Goal: Task Accomplishment & Management: Manage account settings

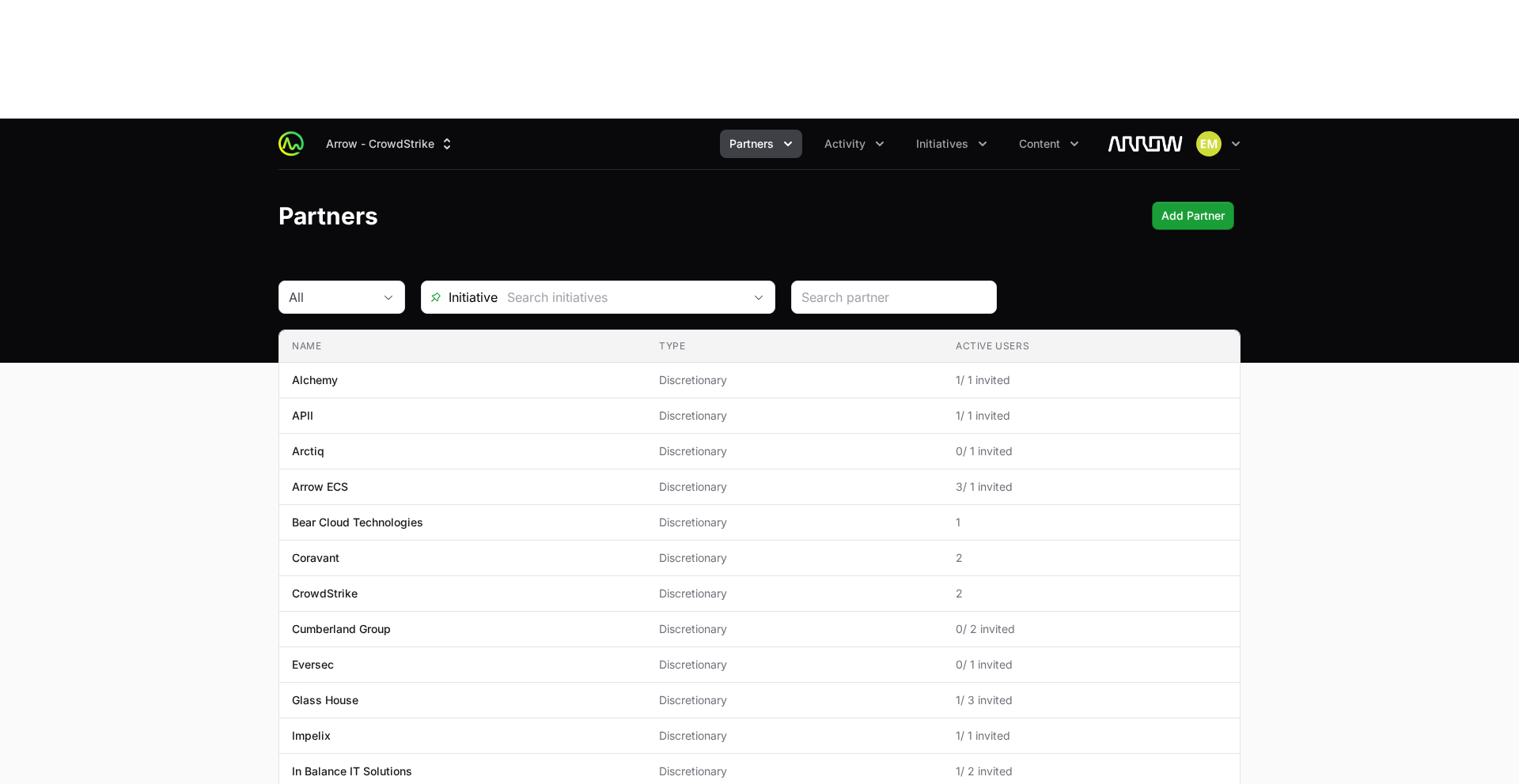
click at [758, 130] on button "Partners" at bounding box center [761, 144] width 82 height 28
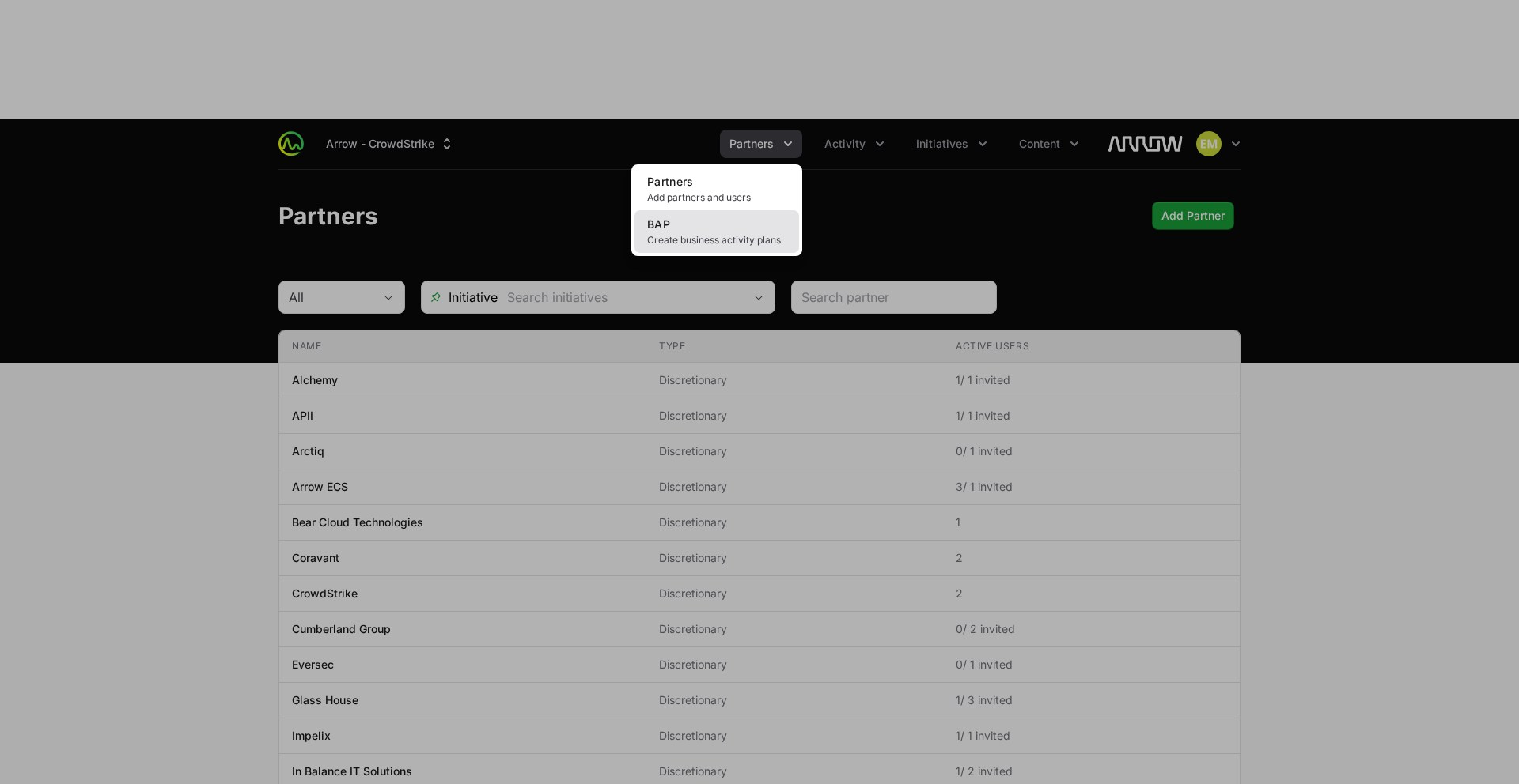
click at [732, 210] on link "BAP Create business activity plans" at bounding box center [716, 231] width 165 height 43
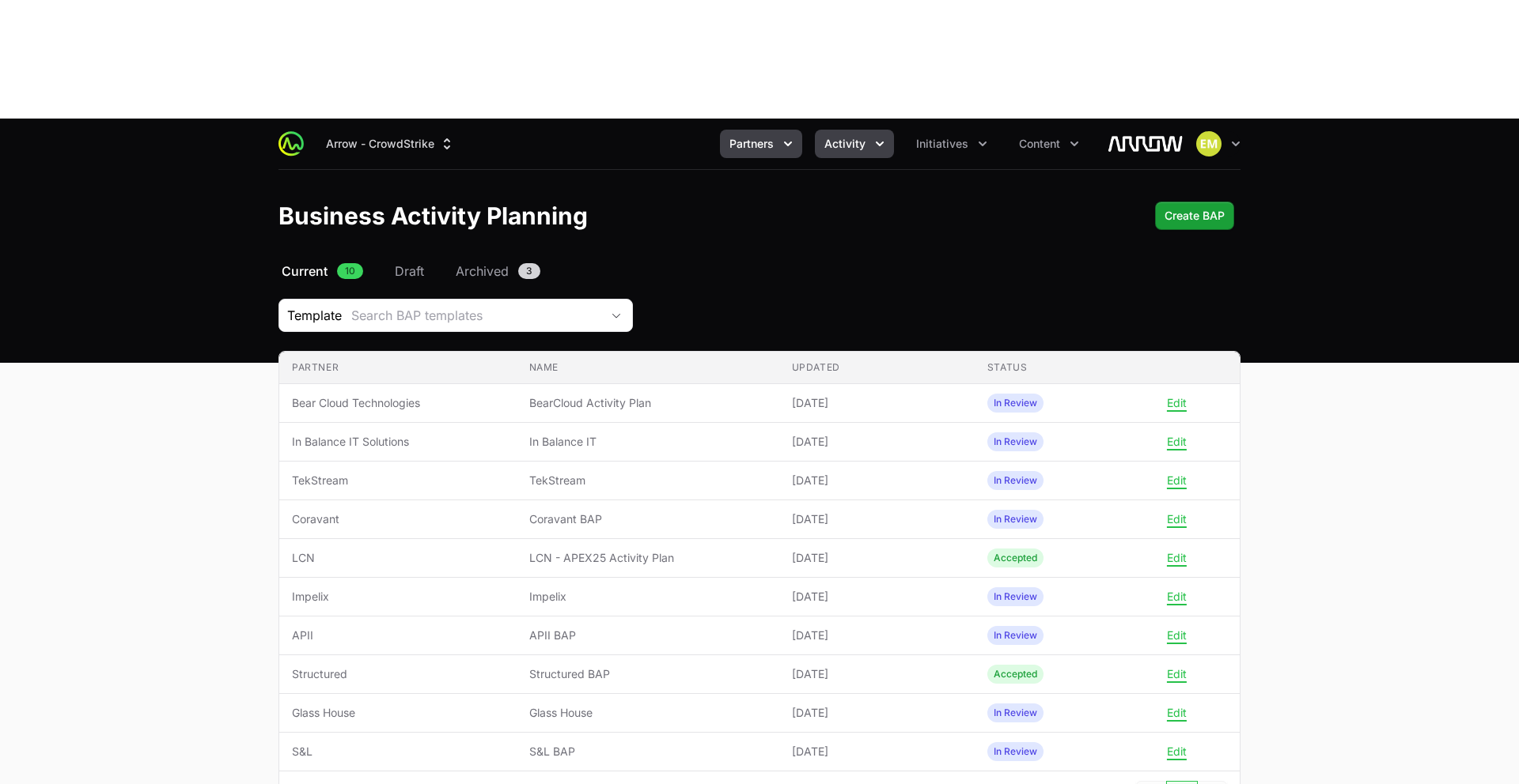
click at [854, 136] on span "Activity" at bounding box center [845, 144] width 41 height 16
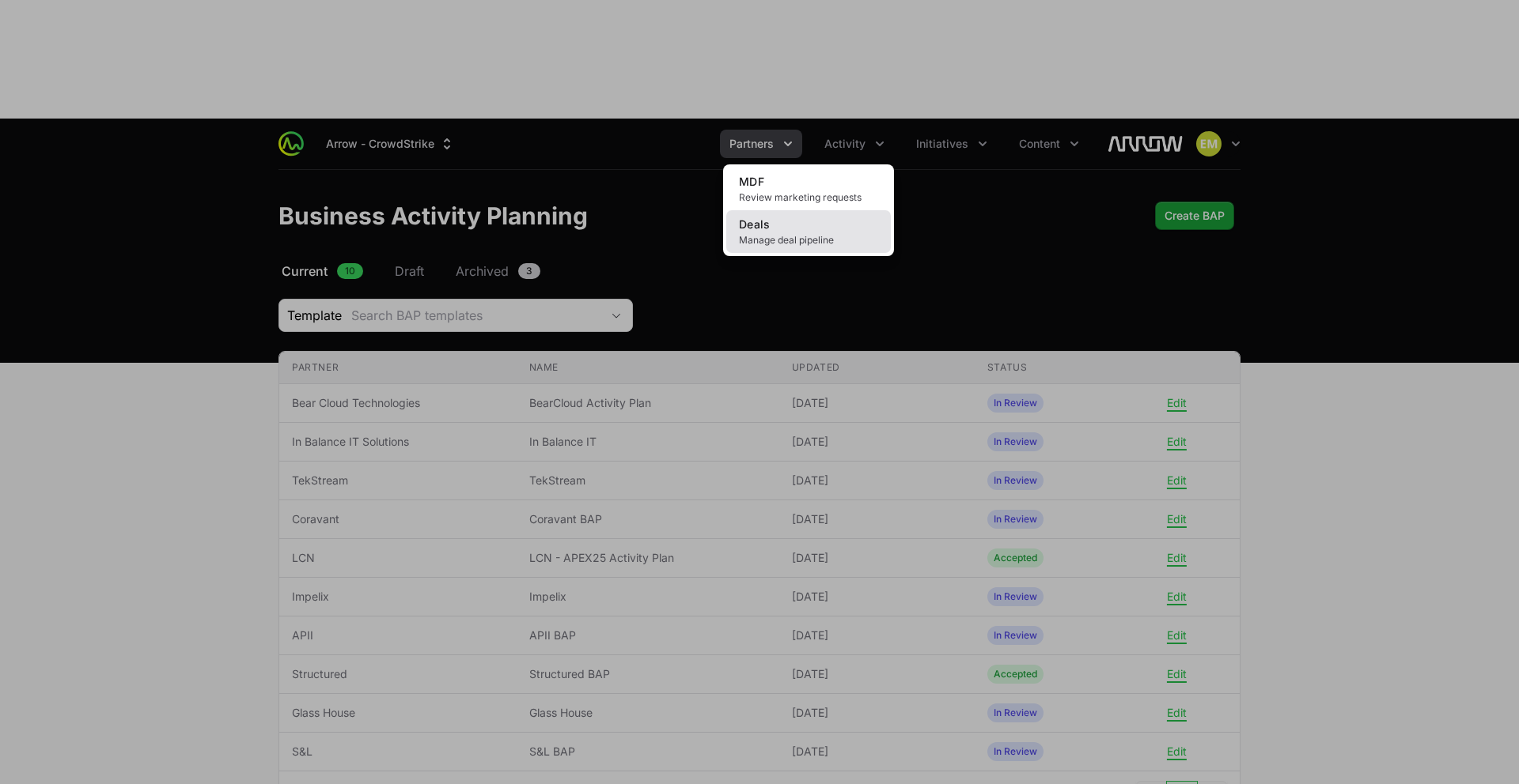
click at [820, 210] on link "Deals Manage deal pipeline" at bounding box center [809, 231] width 165 height 43
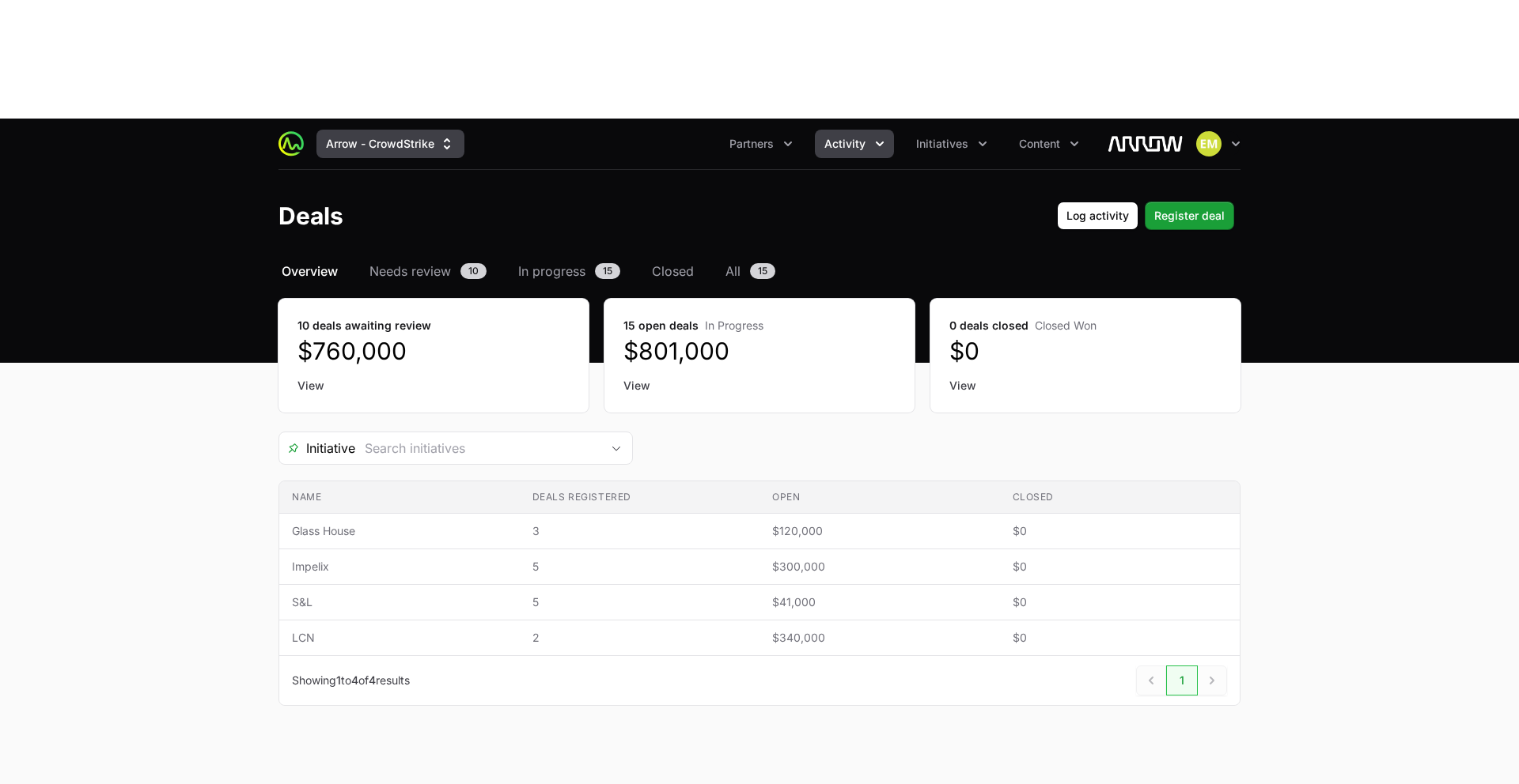
click at [417, 130] on button "Arrow - CrowdStrike" at bounding box center [391, 144] width 148 height 28
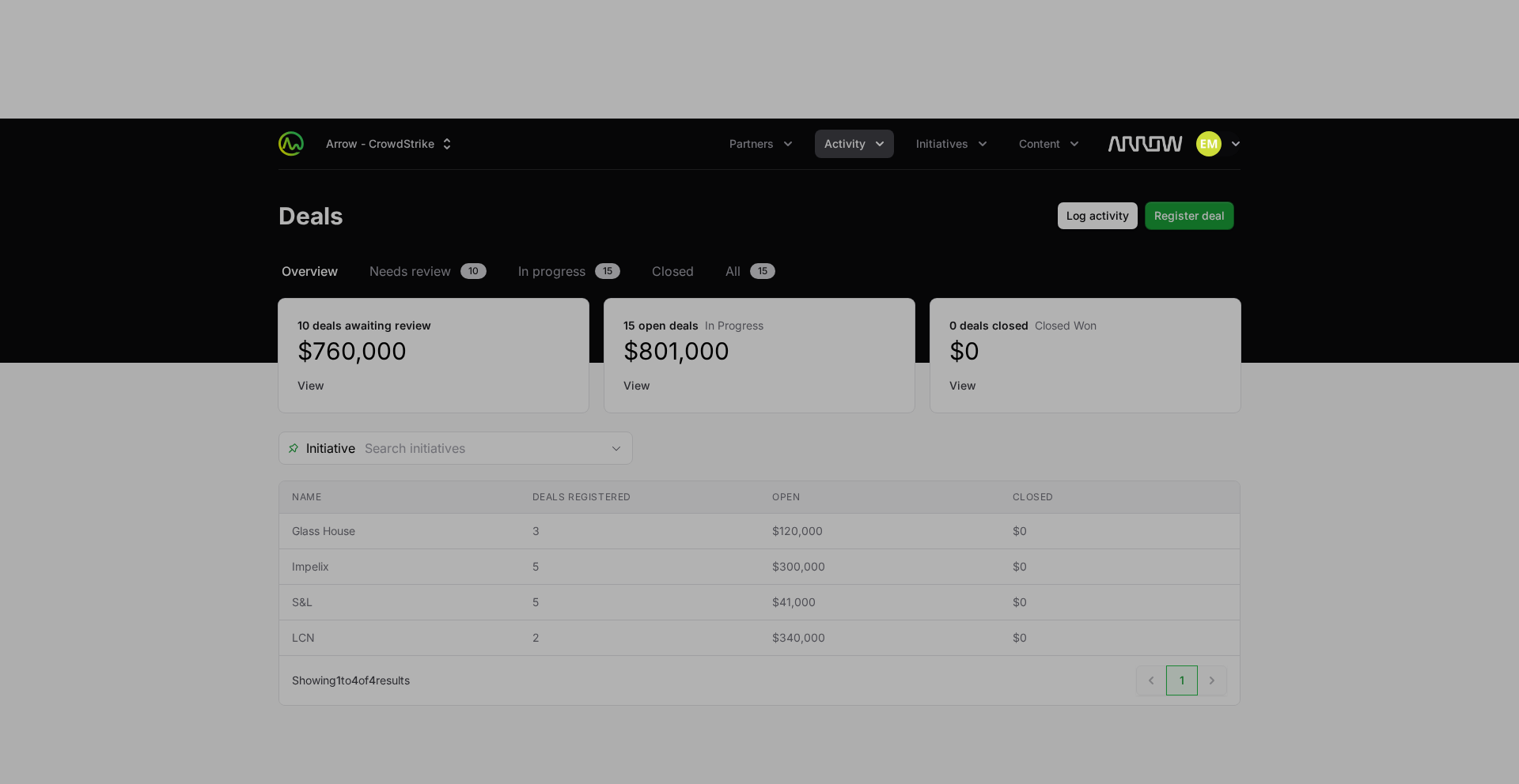
click at [417, 27] on div "Supplier switch menu" at bounding box center [760, 392] width 1519 height 784
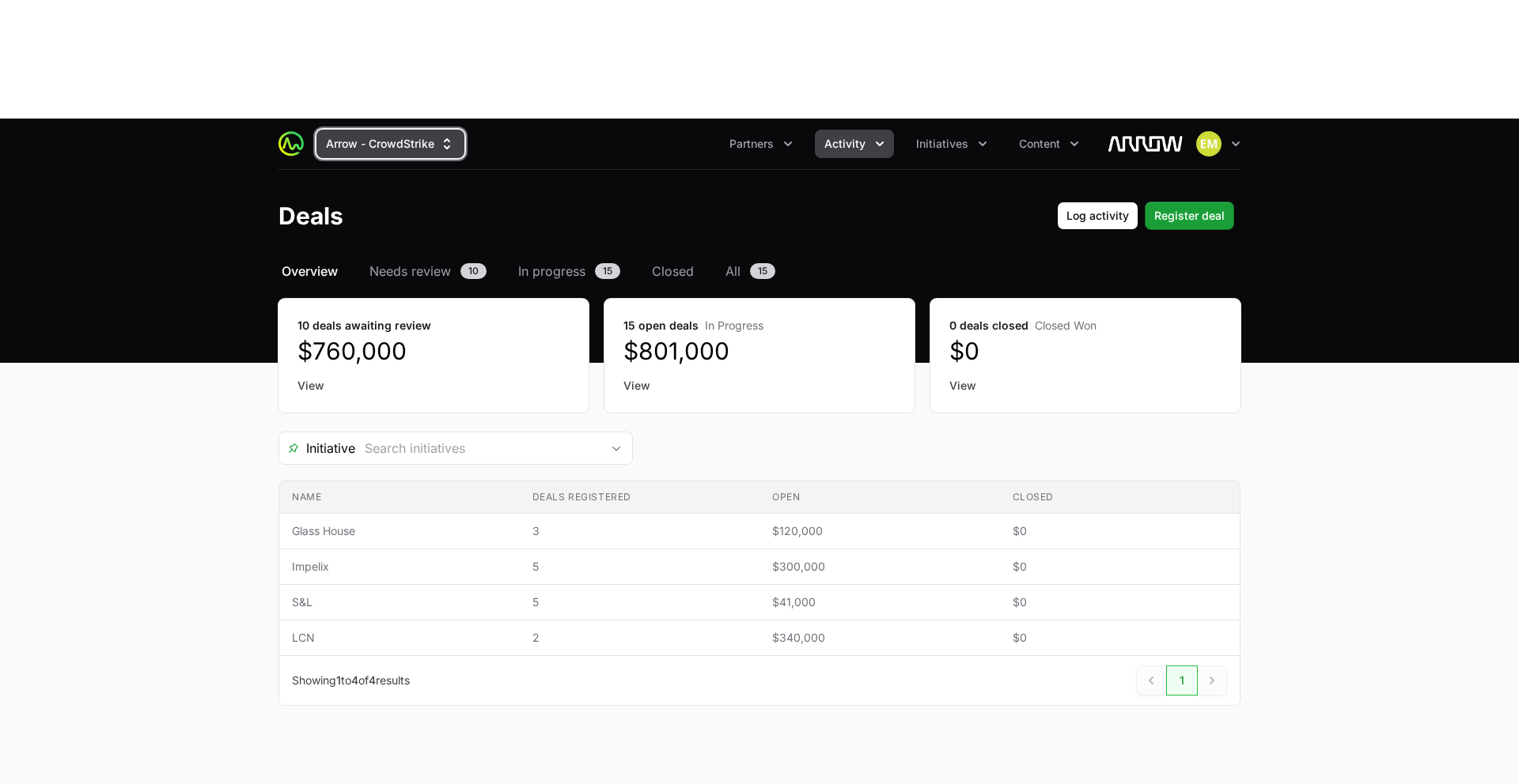
click at [417, 130] on button "Arrow - CrowdStrike" at bounding box center [391, 144] width 148 height 28
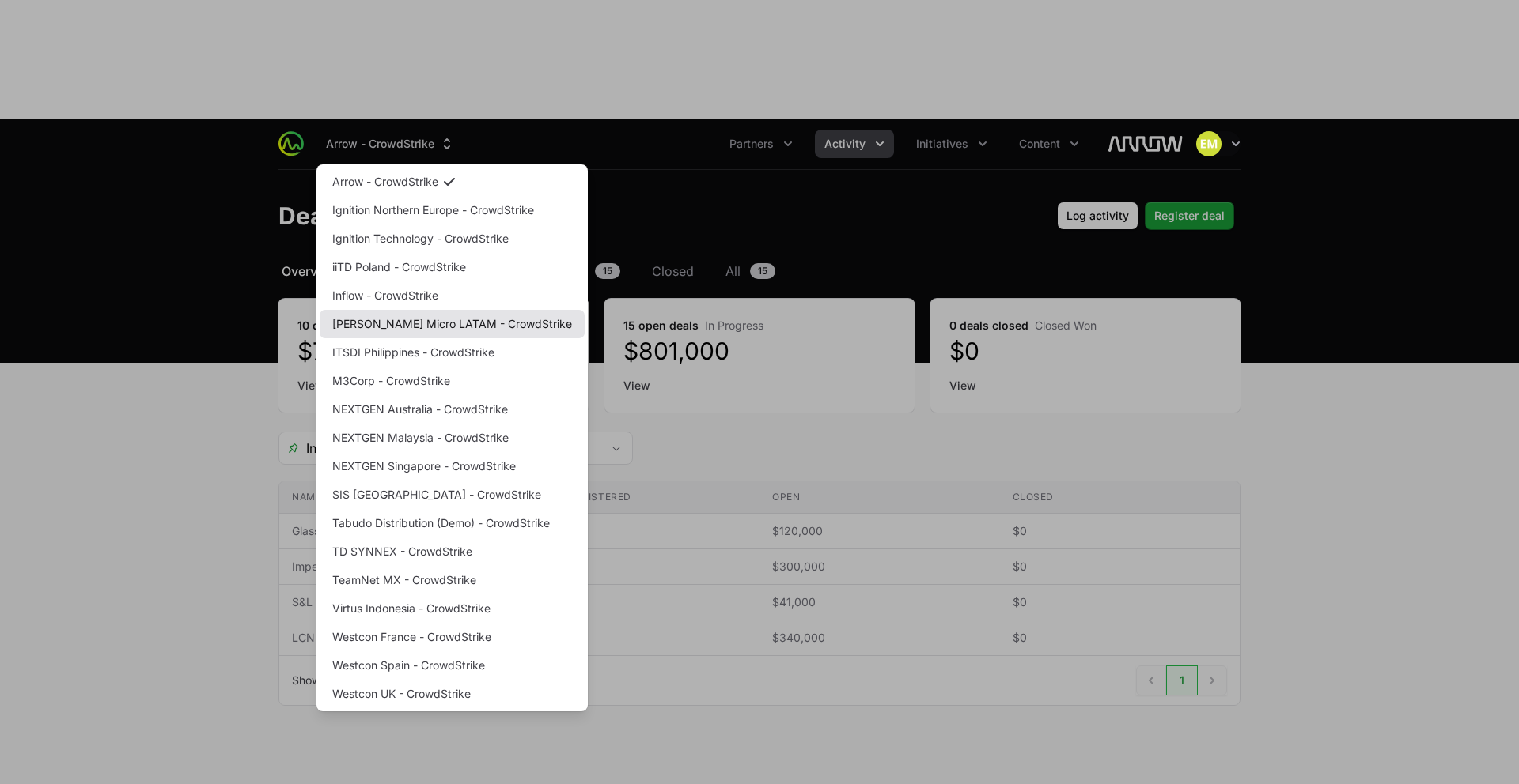
click at [400, 310] on link "Ingram Micro LATAM - CrowdStrike" at bounding box center [452, 324] width 265 height 28
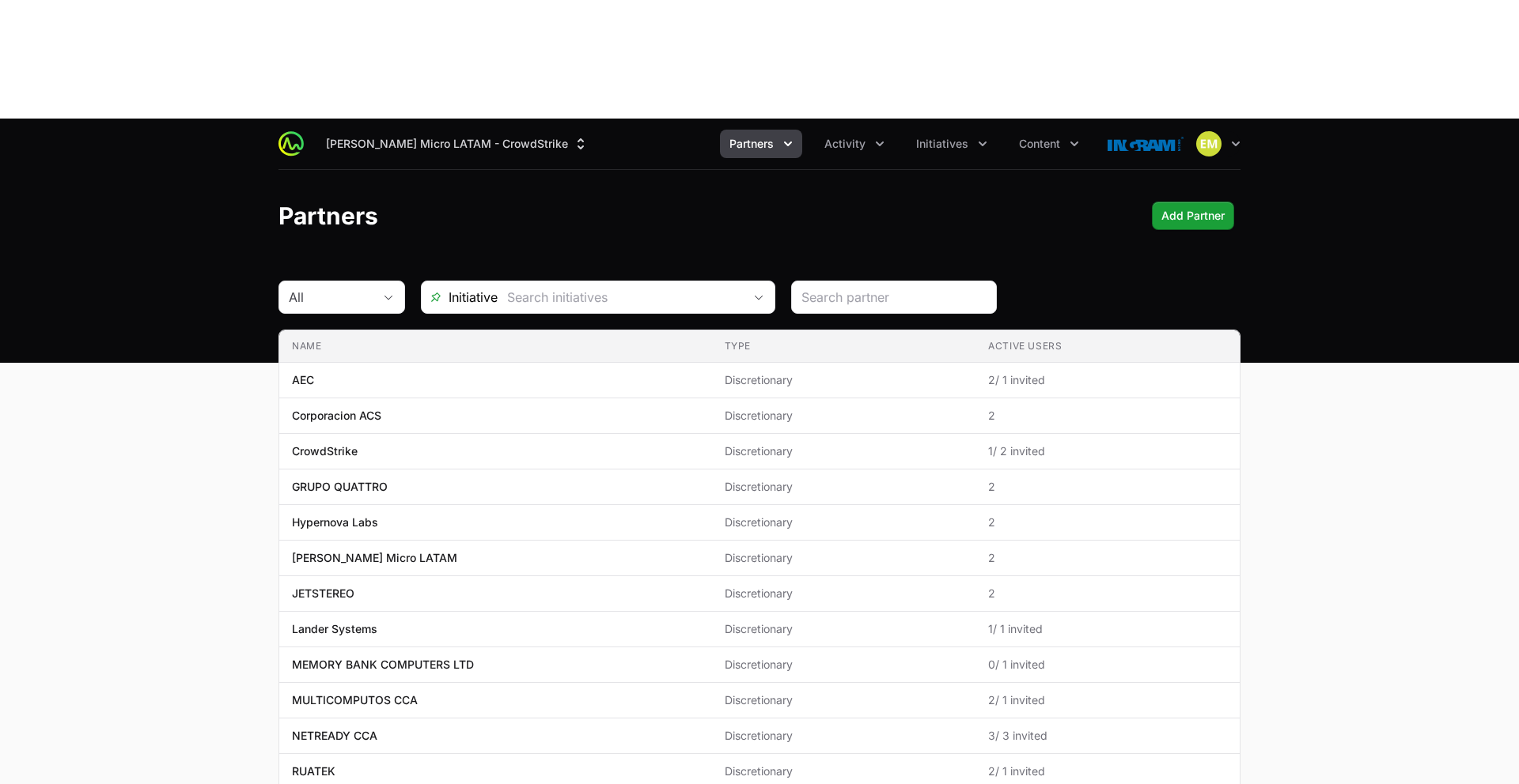
click at [753, 136] on span "Partners" at bounding box center [751, 144] width 44 height 16
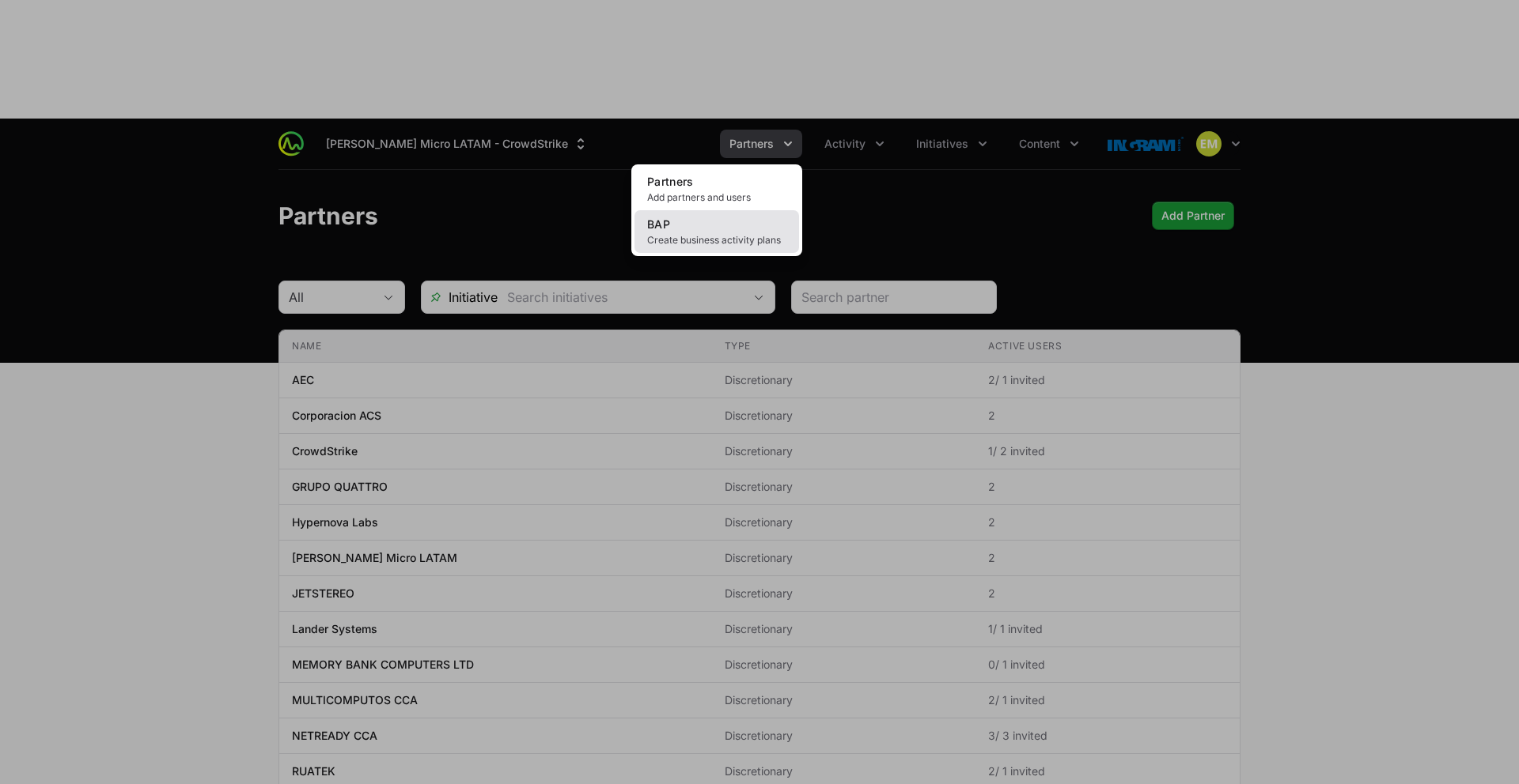
click at [712, 210] on link "BAP Create business activity plans" at bounding box center [716, 231] width 165 height 43
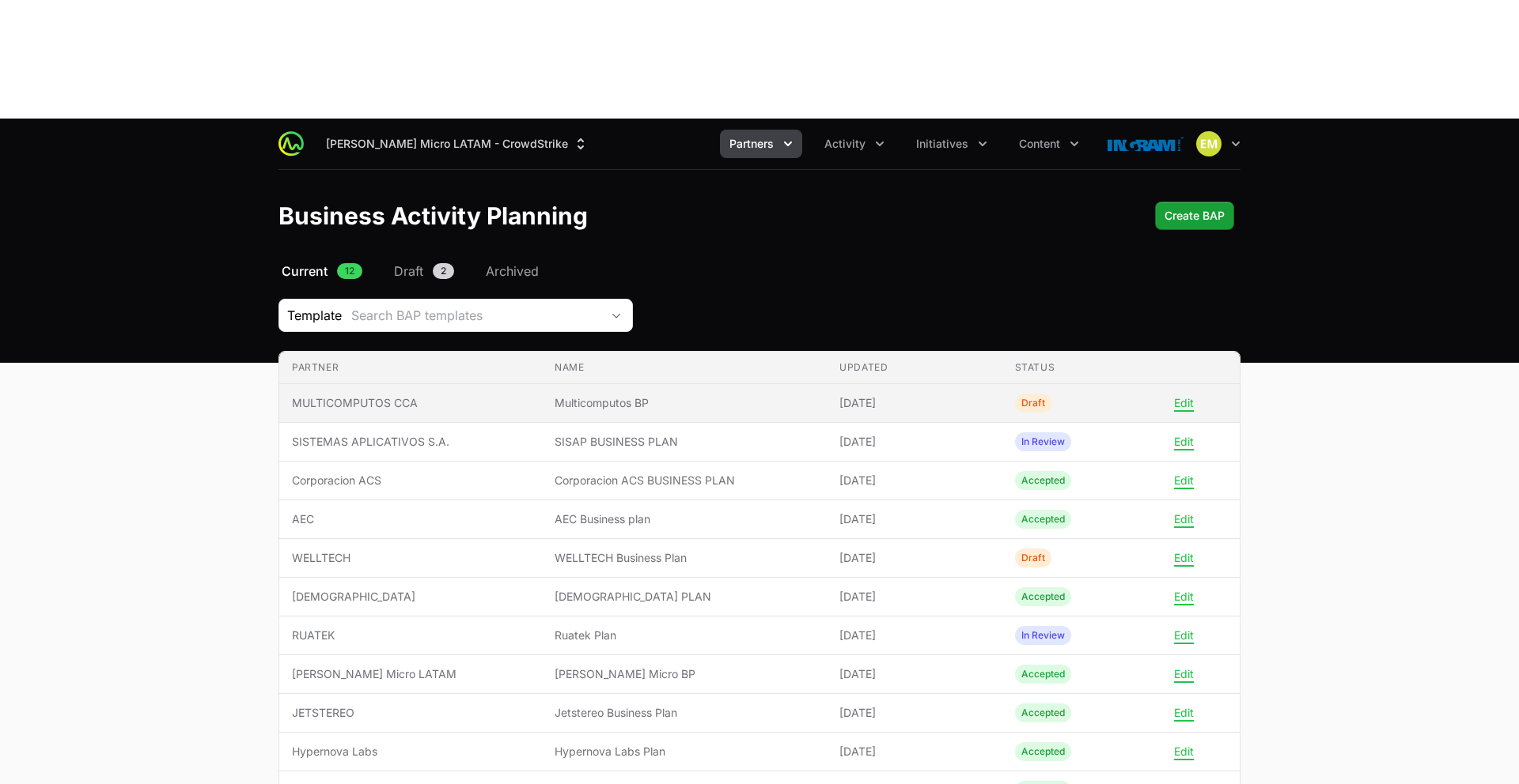
click at [479, 384] on td "Partner MULTICOMPUTOS CCA" at bounding box center [410, 403] width 263 height 38
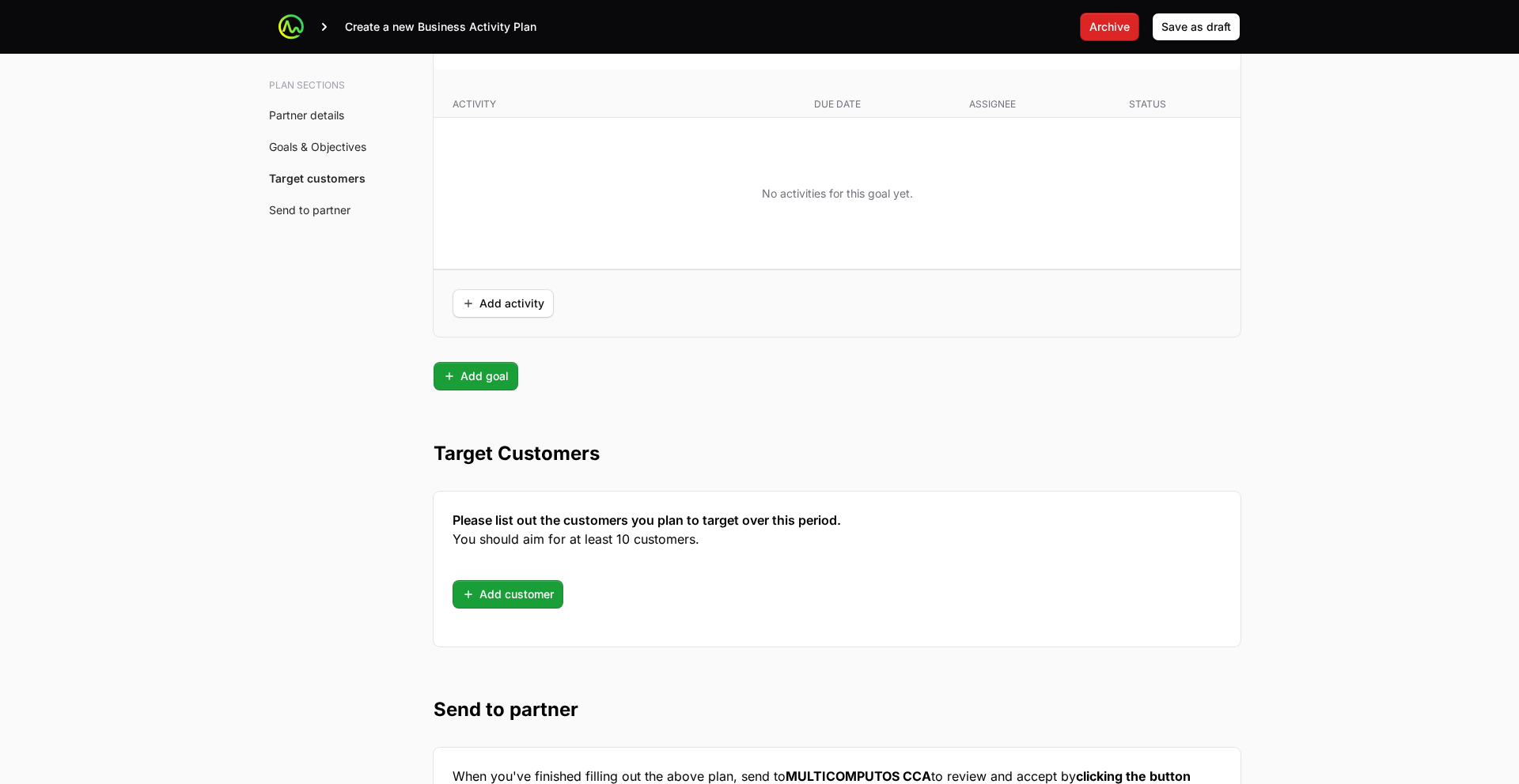
scroll to position [3955, 0]
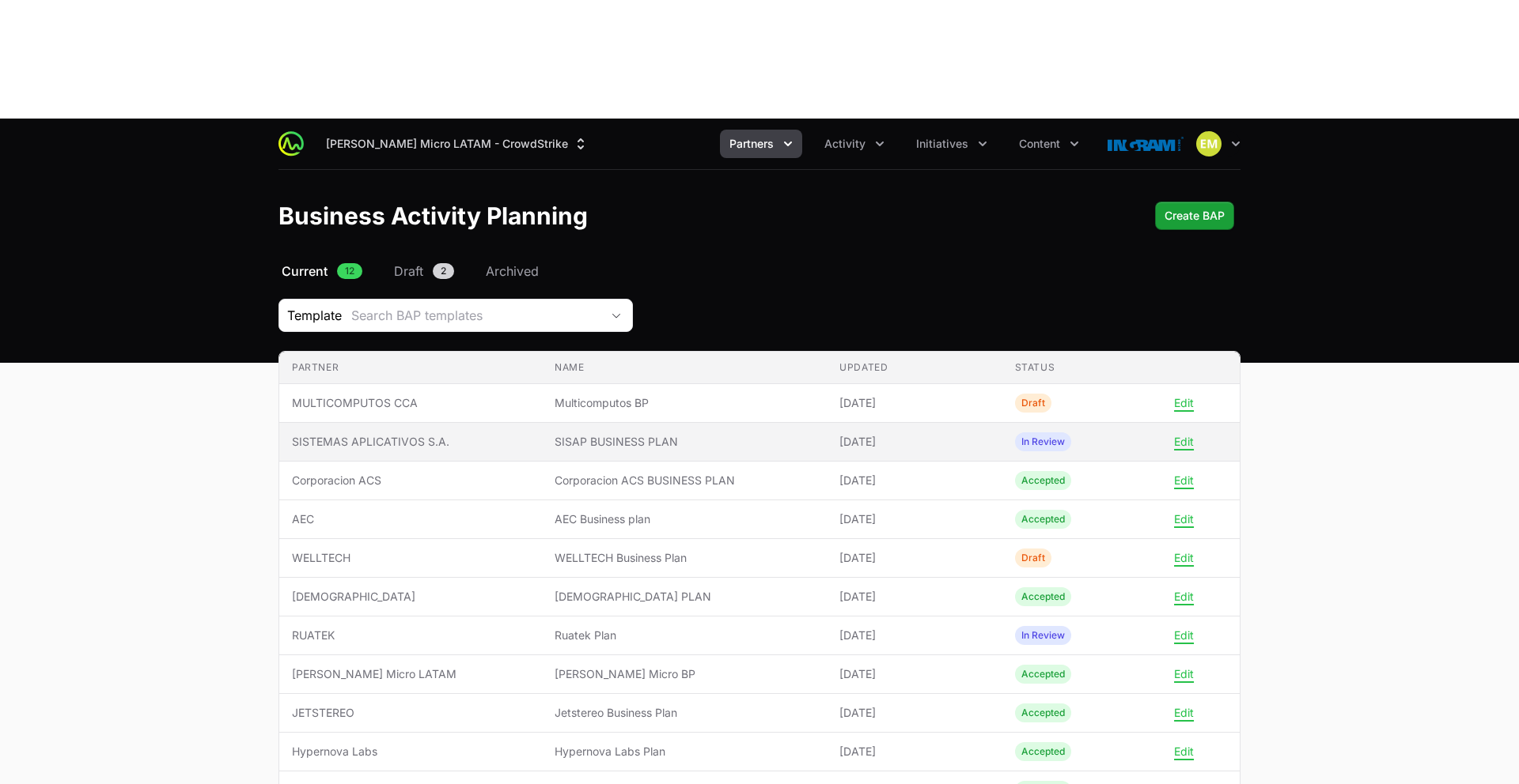
click at [395, 435] on span "SISTEMAS APLICATIVOS S.A." at bounding box center [410, 442] width 237 height 16
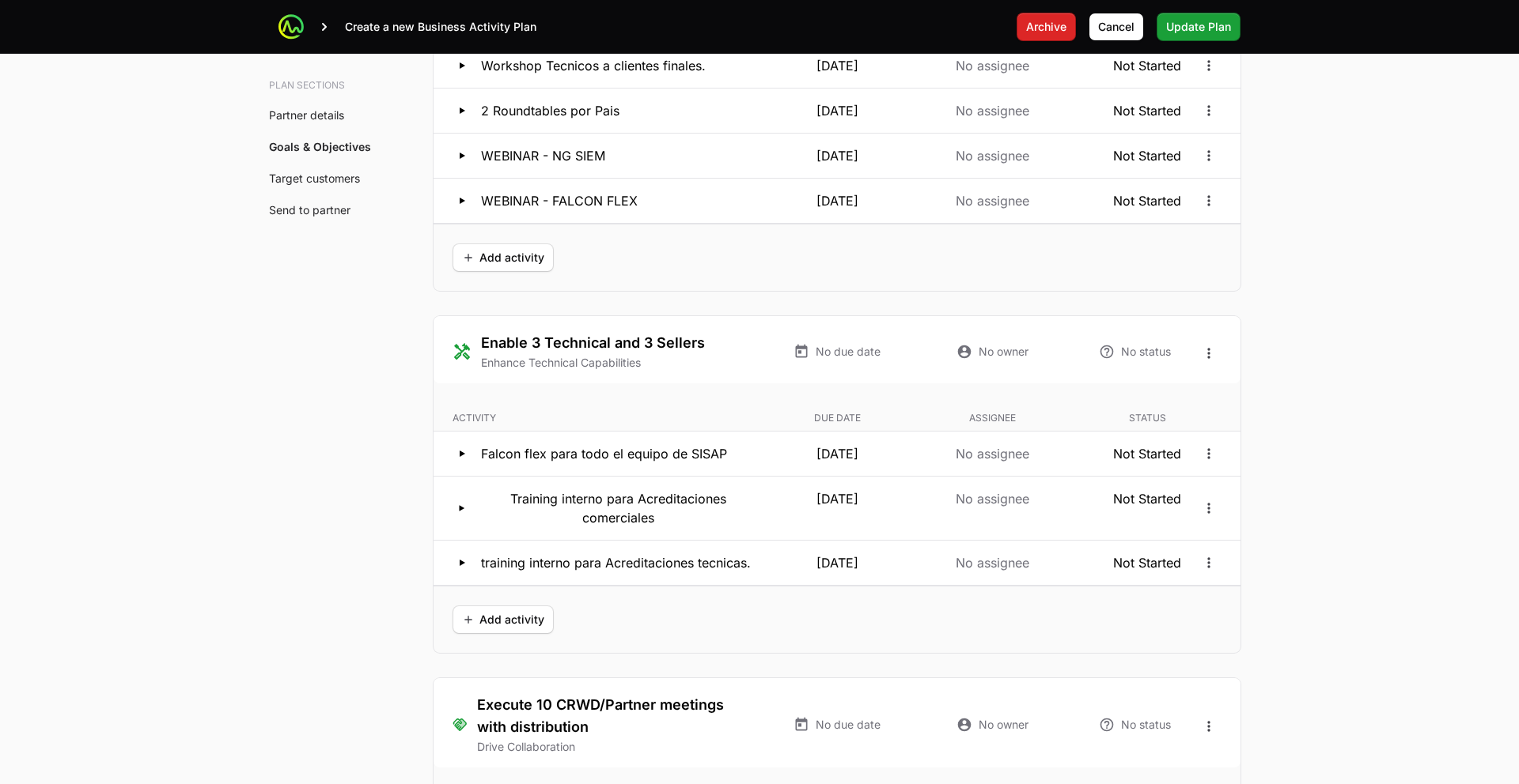
scroll to position [3356, 0]
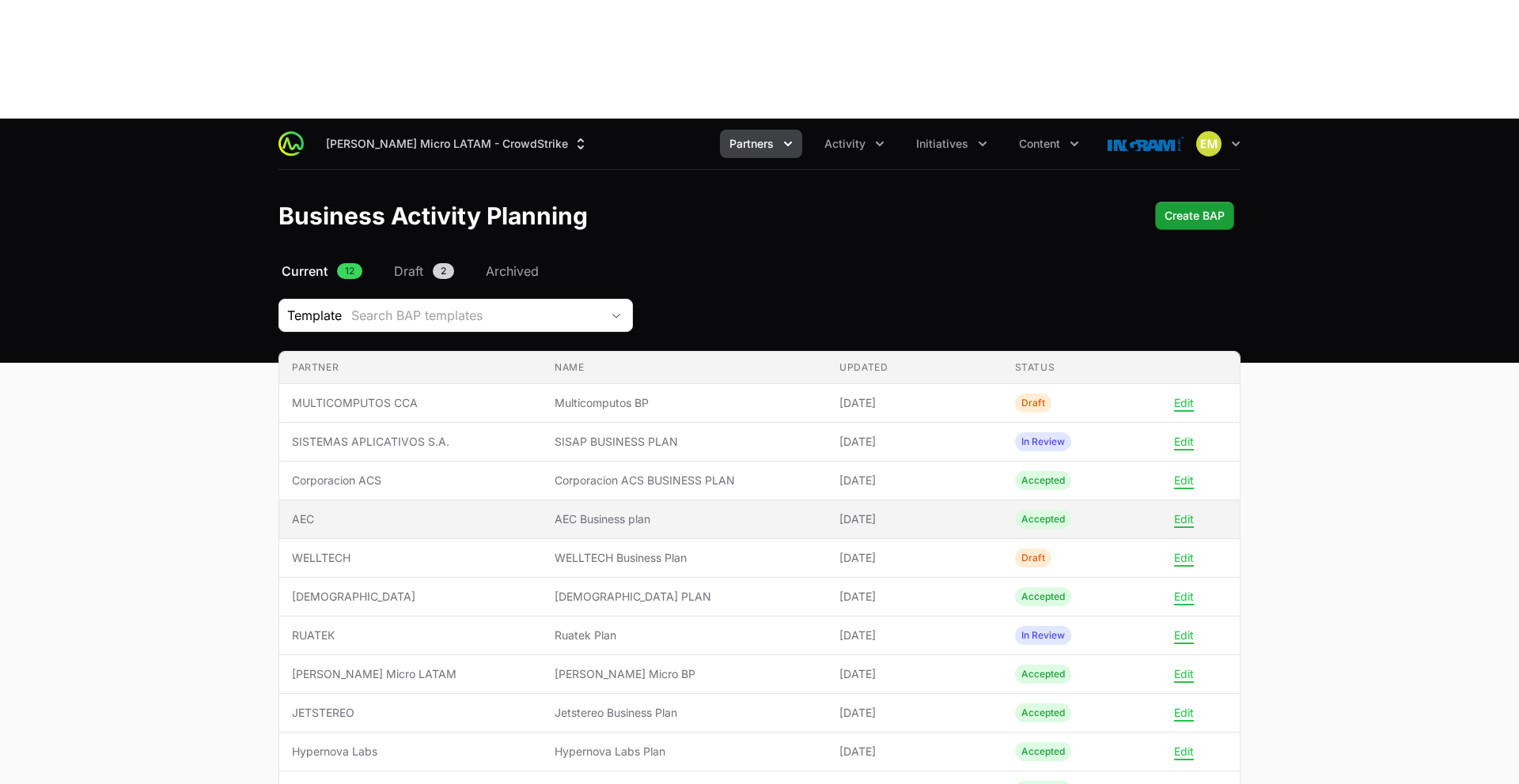
click at [353, 511] on span "AEC" at bounding box center [410, 519] width 237 height 16
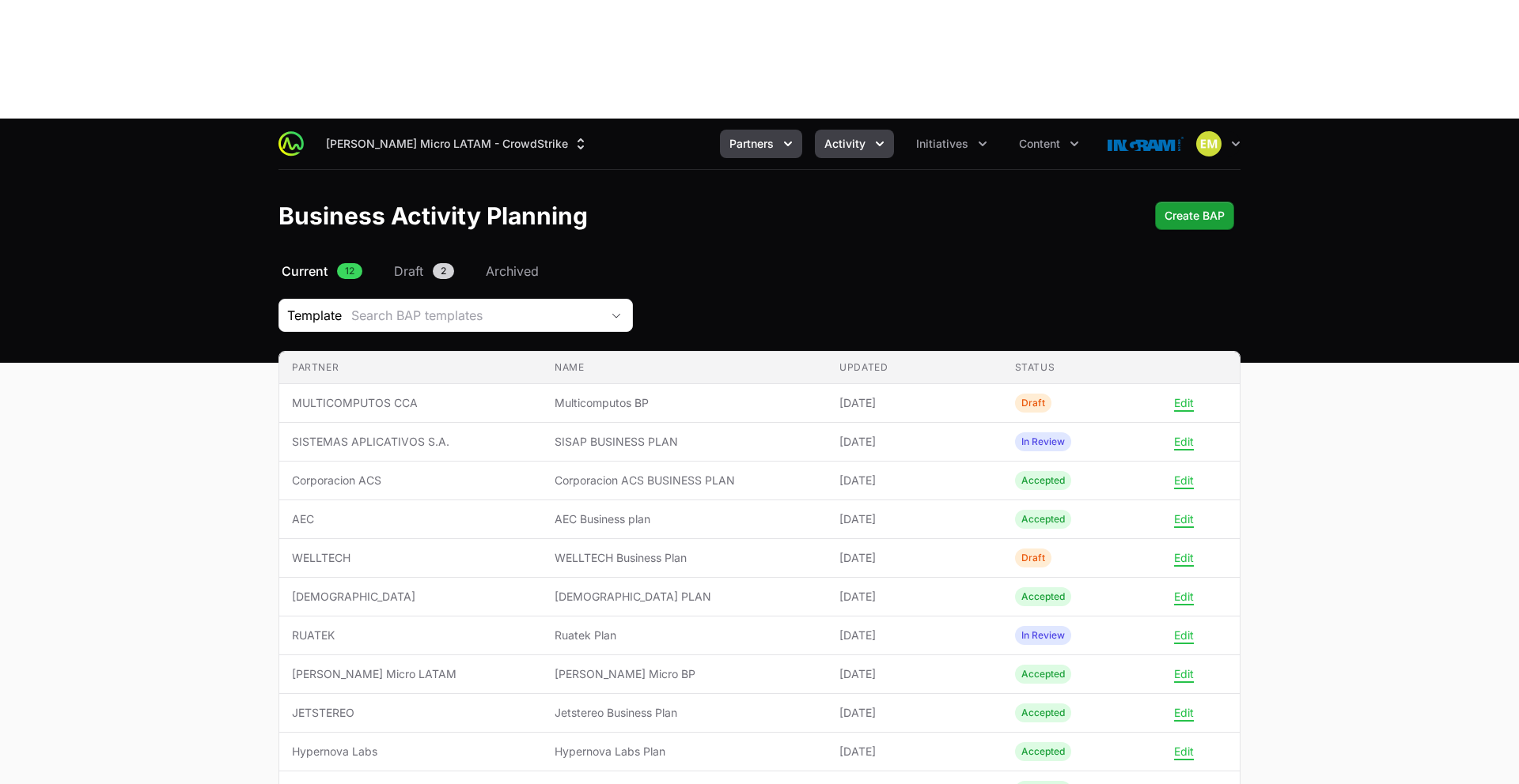
click at [857, 130] on button "Activity" at bounding box center [854, 144] width 79 height 28
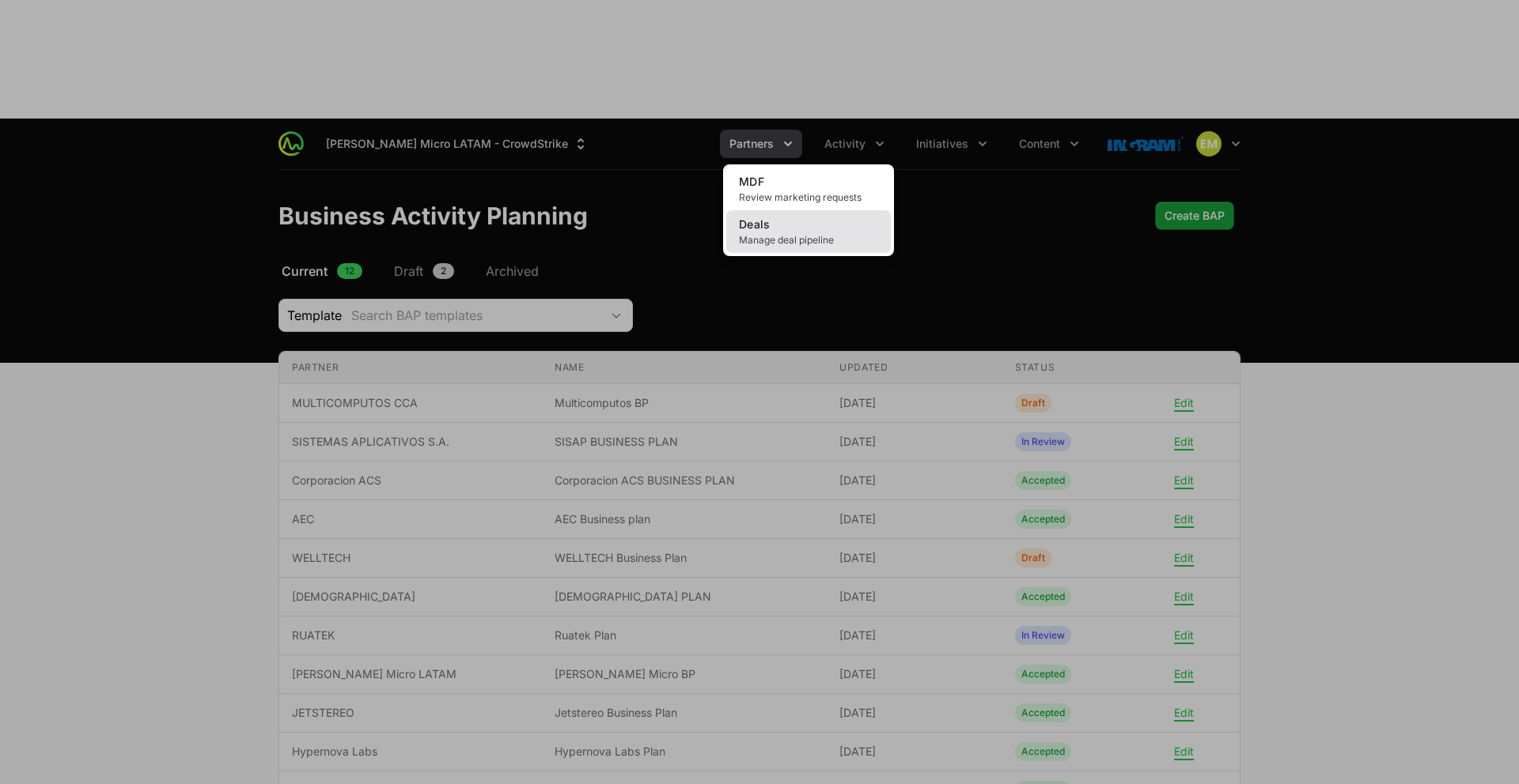
click at [795, 234] on span "Manage deal pipeline" at bounding box center [808, 241] width 139 height 13
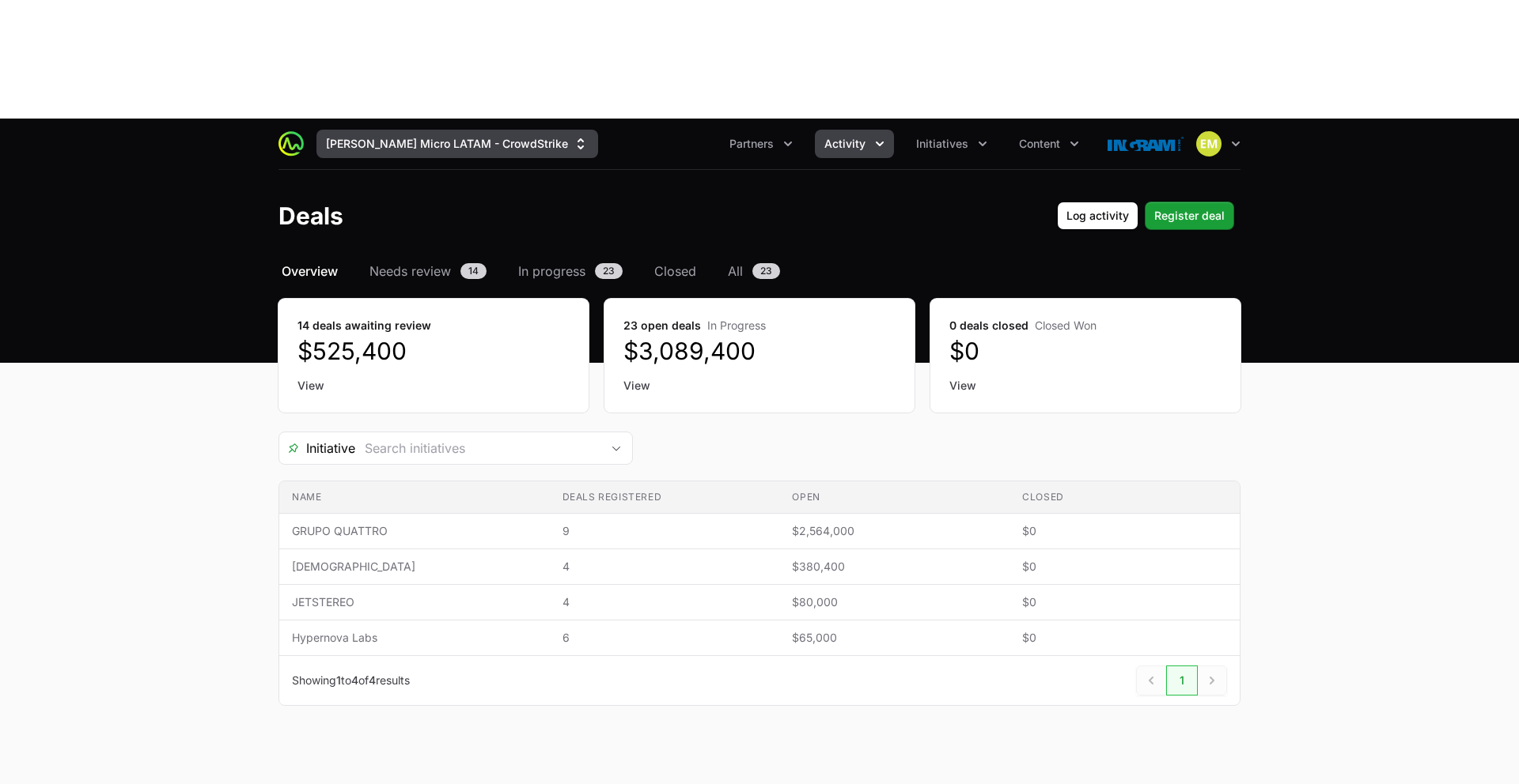
click at [435, 130] on button "Ingram Micro LATAM - CrowdStrike" at bounding box center [458, 144] width 282 height 28
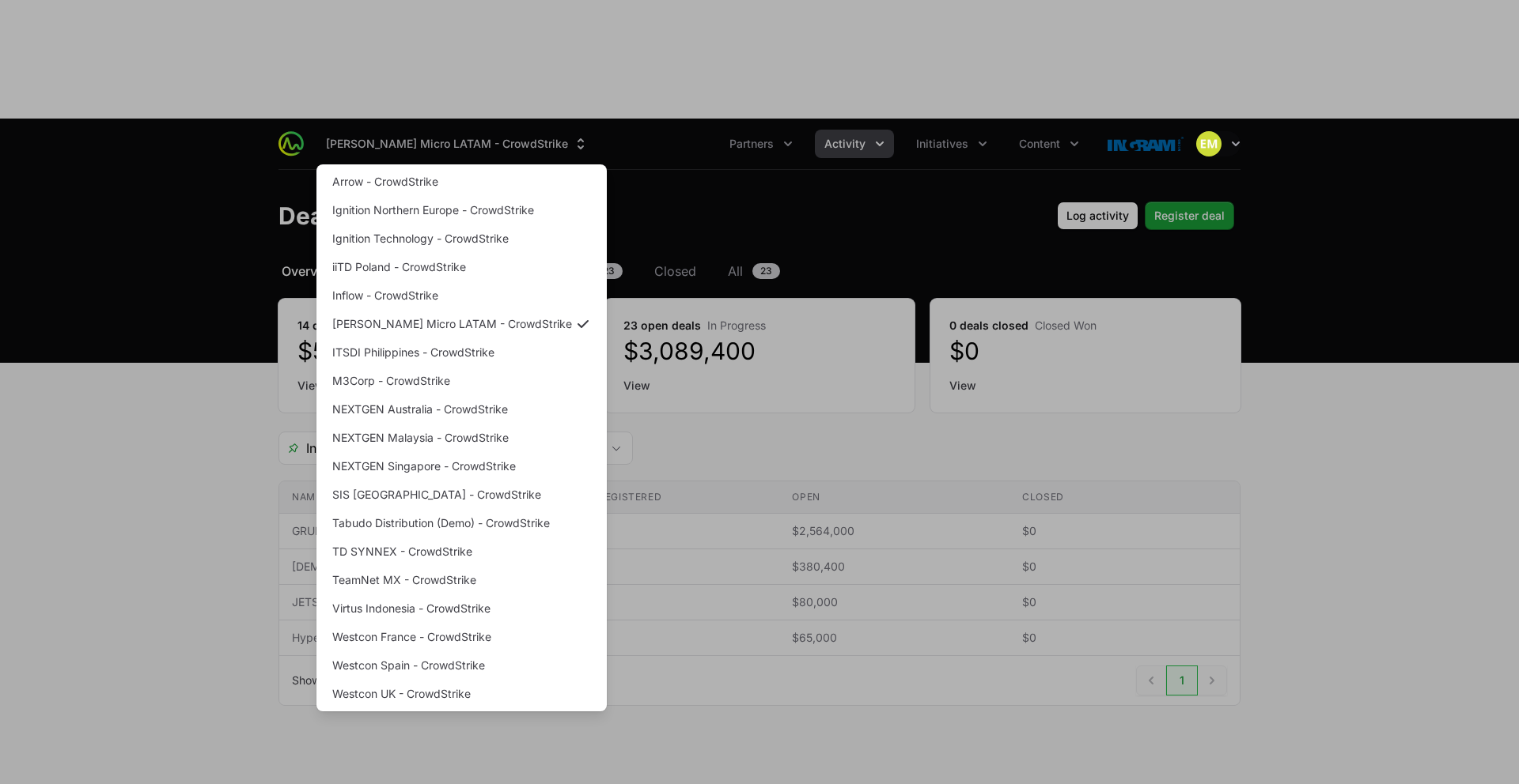
click at [435, 25] on div "Supplier switch menu" at bounding box center [760, 392] width 1519 height 784
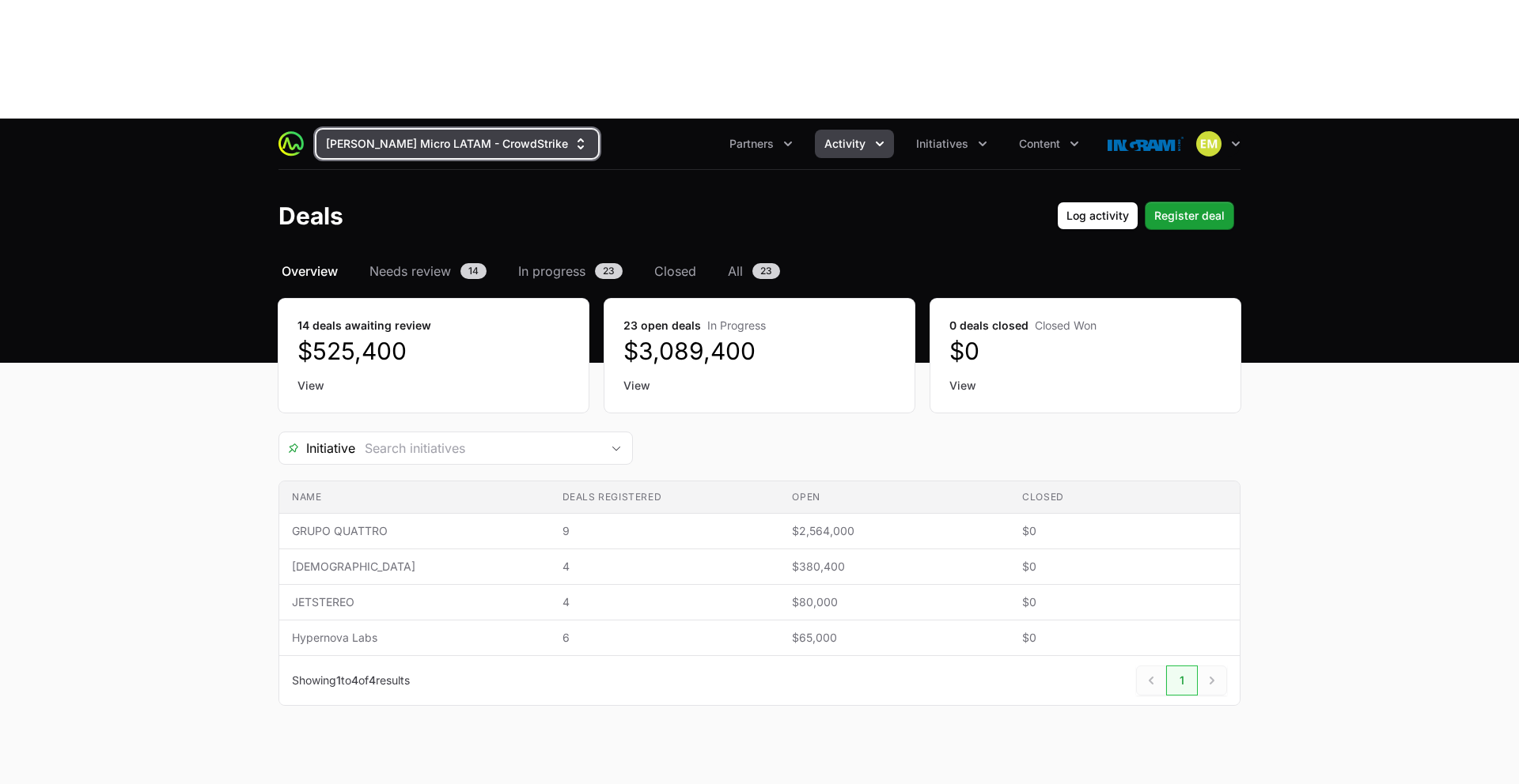
click at [435, 130] on button "Ingram Micro LATAM - CrowdStrike" at bounding box center [458, 144] width 282 height 28
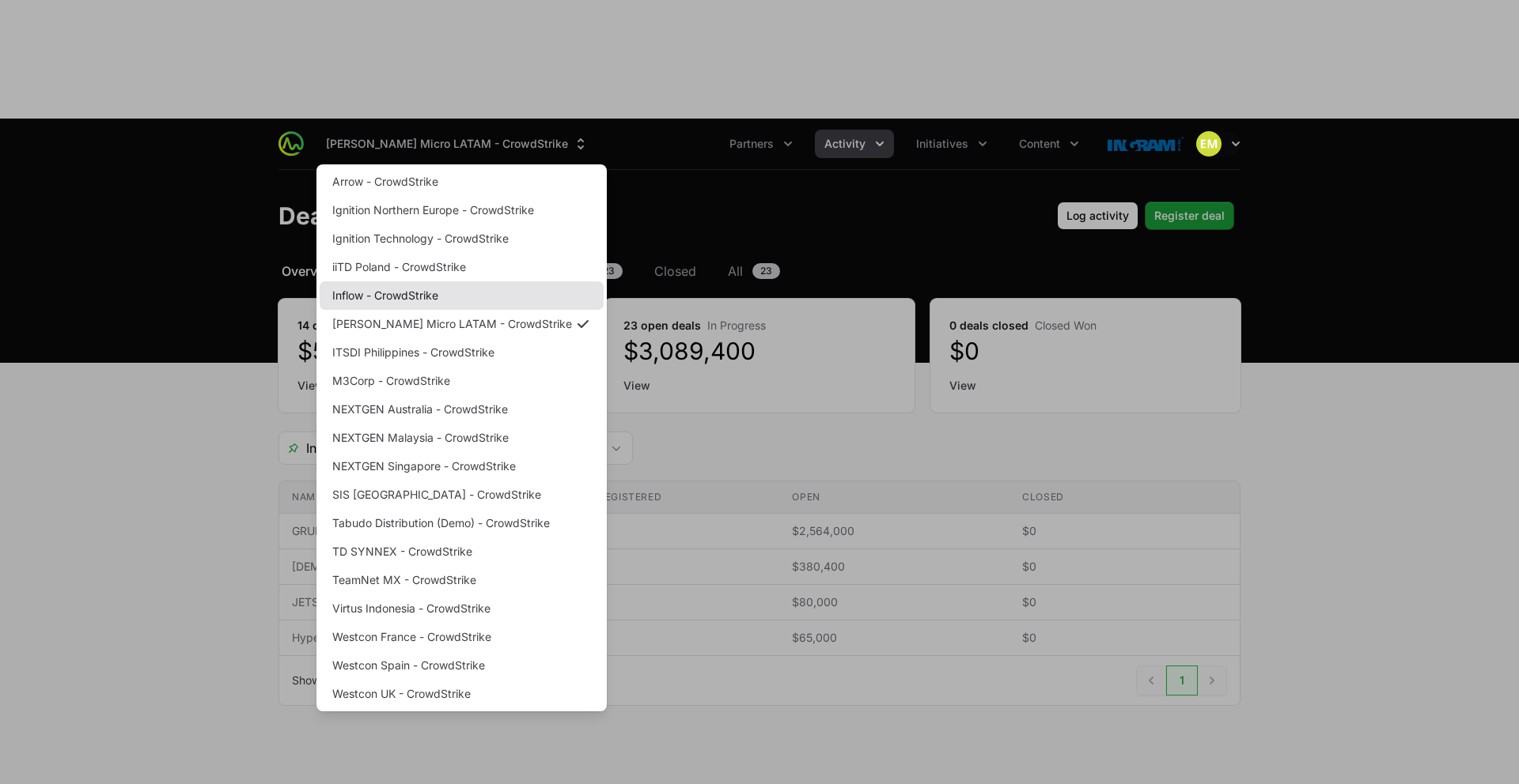
click at [400, 282] on link "Inflow - CrowdStrike" at bounding box center [461, 295] width 284 height 28
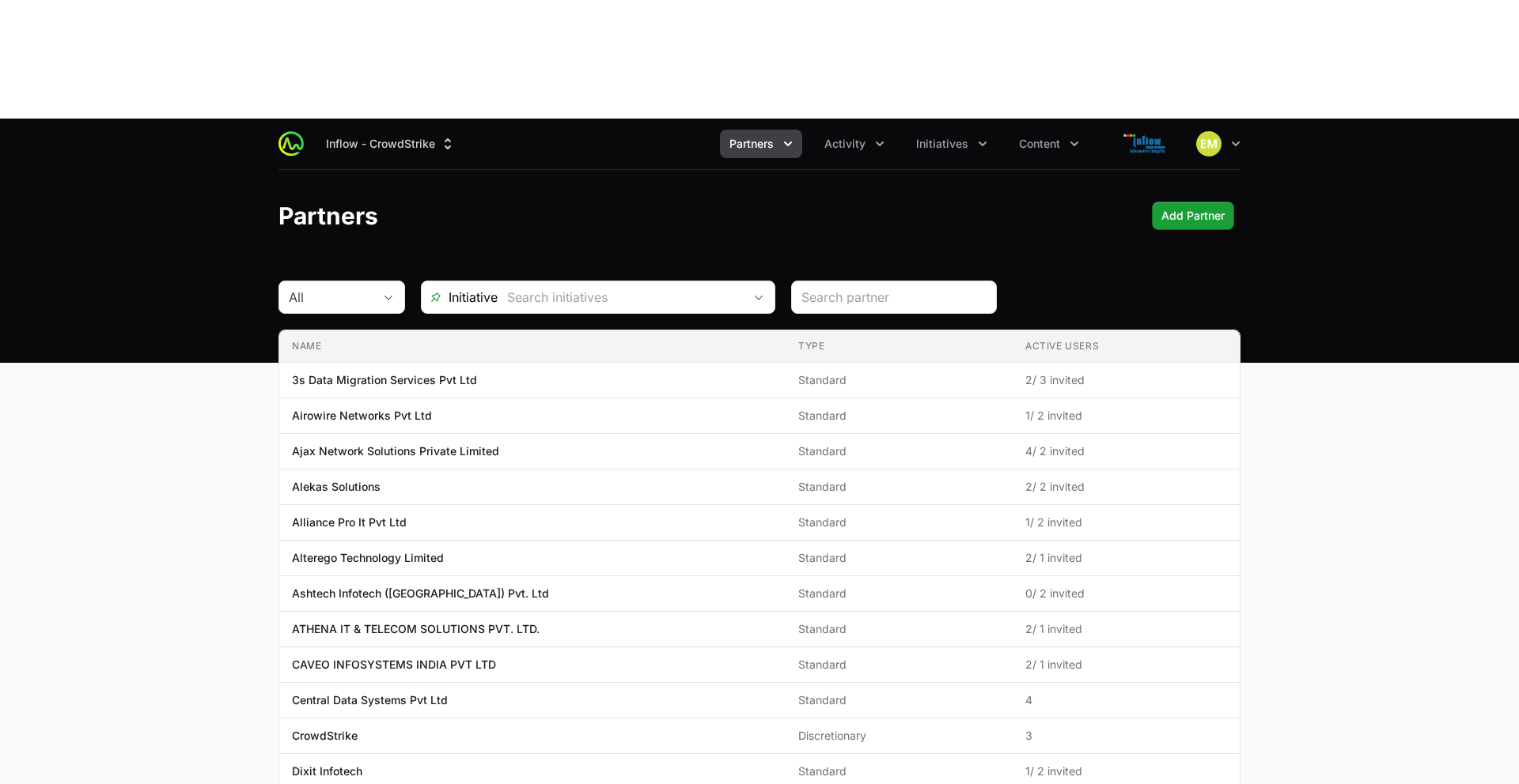
click at [758, 136] on span "Partners" at bounding box center [751, 144] width 44 height 16
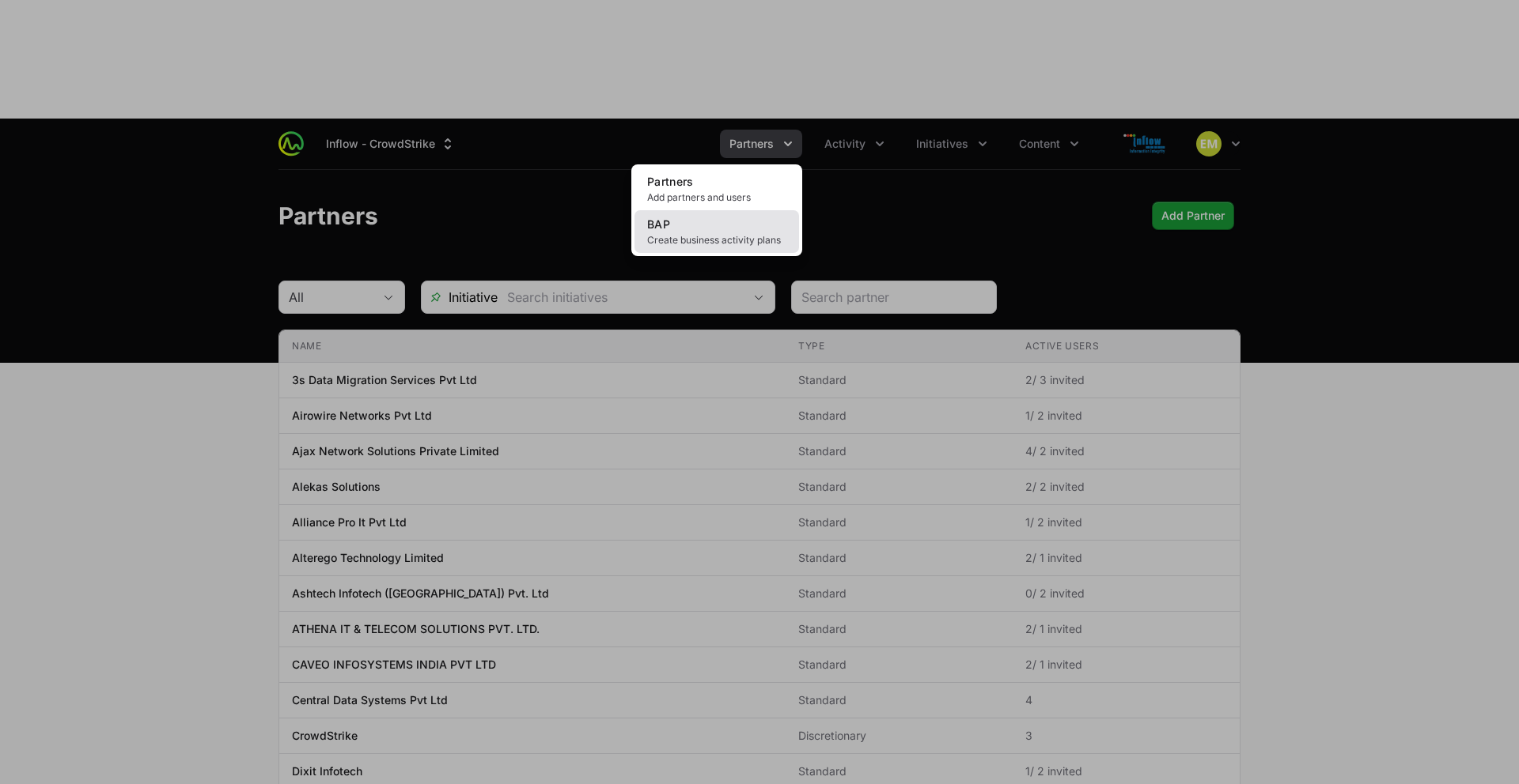
click at [727, 234] on span "Create business activity plans" at bounding box center [716, 241] width 139 height 13
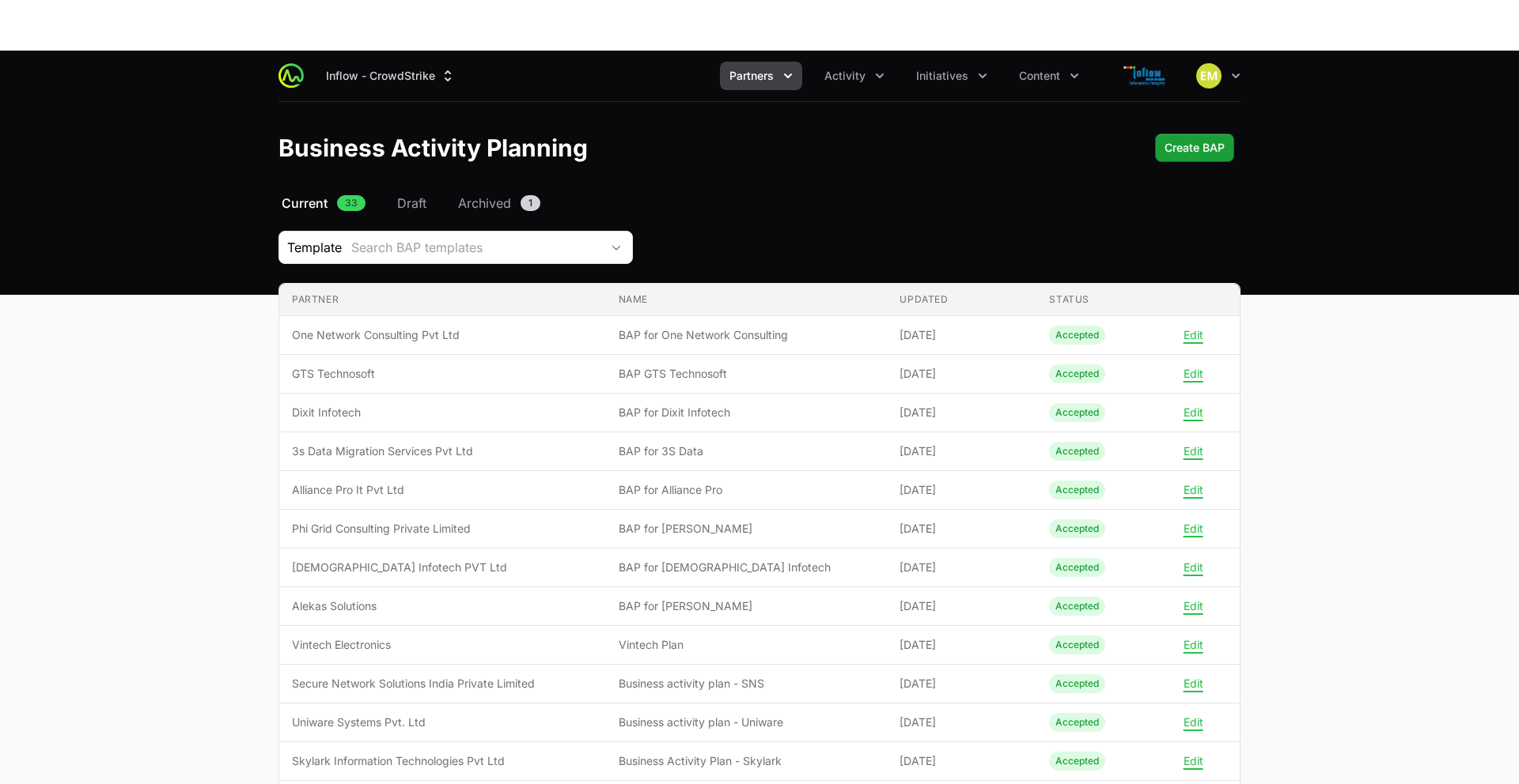
scroll to position [84, 0]
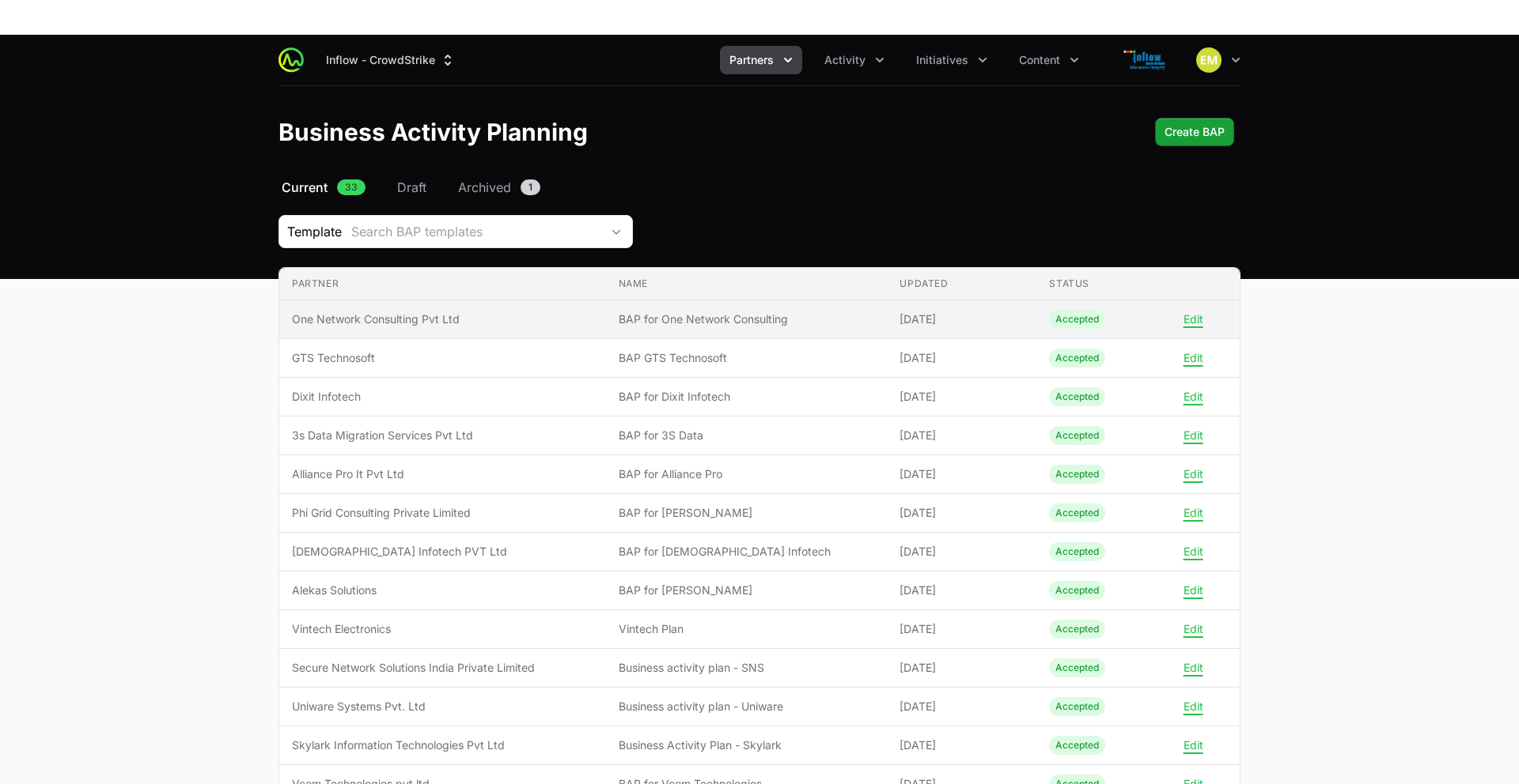
click at [435, 312] on span "One Network Consulting Pvt Ltd" at bounding box center [442, 319] width 301 height 16
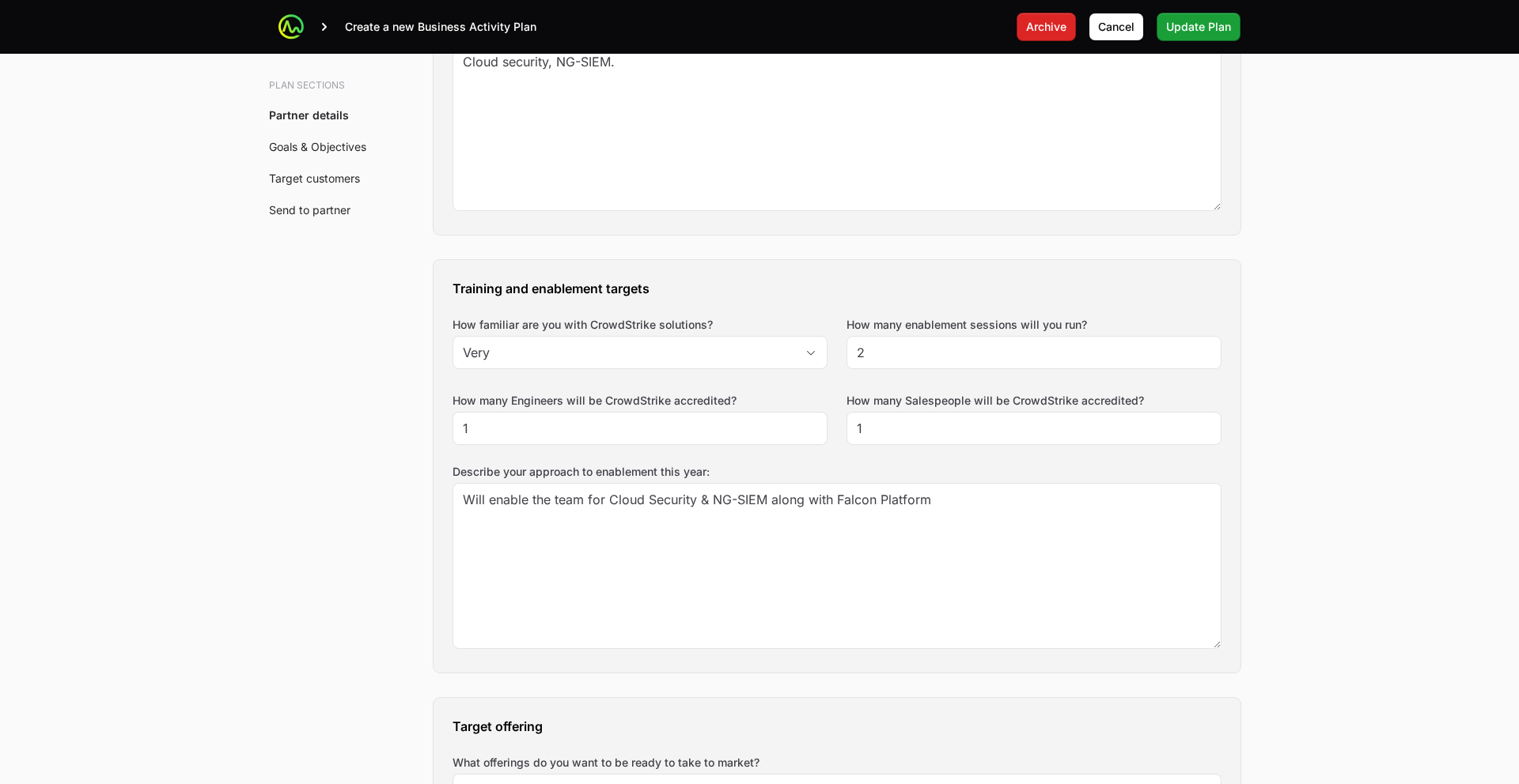
scroll to position [1109, 0]
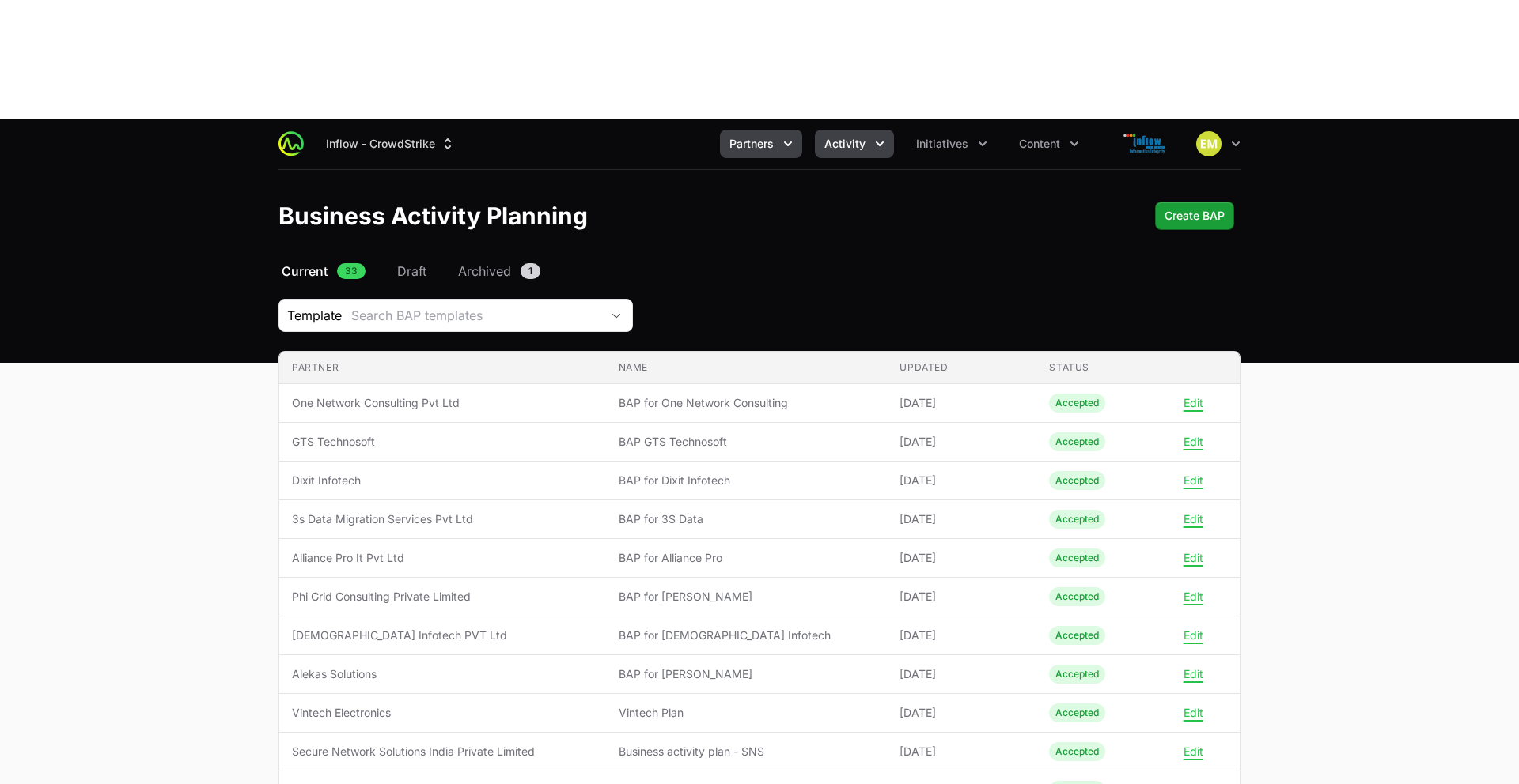
click at [829, 136] on span "Activity" at bounding box center [845, 144] width 41 height 16
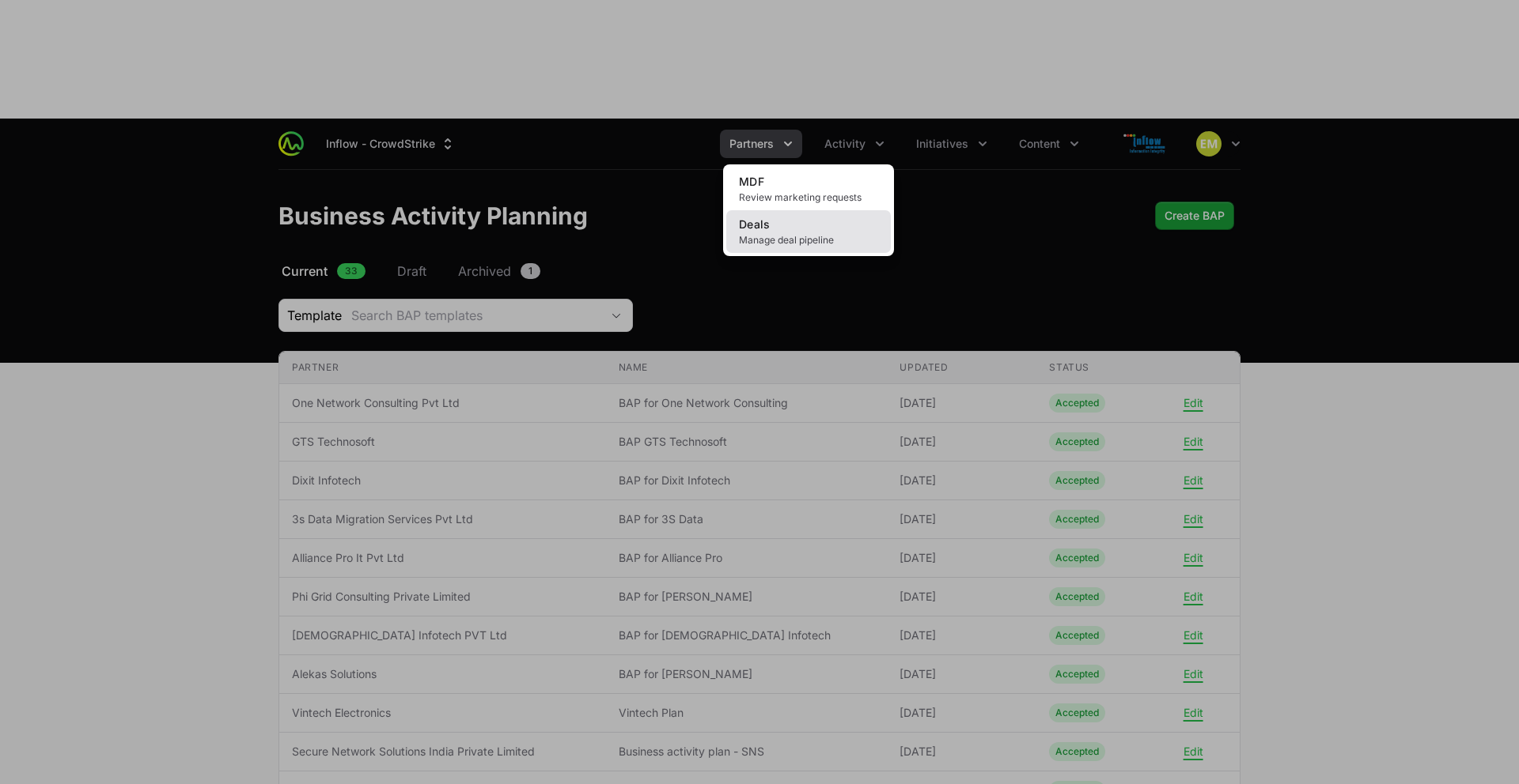
click at [822, 234] on span "Manage deal pipeline" at bounding box center [808, 241] width 139 height 13
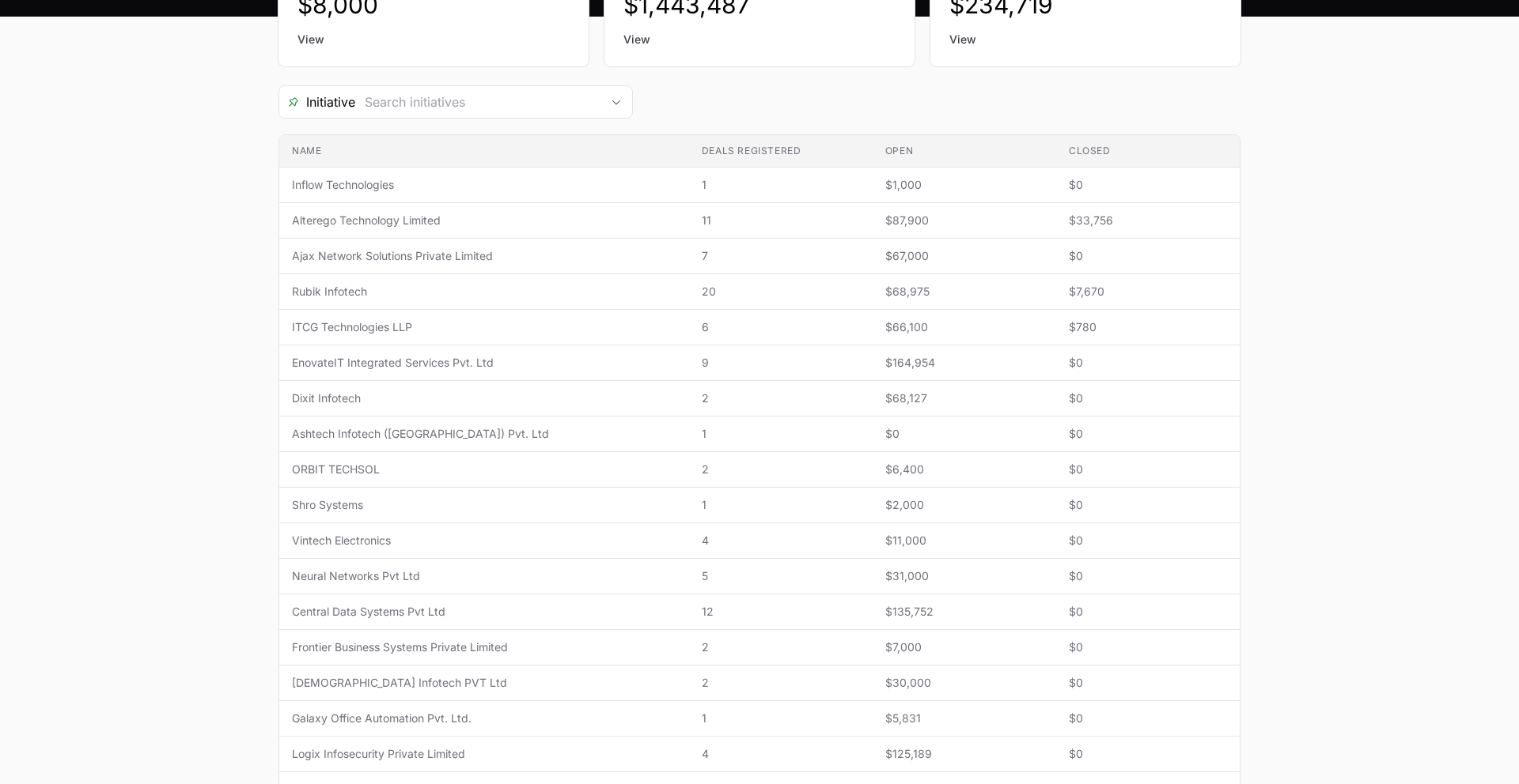
scroll to position [356, 0]
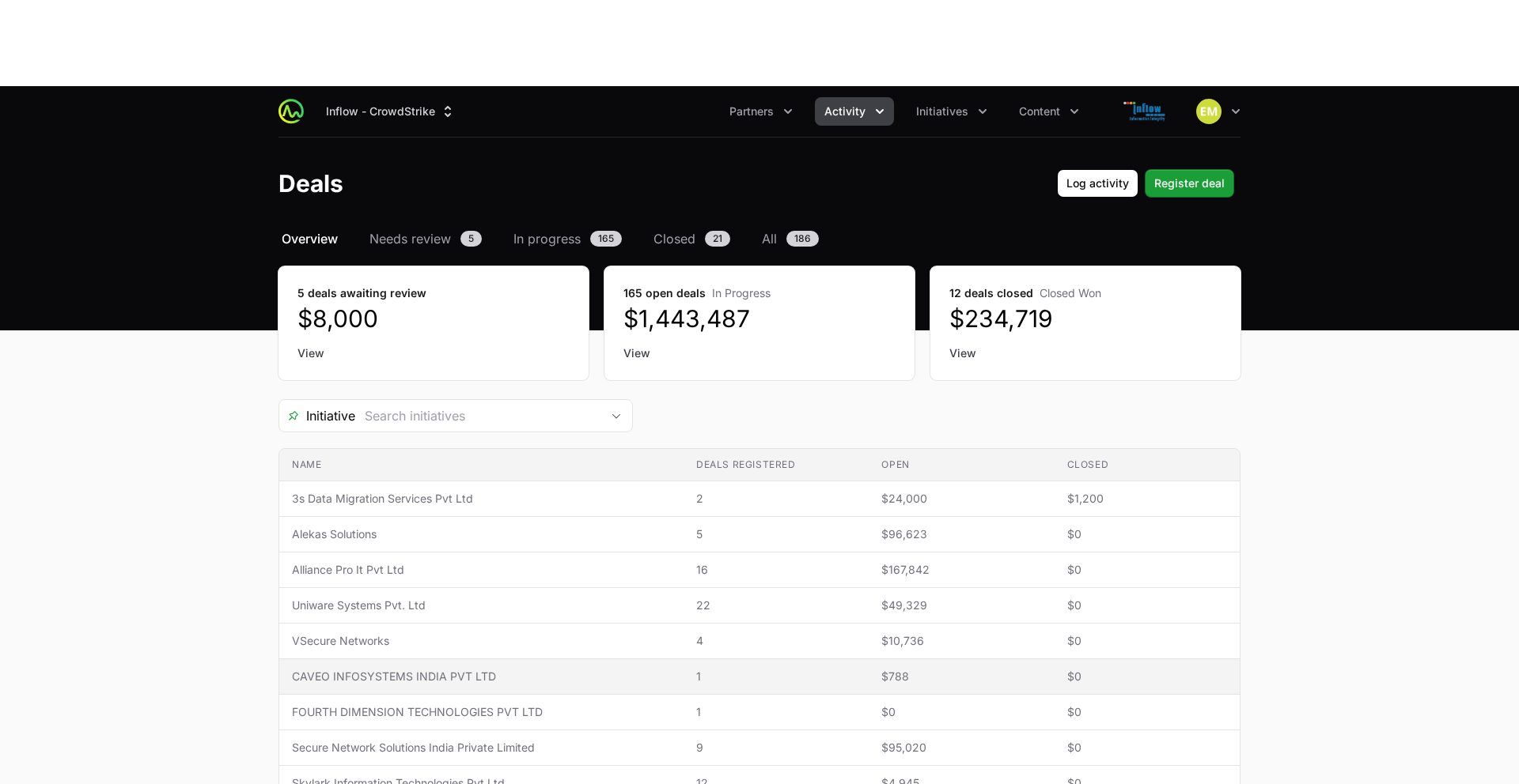
scroll to position [33, 0]
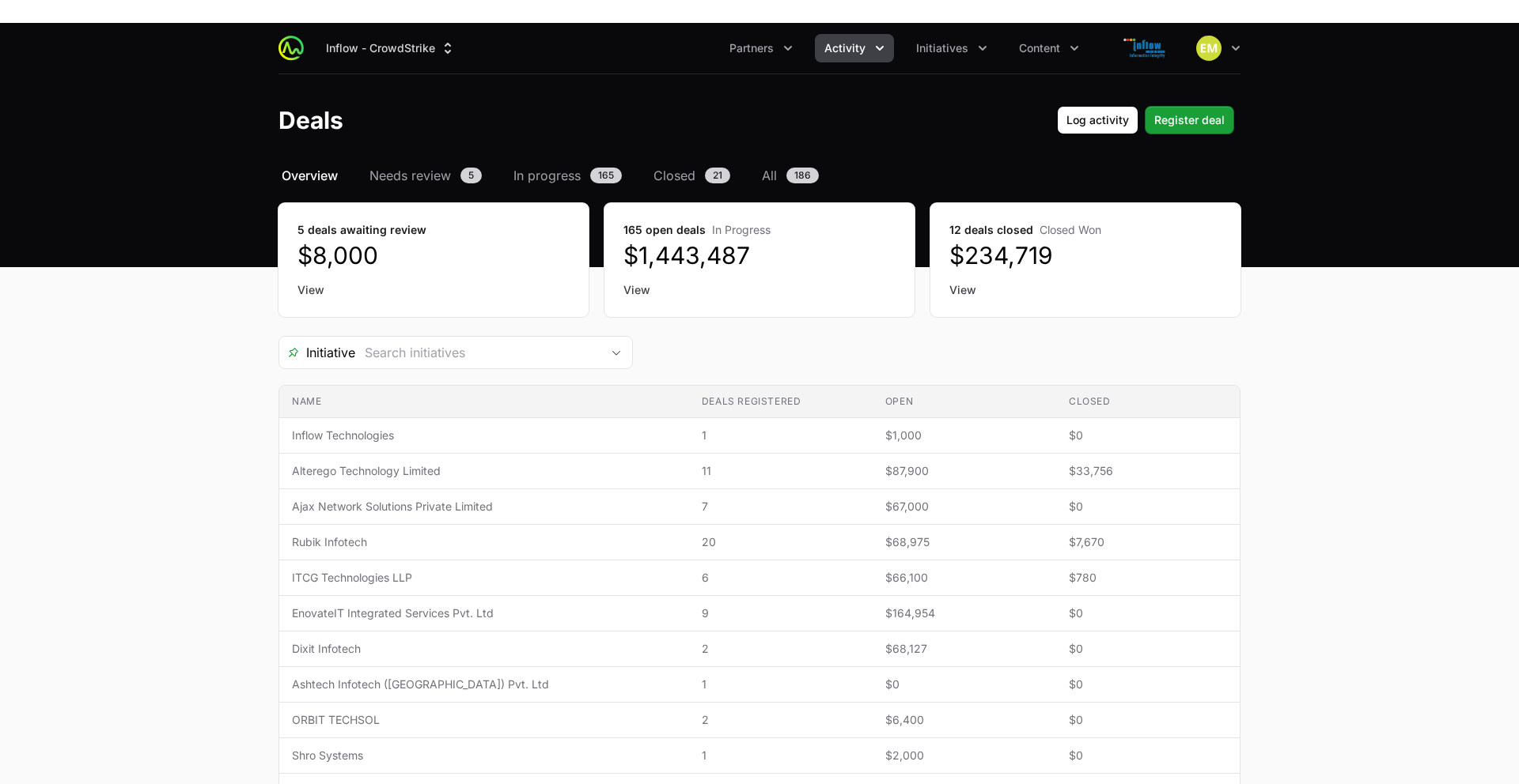
scroll to position [97, 0]
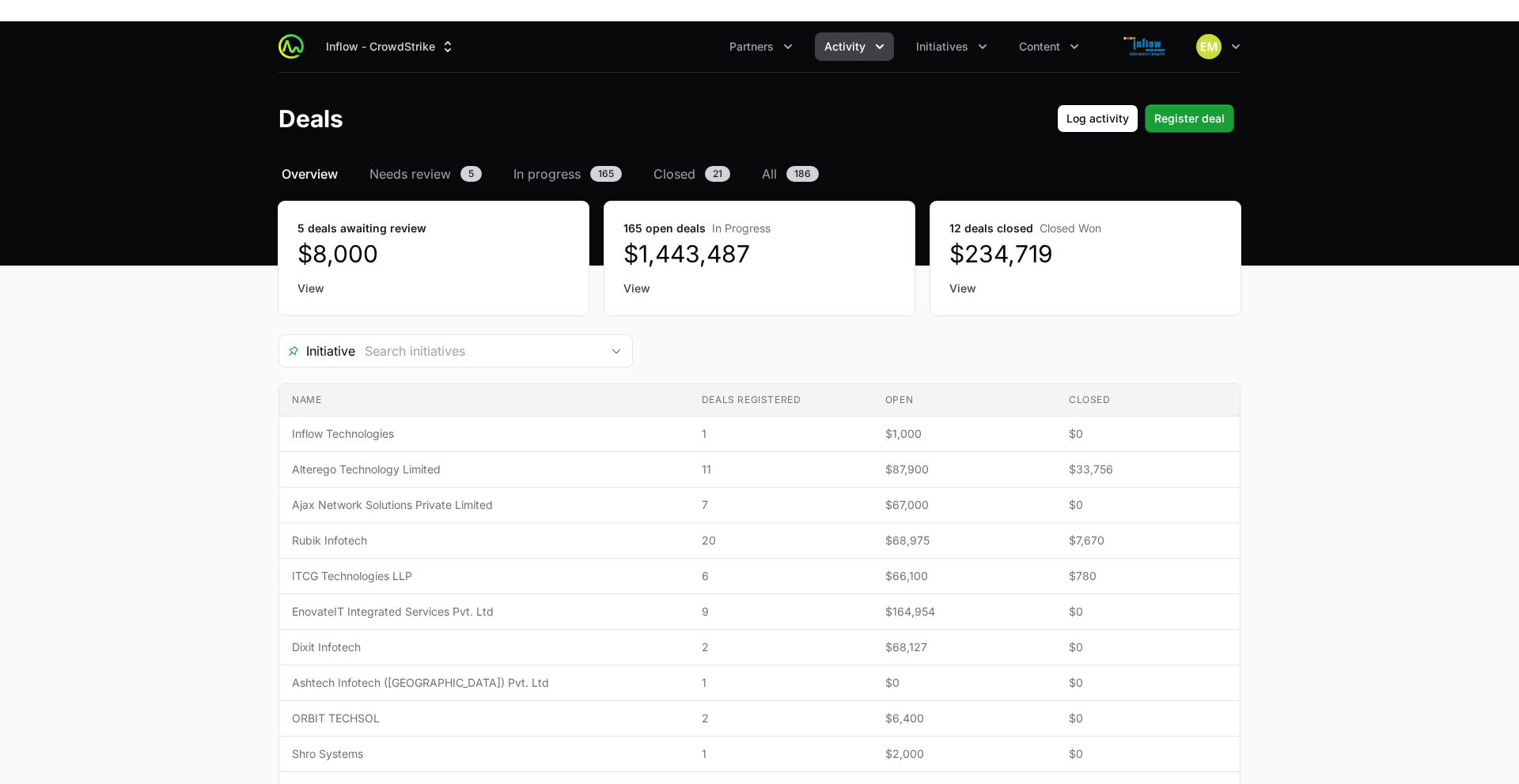
click at [954, 281] on link "View" at bounding box center [1084, 288] width 272 height 16
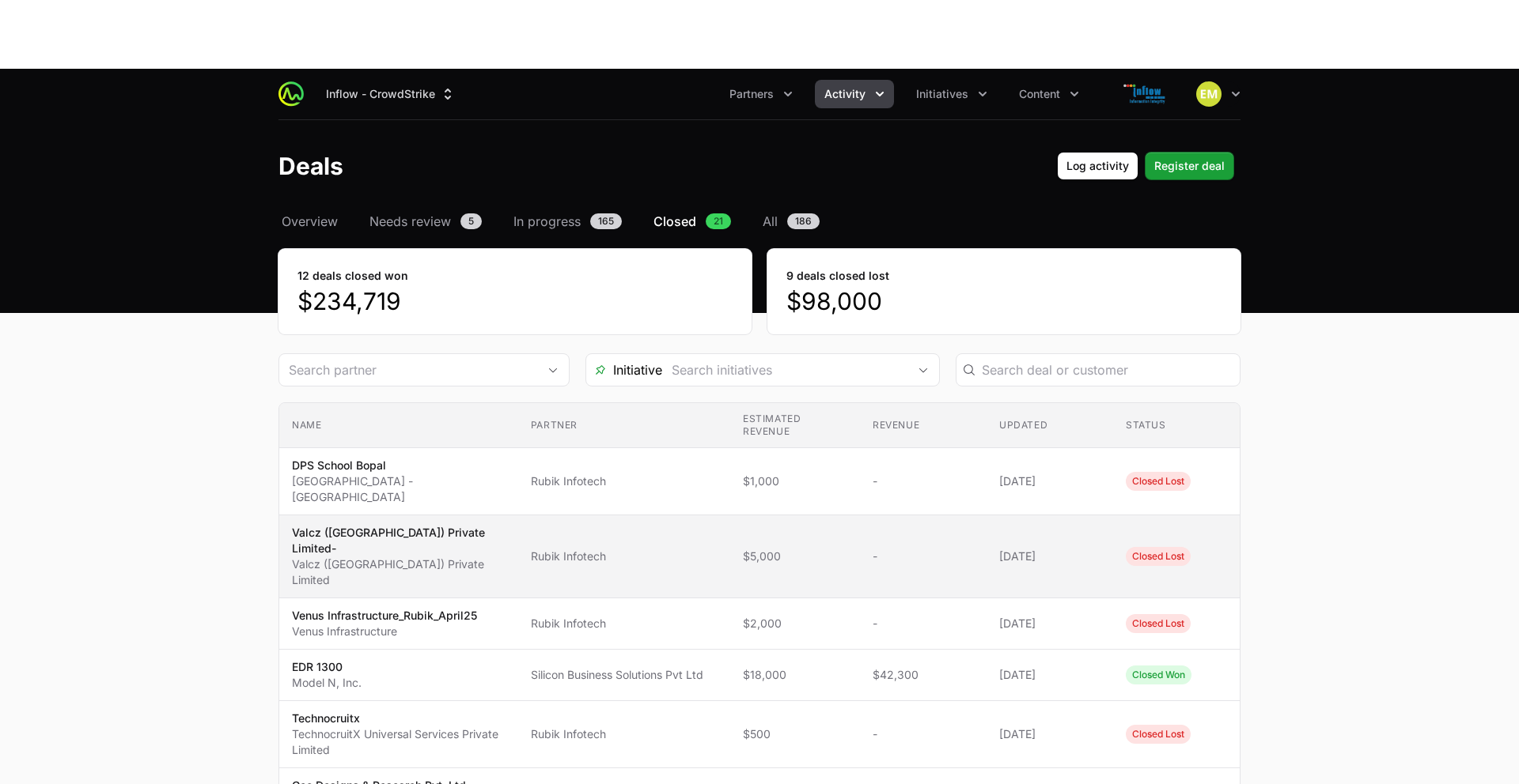
scroll to position [54, 0]
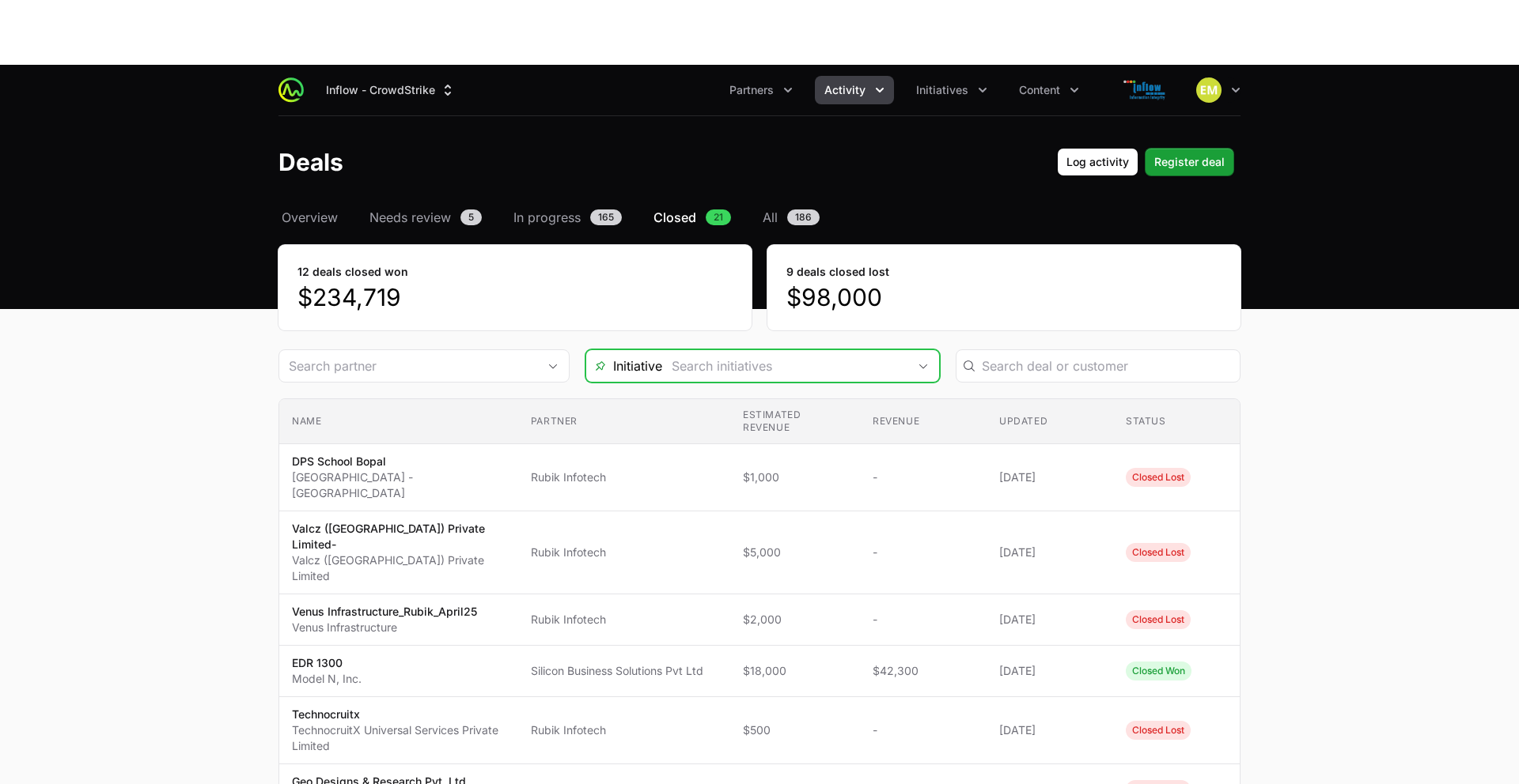
click at [846, 350] on input "Deals Filters" at bounding box center [784, 366] width 245 height 32
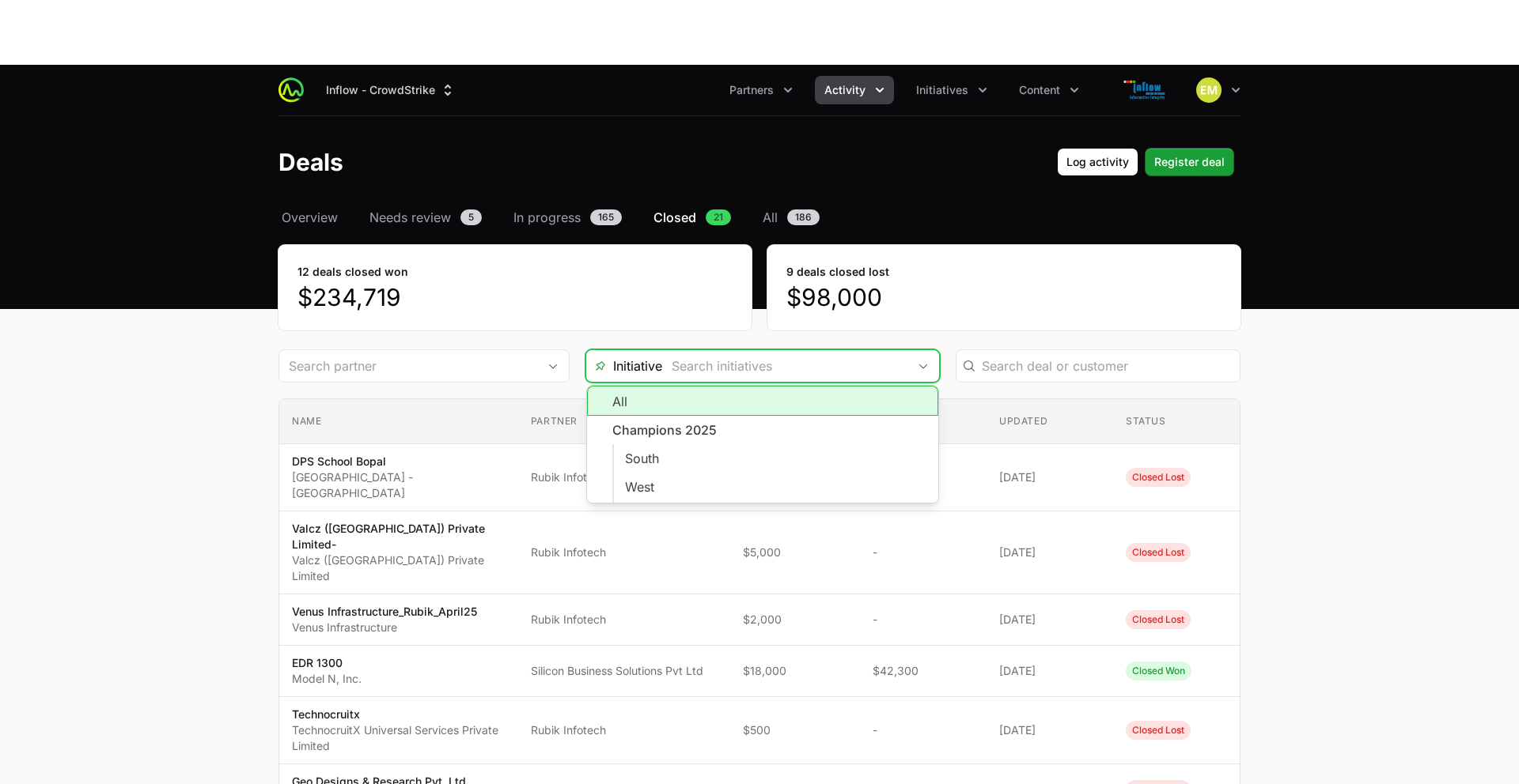
click at [846, 350] on input "Deals Filters" at bounding box center [784, 366] width 245 height 32
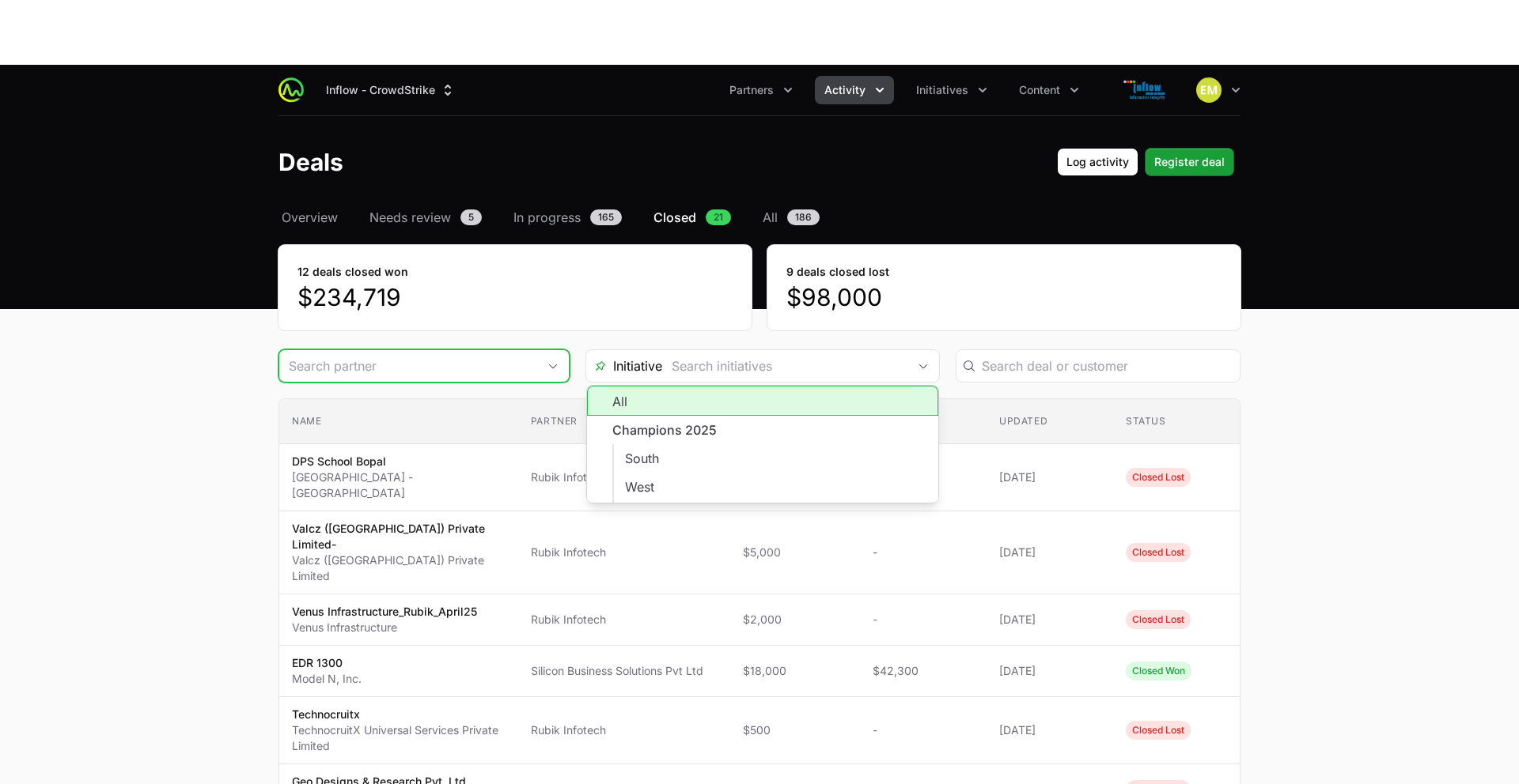
click at [522, 350] on input "Deals Filters" at bounding box center [408, 366] width 258 height 32
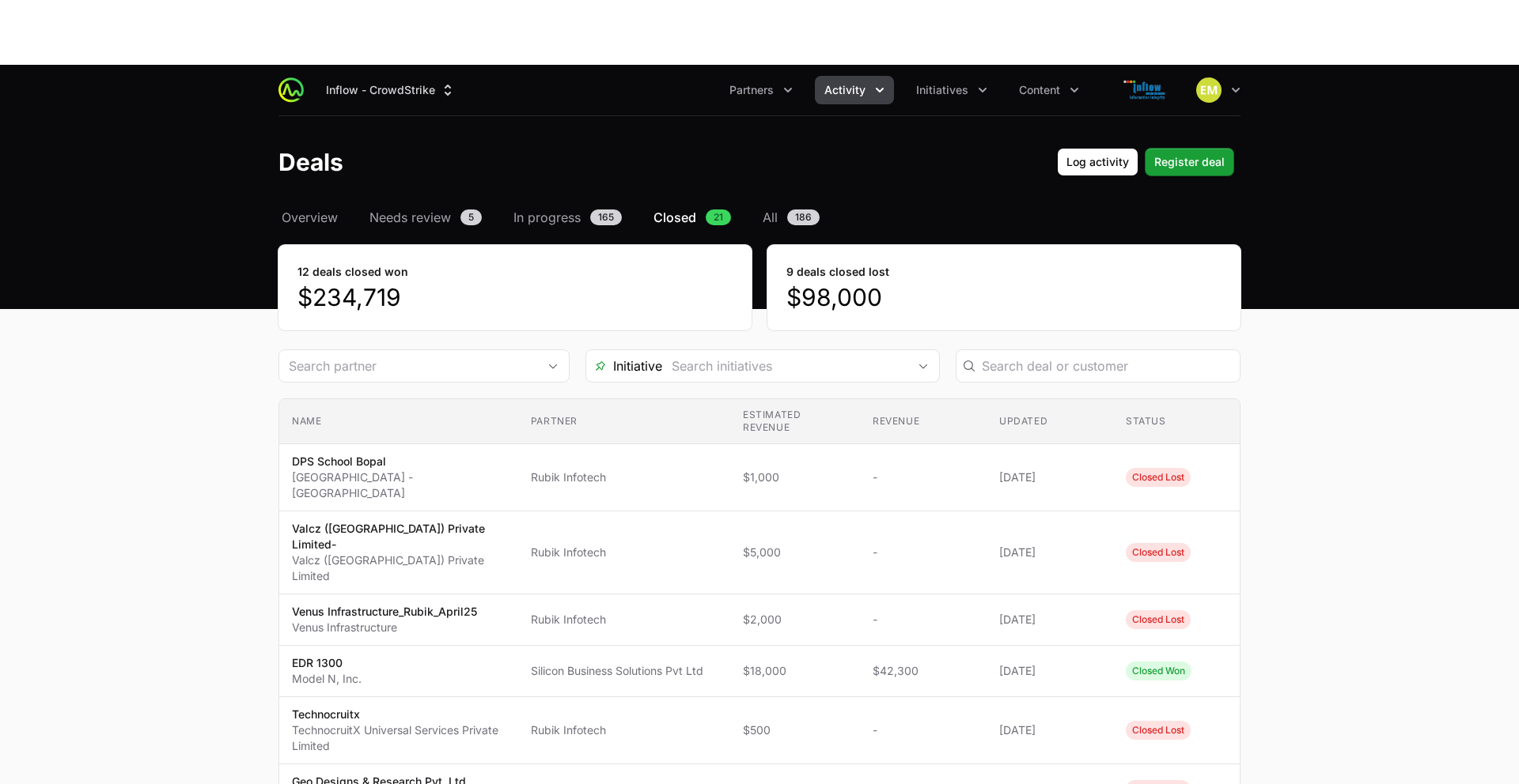
click at [395, 264] on dt "12 deals closed won" at bounding box center [514, 272] width 435 height 16
click at [375, 283] on dd "$234,719" at bounding box center [514, 296] width 435 height 28
click at [326, 208] on span "Overview" at bounding box center [309, 217] width 56 height 19
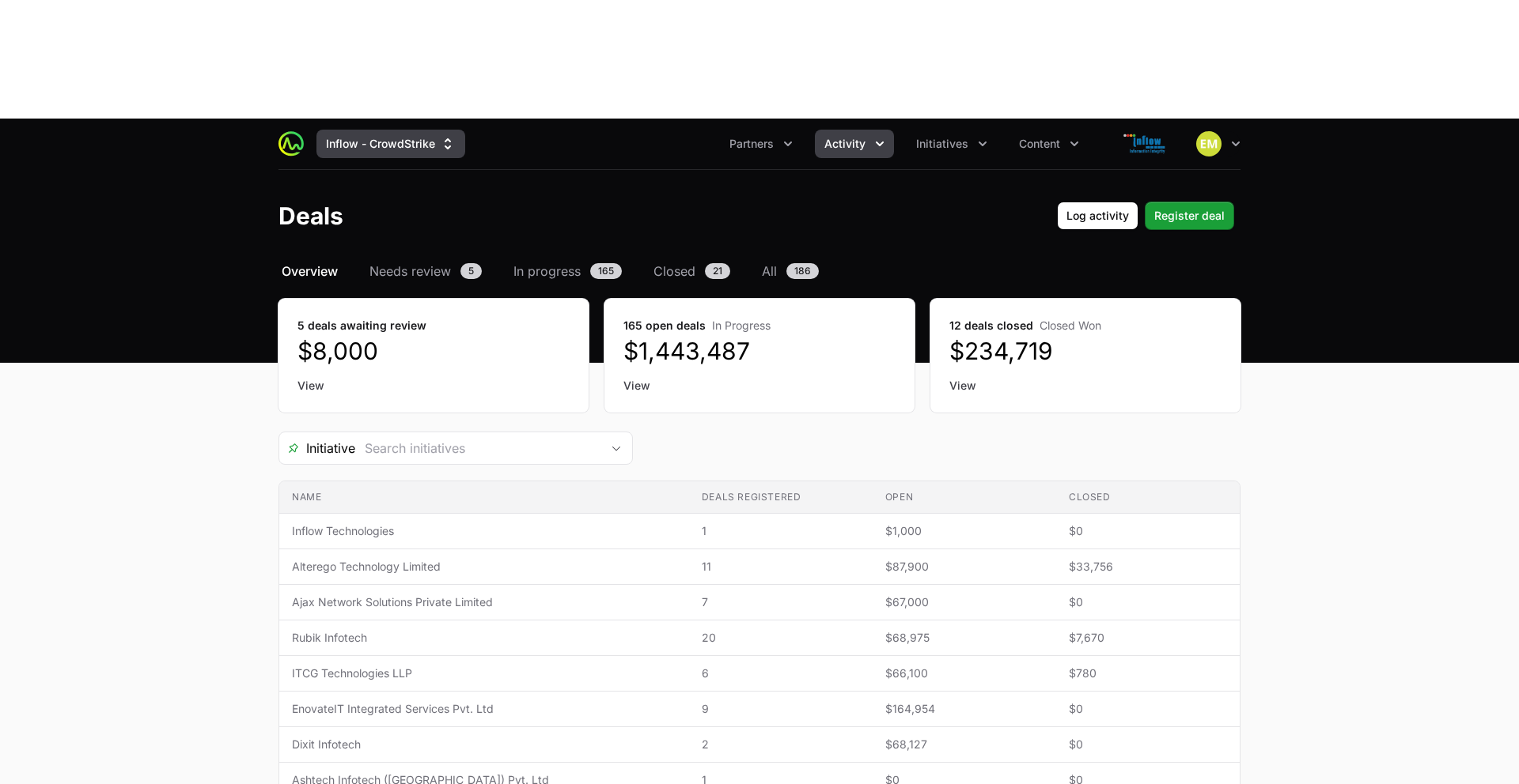
click at [359, 130] on button "Inflow - CrowdStrike" at bounding box center [391, 144] width 149 height 28
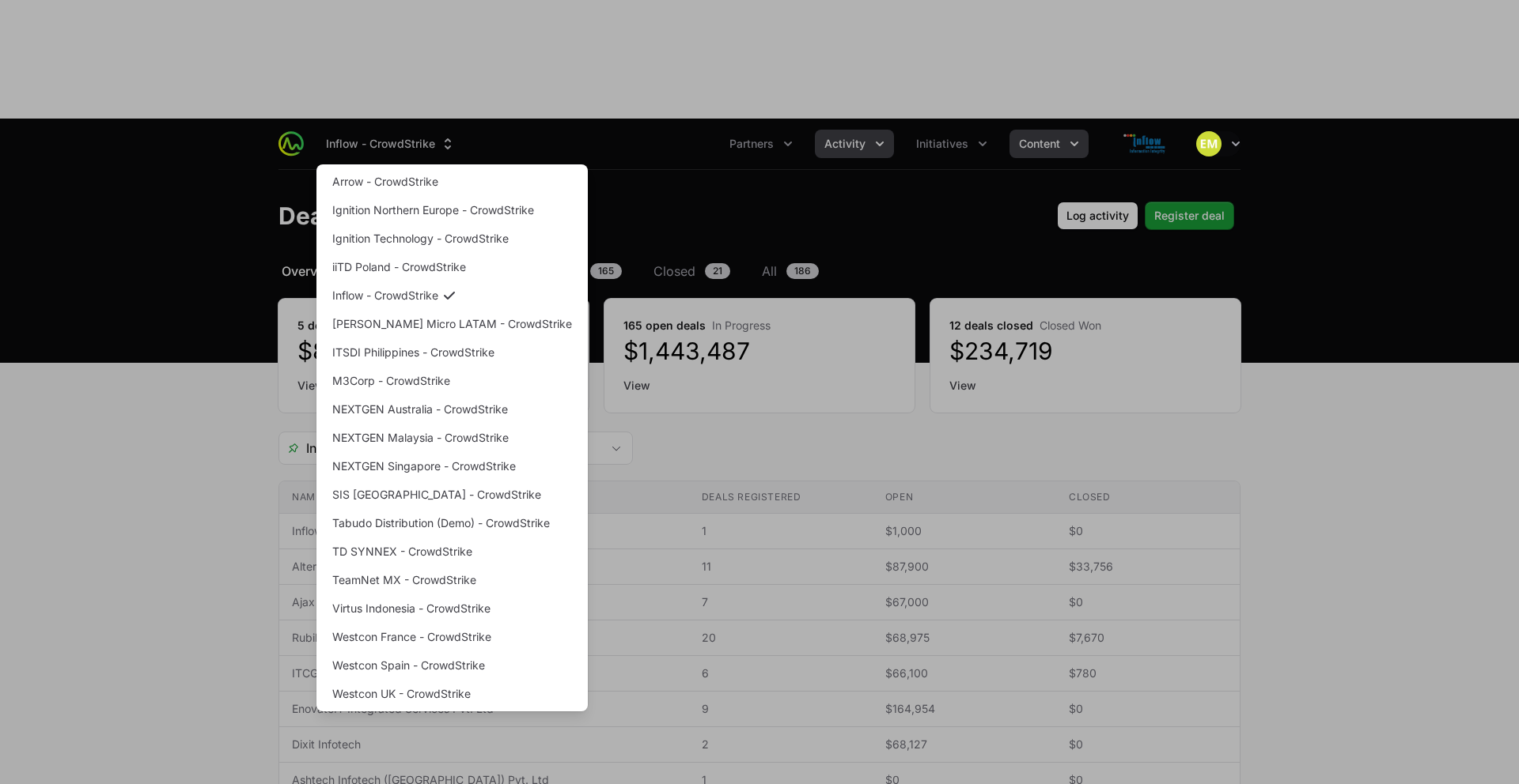
drag, startPoint x: 857, startPoint y: 32, endPoint x: 1064, endPoint y: 32, distance: 207.0
click at [860, 31] on div "Supplier switch menu" at bounding box center [760, 392] width 1519 height 784
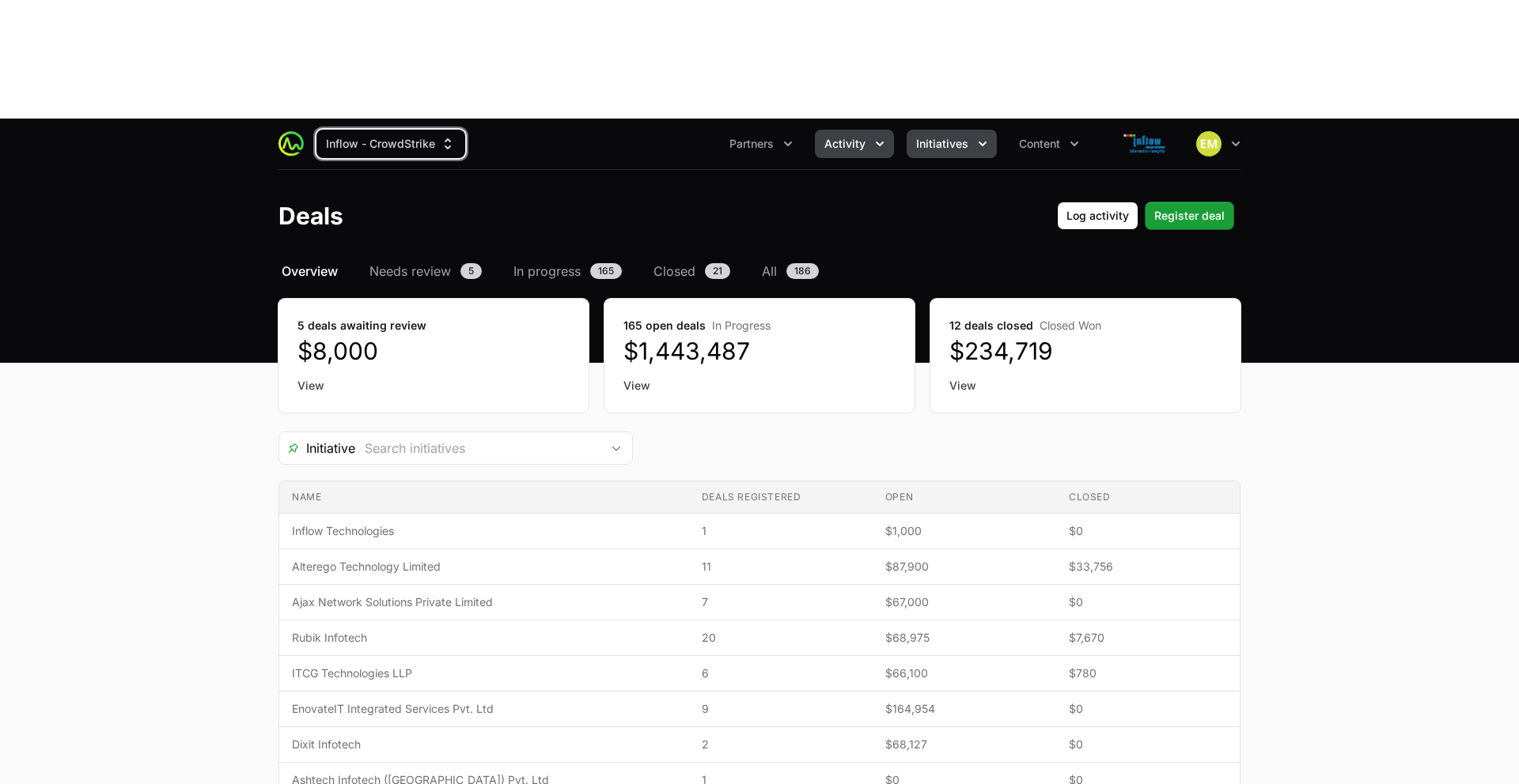
click at [953, 136] on span "Initiatives" at bounding box center [942, 144] width 52 height 16
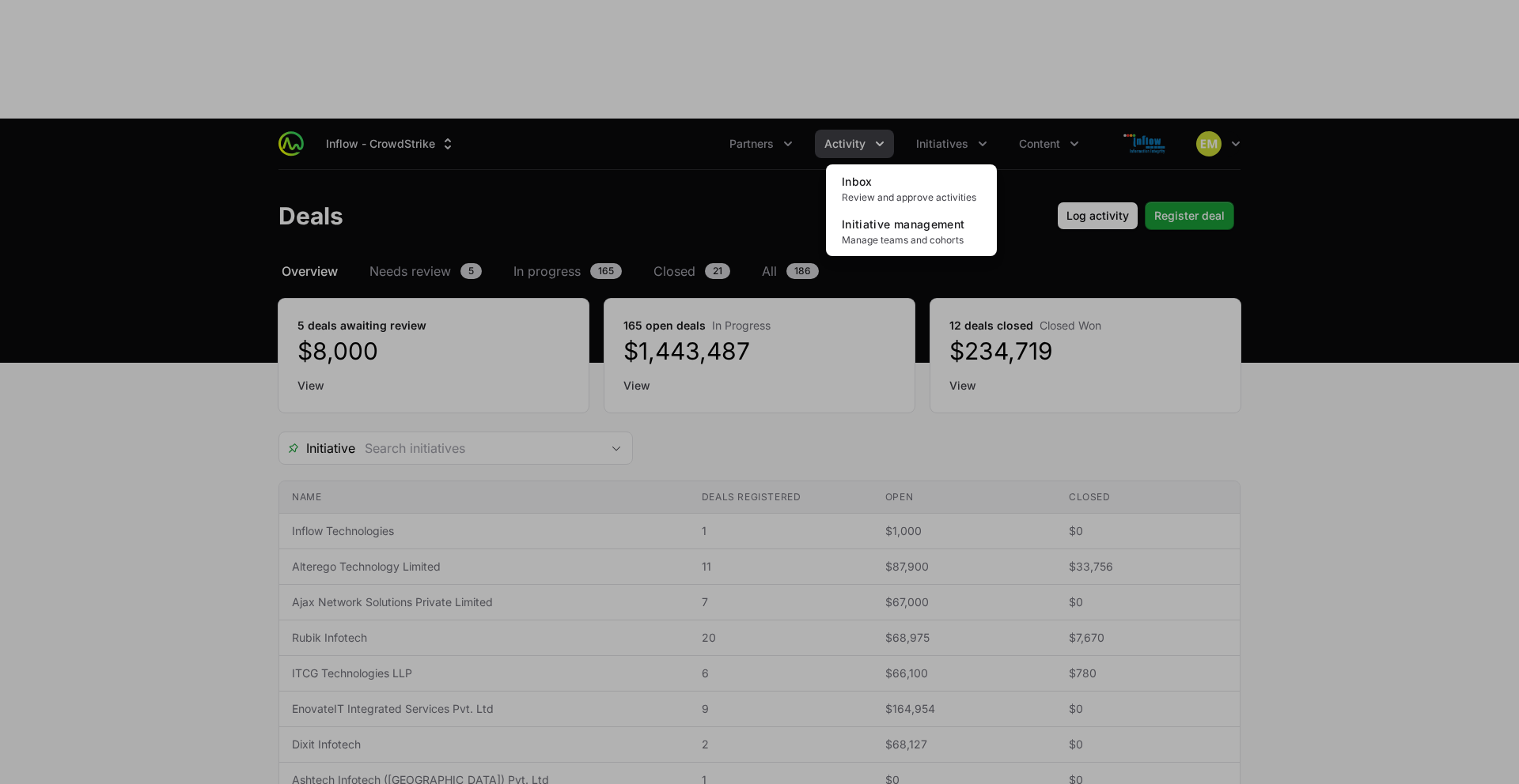
click at [868, 32] on div "Initiatives menu" at bounding box center [760, 392] width 1519 height 784
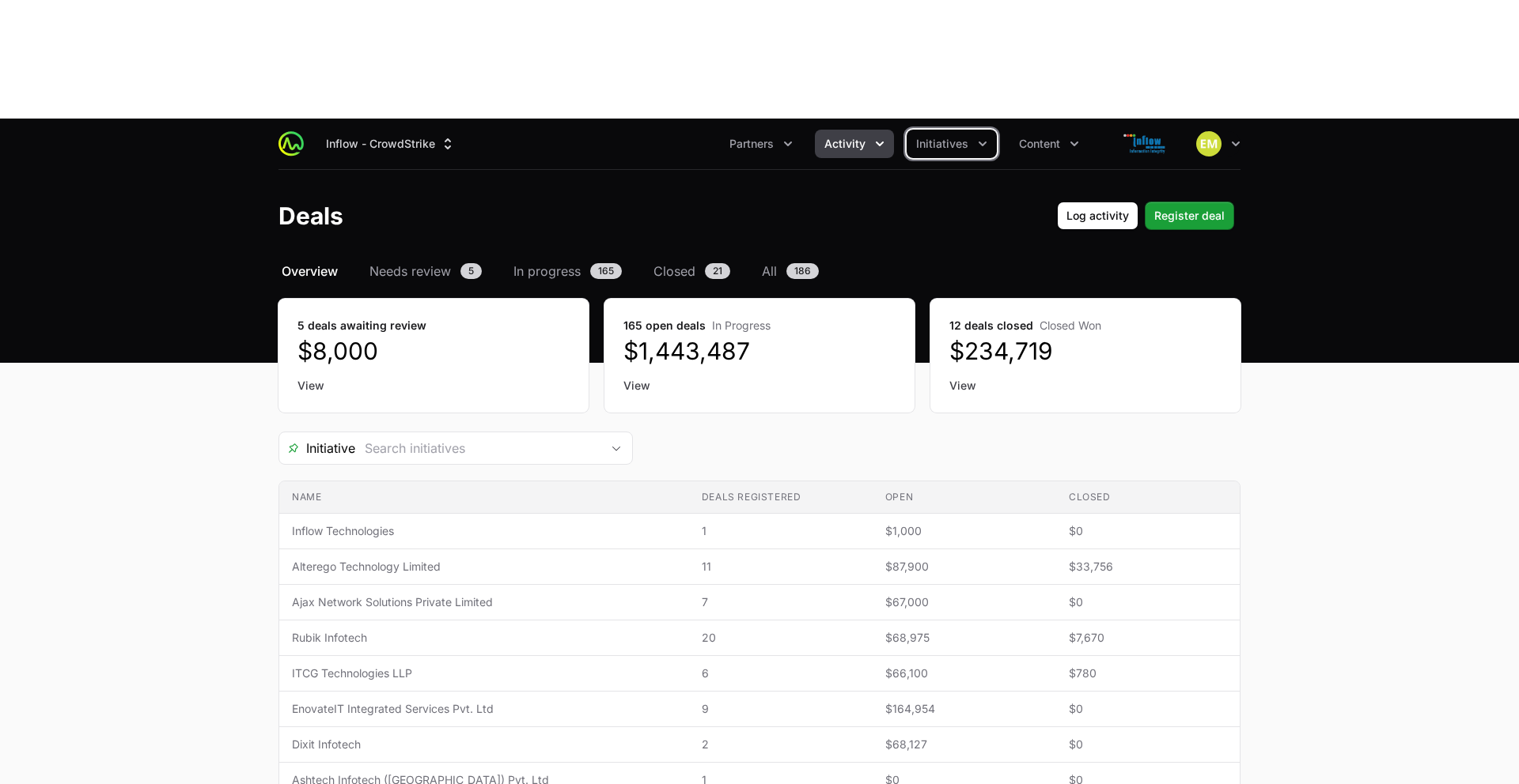
click at [867, 130] on button "Activity" at bounding box center [854, 144] width 79 height 28
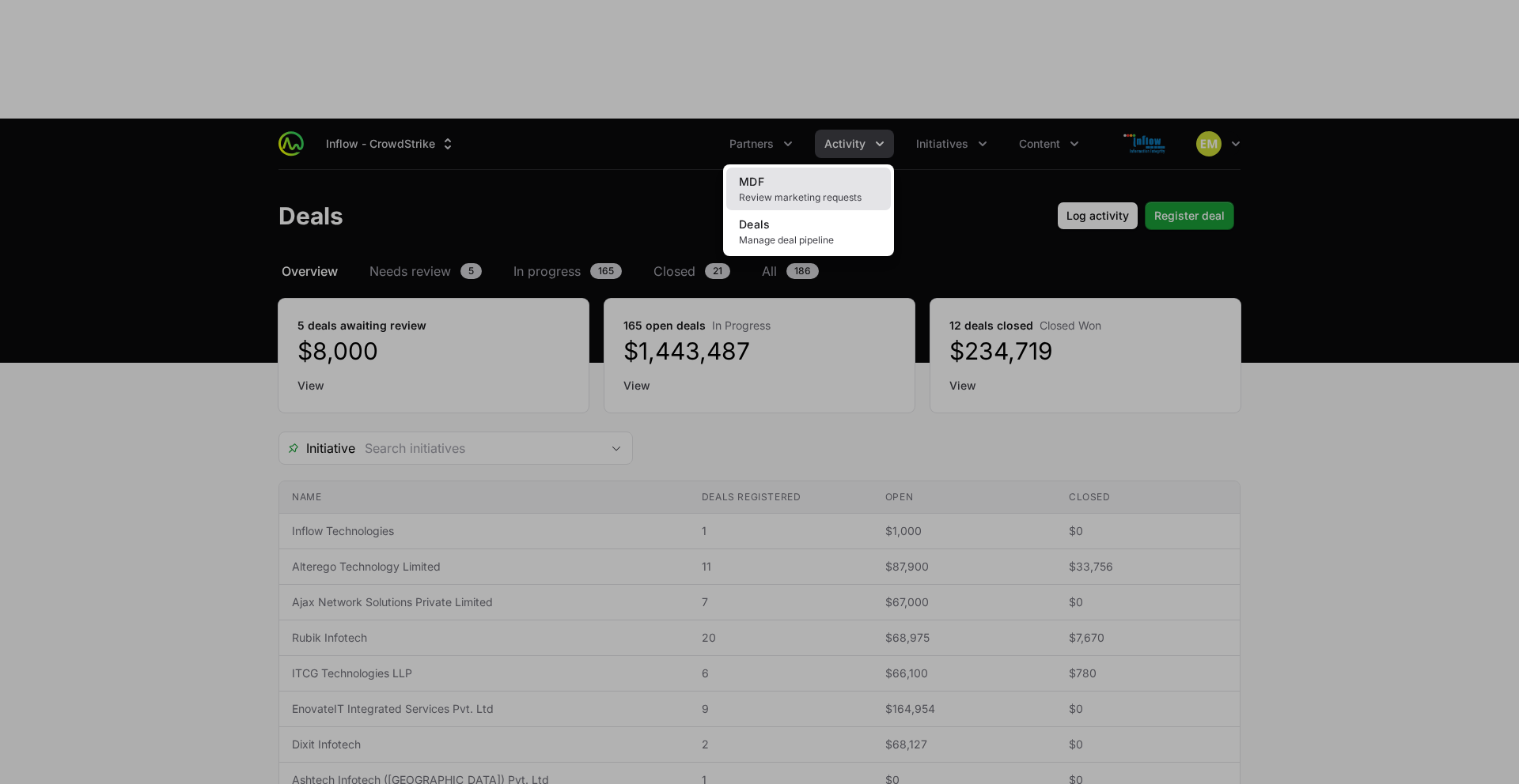
click at [809, 167] on link "MDF Review marketing requests" at bounding box center [809, 188] width 165 height 43
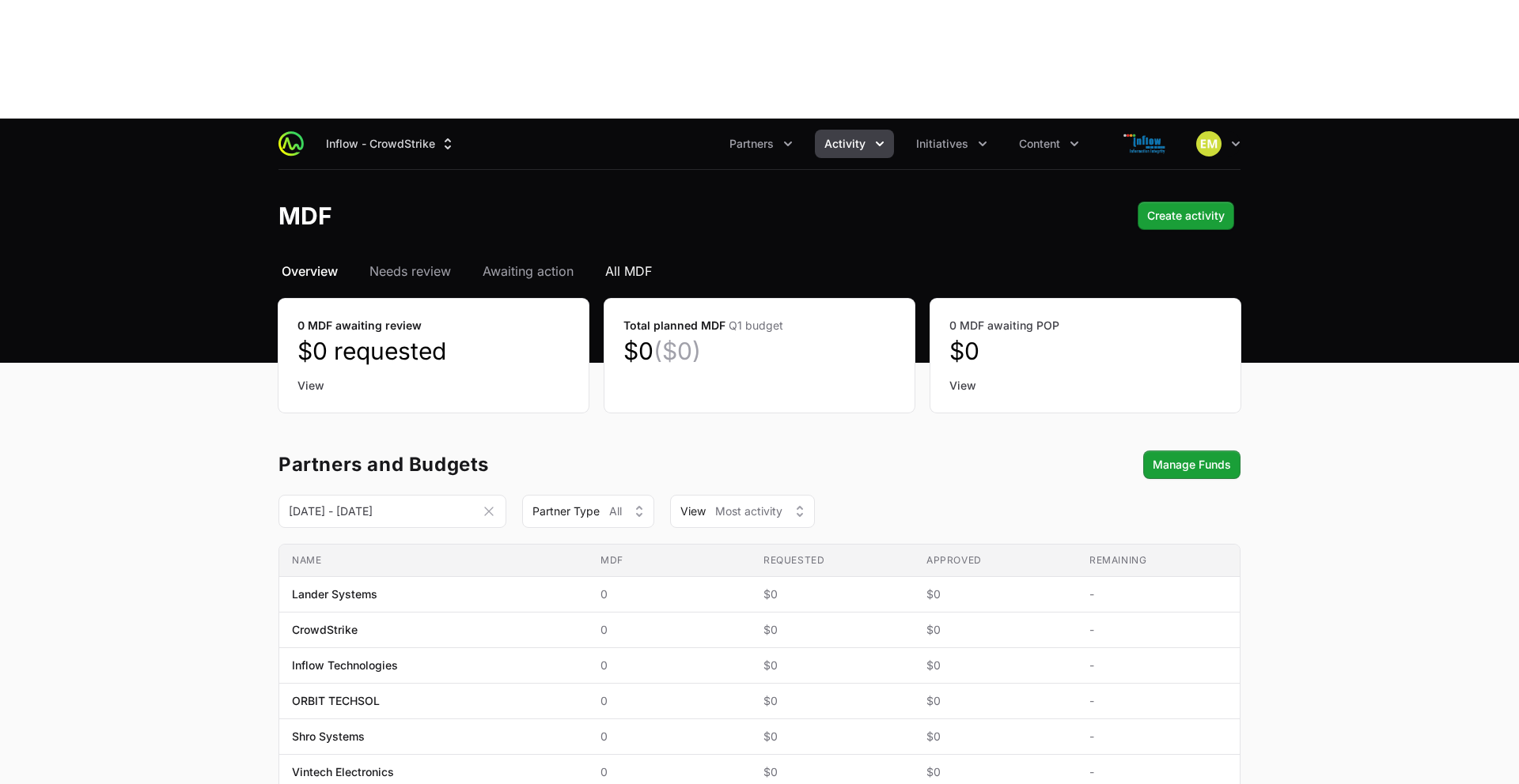
click at [646, 262] on span "All MDF" at bounding box center [628, 271] width 47 height 19
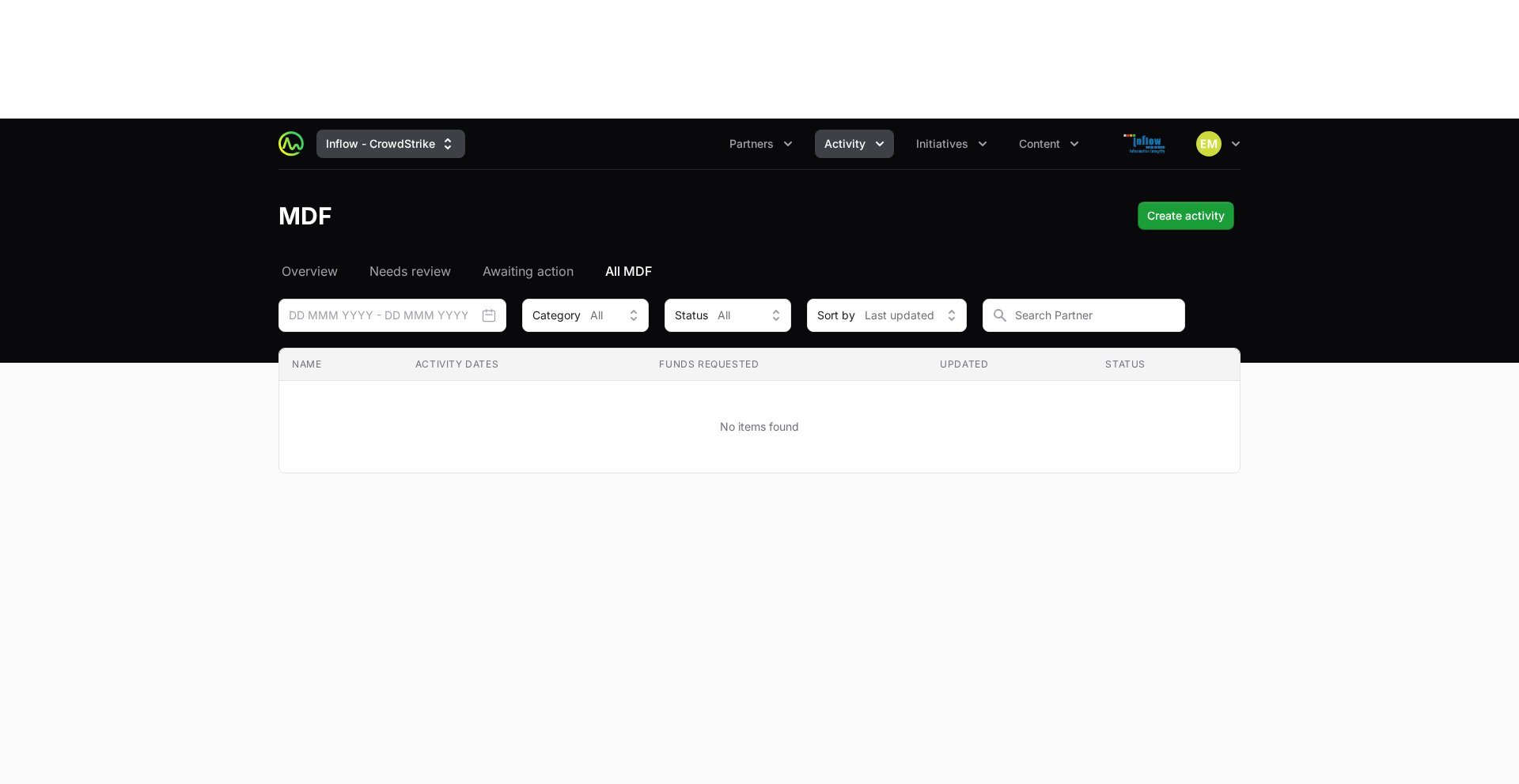
click at [393, 130] on button "Inflow - CrowdStrike" at bounding box center [391, 144] width 149 height 28
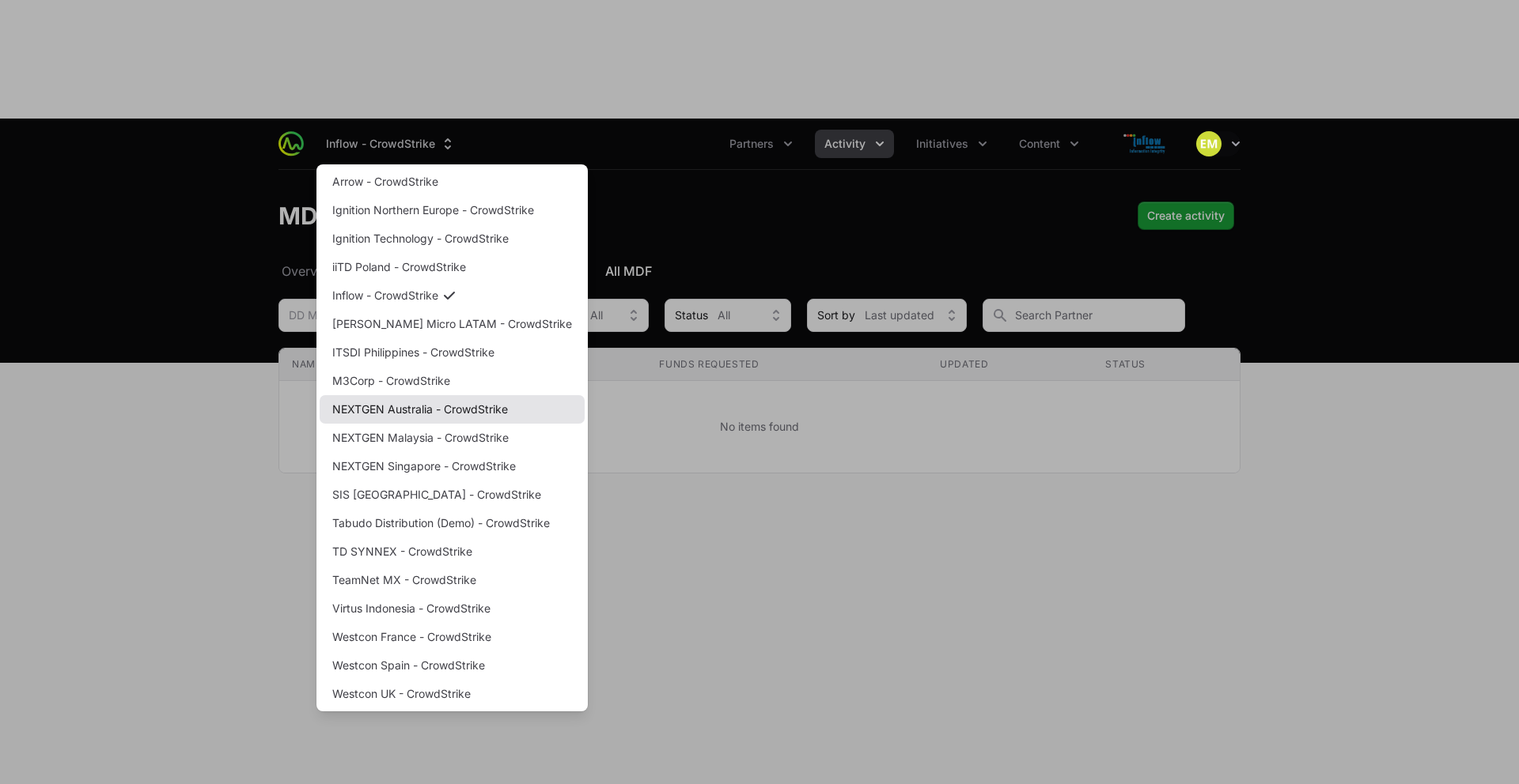
click at [400, 395] on link "NEXTGEN Australia - CrowdStrike" at bounding box center [452, 409] width 265 height 28
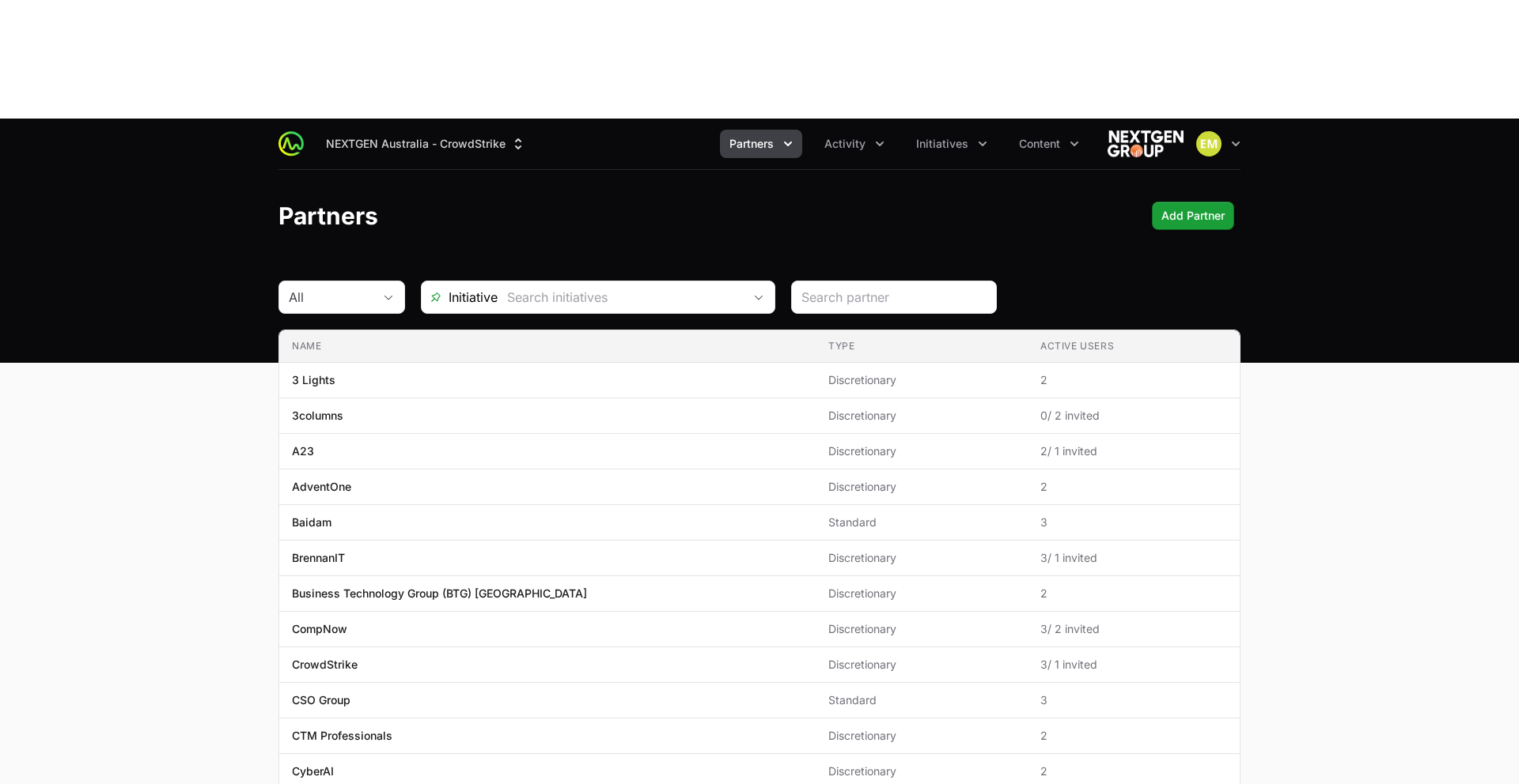
click at [759, 136] on span "Partners" at bounding box center [751, 144] width 44 height 16
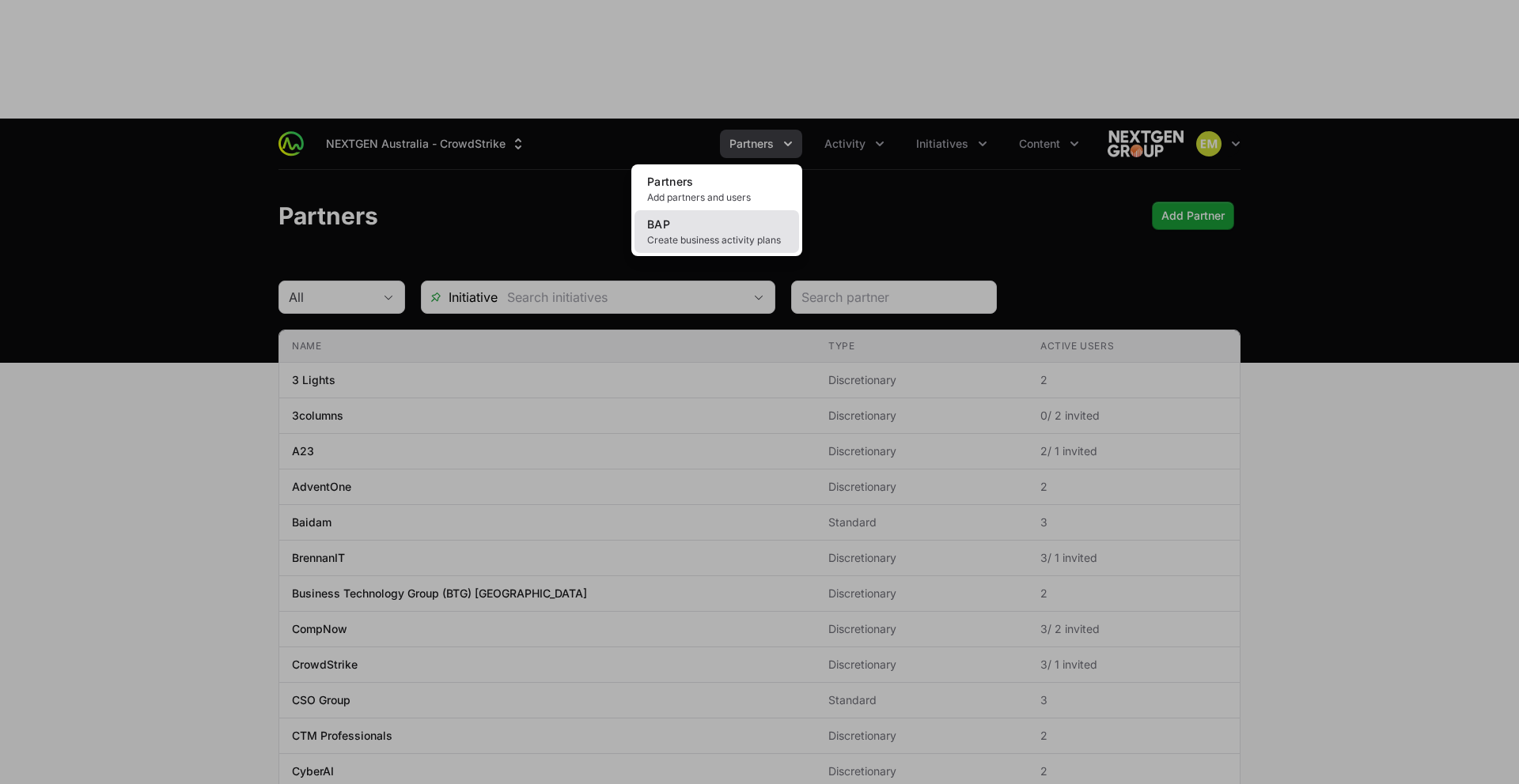
click at [759, 210] on link "BAP Create business activity plans" at bounding box center [716, 231] width 165 height 43
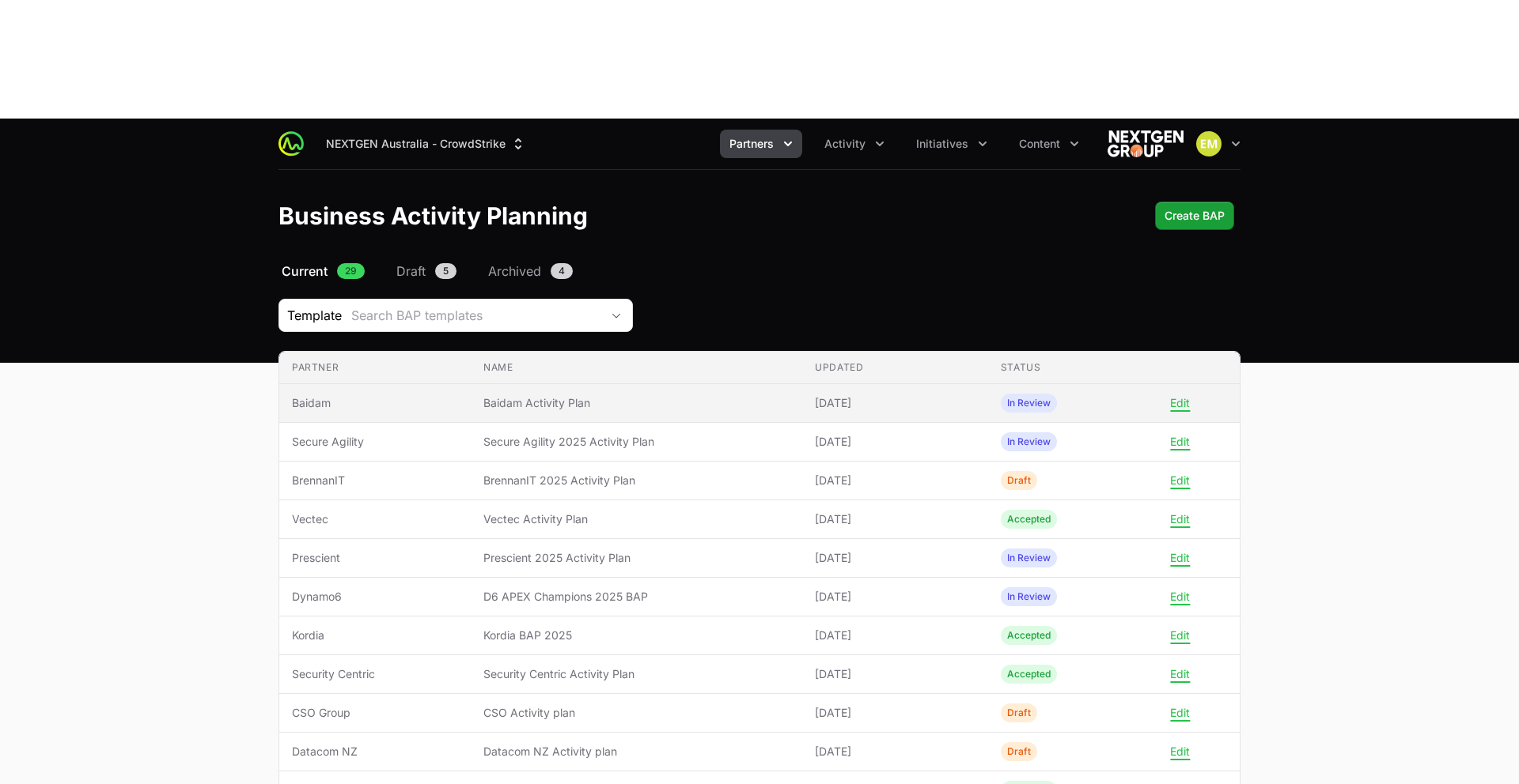
click at [595, 395] on span "Baidam Activity Plan" at bounding box center [636, 403] width 307 height 16
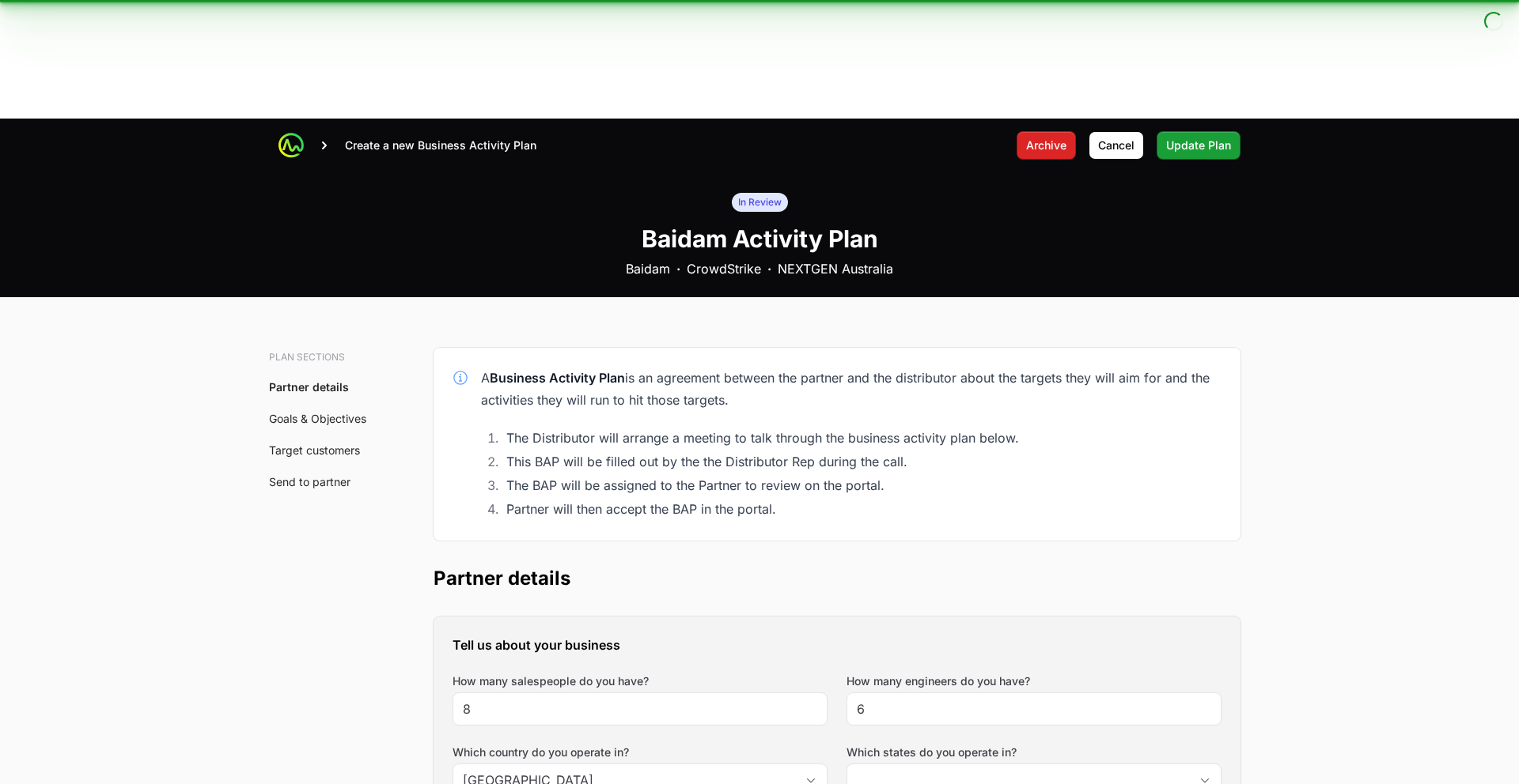
type input "Australian Capital Territory, New South Wales, Northern Territory, Queensland, …"
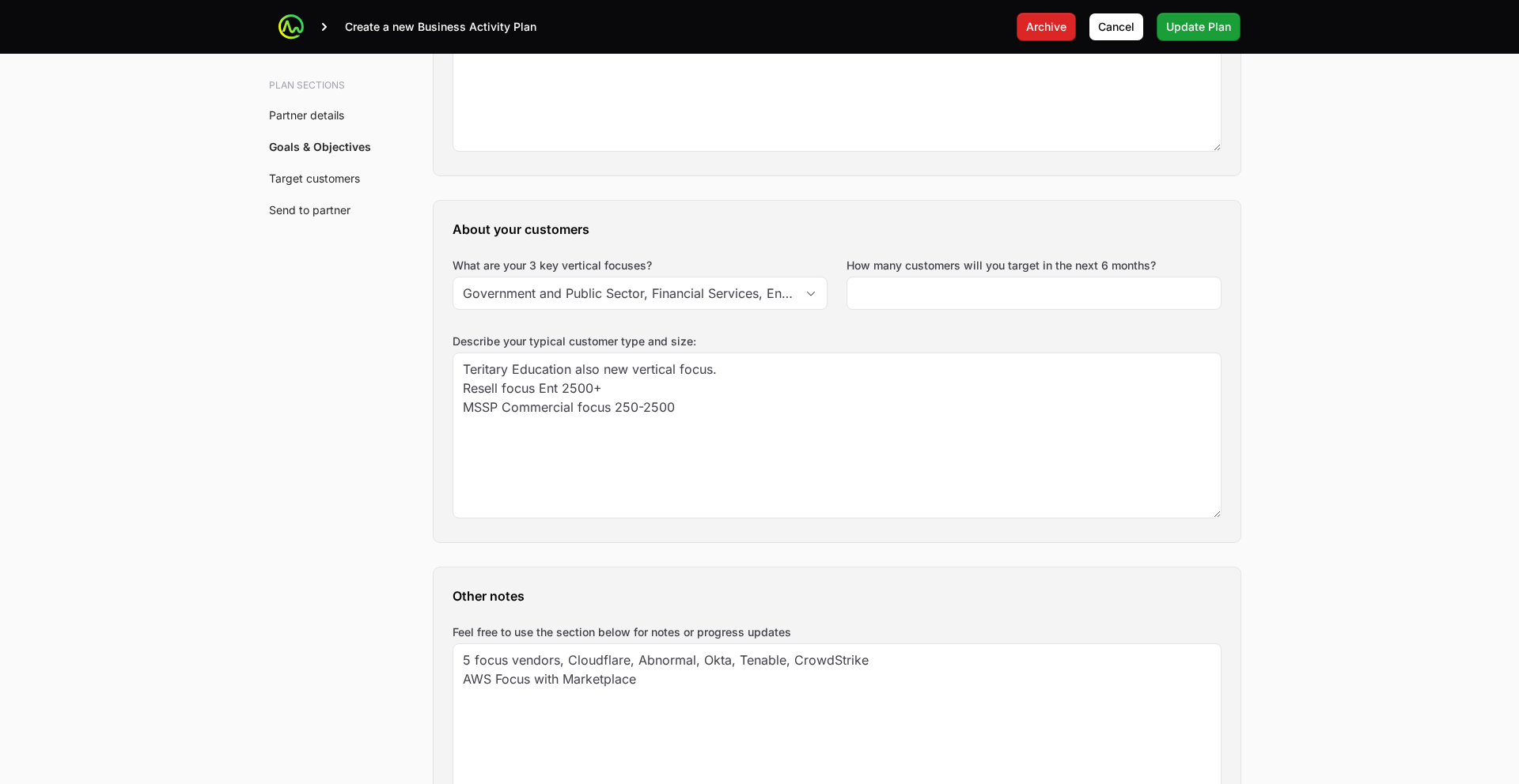
scroll to position [1992, 0]
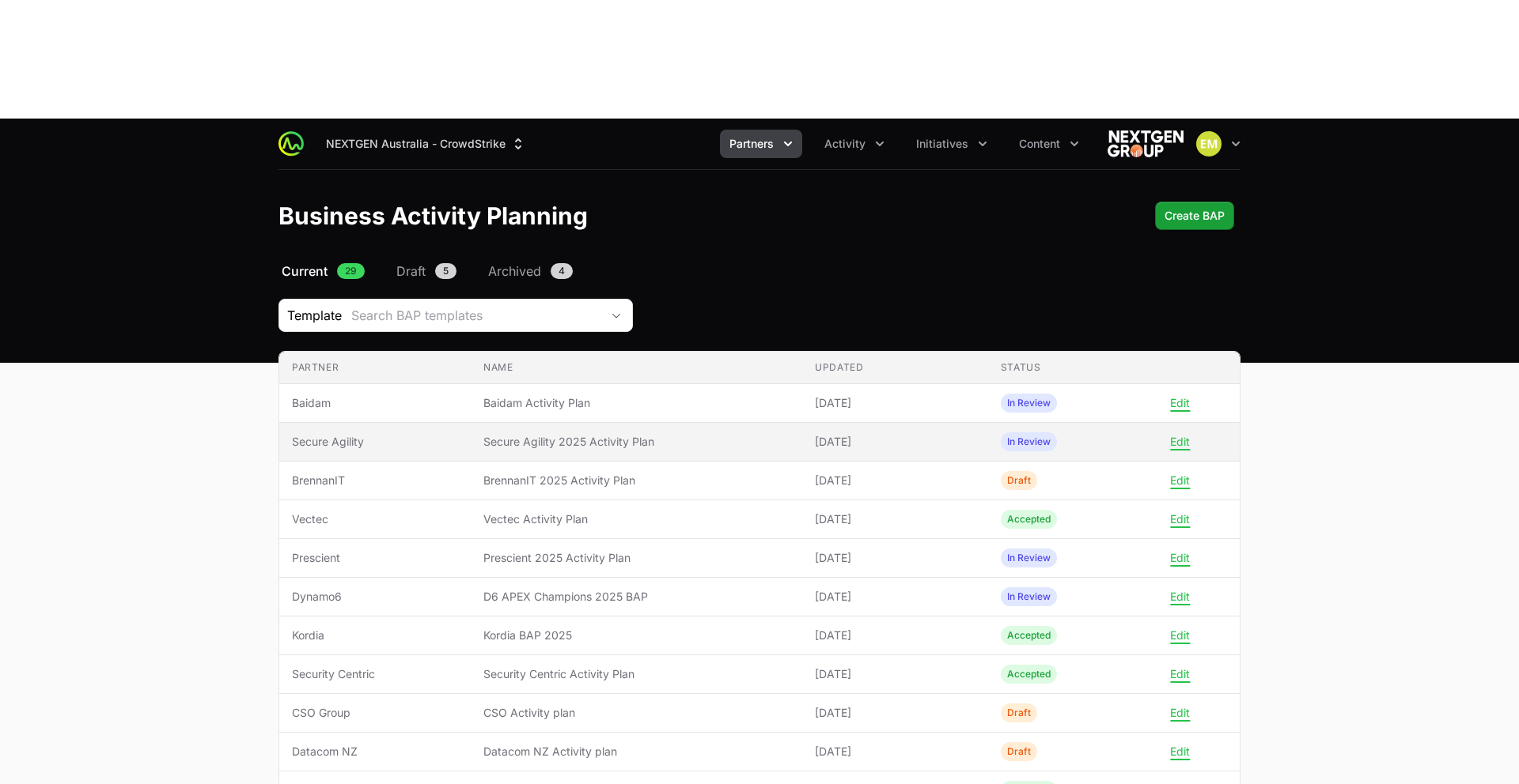
click at [350, 435] on span "Secure Agility" at bounding box center [375, 442] width 167 height 16
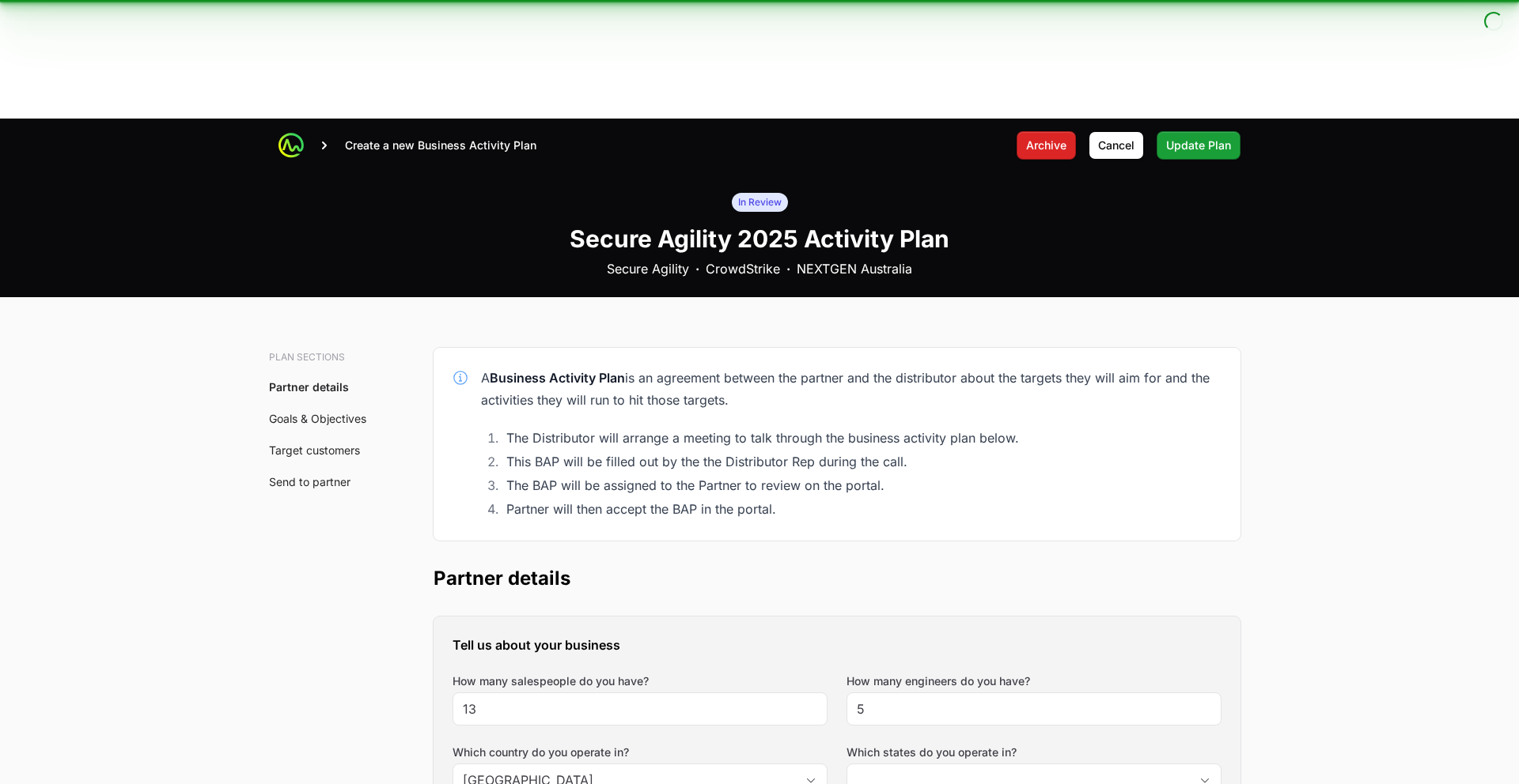
type input "Australian Capital Territory, New South Wales, Queensland, Victoria"
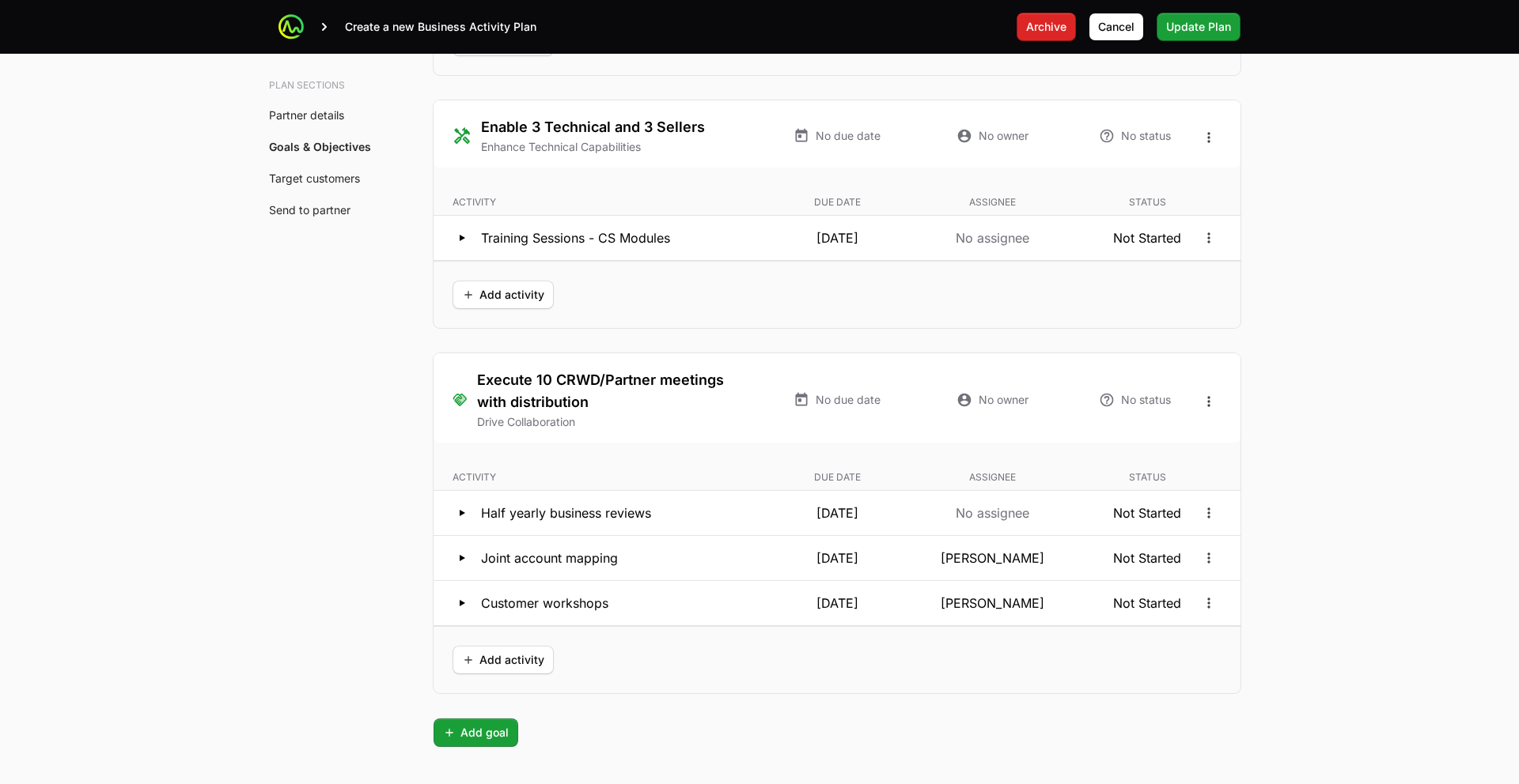
scroll to position [3894, 0]
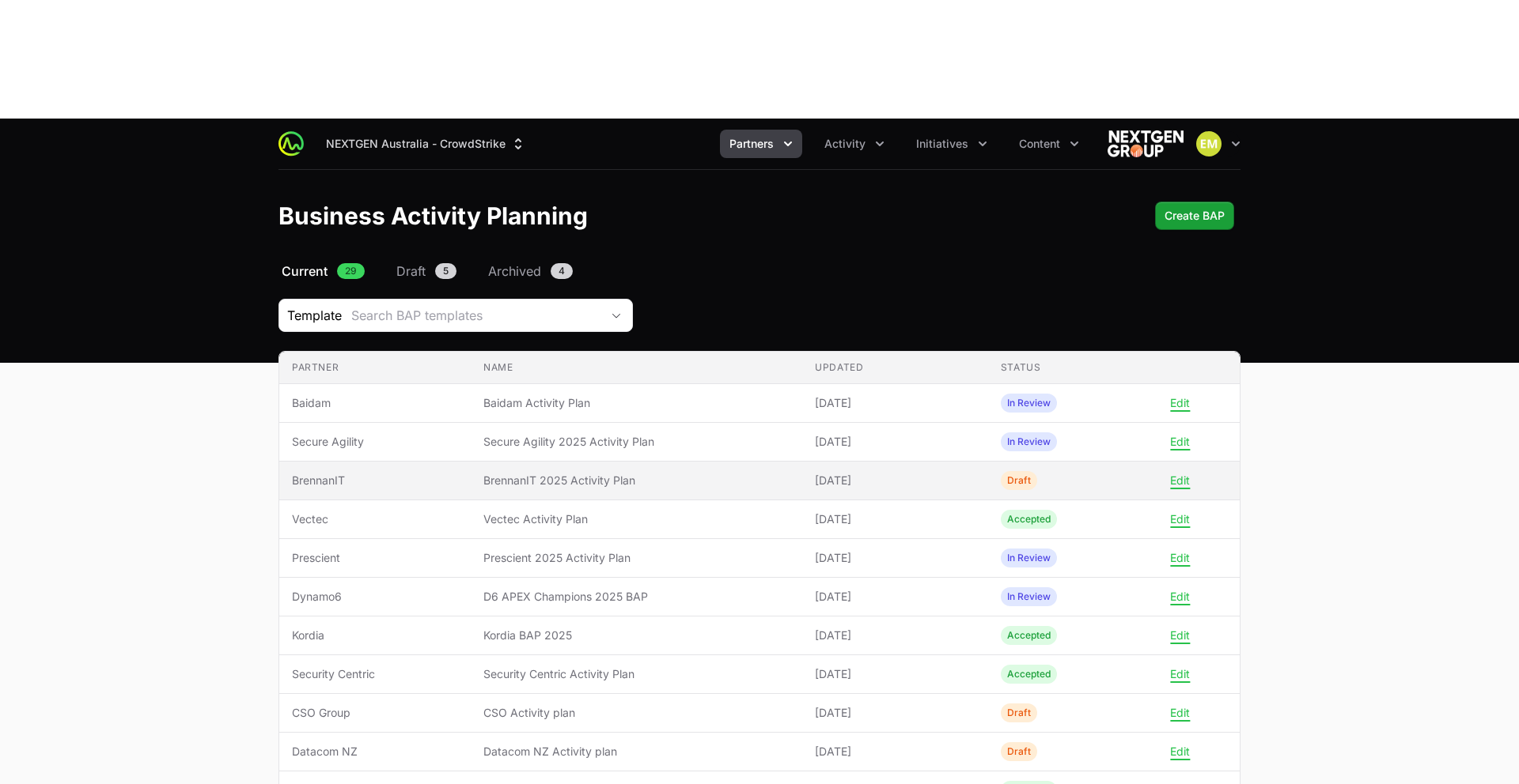
click at [358, 473] on span "BrennanIT" at bounding box center [375, 480] width 167 height 16
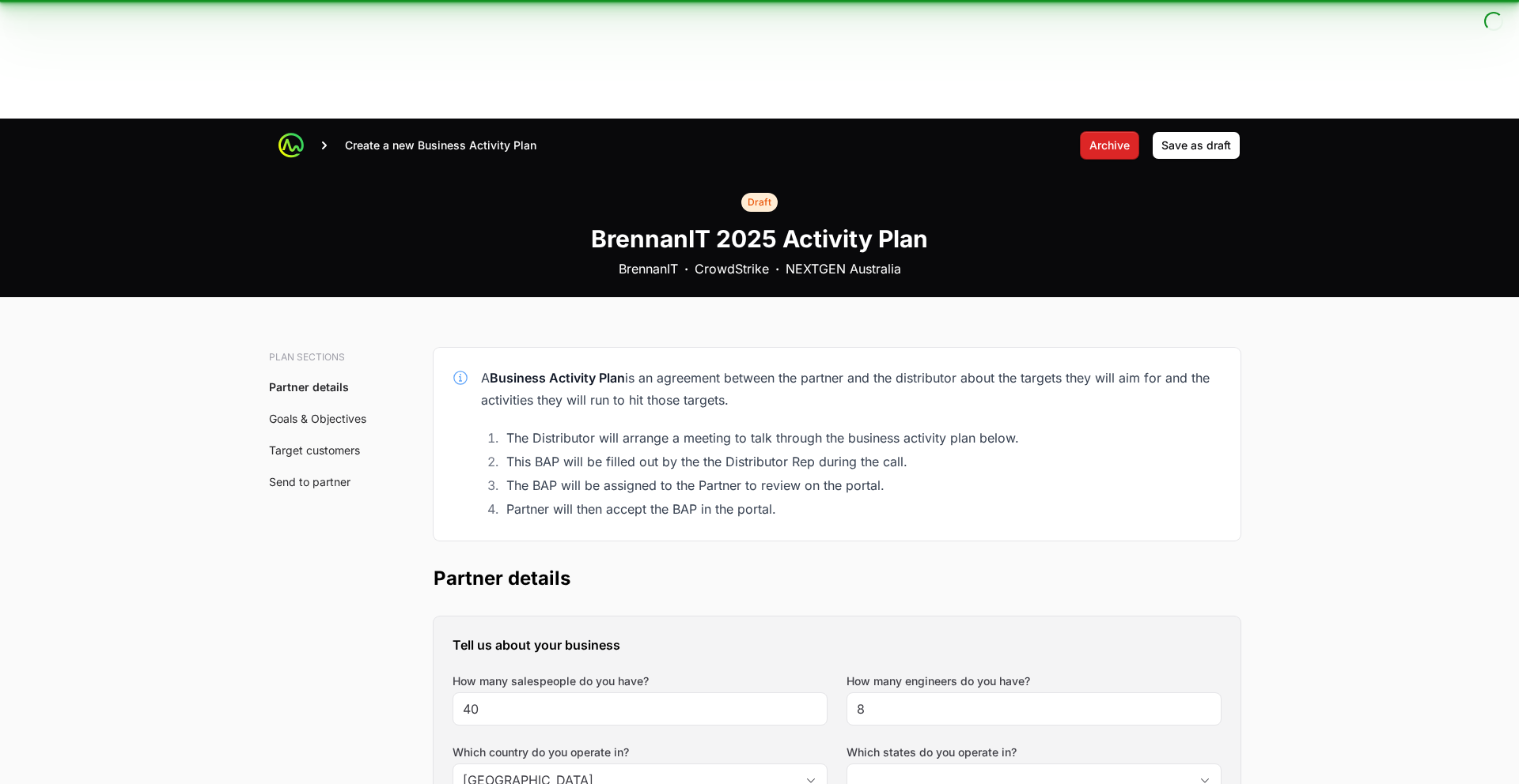
type input "Australian Capital Territory, New South Wales, Northern Territory, Queensland, …"
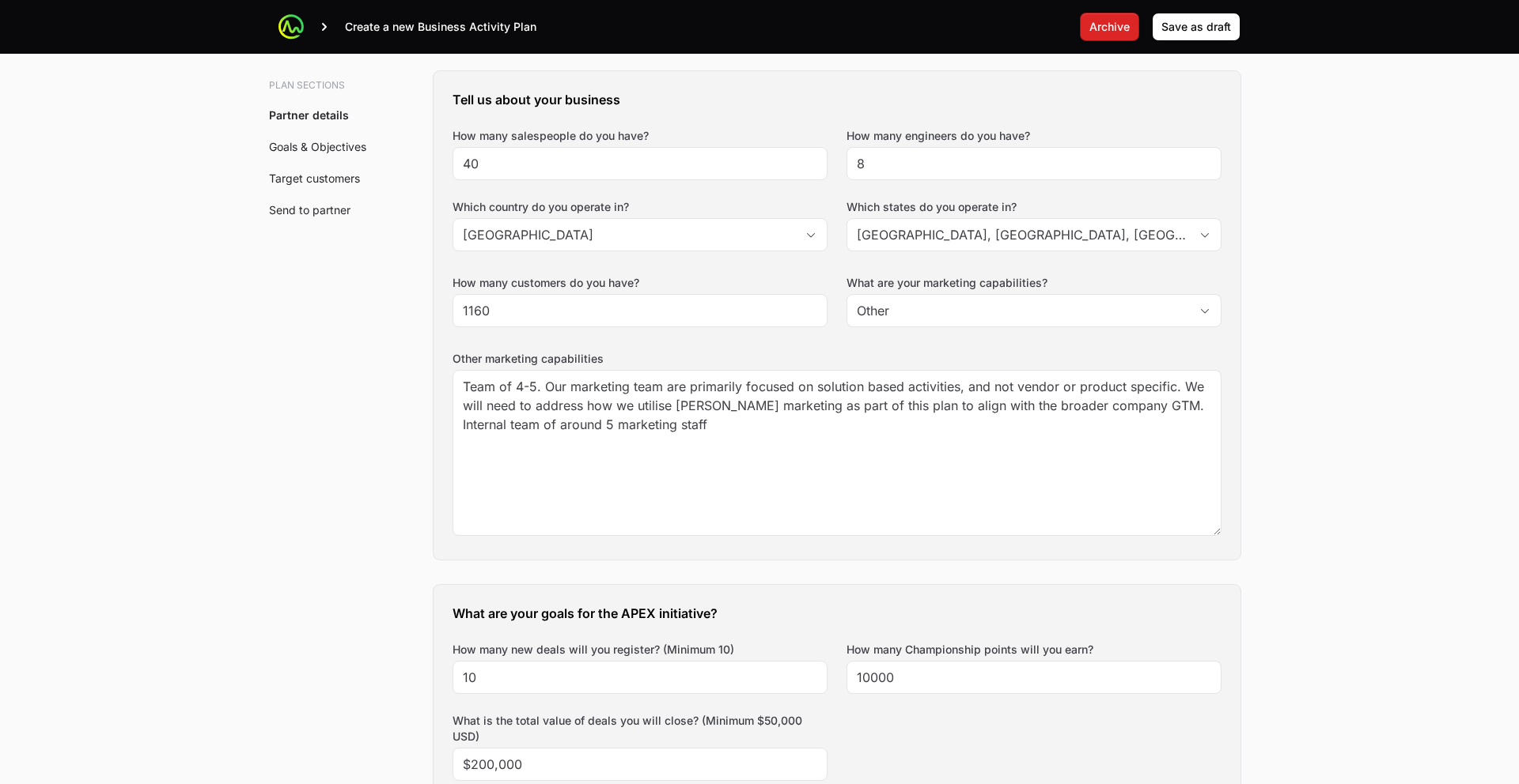
scroll to position [961, 0]
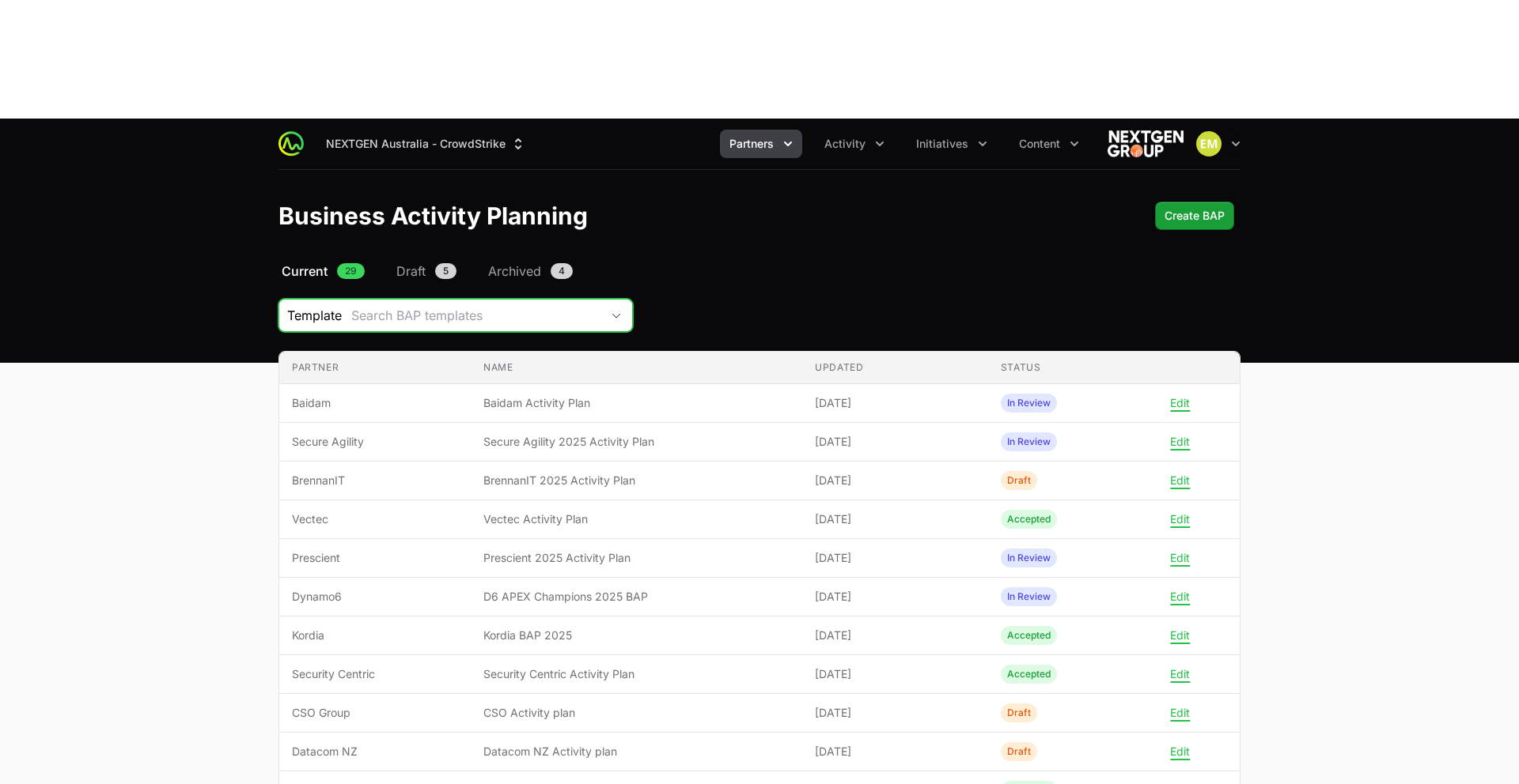
click at [444, 306] on div "Search BAP templates" at bounding box center [476, 316] width 249 height 19
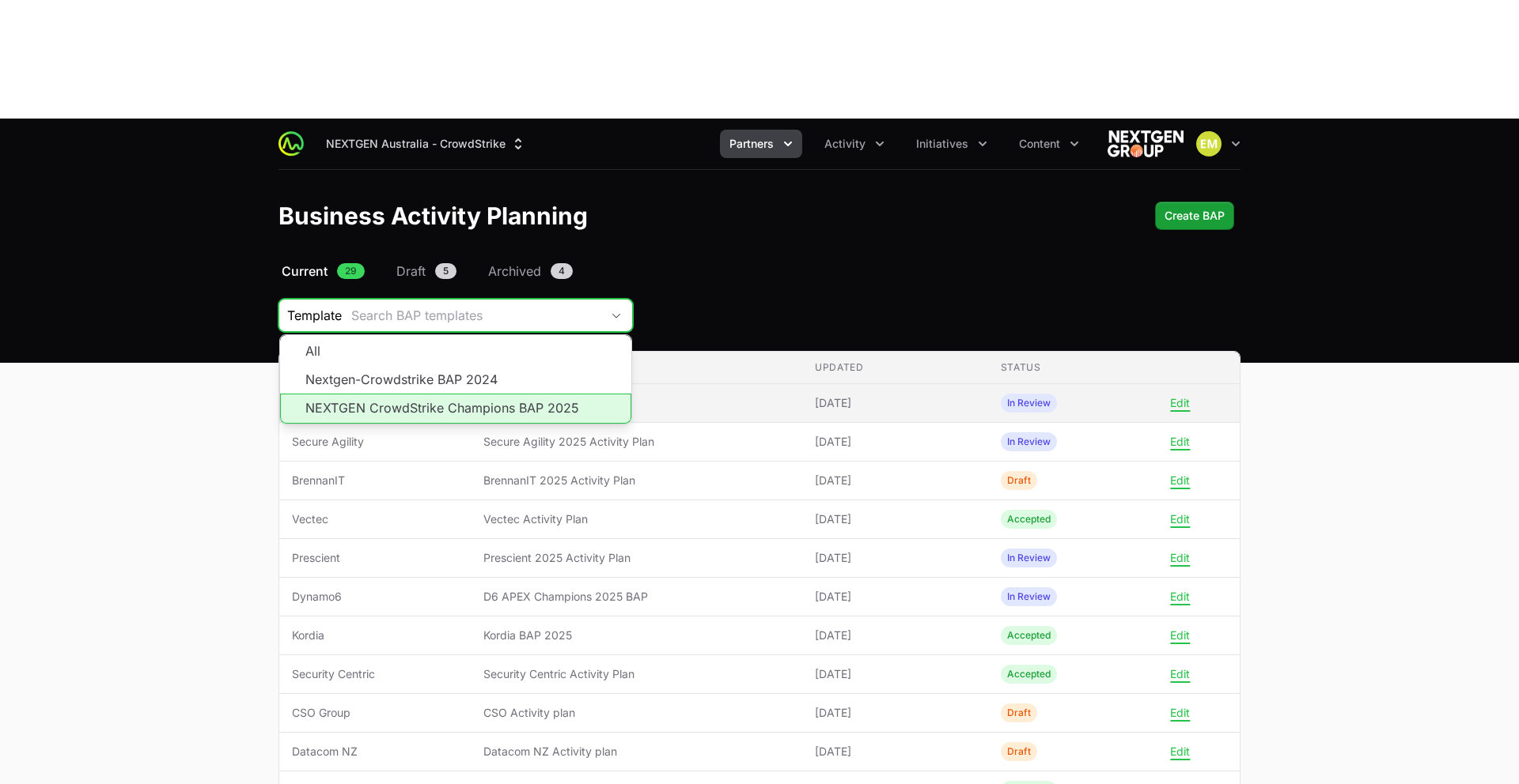
click at [417, 393] on li "NEXTGEN CrowdStrike Champions BAP 2025" at bounding box center [456, 408] width 351 height 30
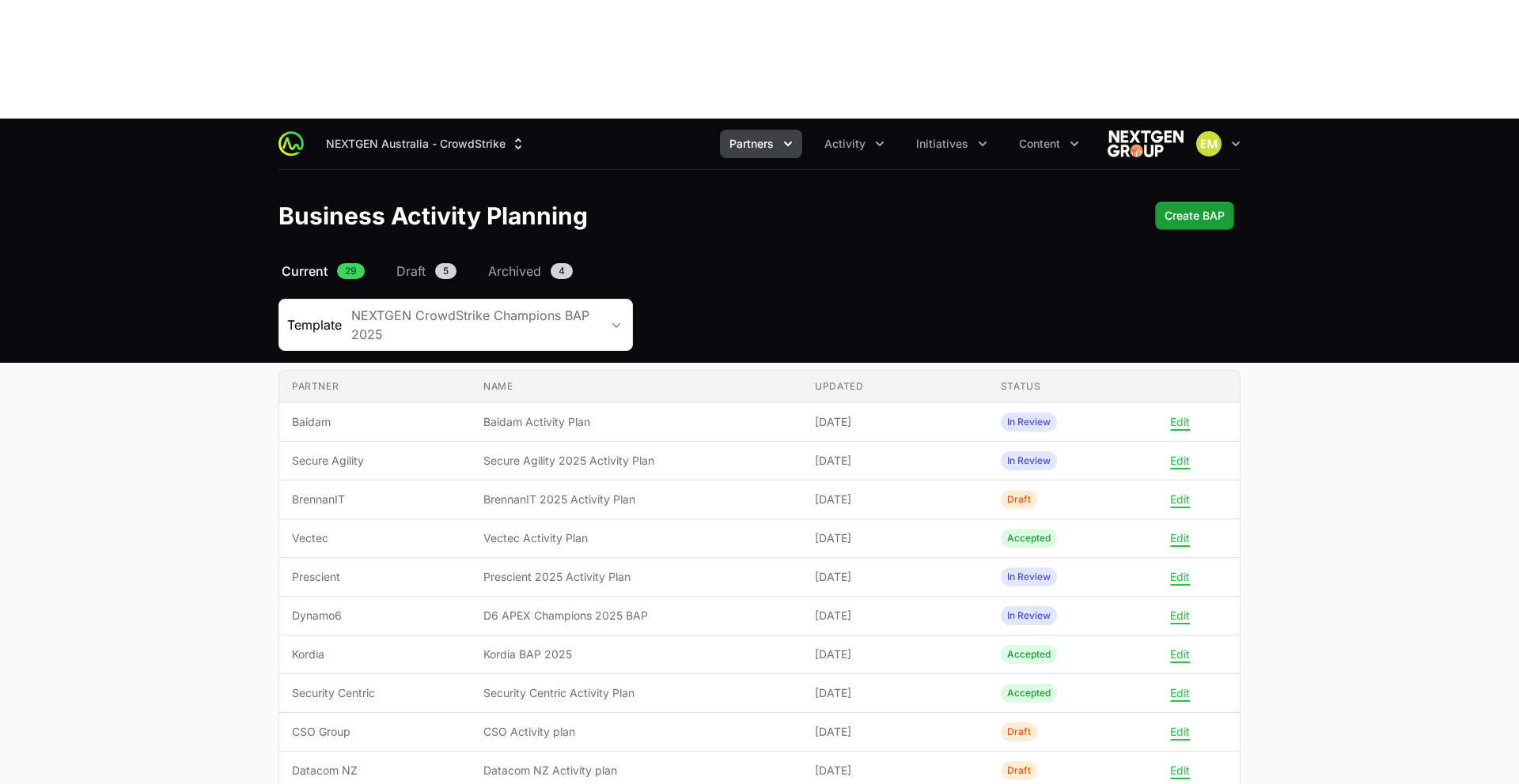
click at [830, 119] on div "NEXTGEN Australia - CrowdStrike Partners Activity Initiatives Content Open user…" at bounding box center [759, 144] width 962 height 50
click at [831, 130] on button "Activity" at bounding box center [854, 144] width 79 height 28
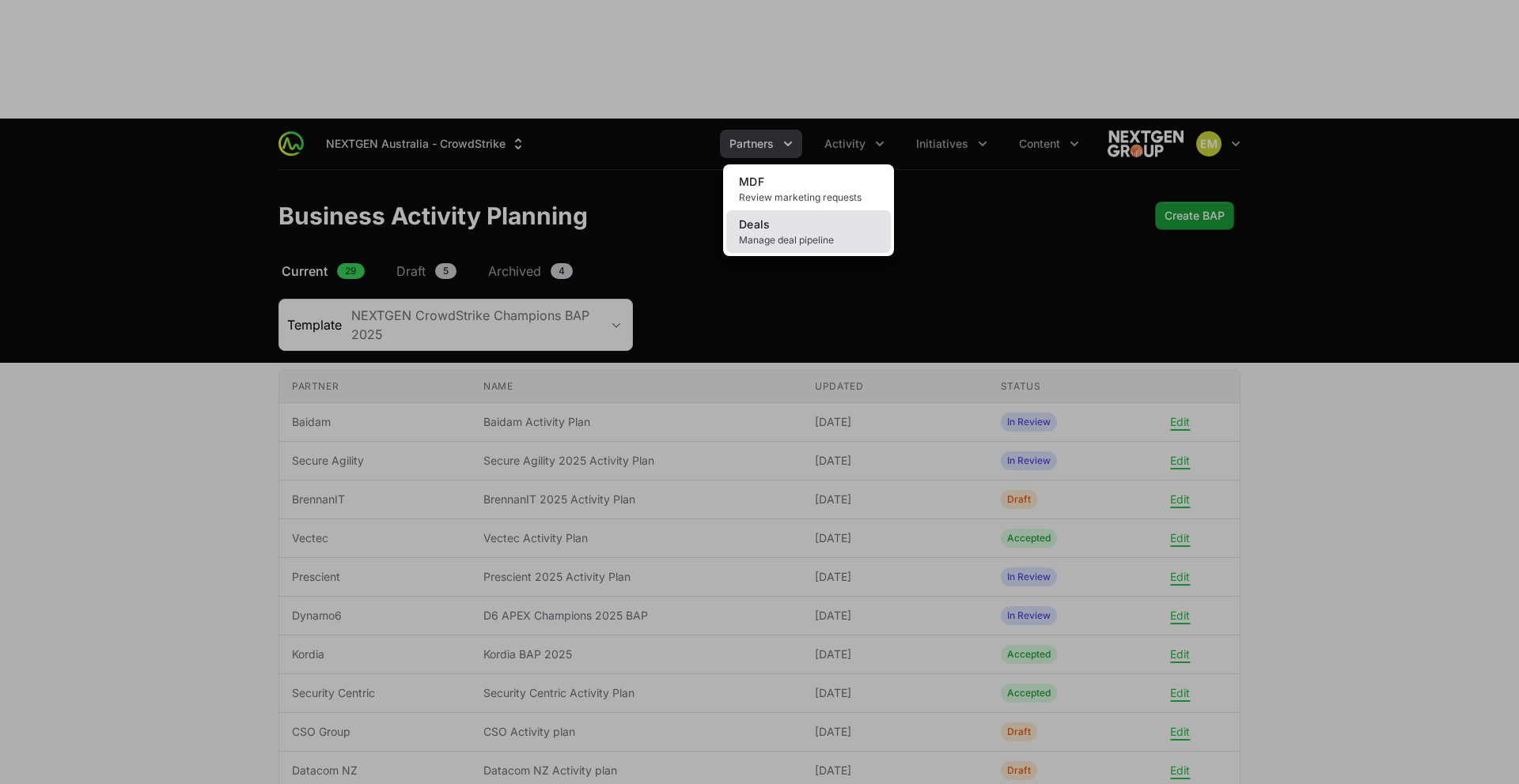
click at [811, 210] on link "Deals Manage deal pipeline" at bounding box center [809, 231] width 165 height 43
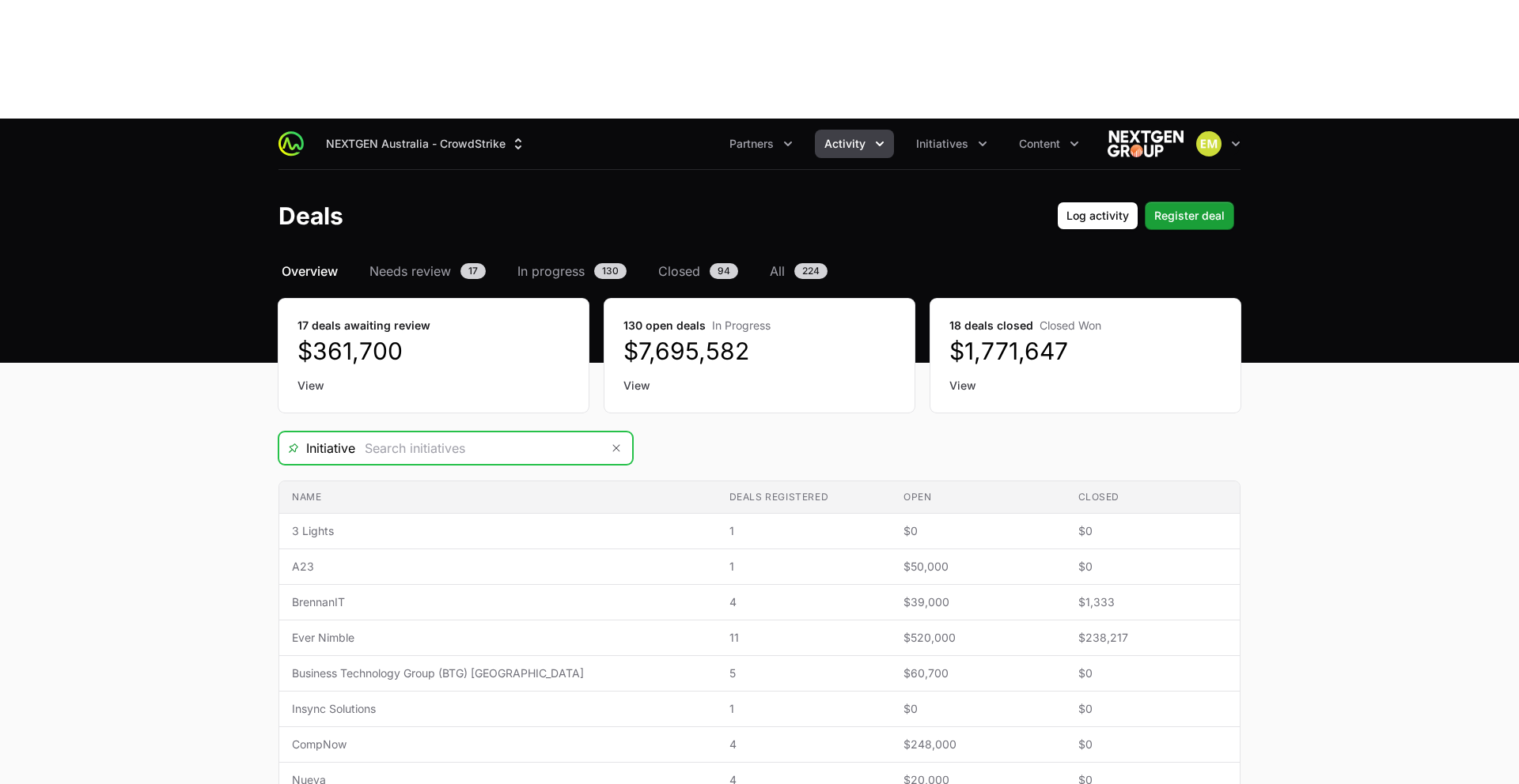
click at [501, 433] on input "Deals Filters" at bounding box center [478, 448] width 245 height 32
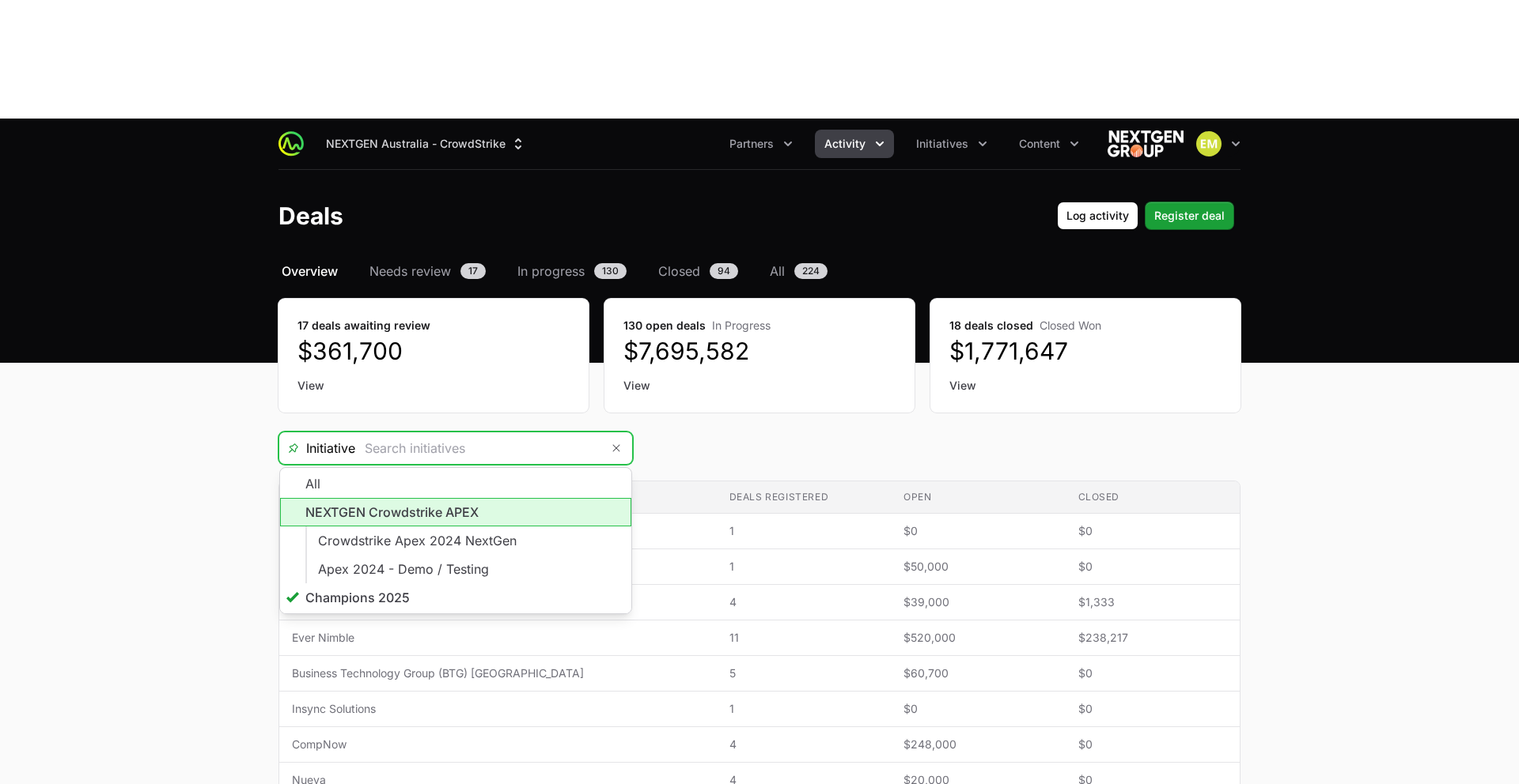
click at [479, 499] on li "NEXTGEN Crowdstrike APEX" at bounding box center [456, 512] width 351 height 28
type input "NEXTGEN Crowdstrike APEX"
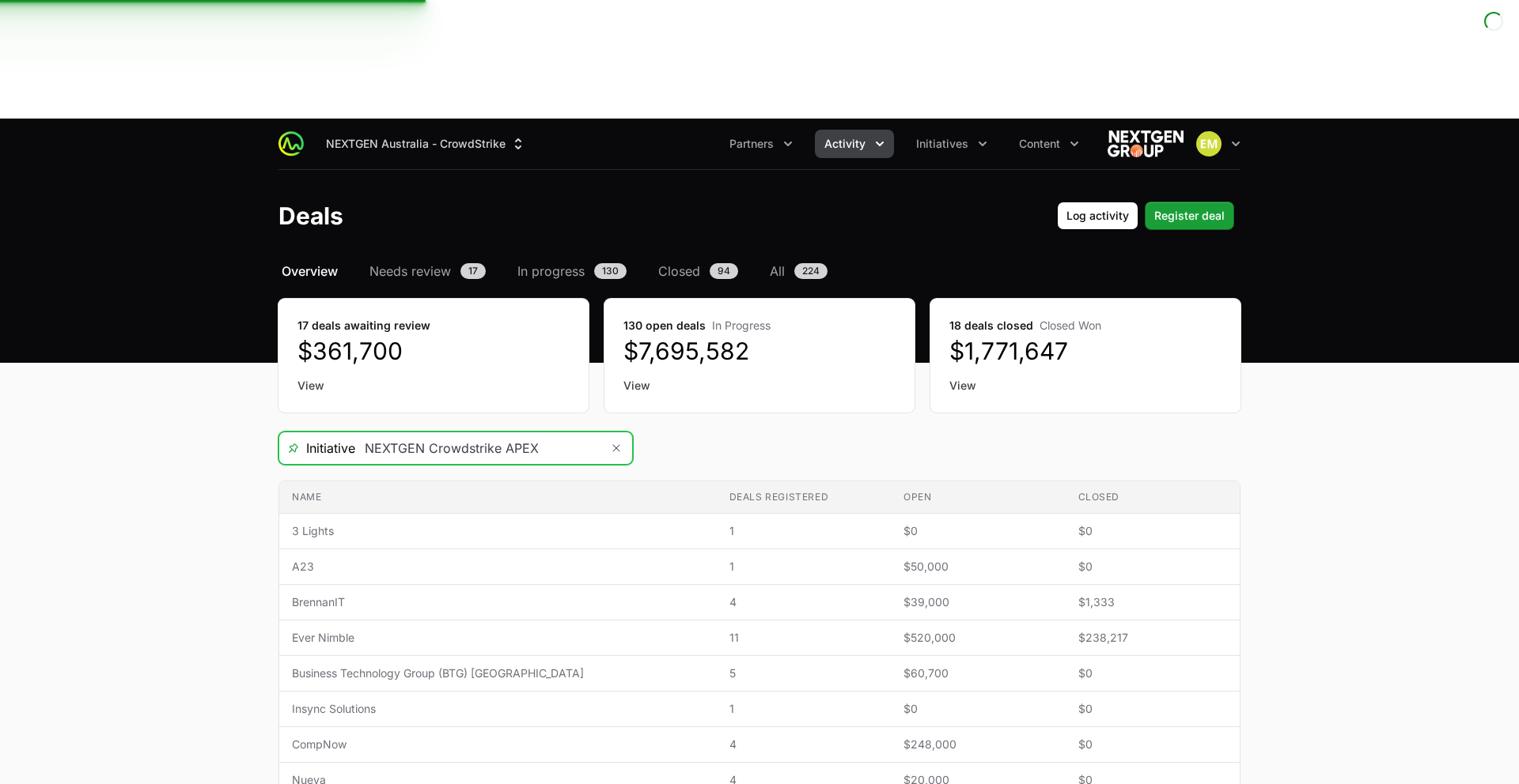
click at [478, 433] on input "NEXTGEN Crowdstrike APEX" at bounding box center [478, 448] width 245 height 32
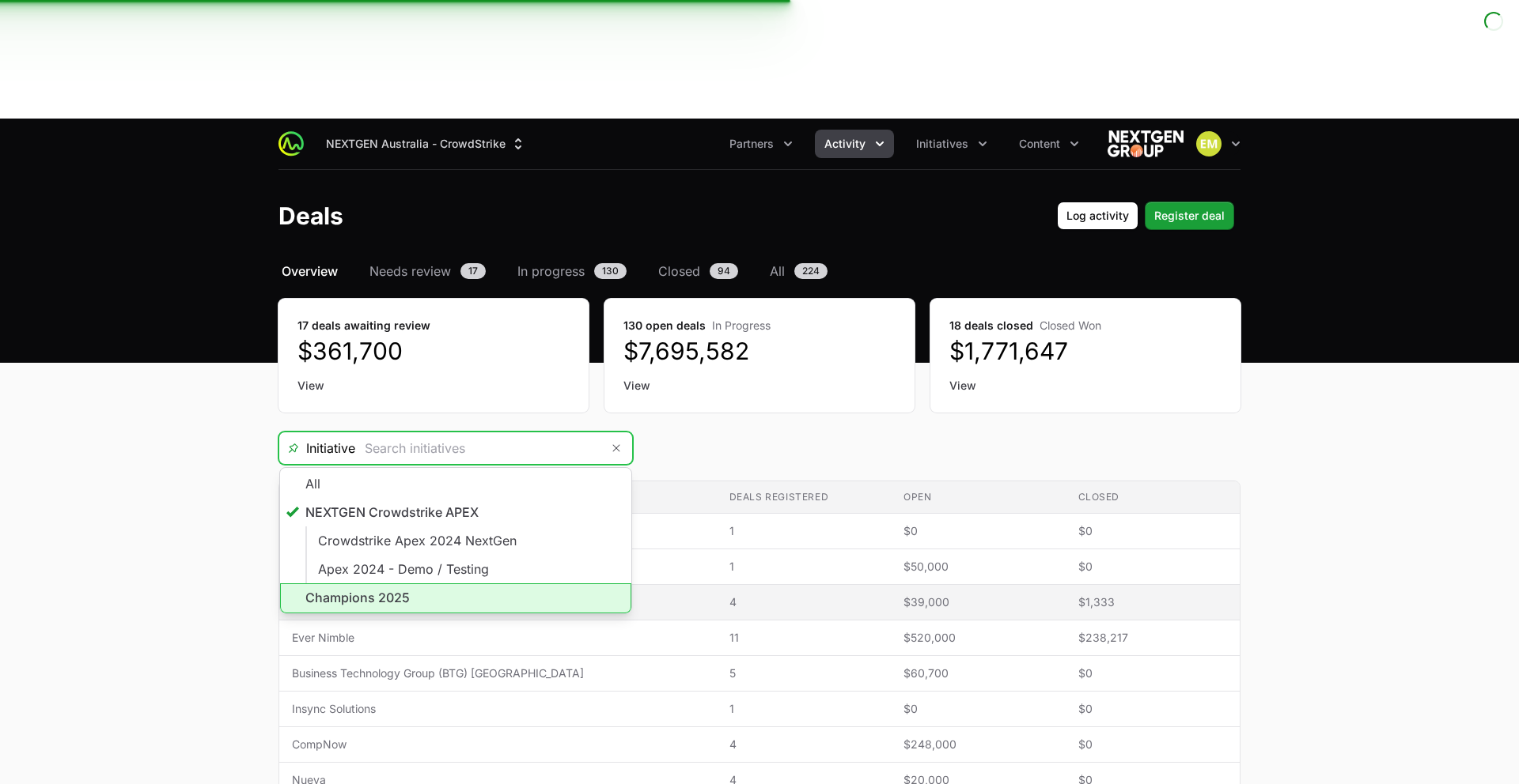
click at [428, 584] on li "Champions 2025" at bounding box center [456, 598] width 351 height 30
type input "Champions 2025"
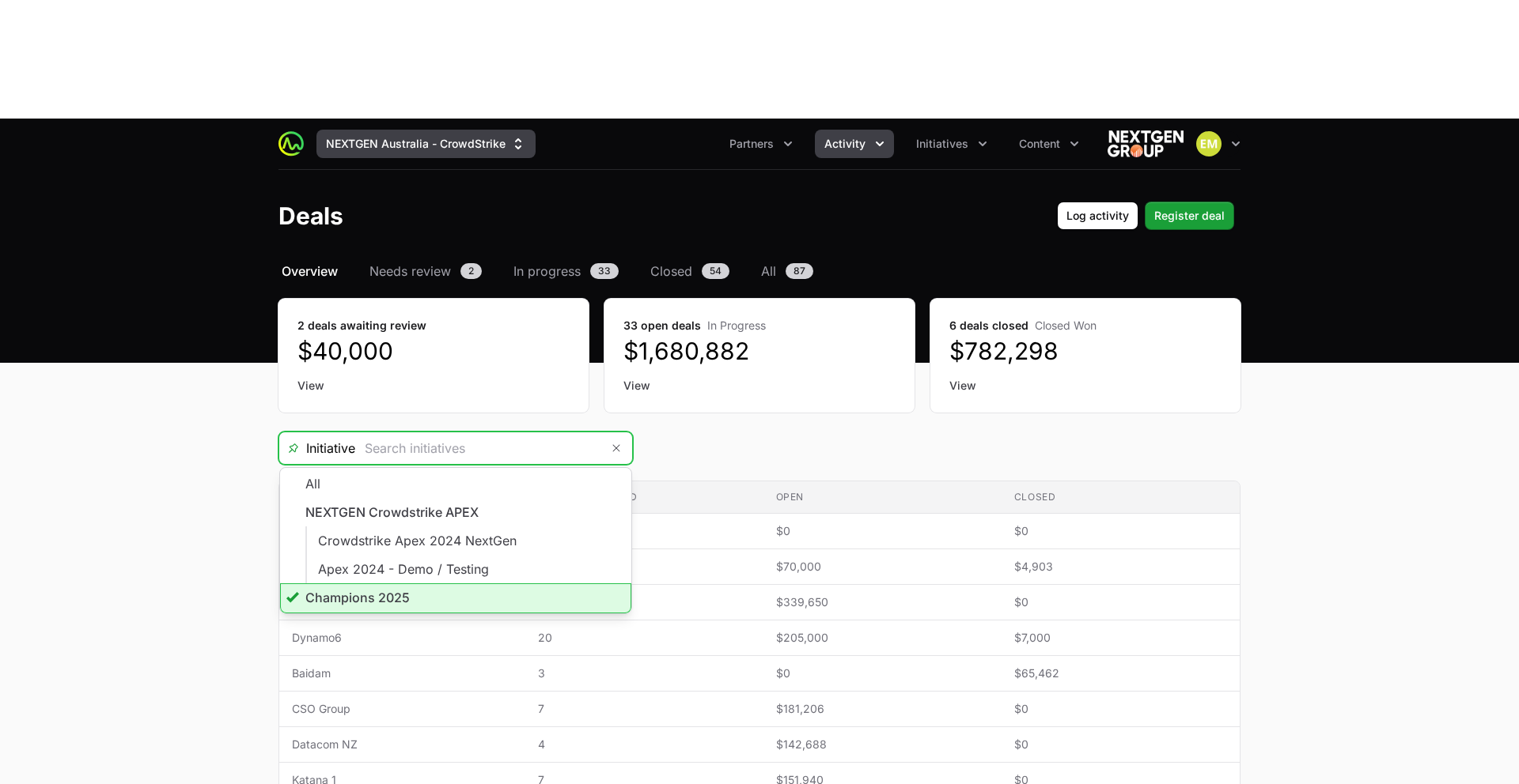
click at [390, 130] on button "NEXTGEN Australia - CrowdStrike" at bounding box center [426, 144] width 219 height 28
type input "Champions 2025"
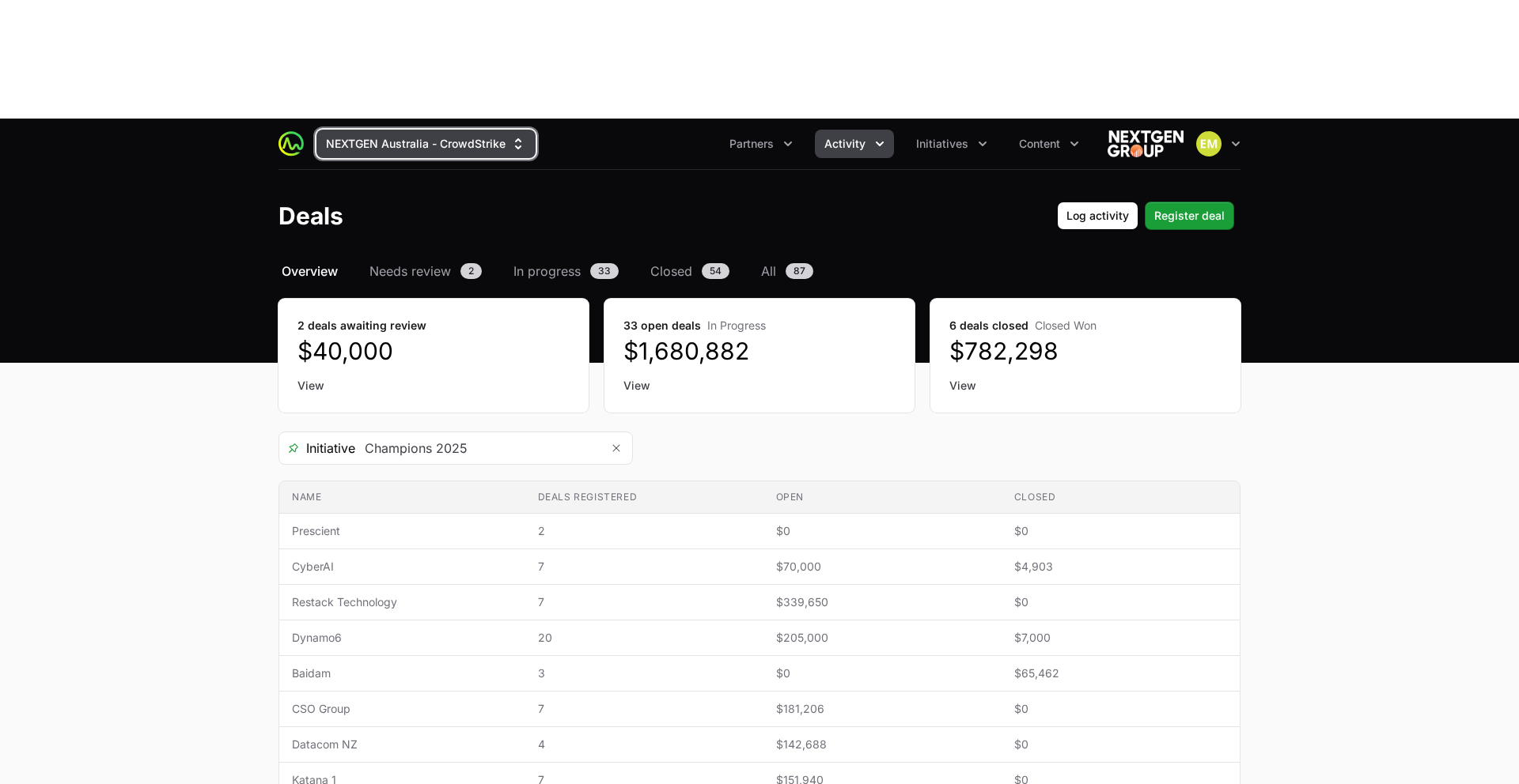
click at [390, 130] on button "NEXTGEN Australia - CrowdStrike" at bounding box center [426, 144] width 219 height 28
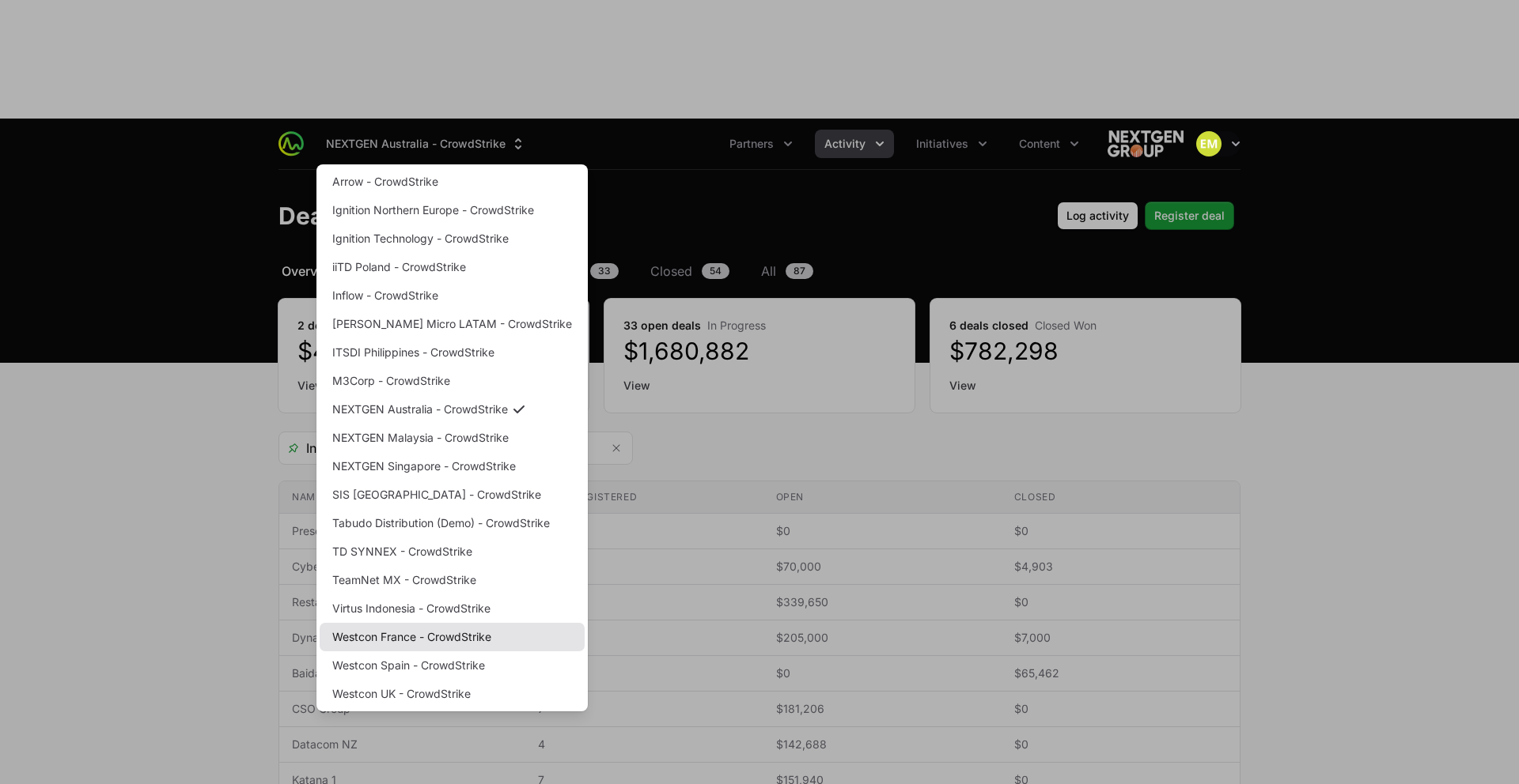
click at [423, 623] on link "Westcon France - CrowdStrike" at bounding box center [452, 637] width 265 height 28
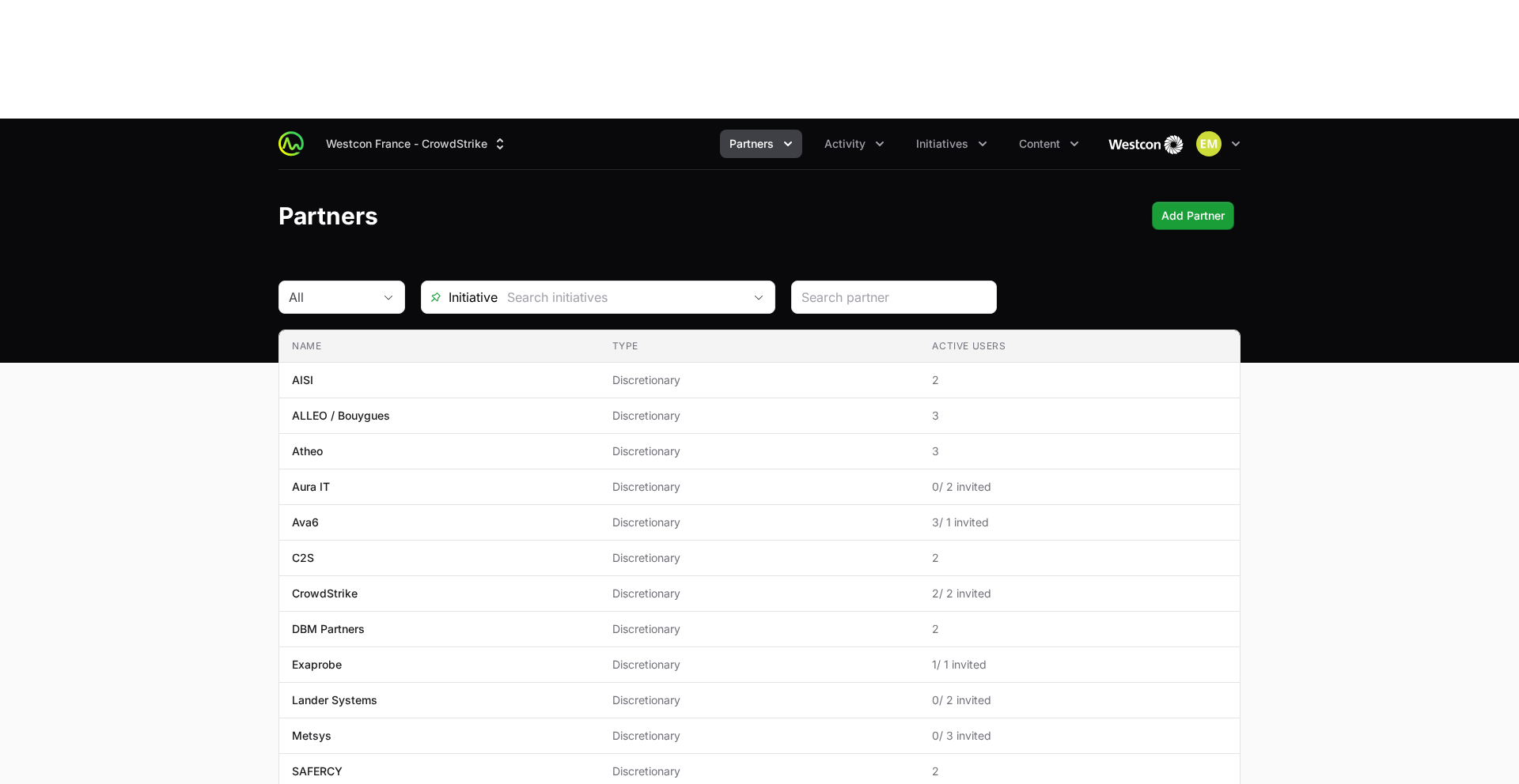
click at [770, 130] on button "Partners" at bounding box center [761, 144] width 82 height 28
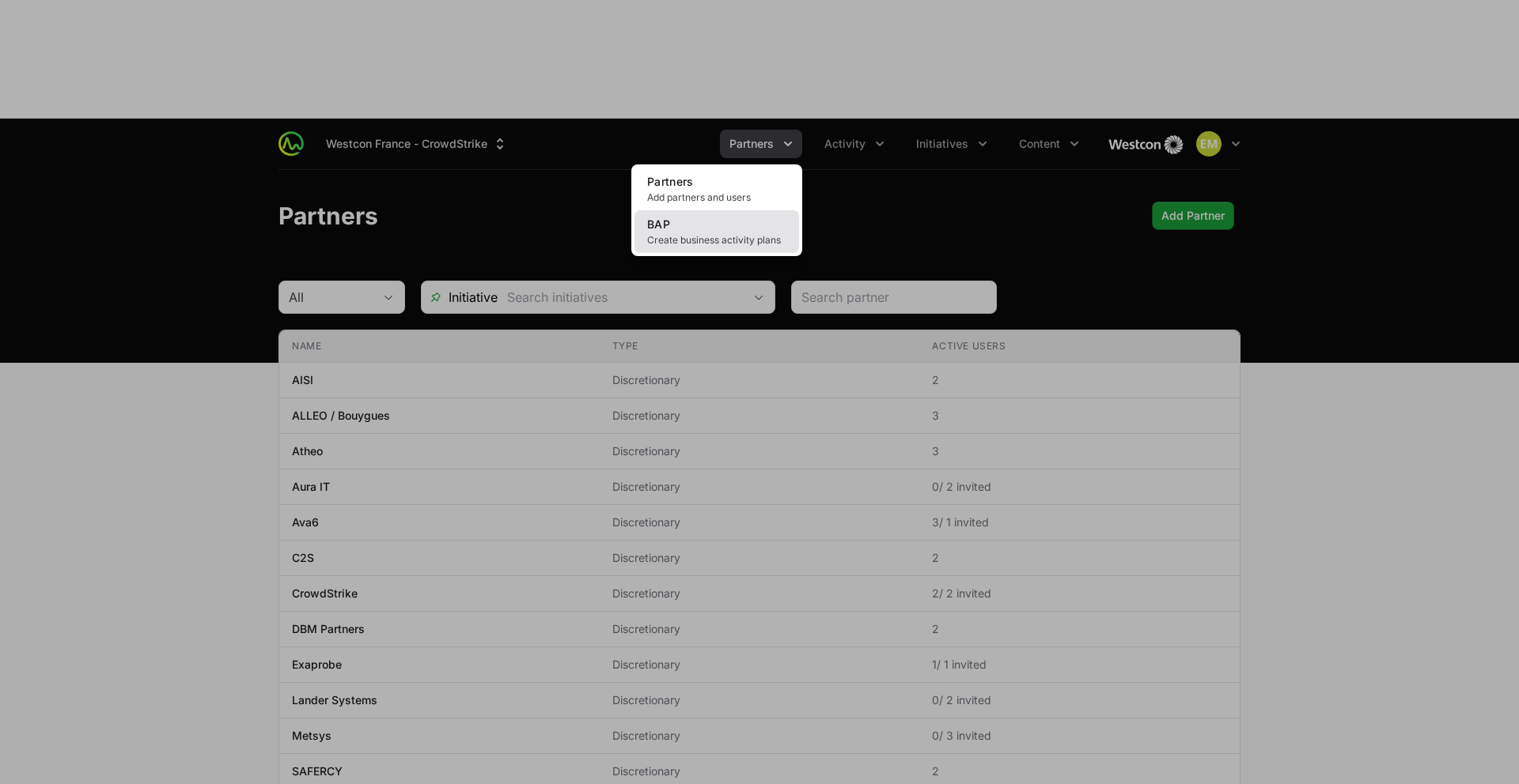
click at [721, 210] on link "BAP Create business activity plans" at bounding box center [716, 231] width 165 height 43
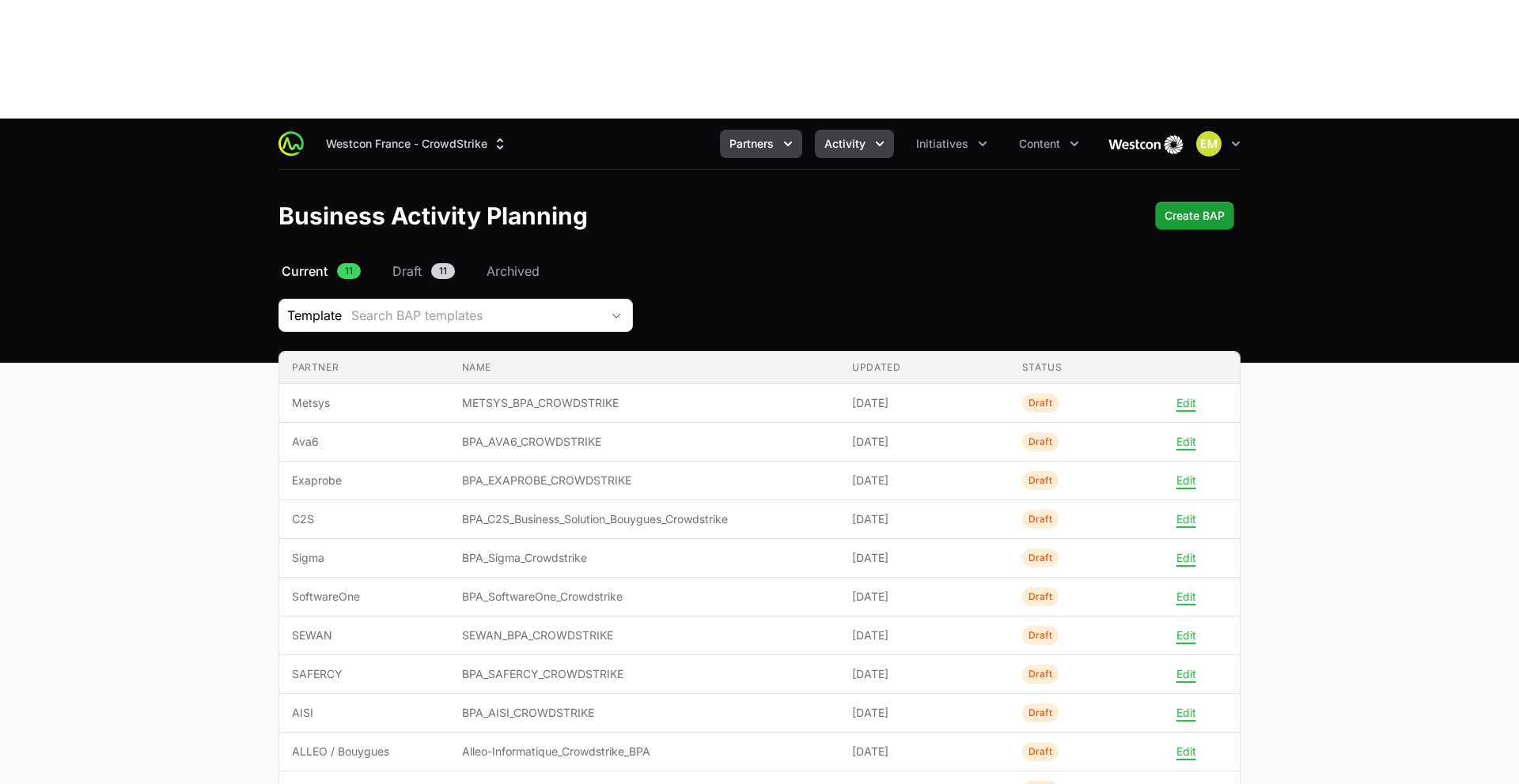
click at [841, 136] on span "Activity" at bounding box center [845, 144] width 41 height 16
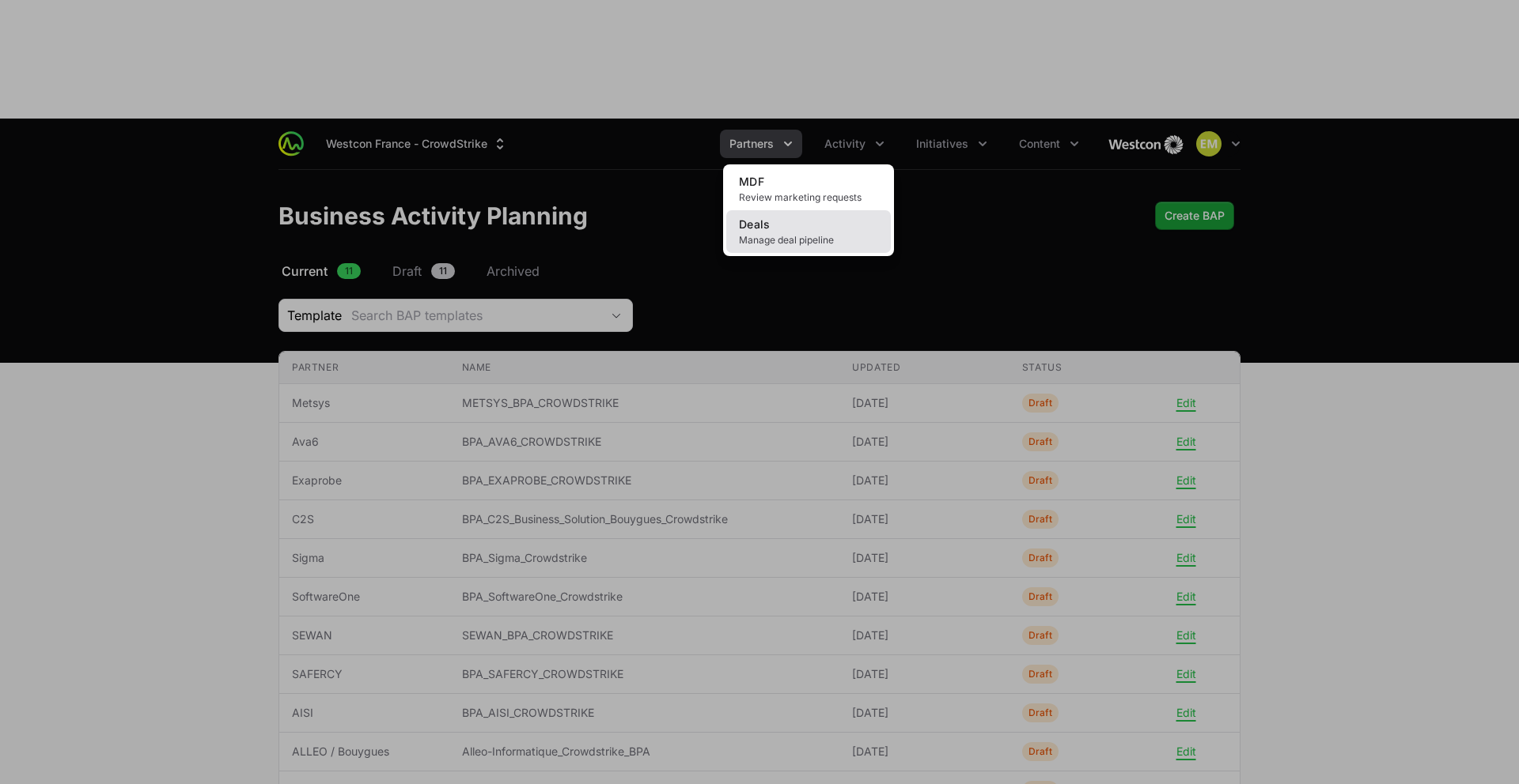
click at [813, 210] on link "Deals Manage deal pipeline" at bounding box center [809, 231] width 165 height 43
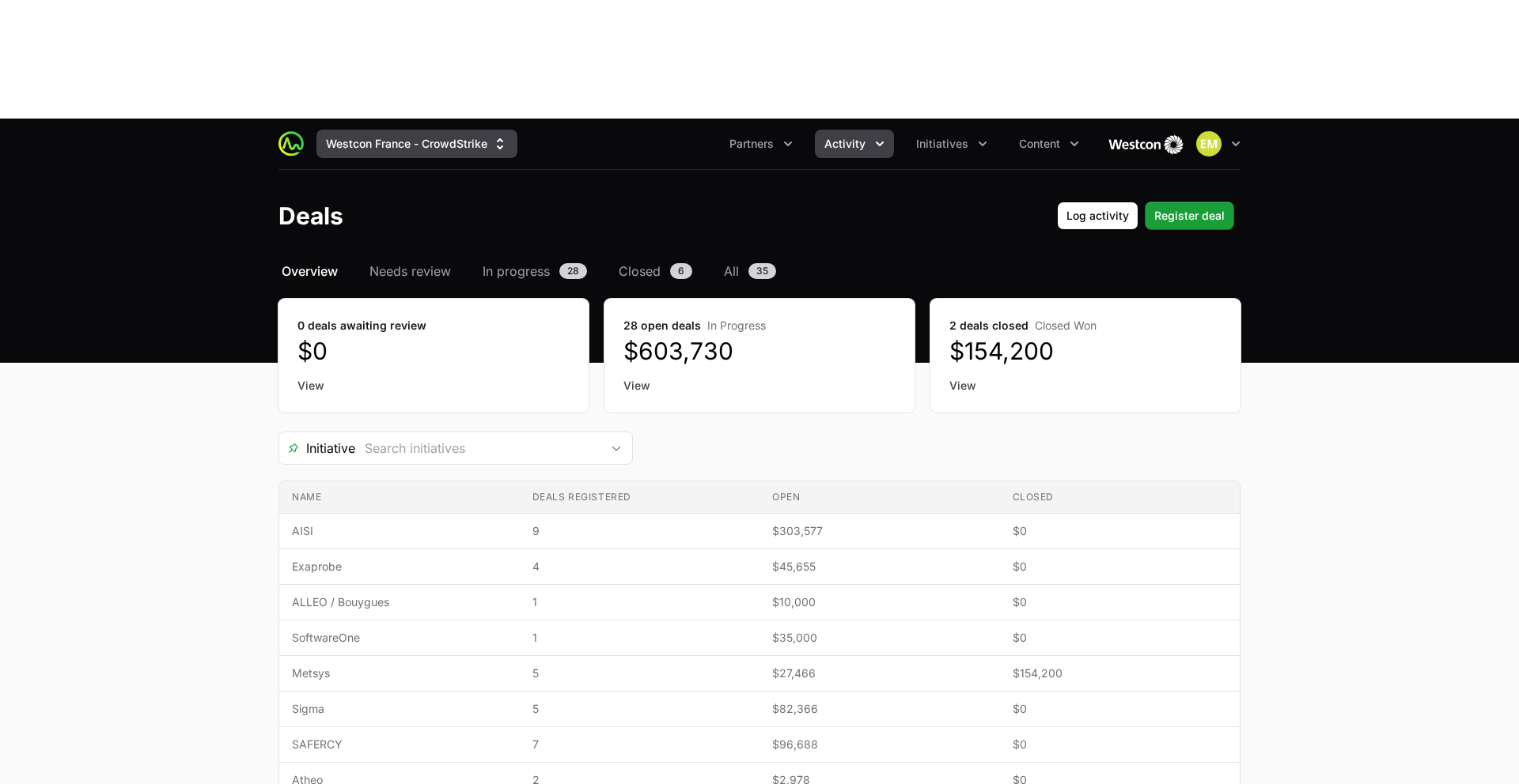
click at [449, 130] on button "Westcon France - CrowdStrike" at bounding box center [417, 144] width 201 height 28
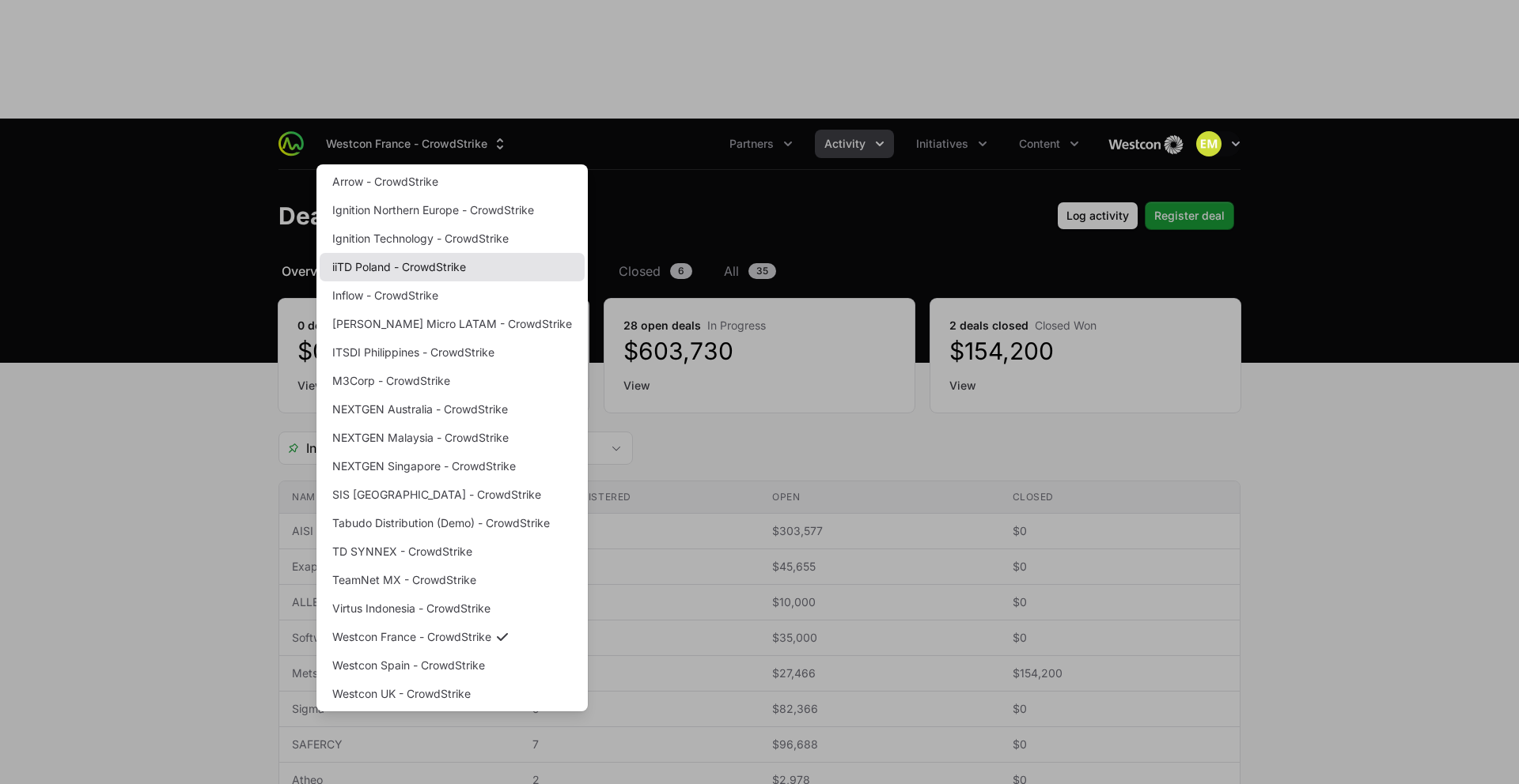
click at [372, 253] on link "iiTD Poland - CrowdStrike" at bounding box center [452, 267] width 265 height 28
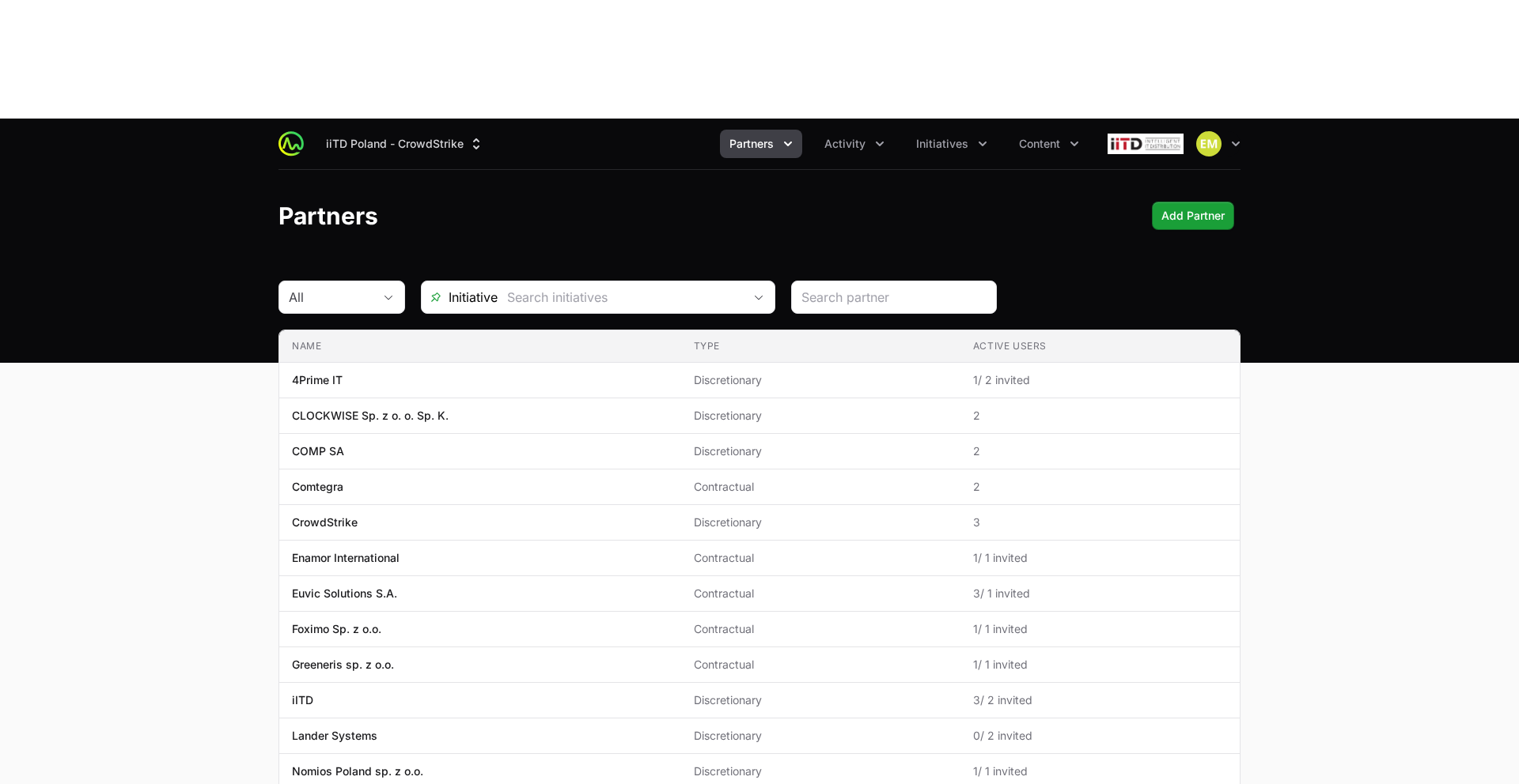
click at [748, 130] on button "Partners" at bounding box center [761, 144] width 82 height 28
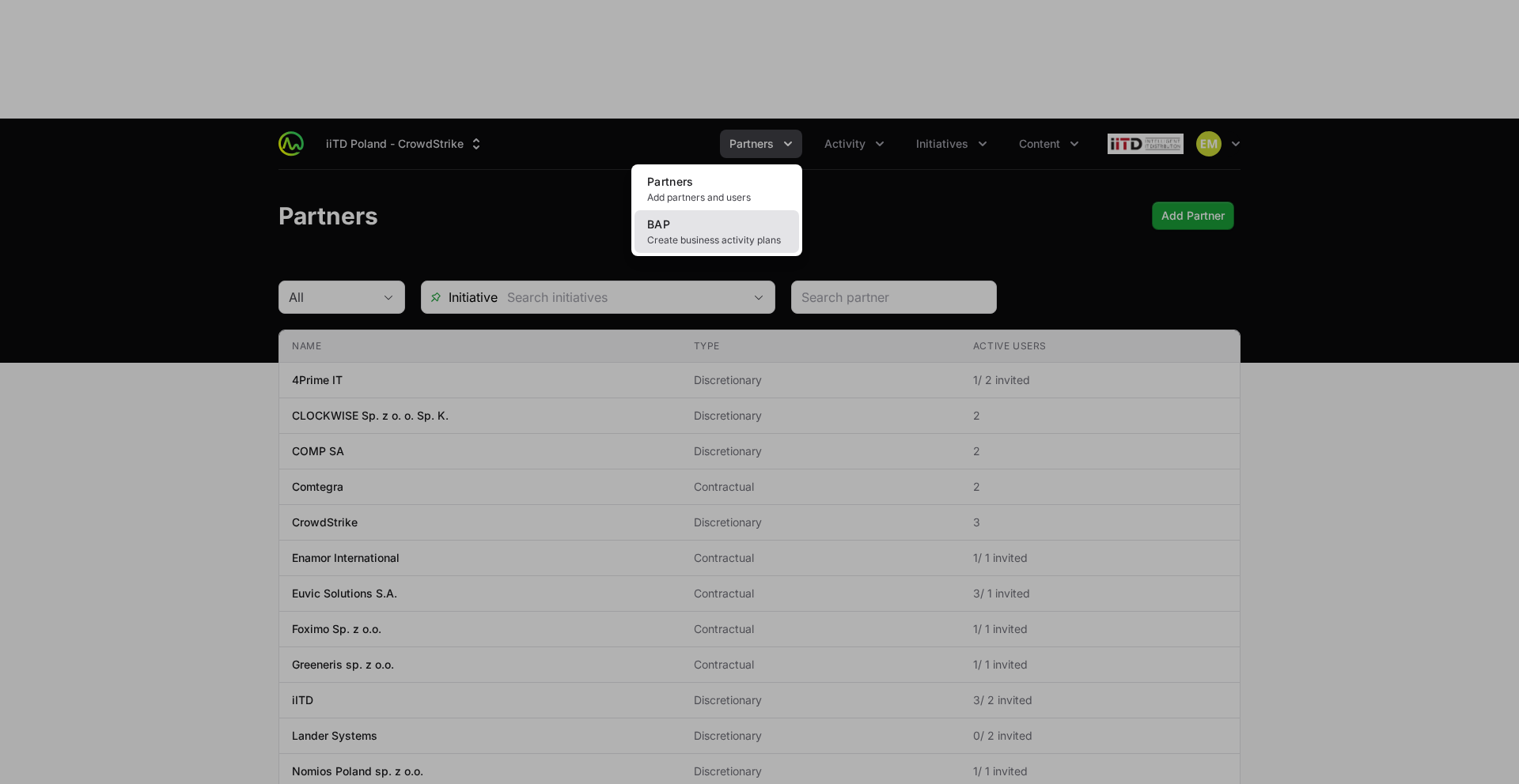
click at [739, 234] on span "Create business activity plans" at bounding box center [716, 241] width 139 height 13
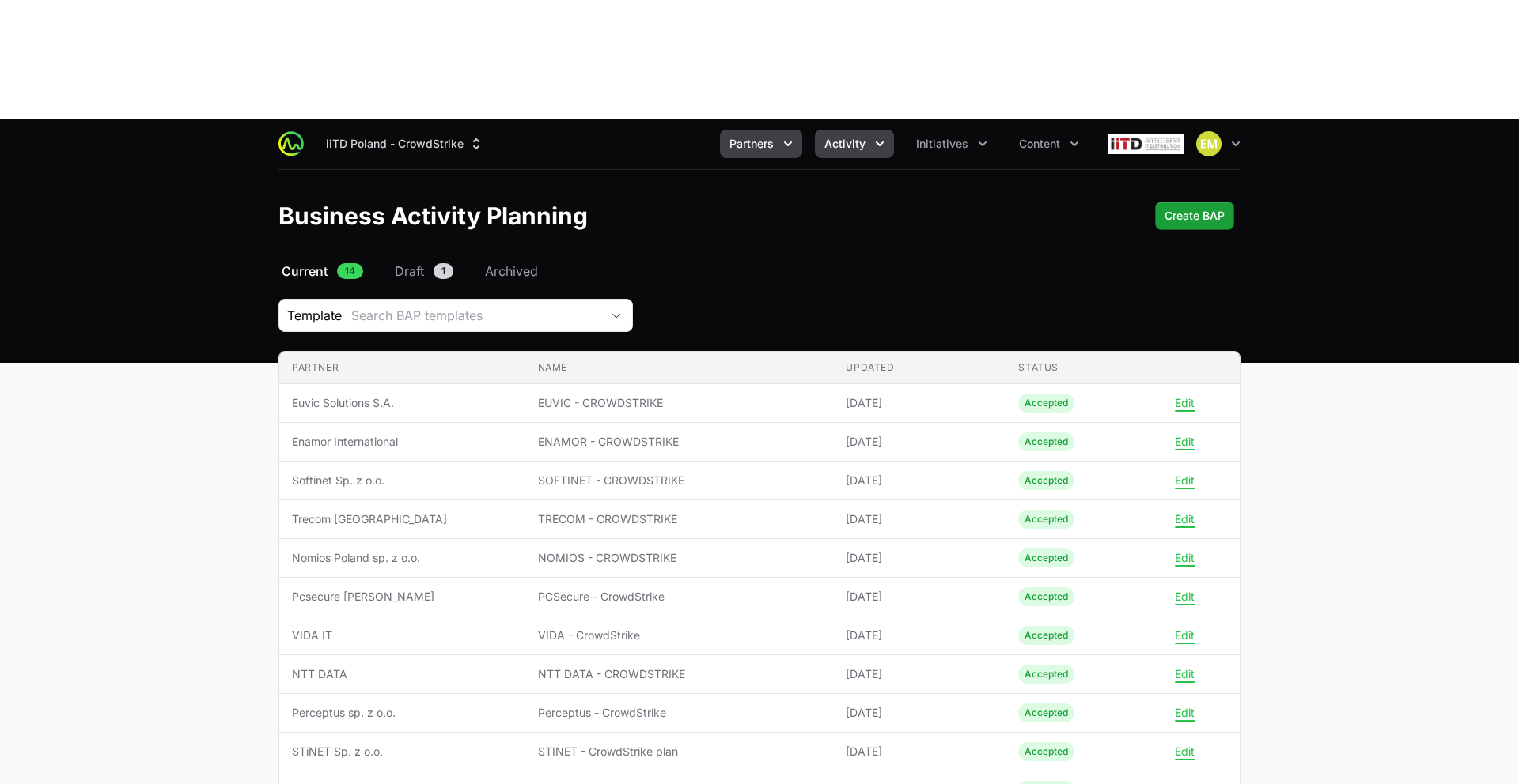
click at [856, 130] on button "Activity" at bounding box center [854, 144] width 79 height 28
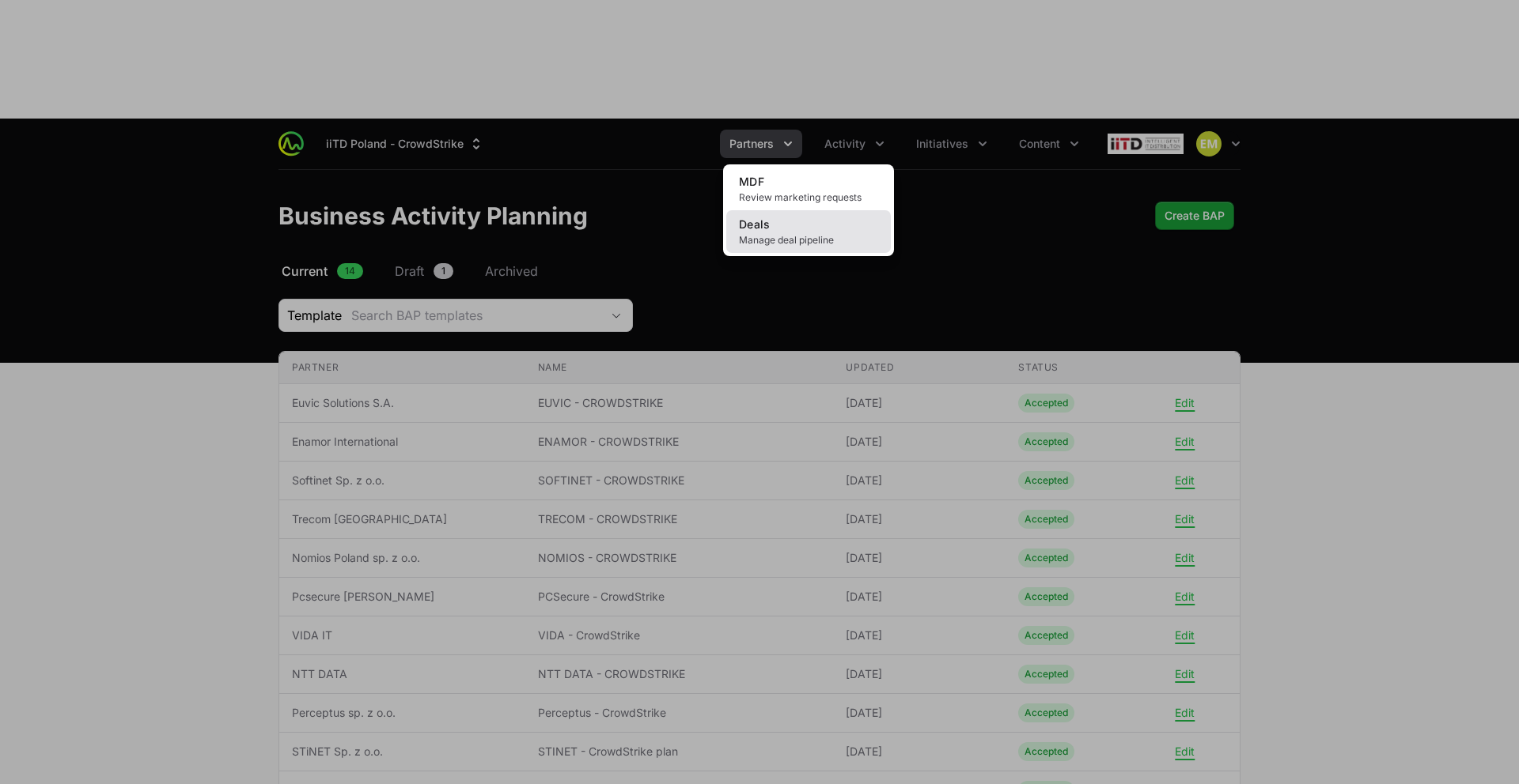
click at [835, 210] on link "Deals Manage deal pipeline" at bounding box center [809, 231] width 165 height 43
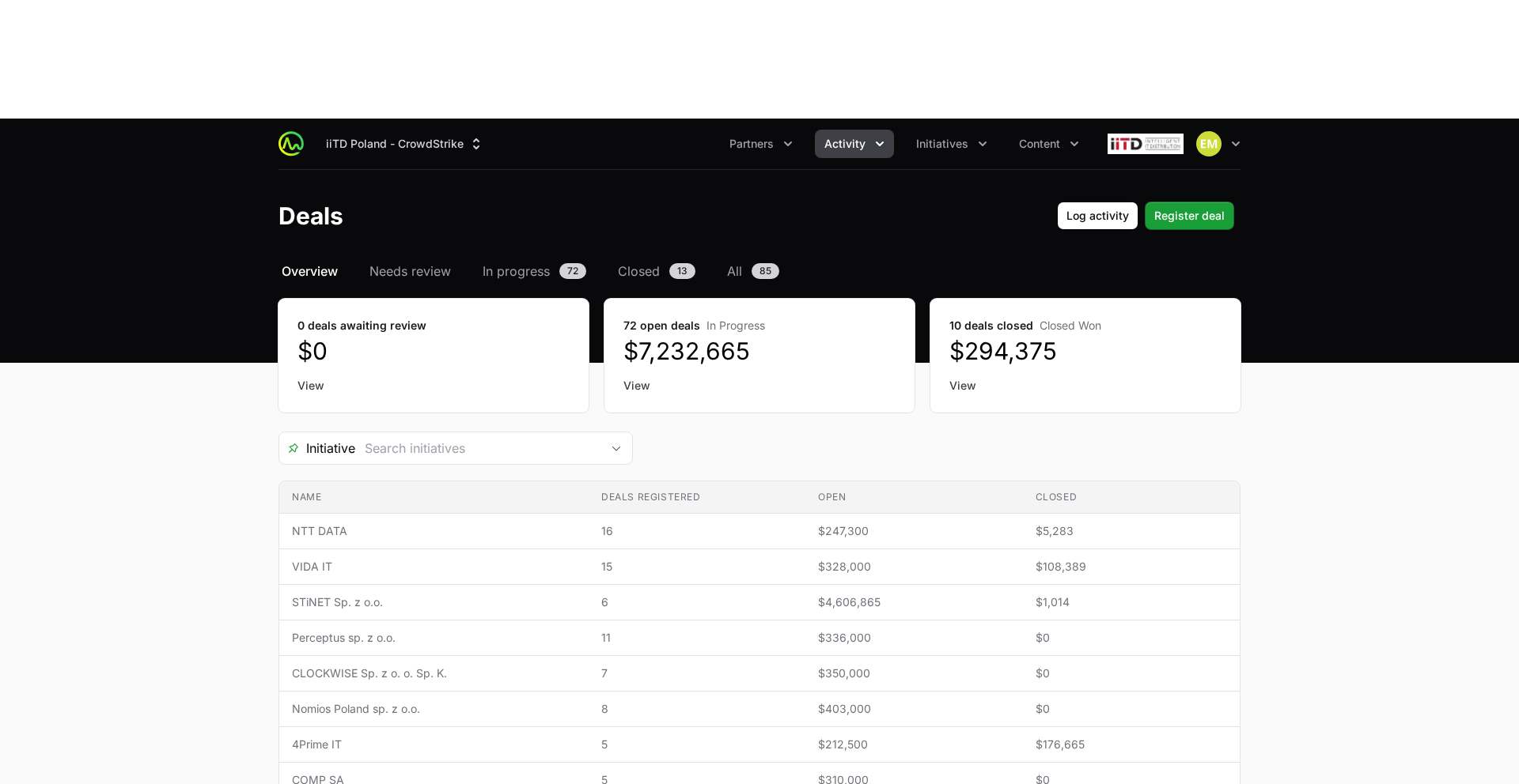
click at [848, 136] on span "Activity" at bounding box center [845, 144] width 41 height 16
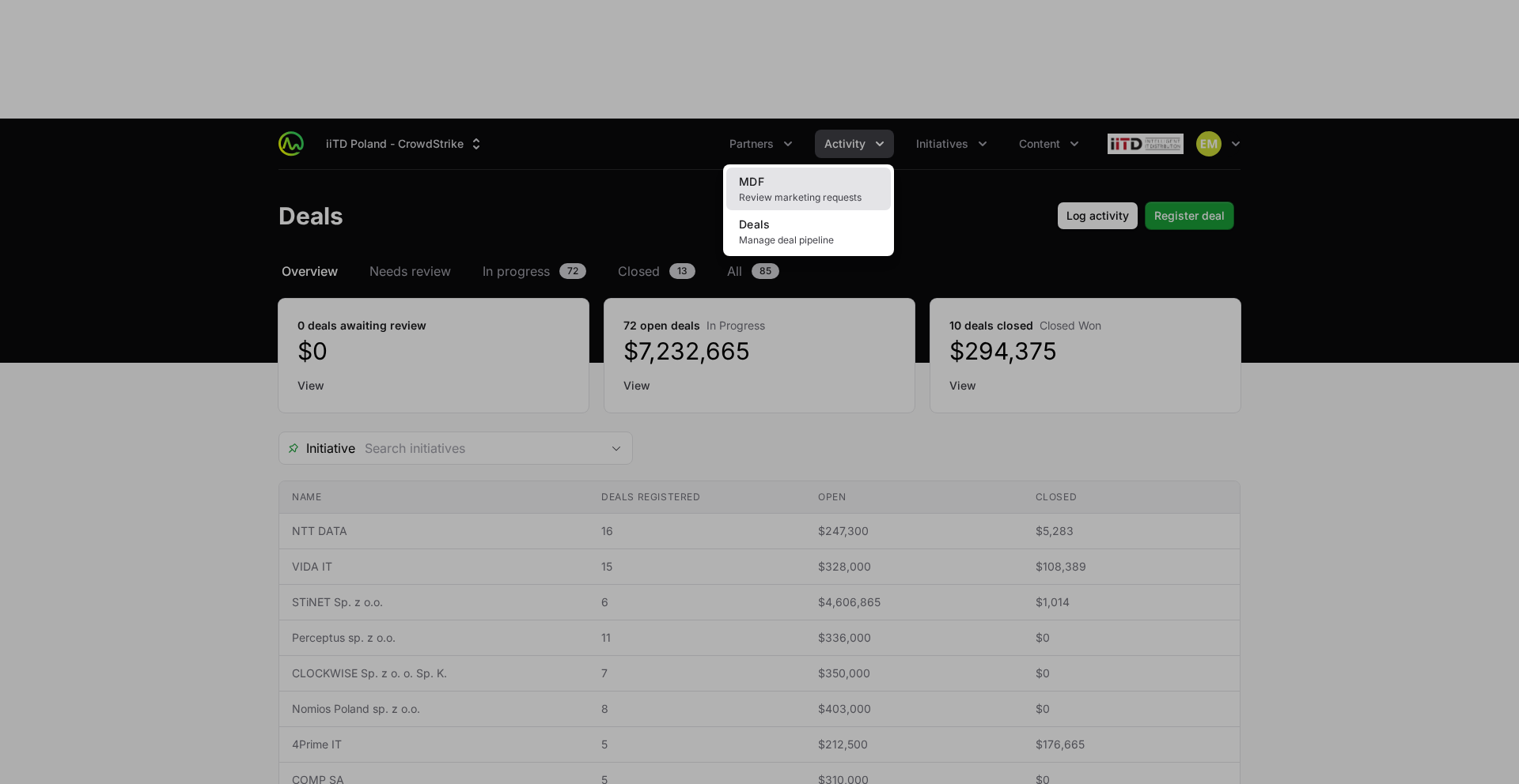
click at [792, 167] on link "MDF Review marketing requests" at bounding box center [809, 188] width 165 height 43
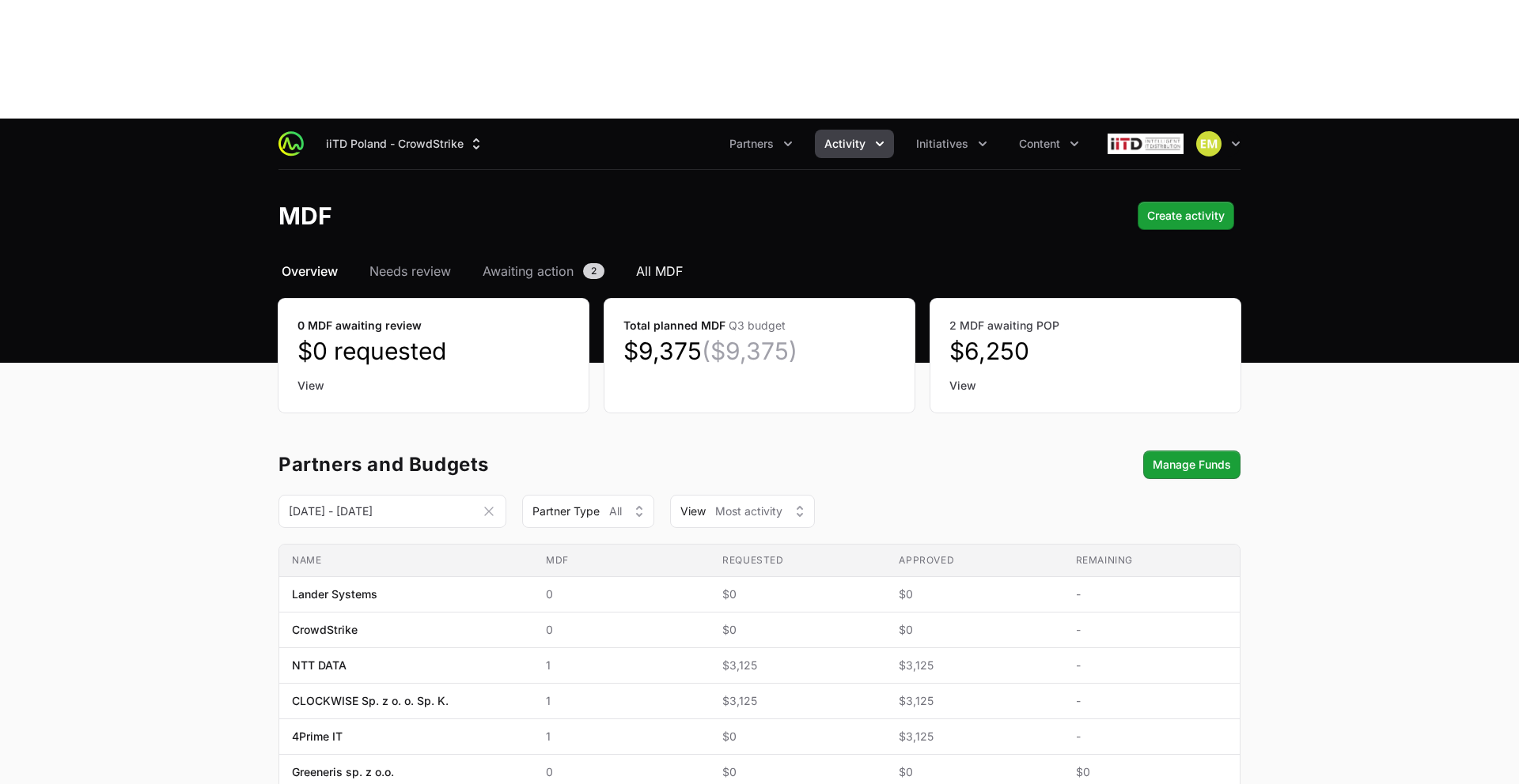
click at [662, 262] on span "All MDF" at bounding box center [659, 271] width 47 height 19
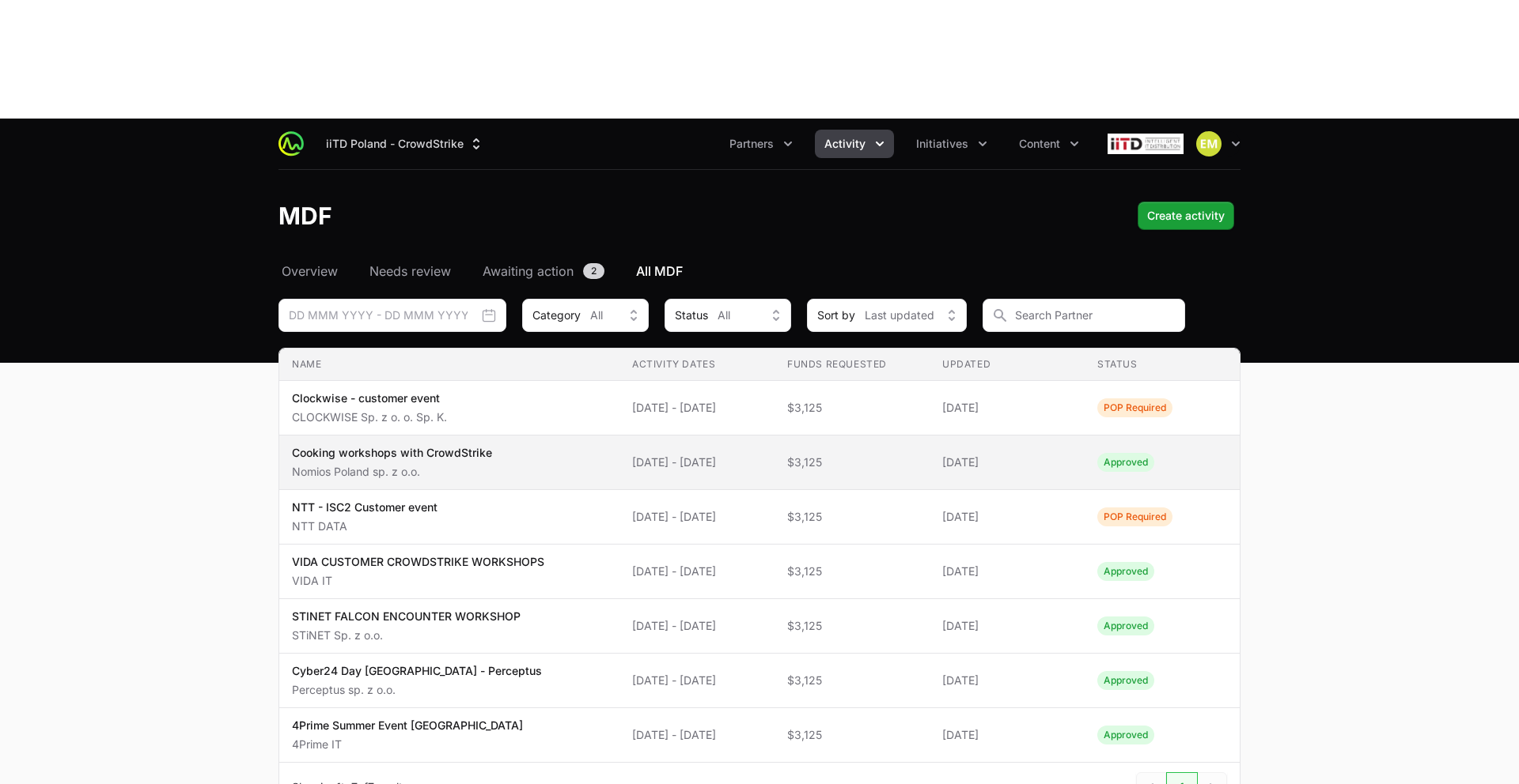
click at [671, 455] on span "14 Oct 2025 - 14 Oct 2025" at bounding box center [697, 462] width 130 height 16
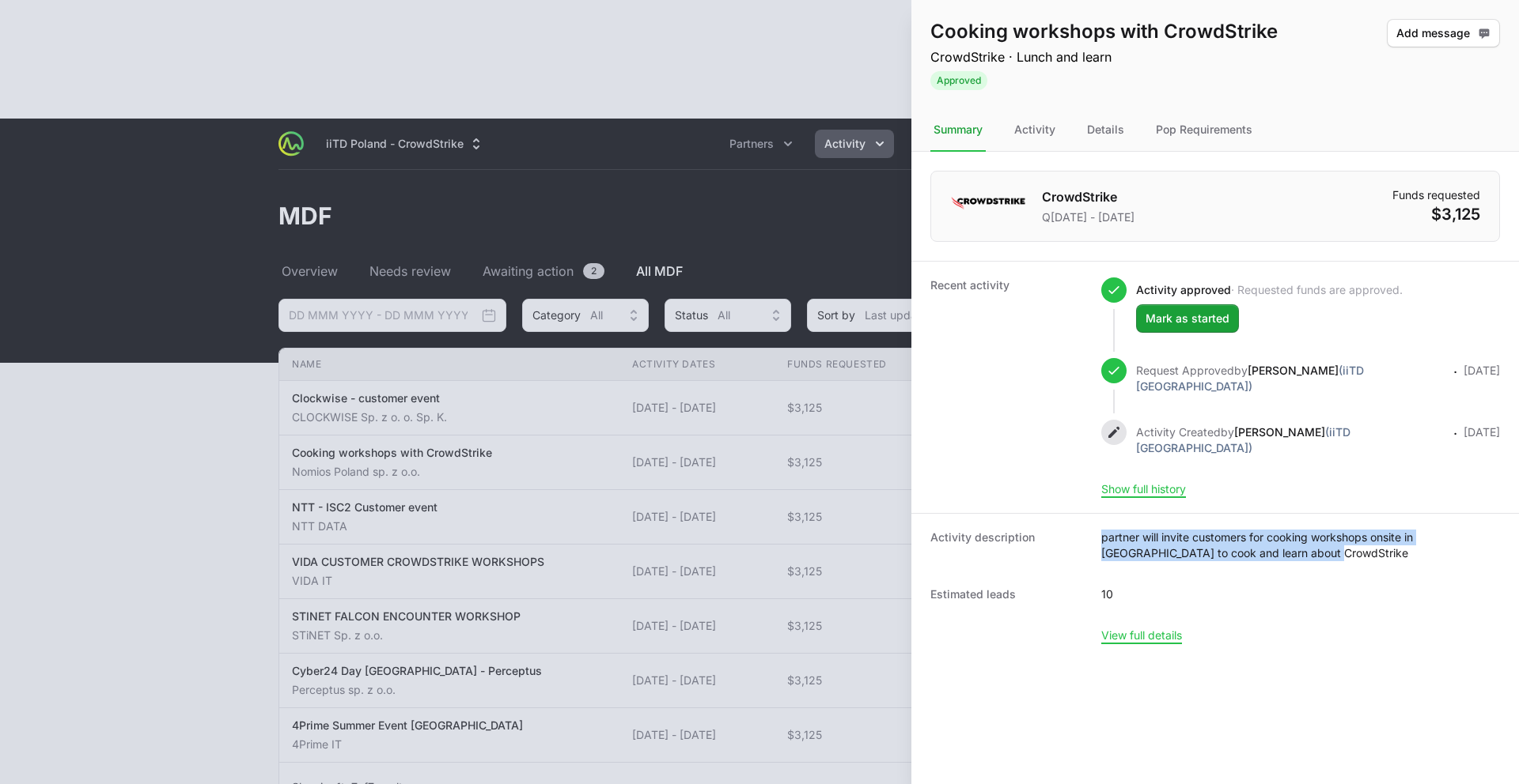
drag, startPoint x: 1266, startPoint y: 532, endPoint x: 1098, endPoint y: 516, distance: 168.8
click at [1098, 530] on div "Activity description partner will invite customers for cooking workshops onsite…" at bounding box center [1215, 545] width 569 height 32
click at [808, 362] on div at bounding box center [760, 392] width 1519 height 784
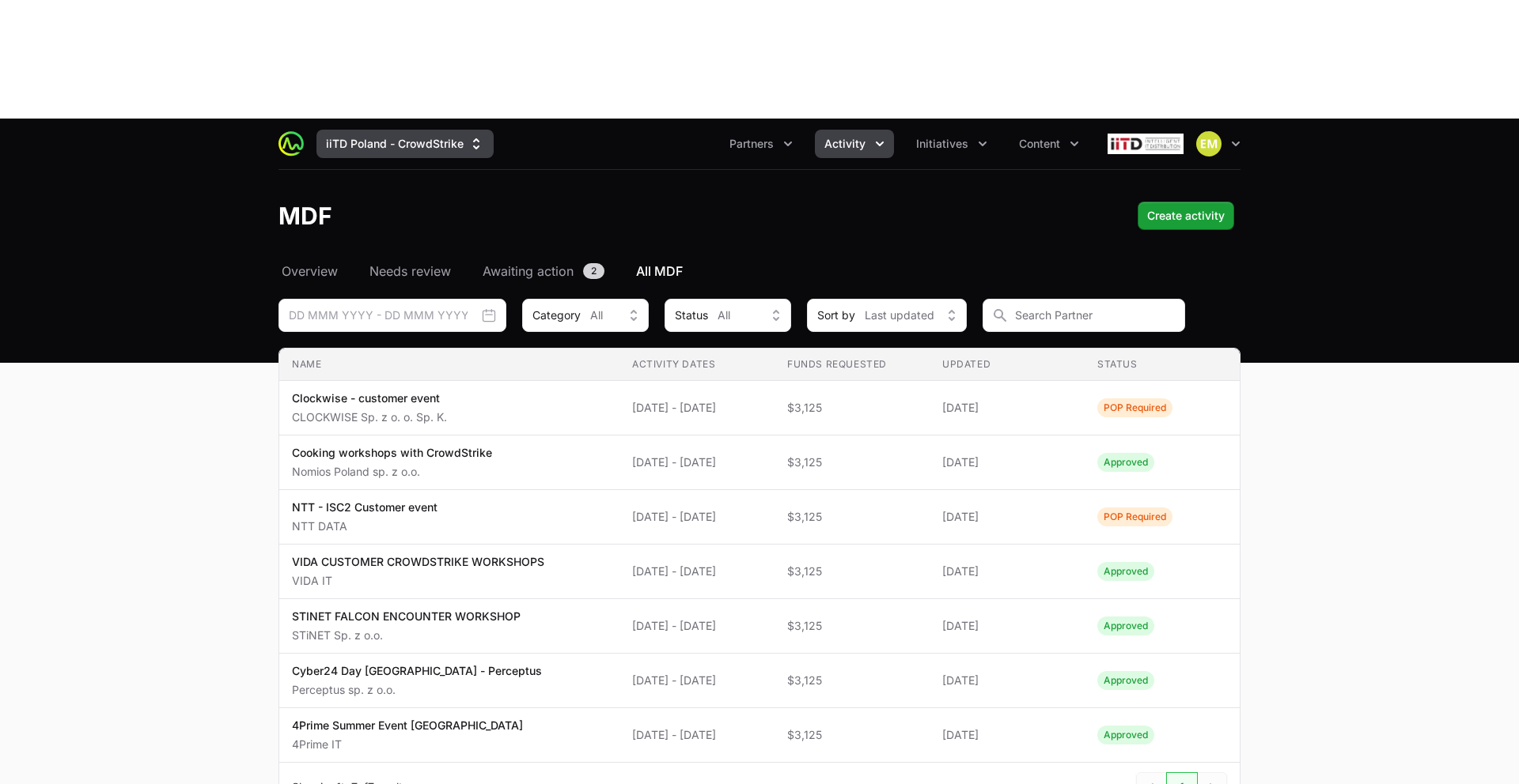
click at [350, 130] on button "iiTD Poland - CrowdStrike" at bounding box center [405, 144] width 178 height 28
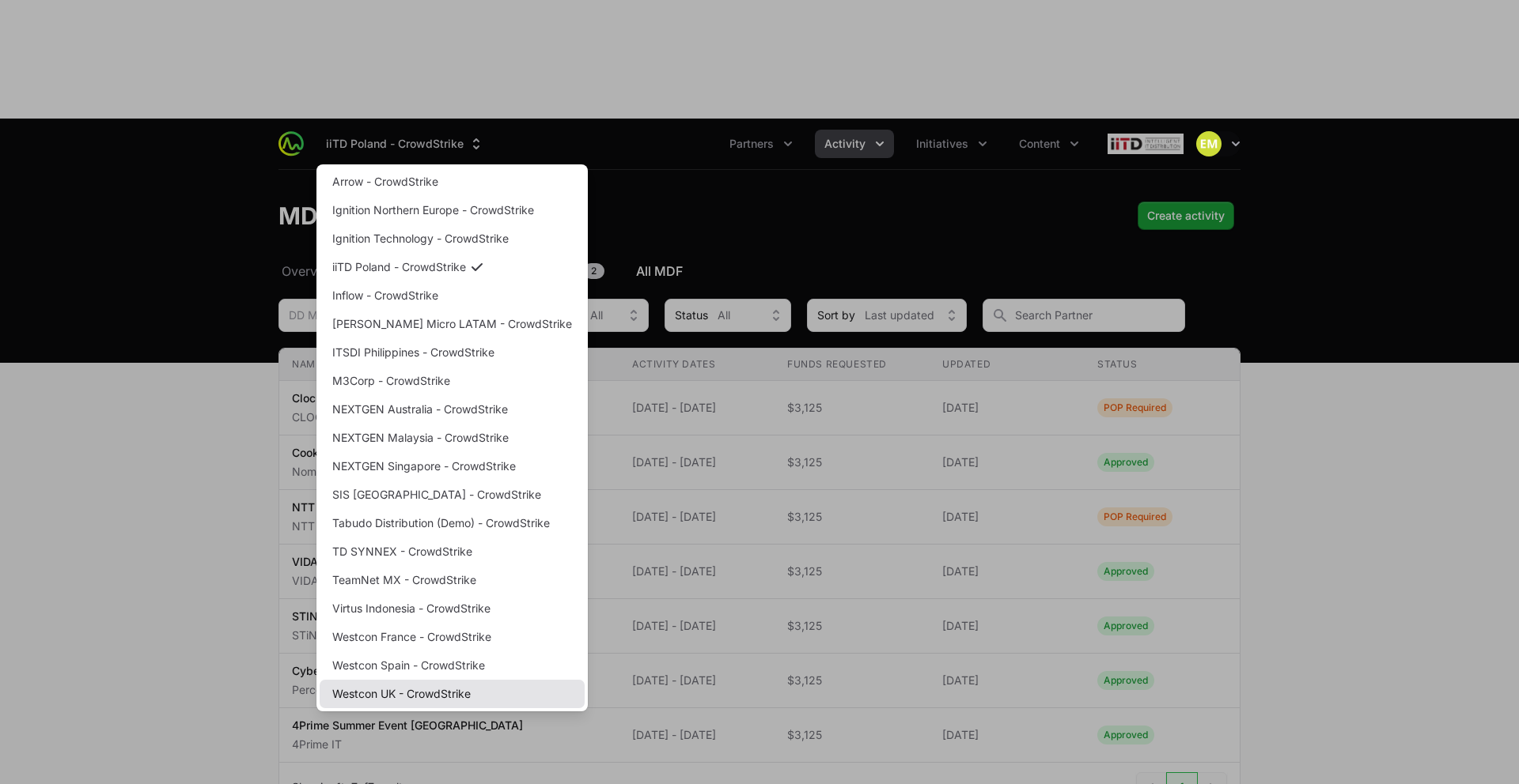
click at [416, 680] on link "Westcon UK - CrowdStrike" at bounding box center [452, 693] width 265 height 28
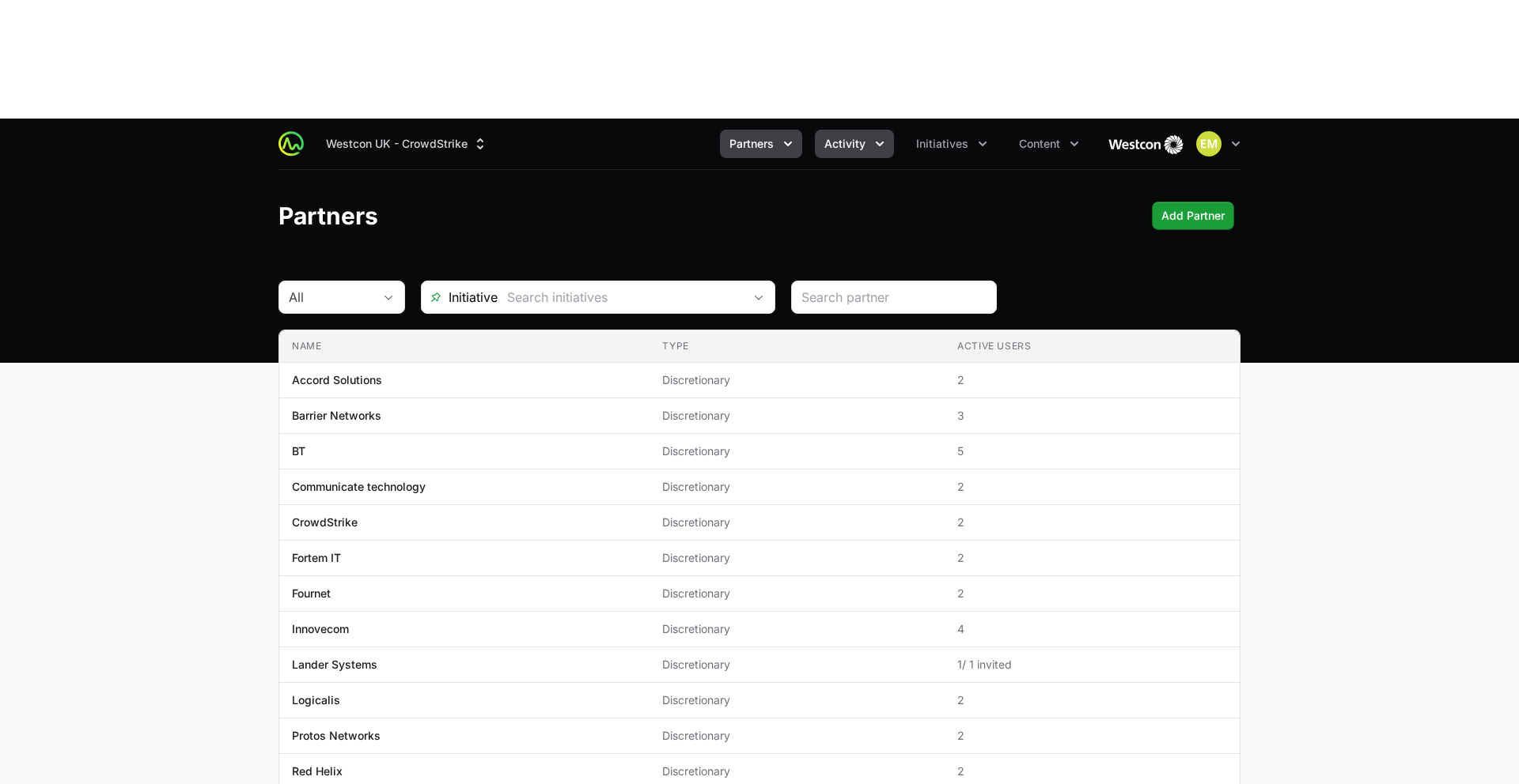
click at [854, 136] on span "Activity" at bounding box center [845, 144] width 41 height 16
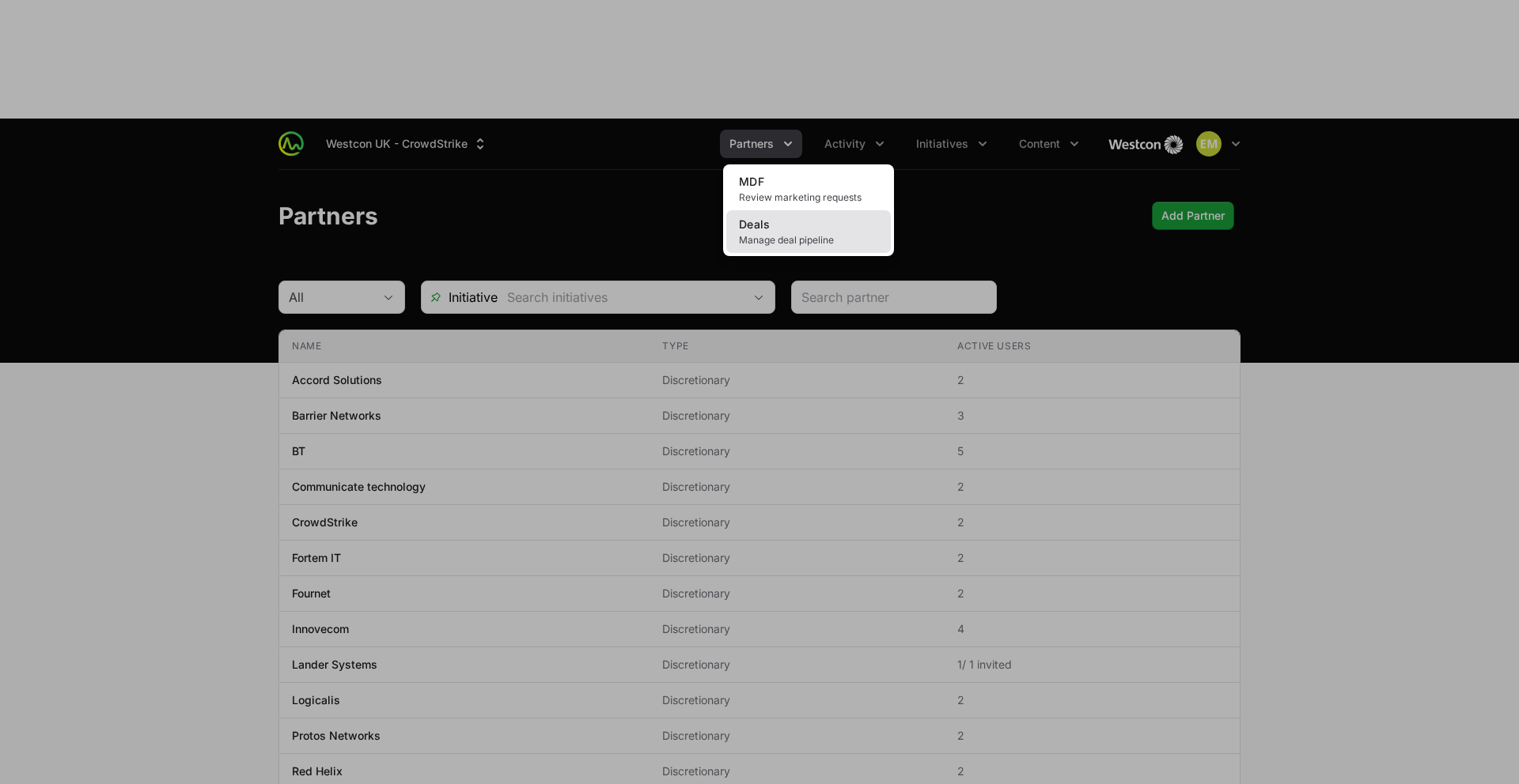
click at [804, 210] on link "Deals Manage deal pipeline" at bounding box center [809, 231] width 165 height 43
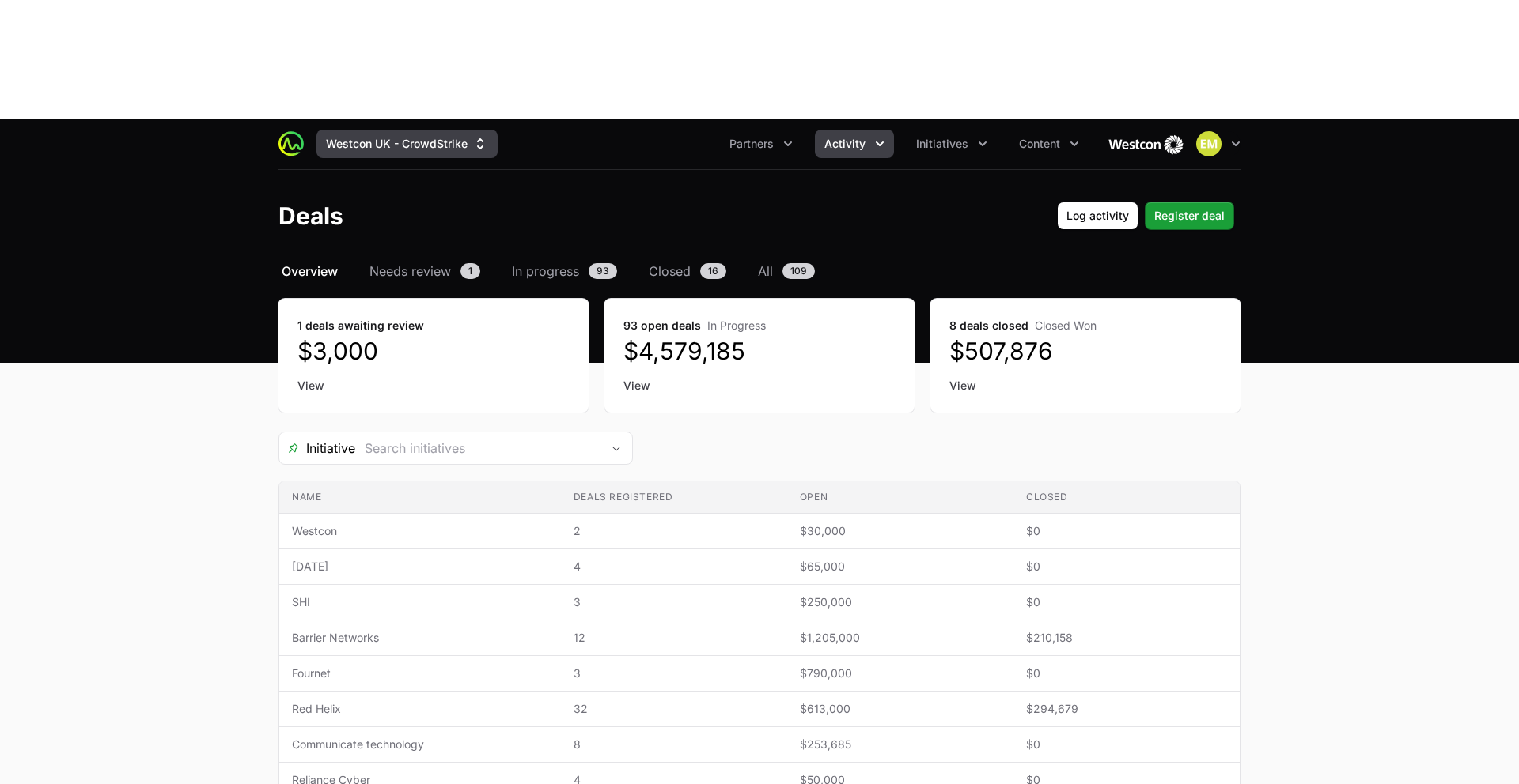
click at [365, 130] on button "Westcon UK - CrowdStrike" at bounding box center [407, 144] width 181 height 28
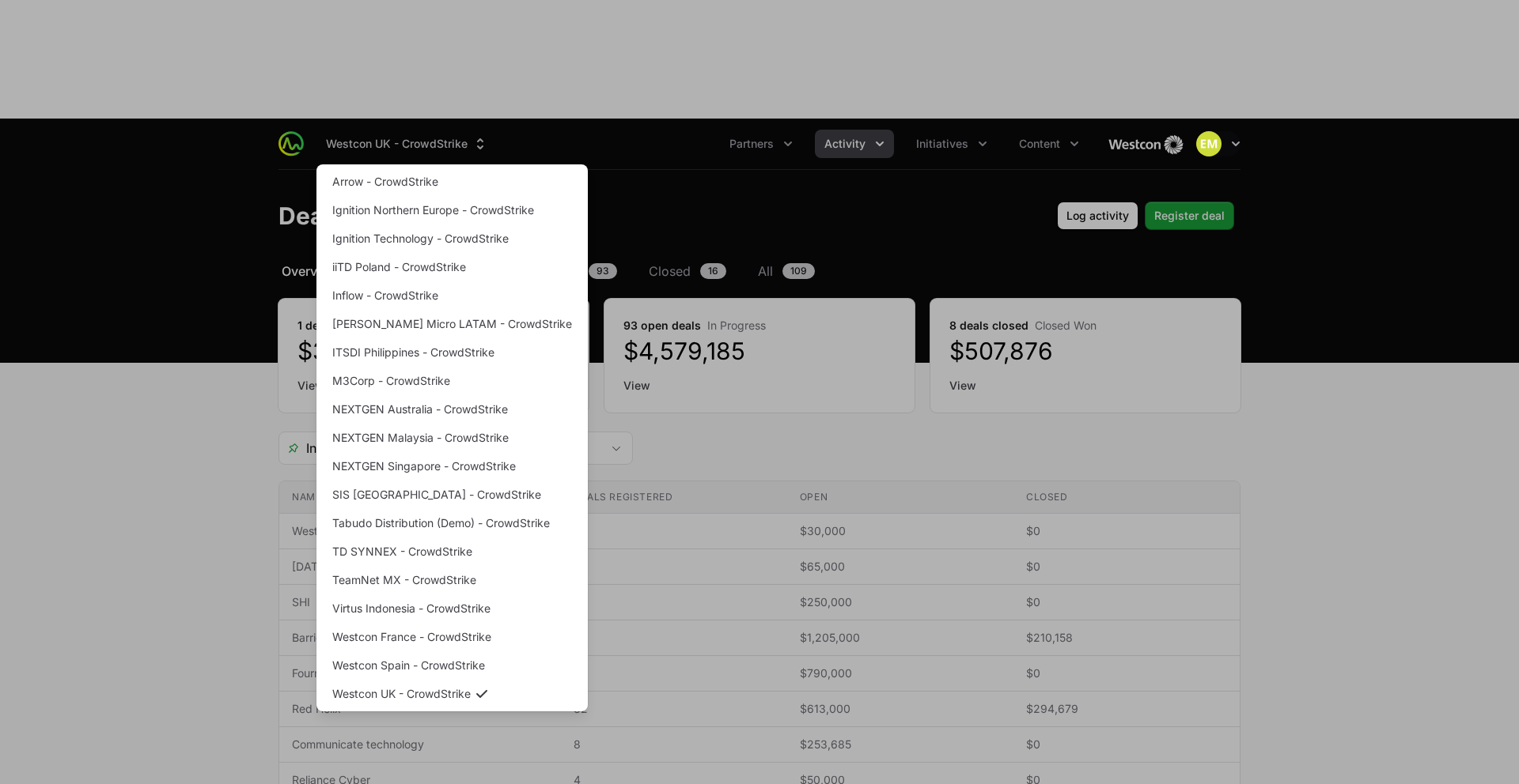
click at [367, 22] on div "Supplier switch menu" at bounding box center [760, 392] width 1519 height 784
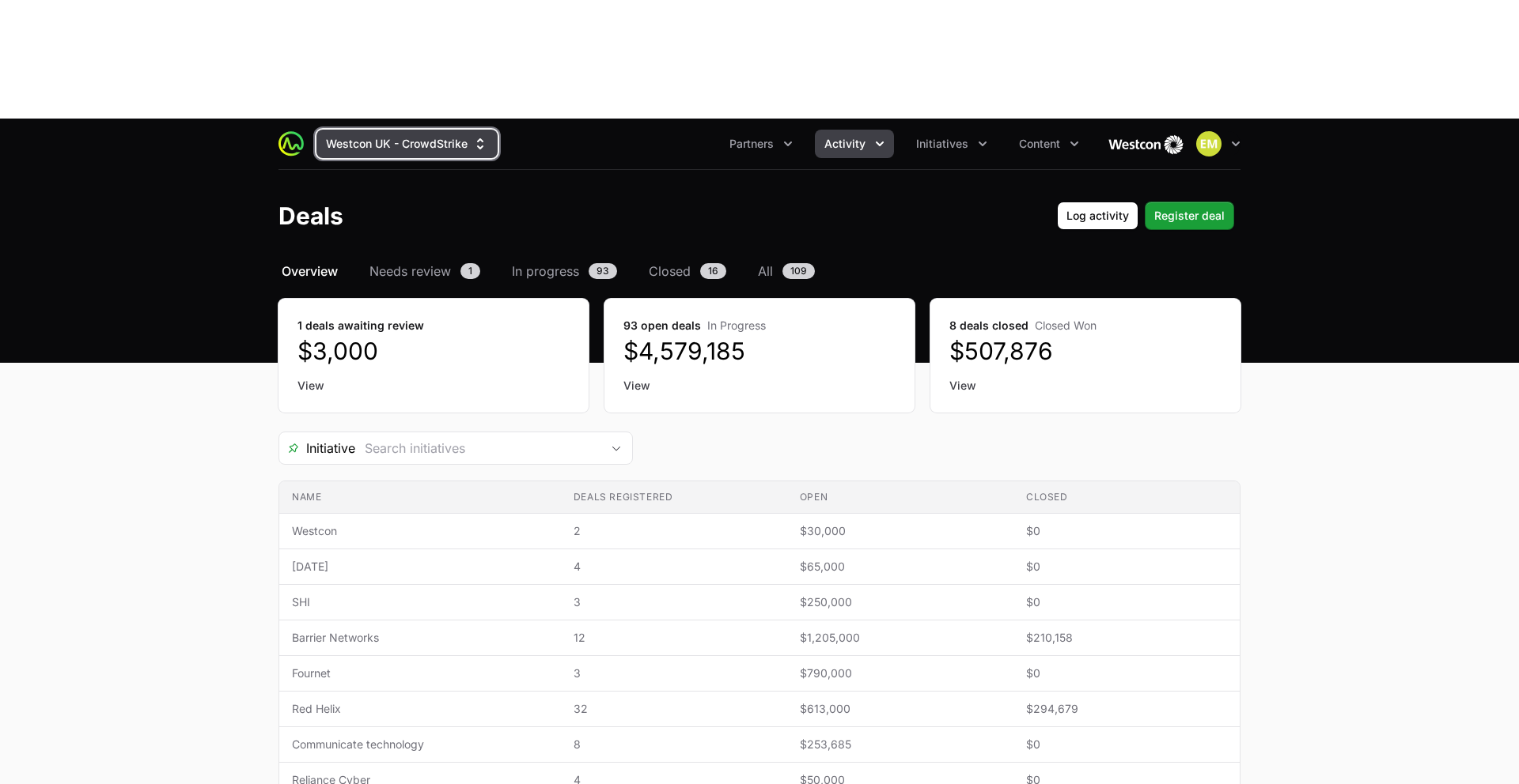
click at [411, 130] on button "Westcon UK - CrowdStrike" at bounding box center [407, 144] width 181 height 28
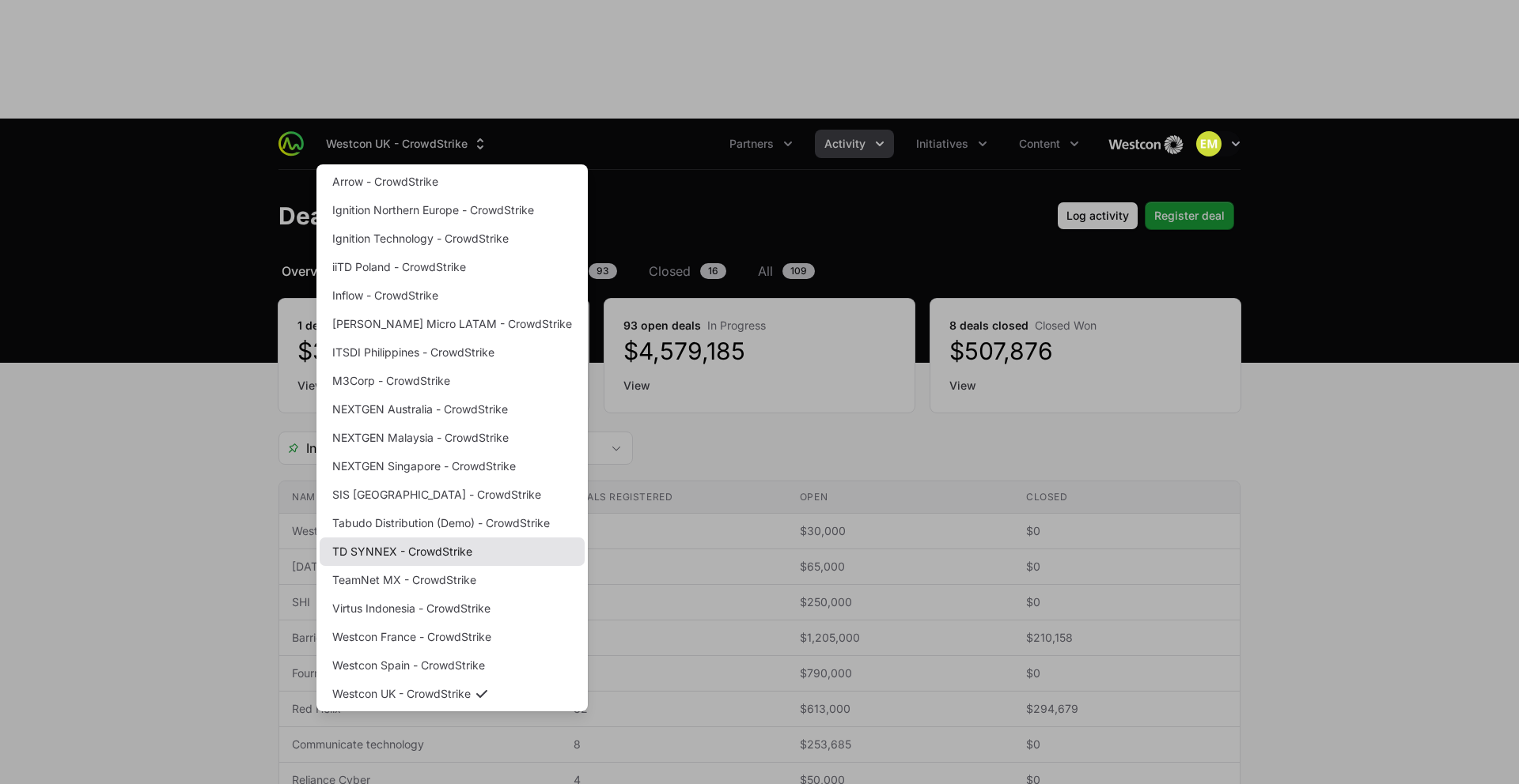
click at [389, 538] on link "TD SYNNEX - CrowdStrike" at bounding box center [452, 552] width 265 height 28
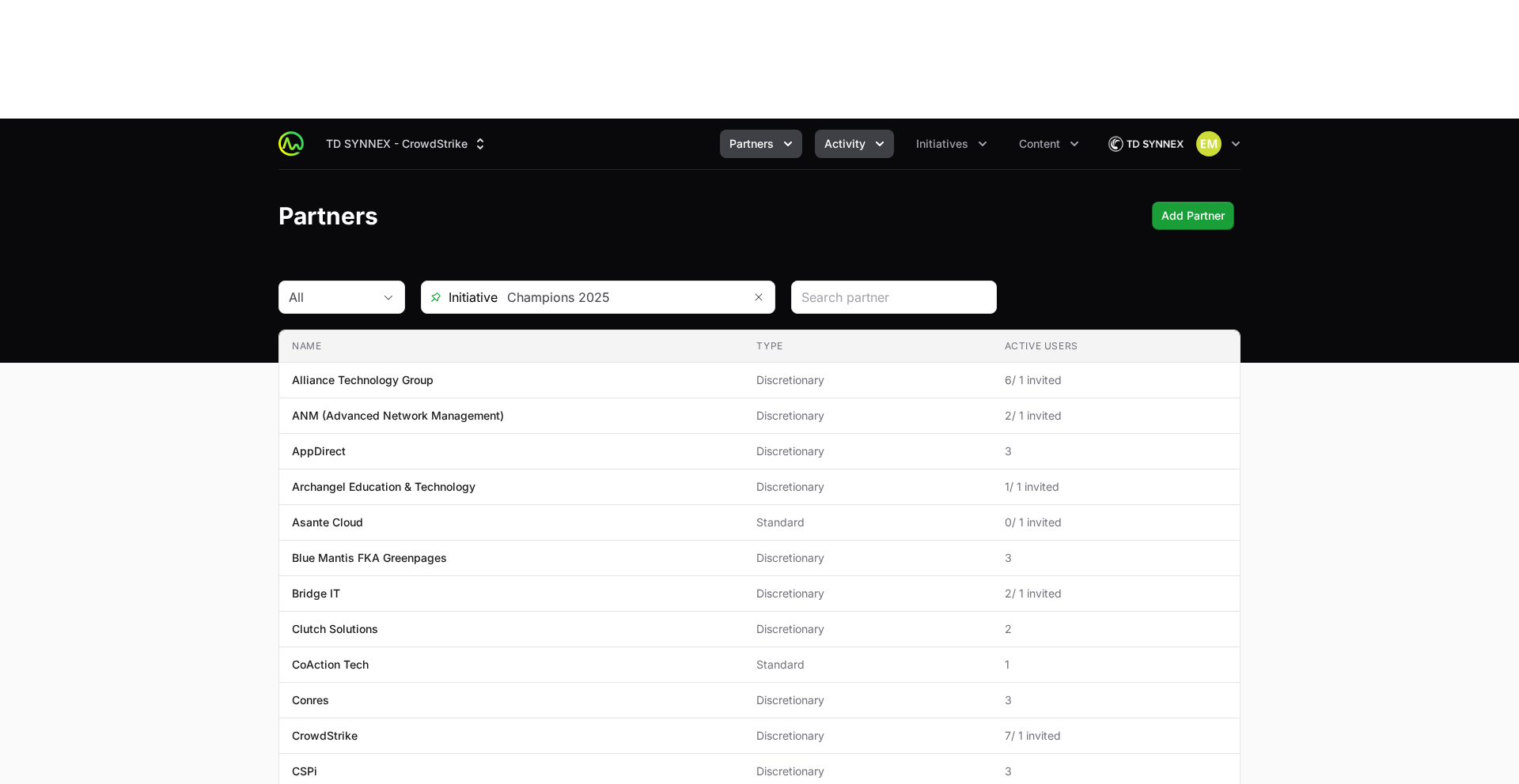
click at [855, 130] on button "Activity" at bounding box center [854, 144] width 79 height 28
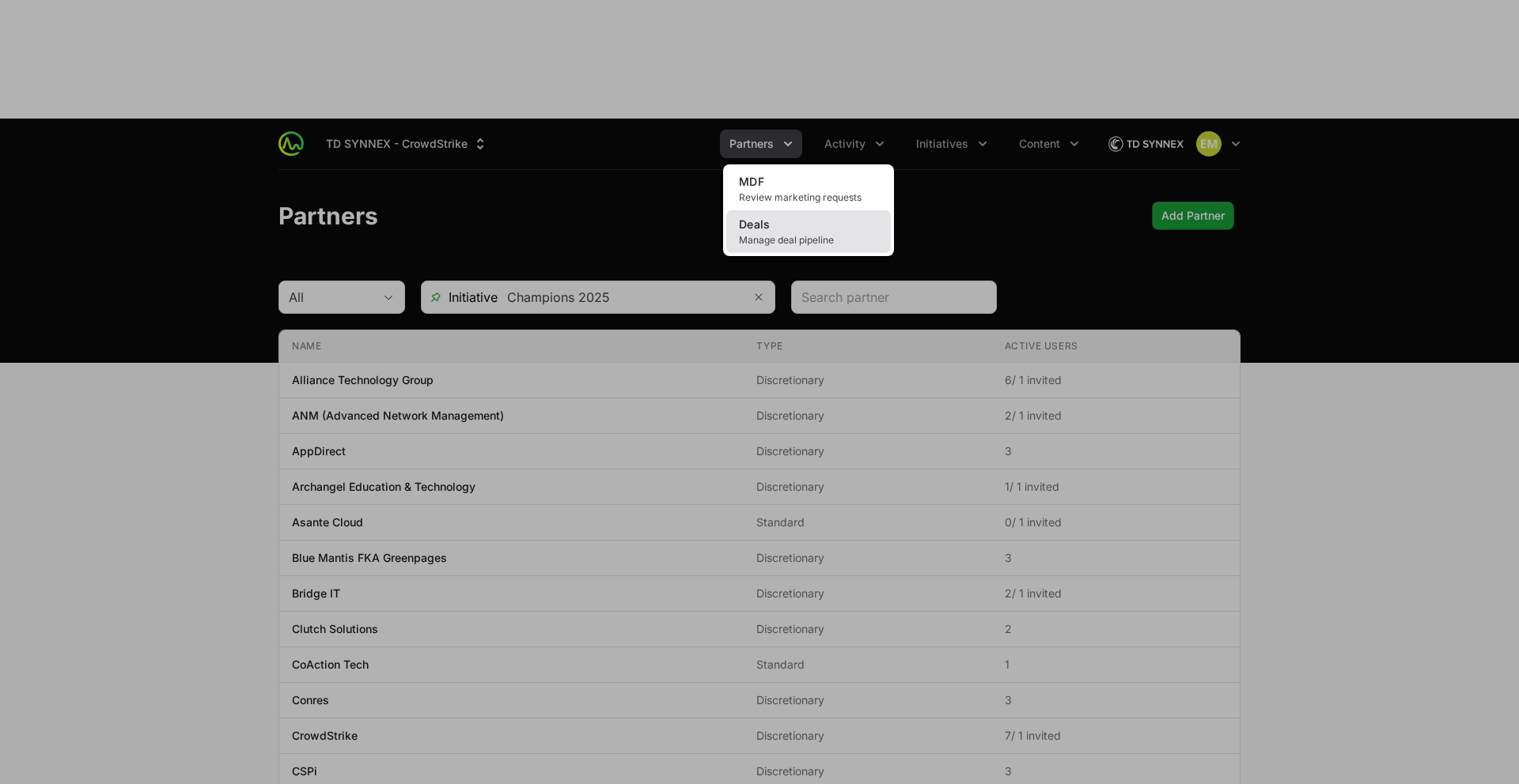
click at [831, 210] on link "Deals Manage deal pipeline" at bounding box center [809, 231] width 165 height 43
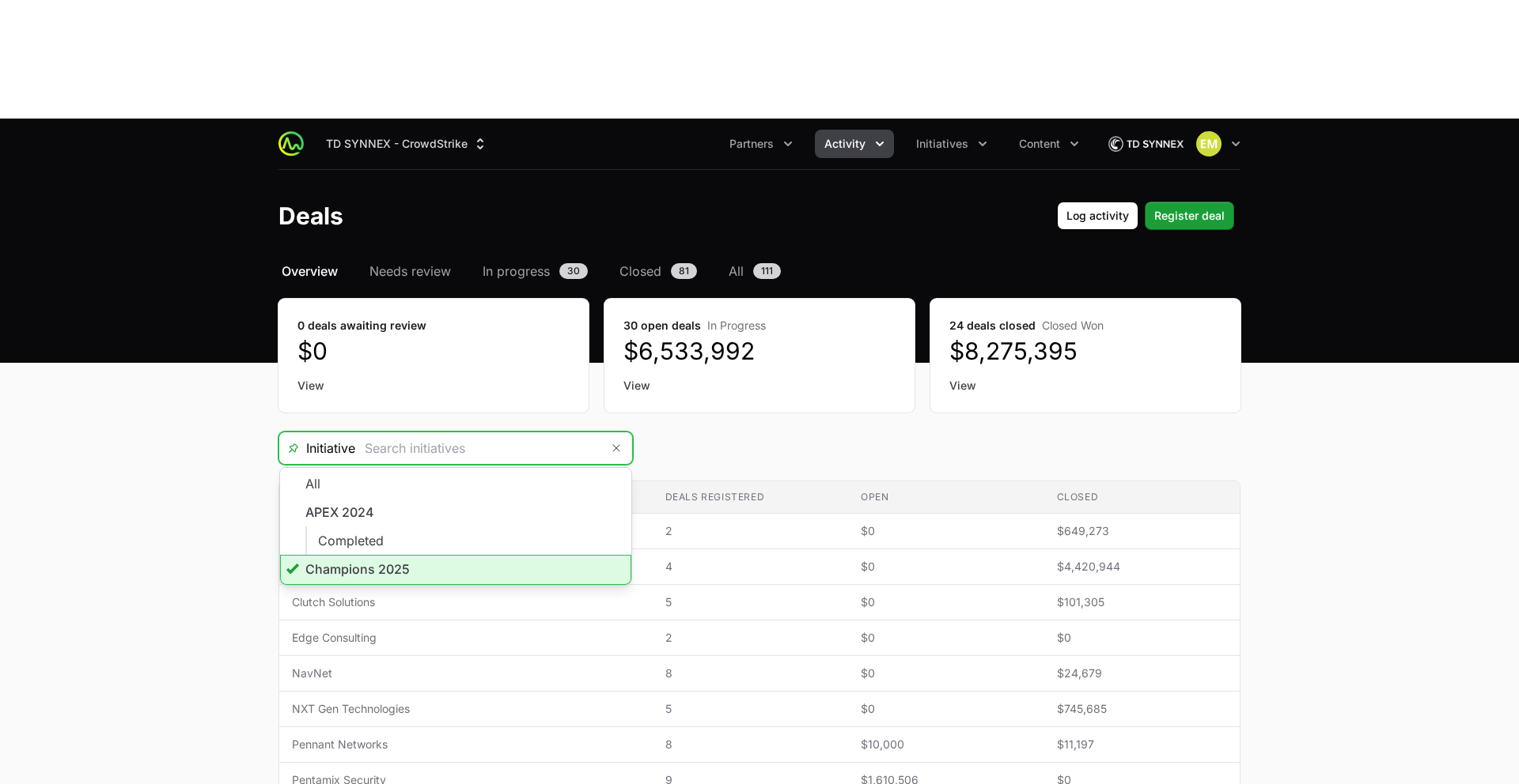
click at [568, 433] on input "Deals Filters" at bounding box center [478, 448] width 245 height 32
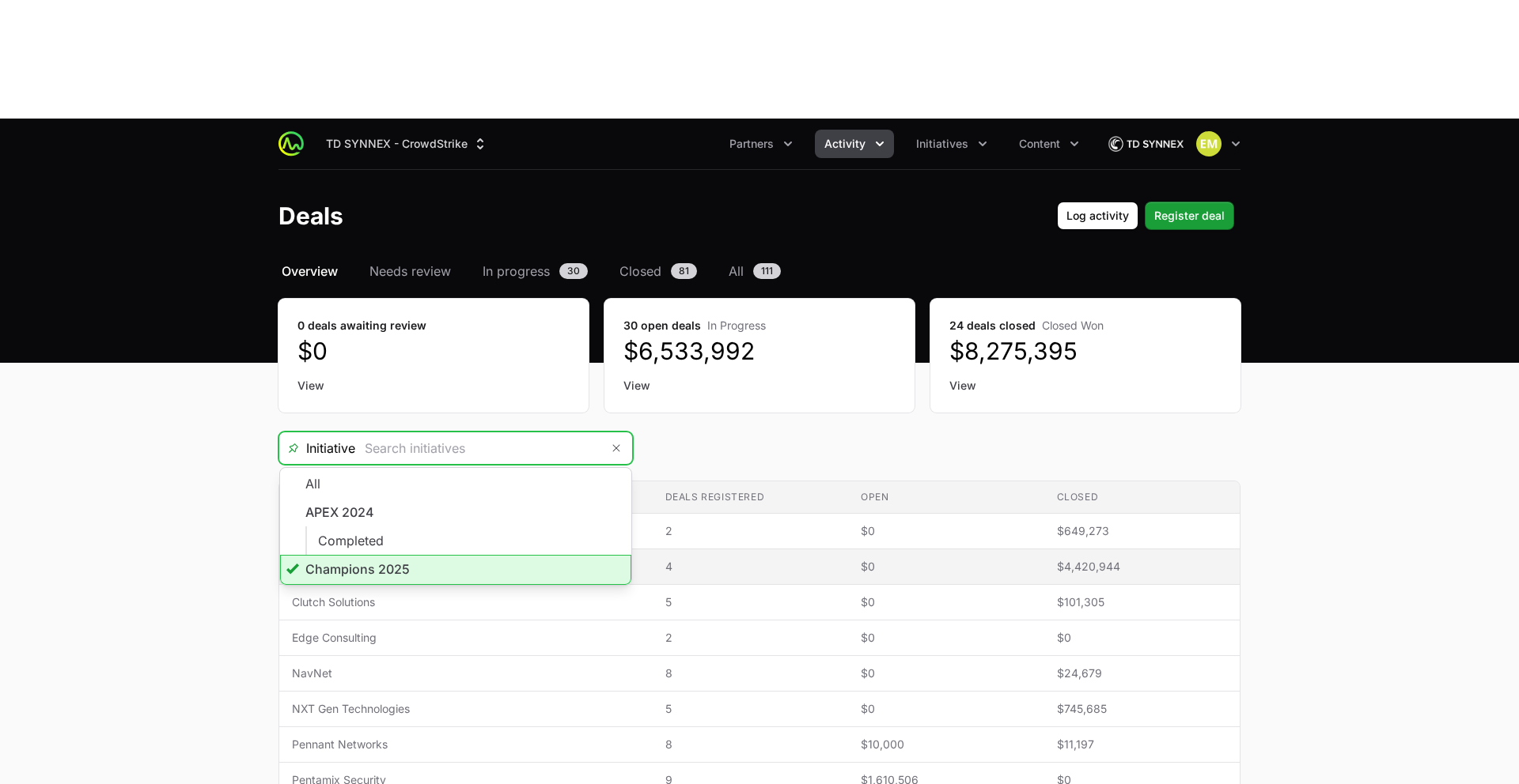
click at [483, 555] on li "Champions 2025" at bounding box center [456, 570] width 351 height 30
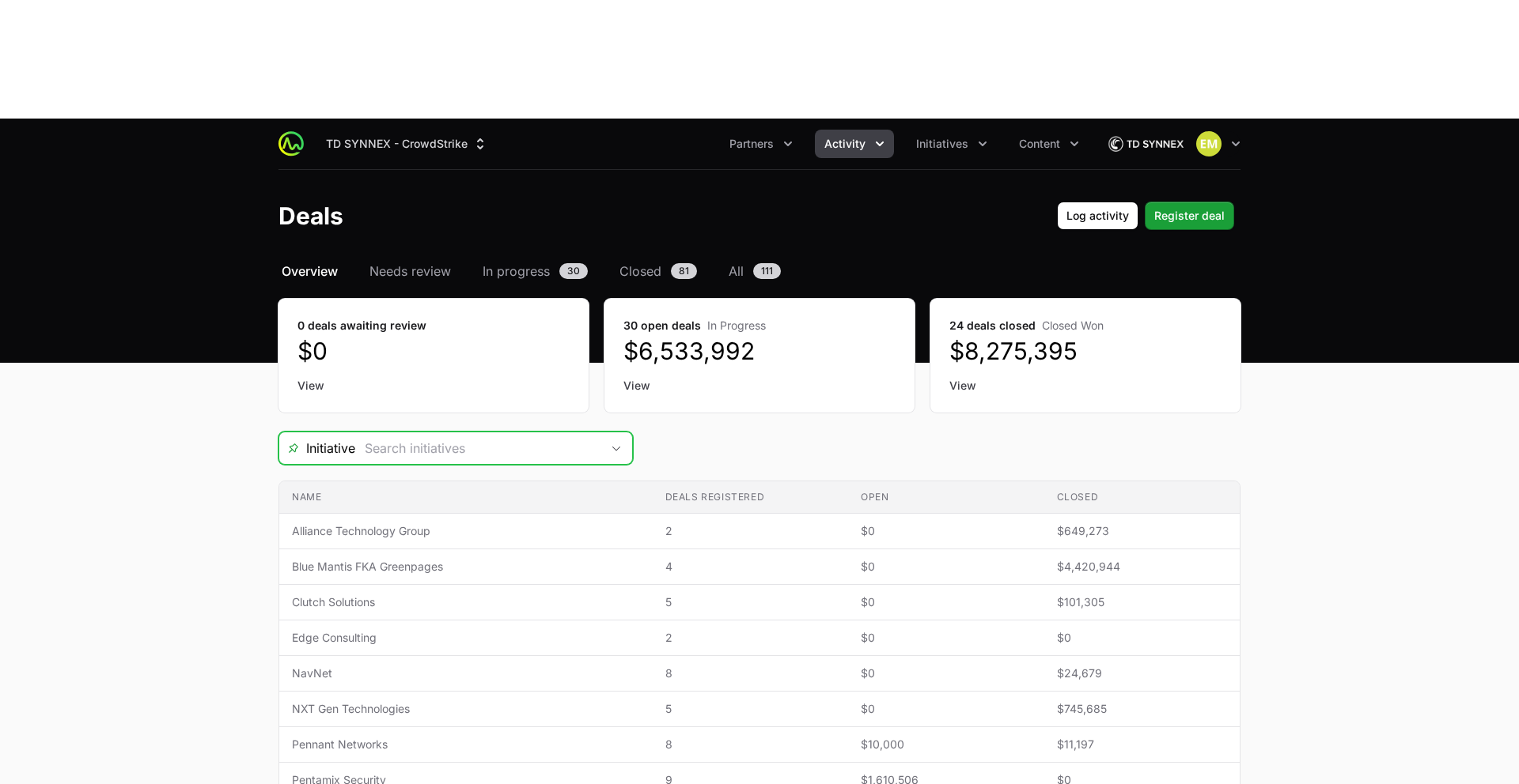
click at [533, 433] on input "Deals Filters" at bounding box center [478, 448] width 245 height 32
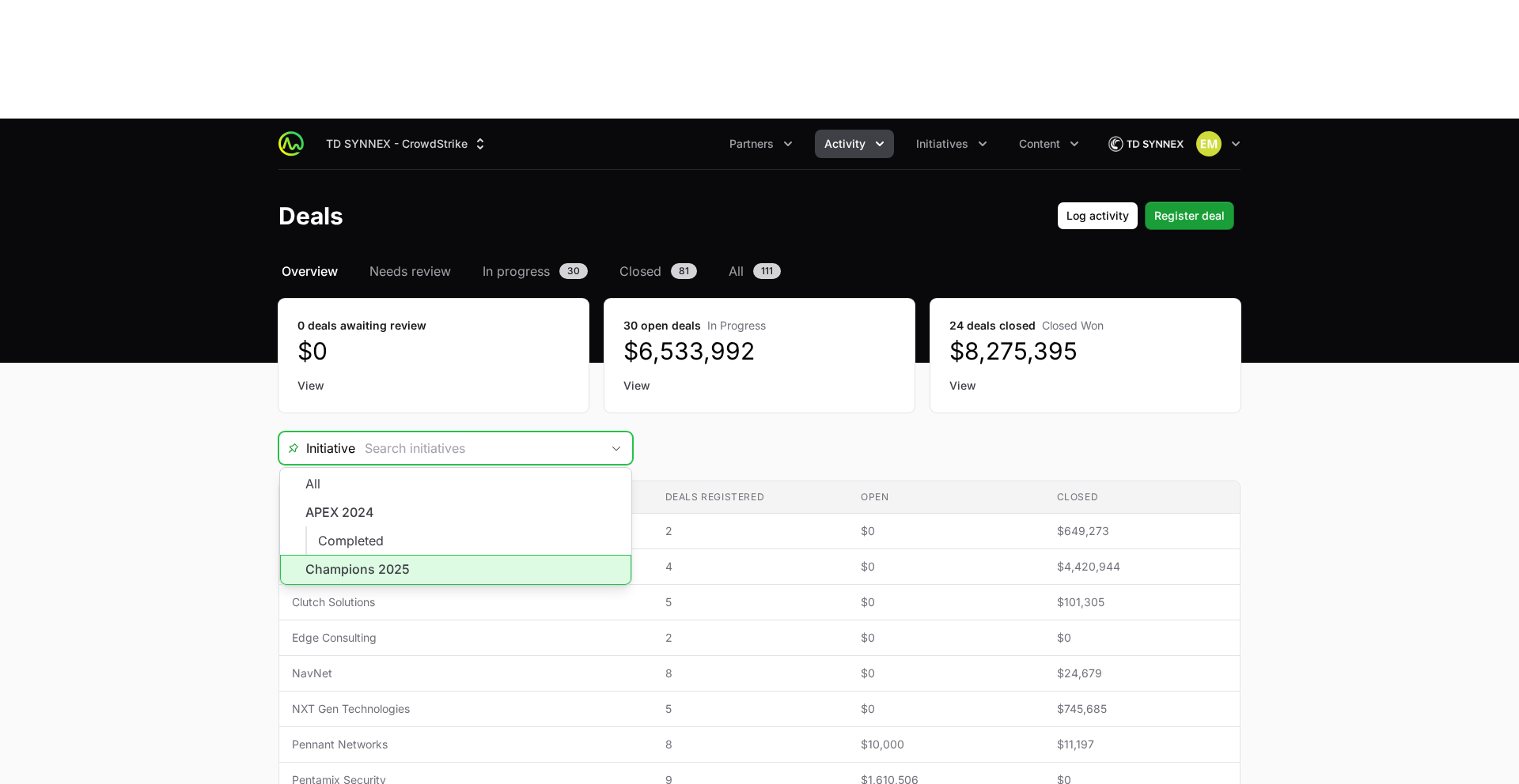
click at [441, 555] on li "Champions 2025" at bounding box center [456, 570] width 351 height 30
type input "Champions 2025"
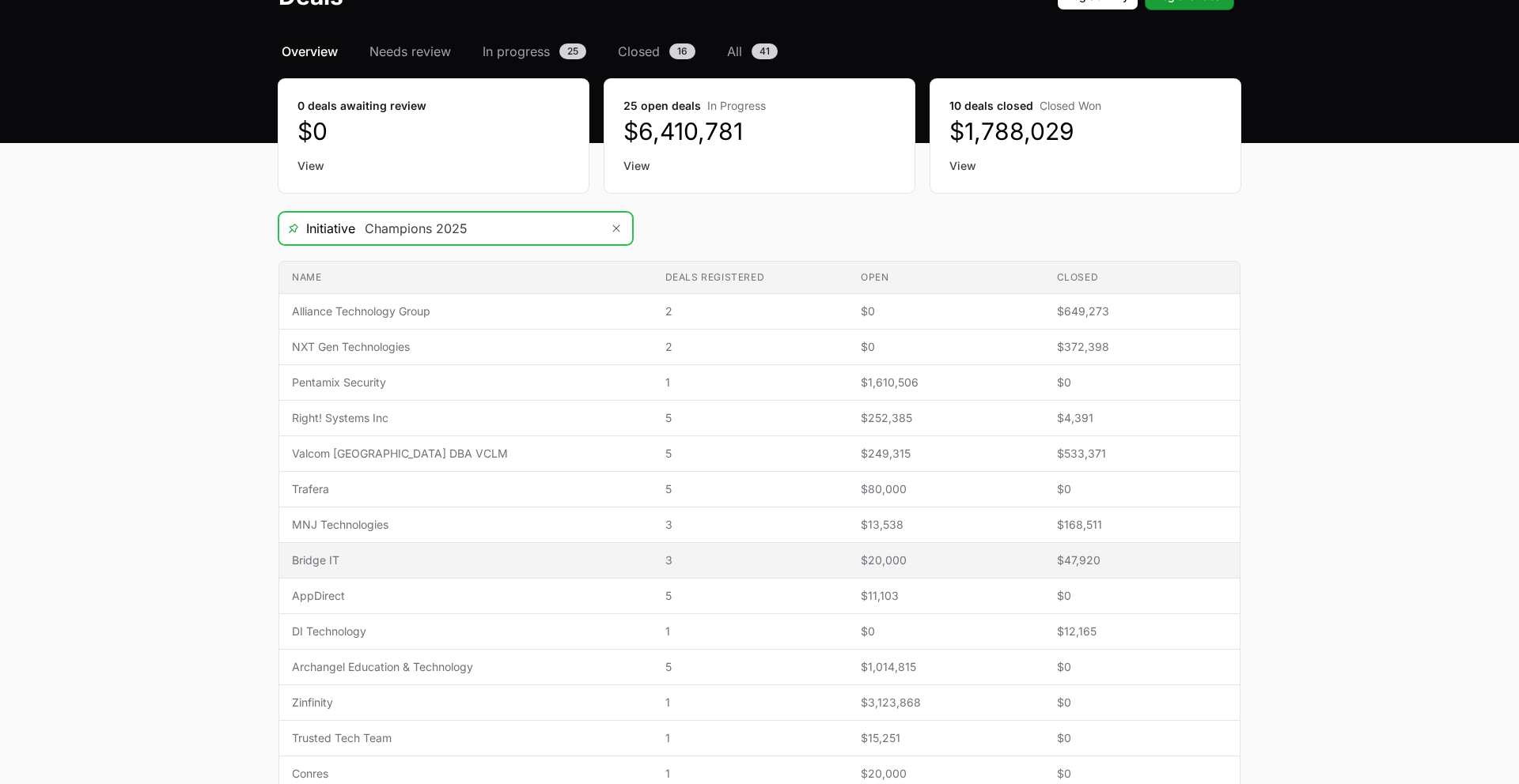
scroll to position [222, 0]
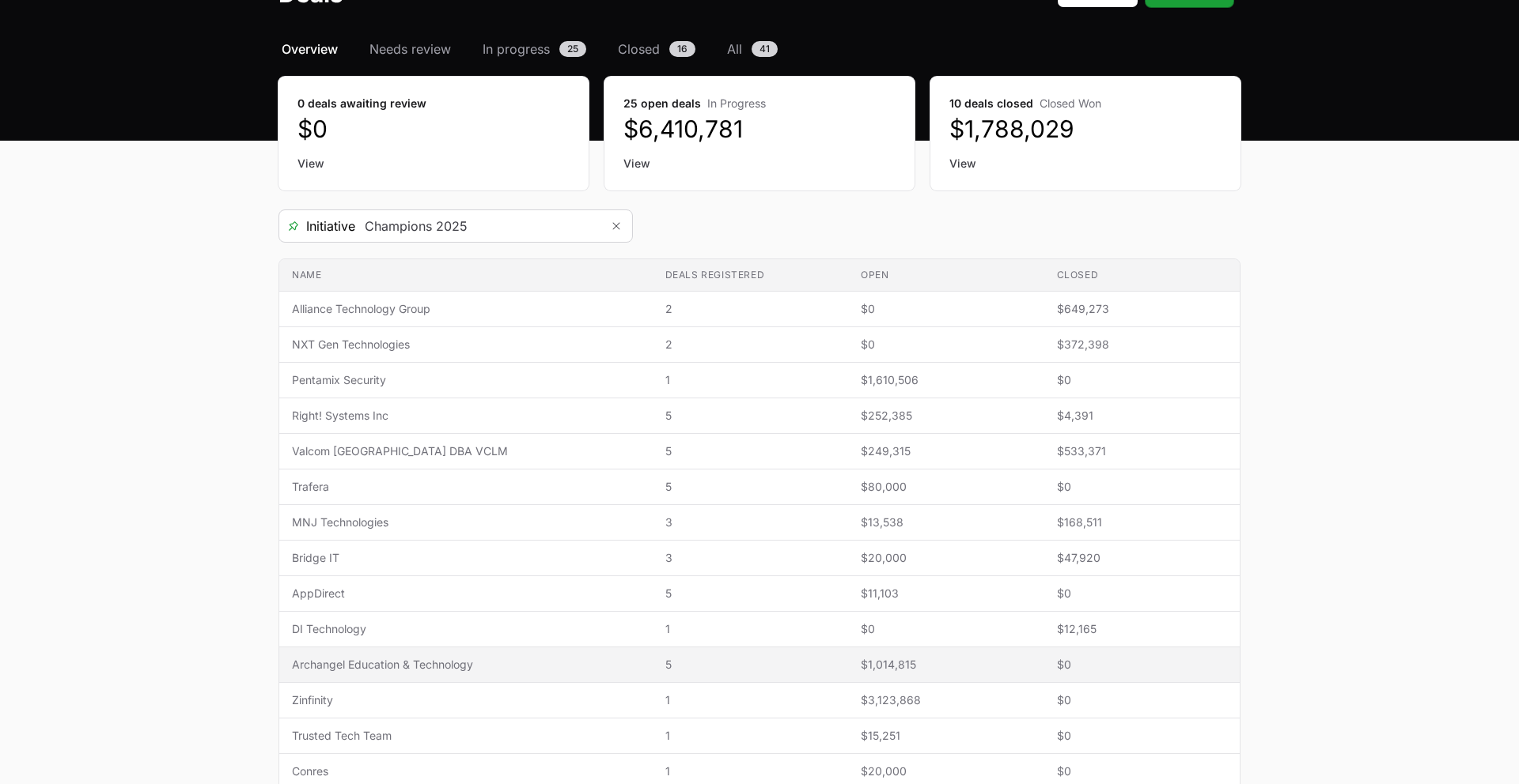
click at [438, 657] on span "Archangel Education & Technology" at bounding box center [466, 664] width 348 height 16
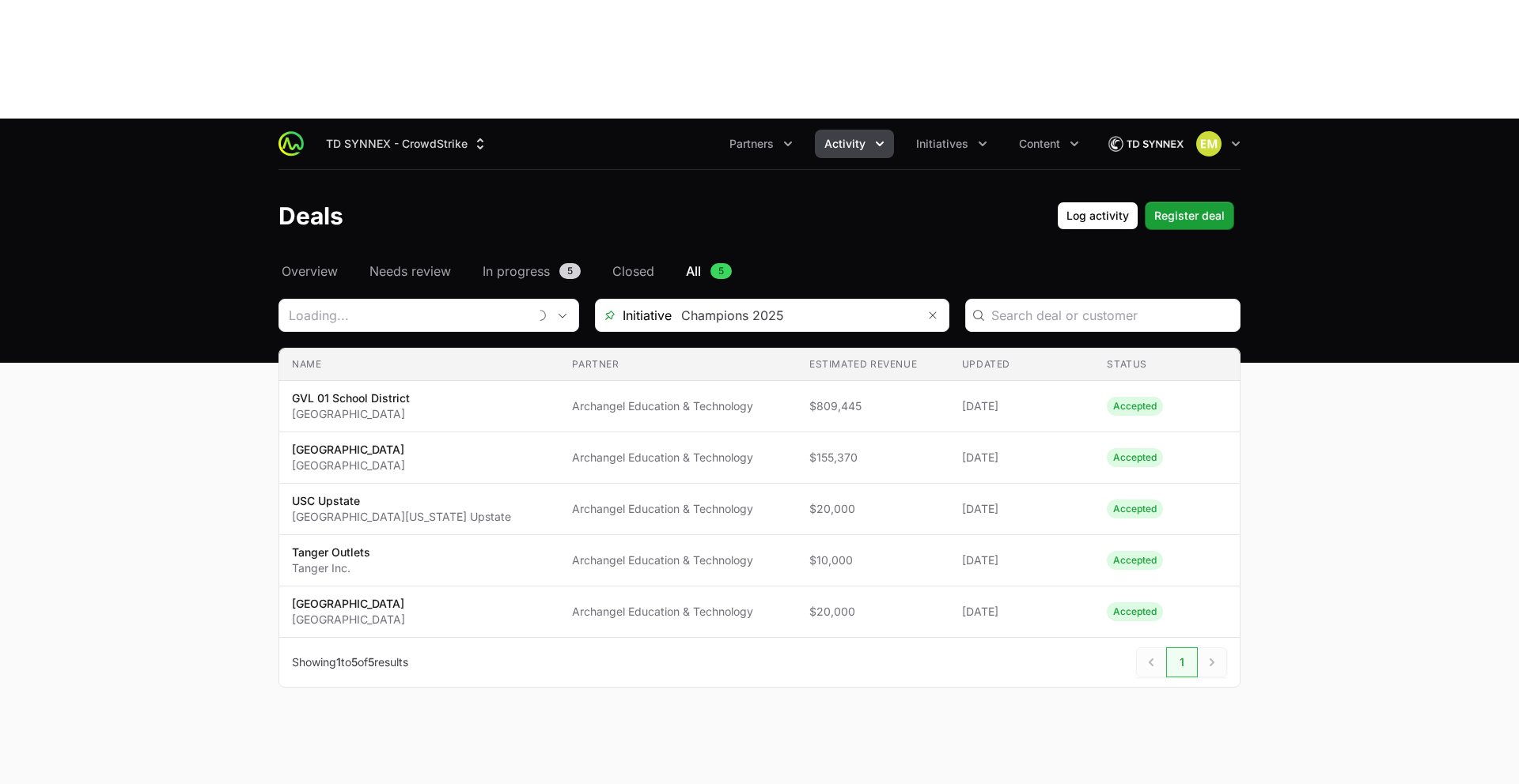
type input "Archangel Education & Technology"
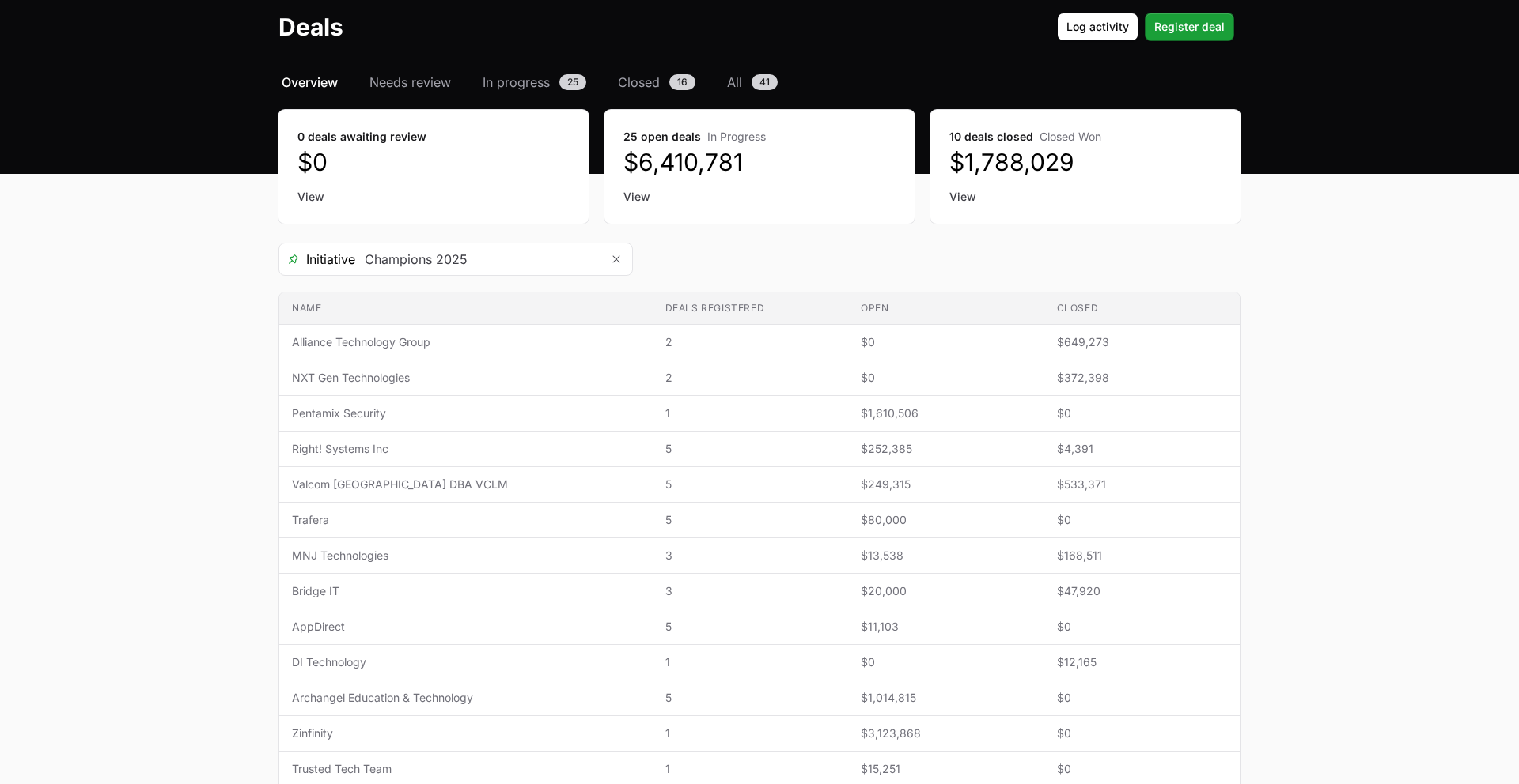
scroll to position [81, 0]
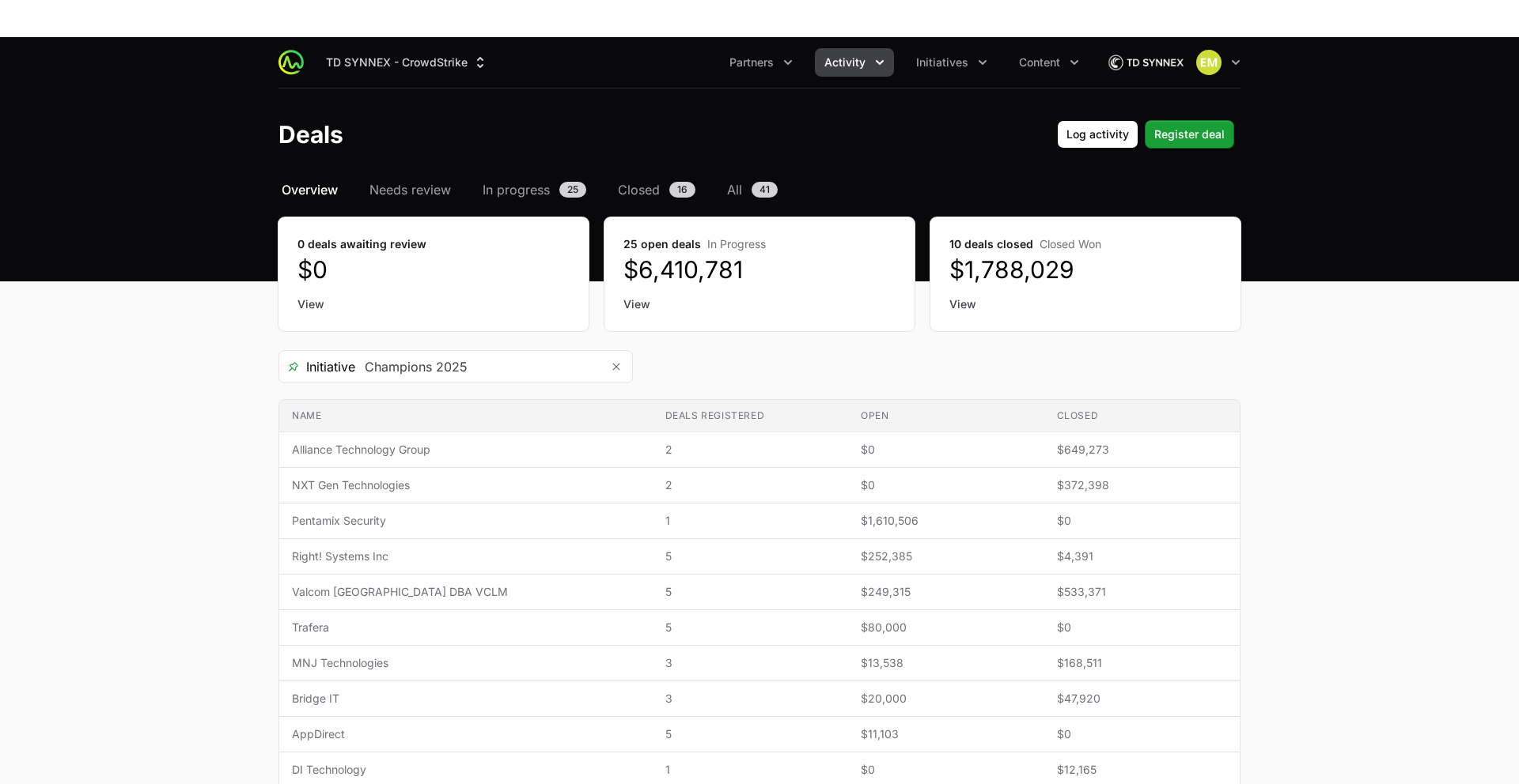
drag, startPoint x: 997, startPoint y: 147, endPoint x: 992, endPoint y: 138, distance: 10.3
click at [997, 255] on dd "$1,788,029" at bounding box center [1084, 269] width 272 height 28
drag, startPoint x: 983, startPoint y: 129, endPoint x: 979, endPoint y: 140, distance: 11.7
click at [983, 236] on dt "10 deals closed Closed Won" at bounding box center [1084, 243] width 272 height 16
click at [954, 296] on link "View" at bounding box center [1084, 304] width 272 height 16
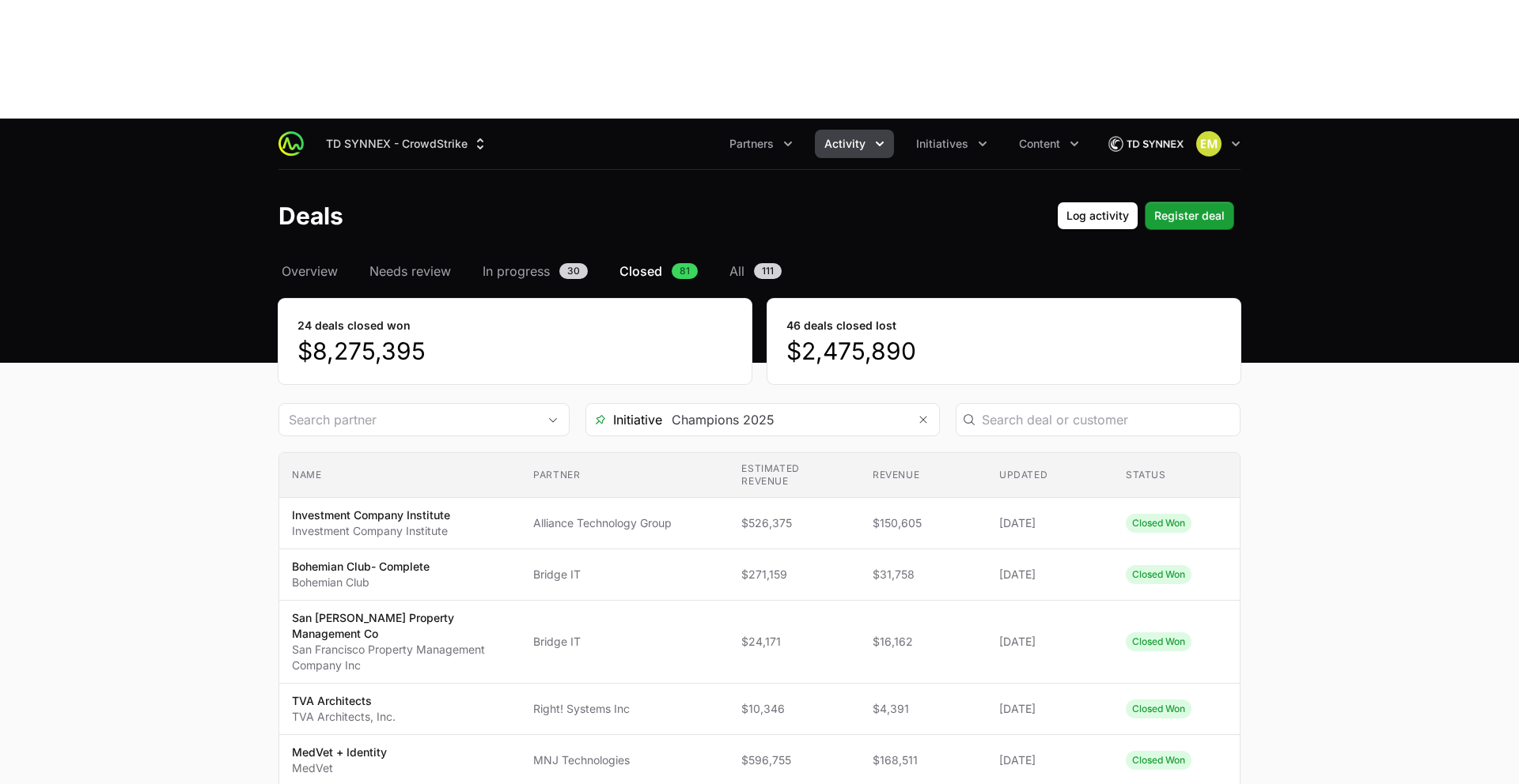
click at [835, 136] on span "Activity" at bounding box center [845, 144] width 41 height 16
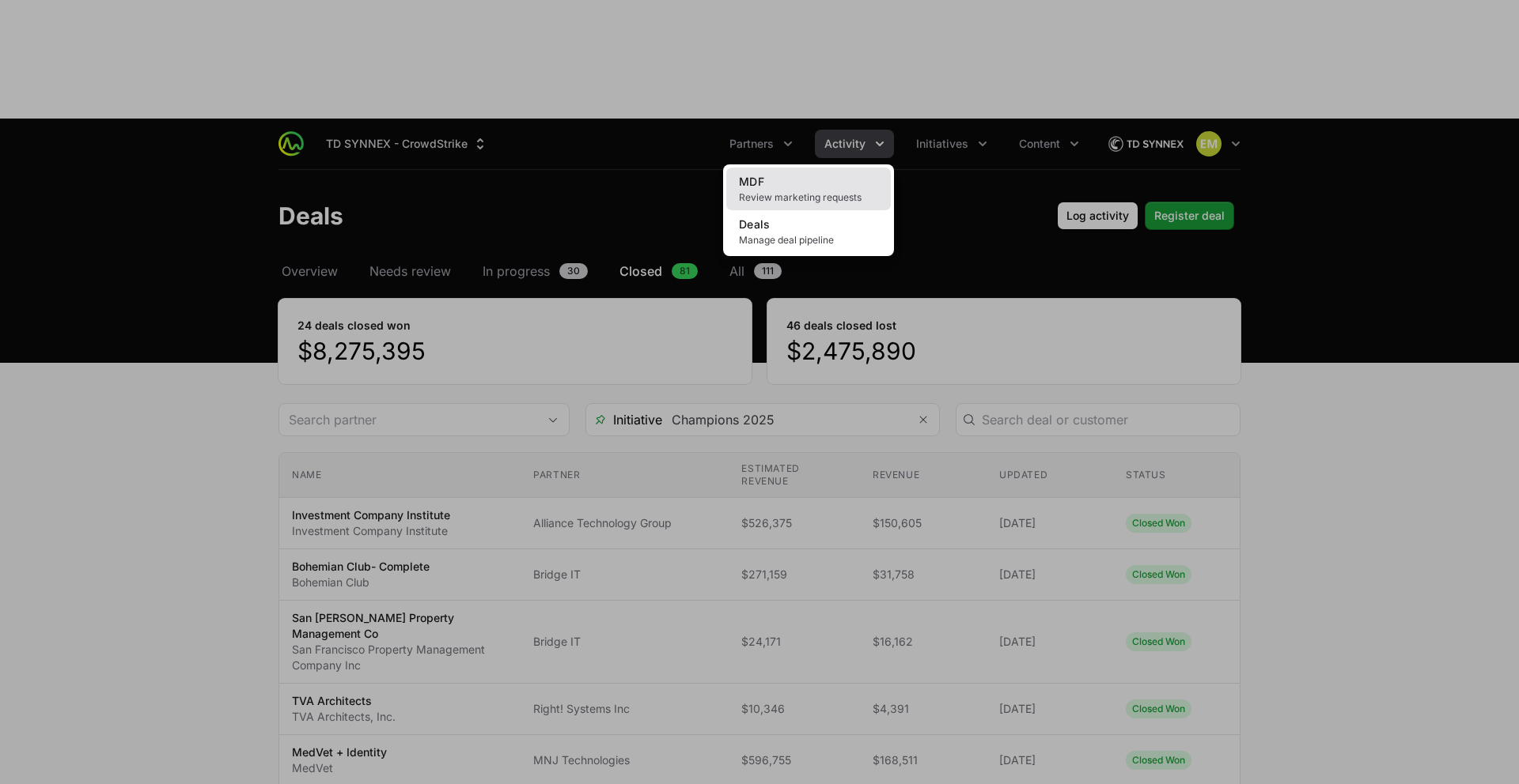
click at [761, 175] on span "MDF" at bounding box center [751, 181] width 26 height 14
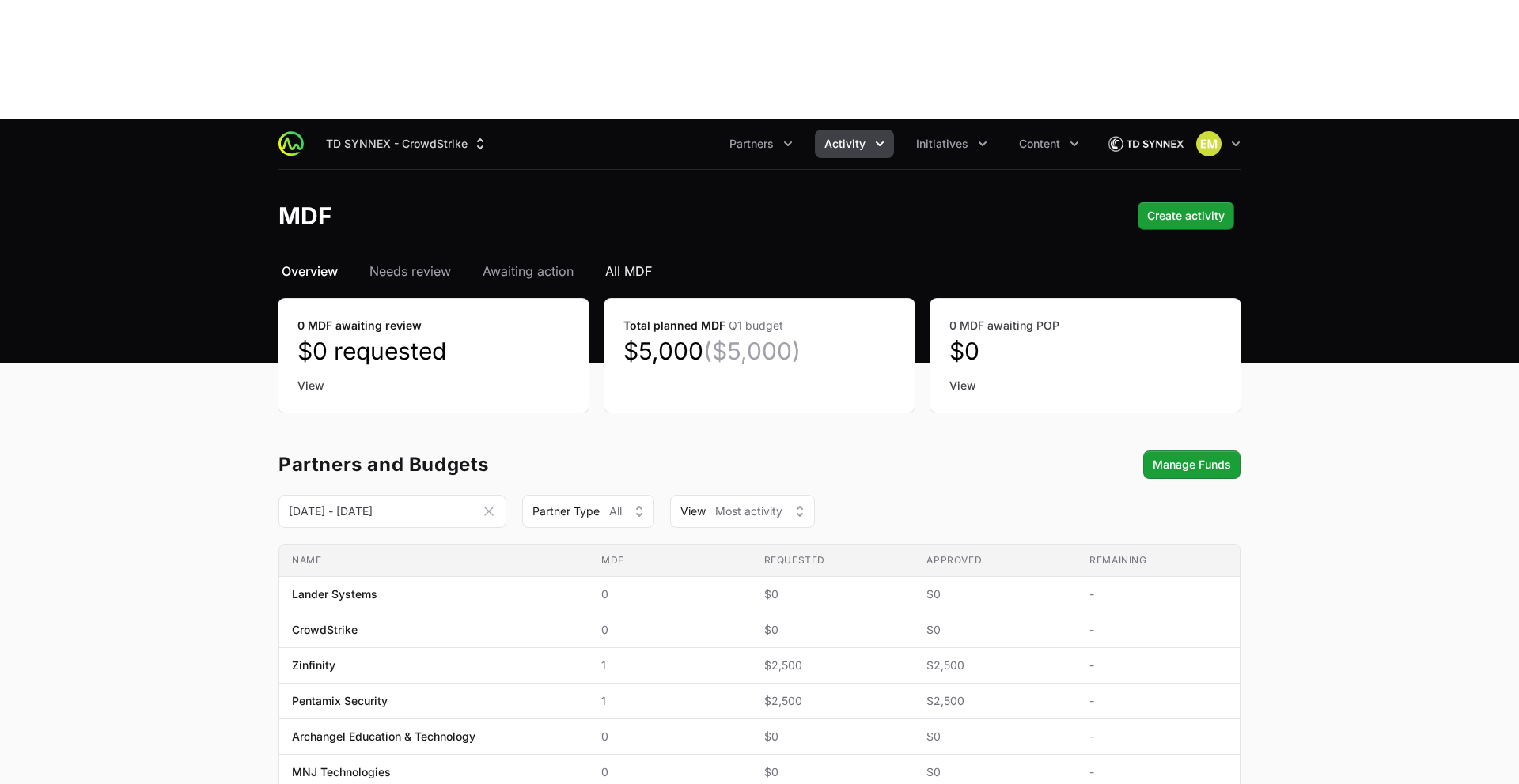
click at [630, 262] on span "All MDF" at bounding box center [628, 271] width 47 height 19
click at [629, 262] on span "All MDF" at bounding box center [628, 271] width 47 height 19
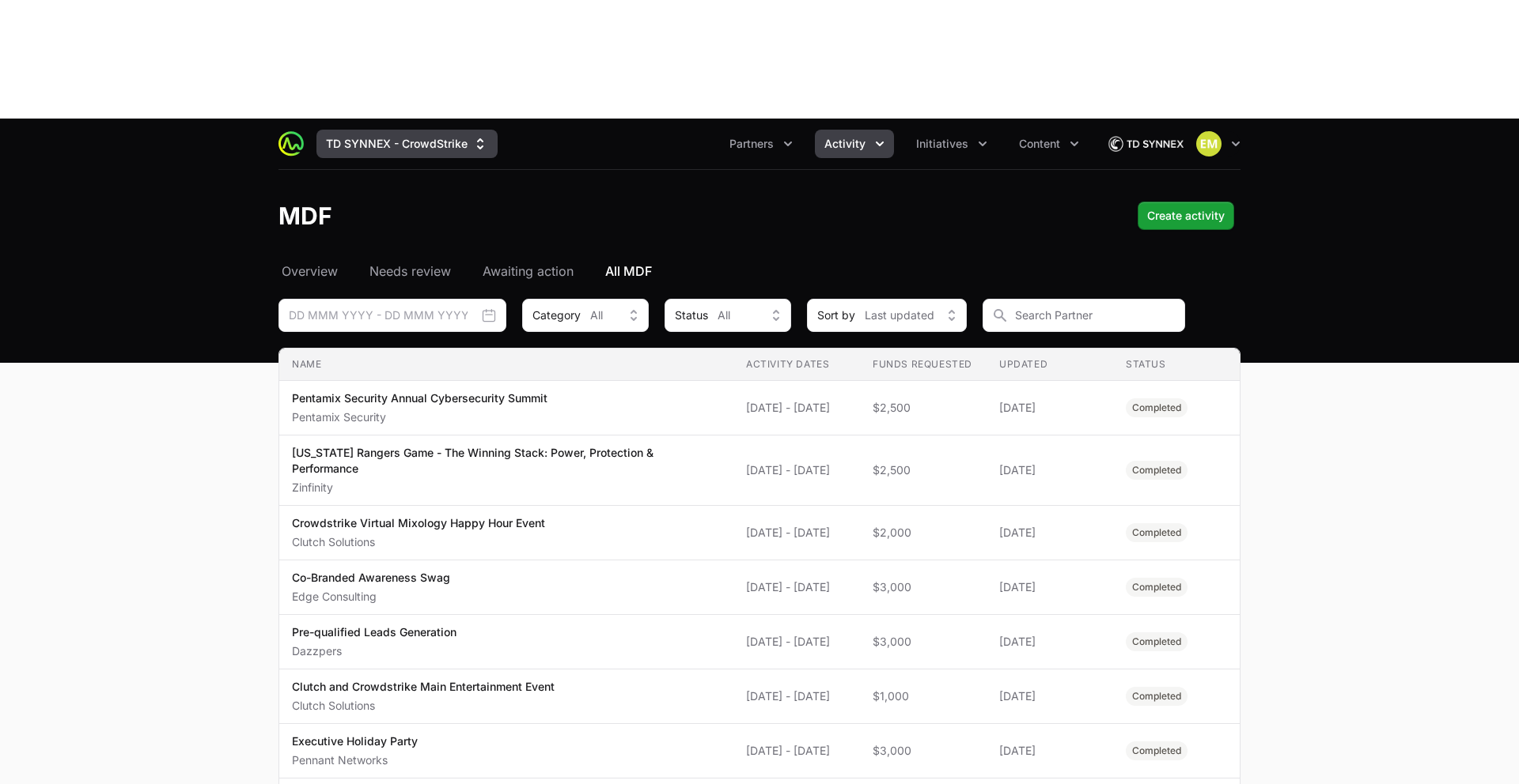
click at [404, 130] on button "TD SYNNEX - CrowdStrike" at bounding box center [407, 144] width 181 height 28
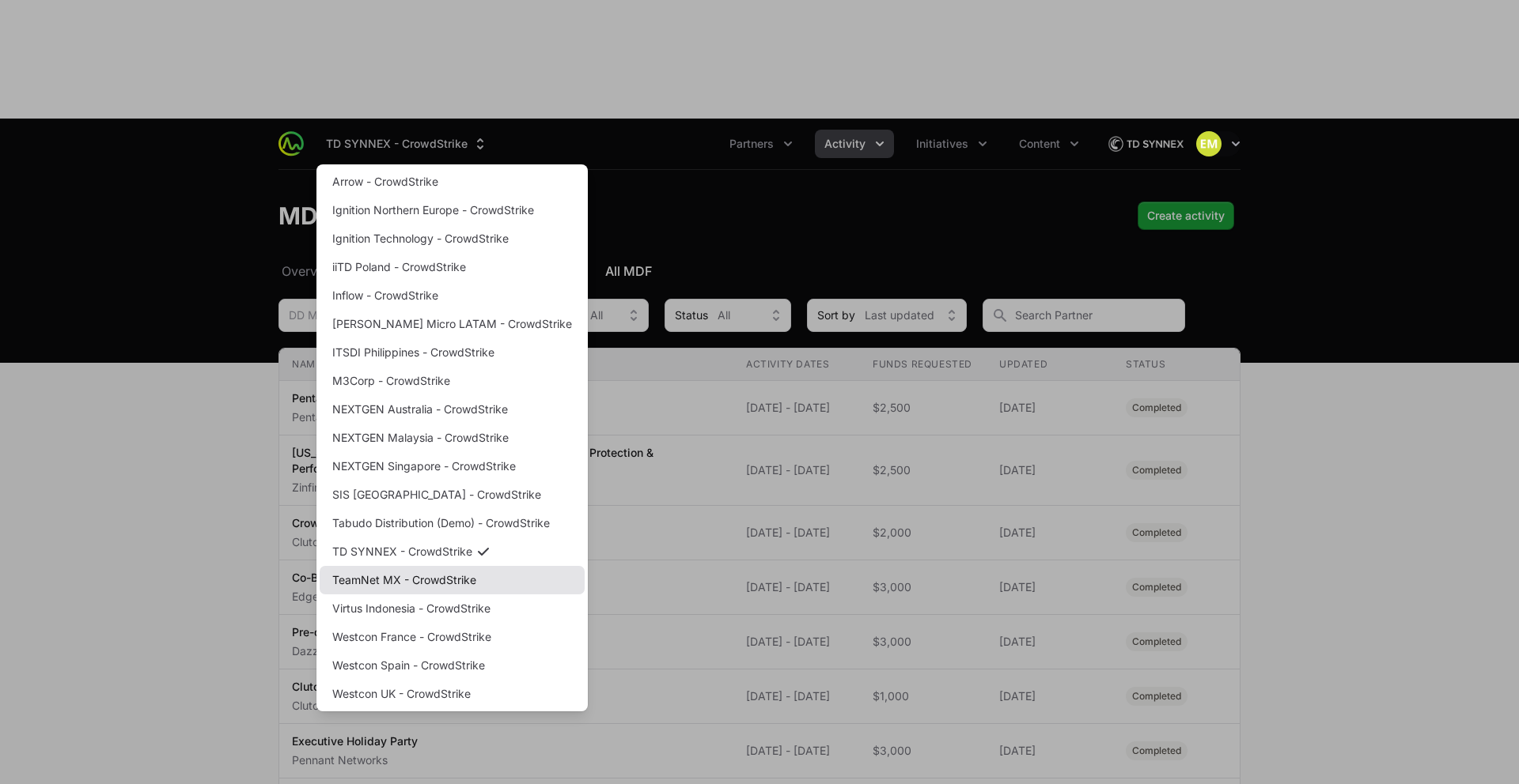
click at [355, 566] on link "TeamNet MX - CrowdStrike" at bounding box center [452, 580] width 265 height 28
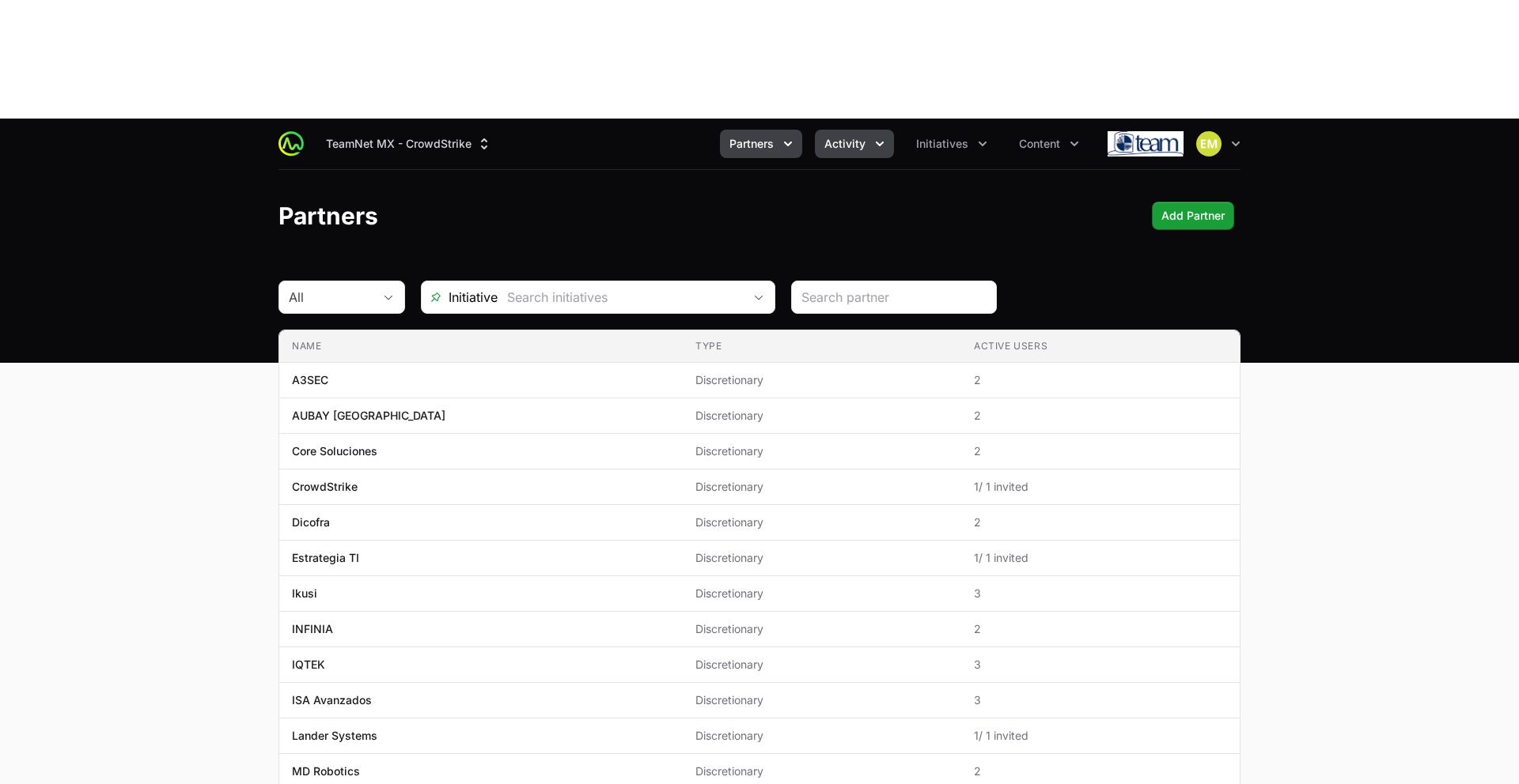
click at [856, 136] on span "Activity" at bounding box center [845, 144] width 41 height 16
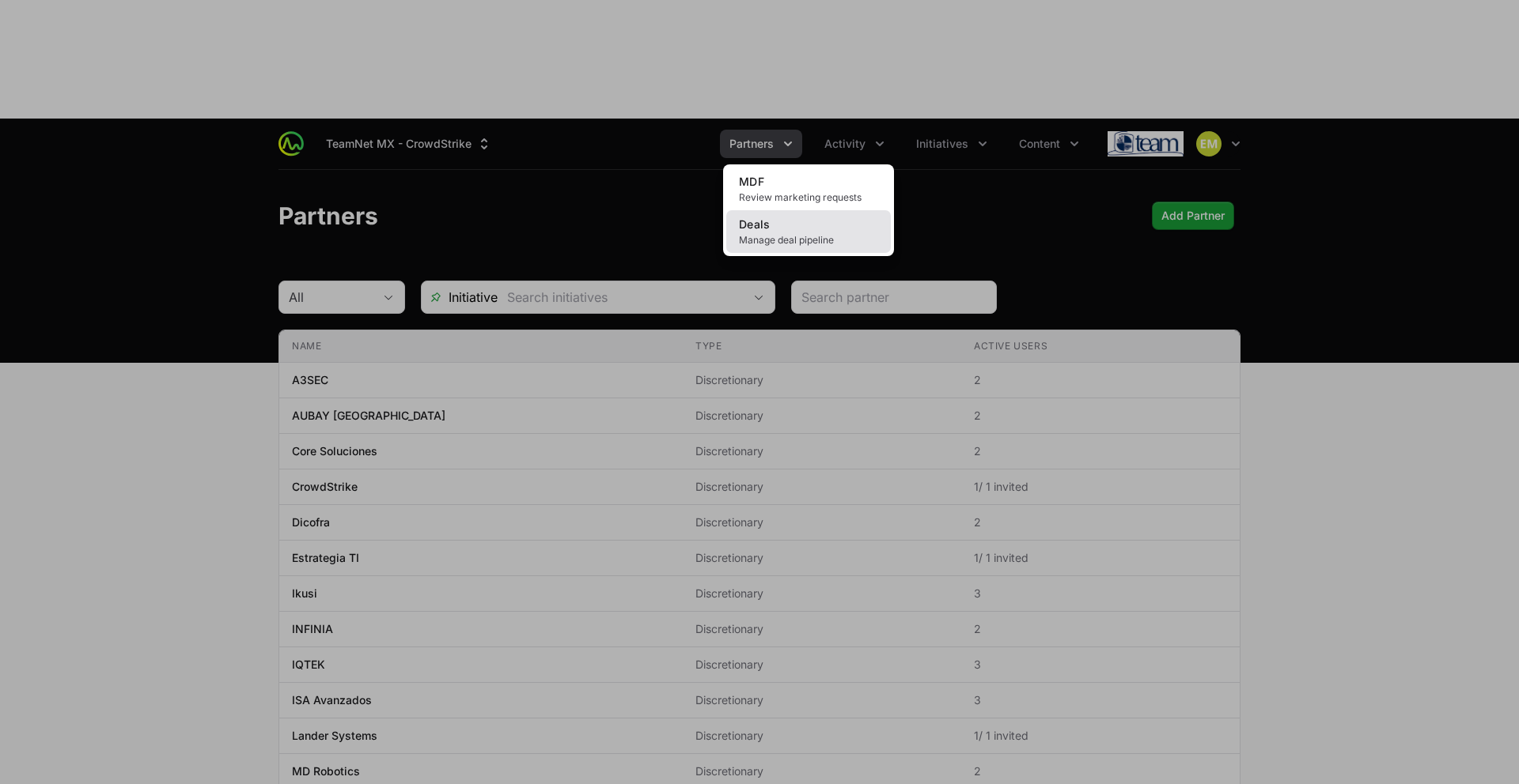
click at [815, 210] on link "Deals Manage deal pipeline" at bounding box center [809, 231] width 165 height 43
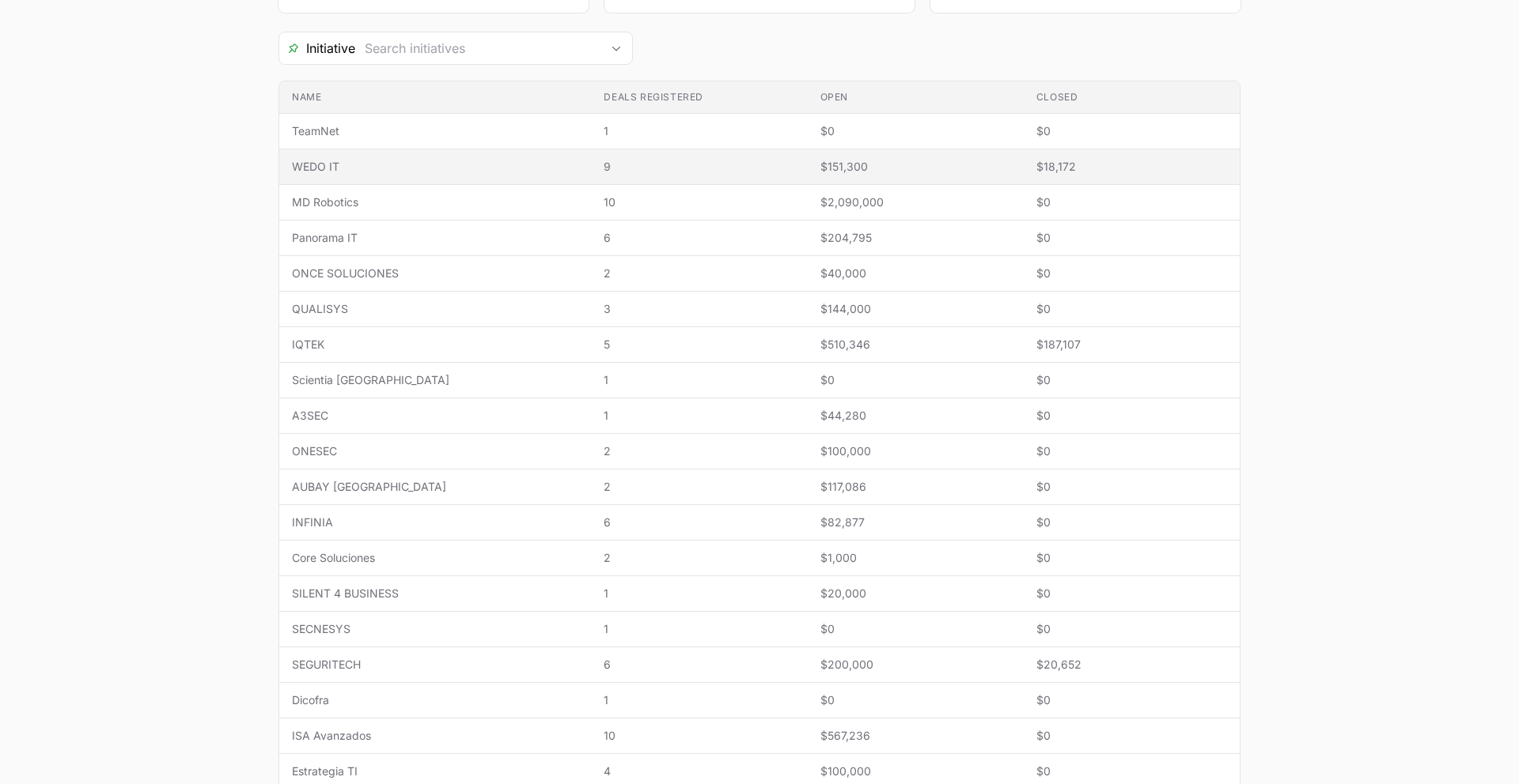
scroll to position [405, 0]
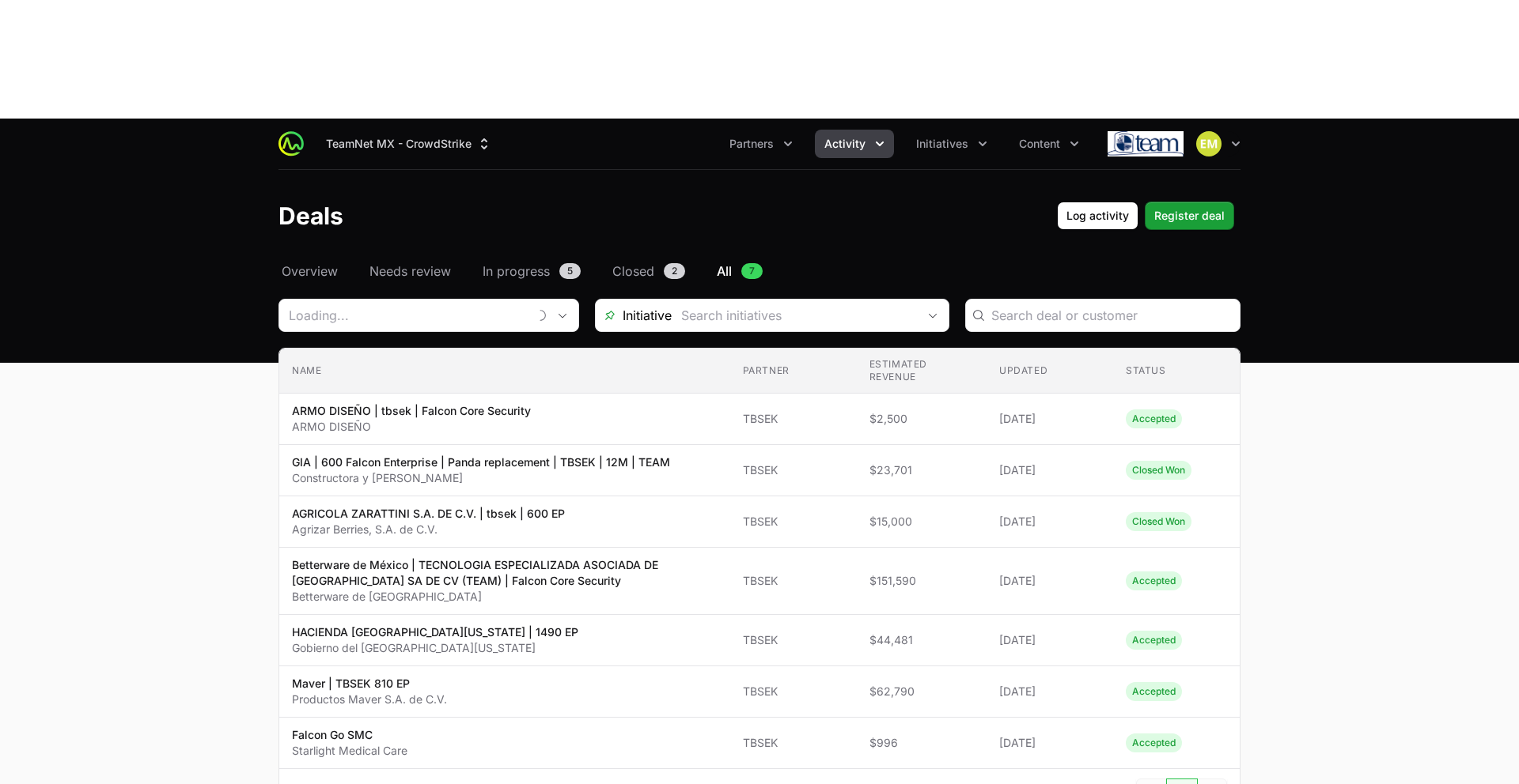
type input "TBSEK"
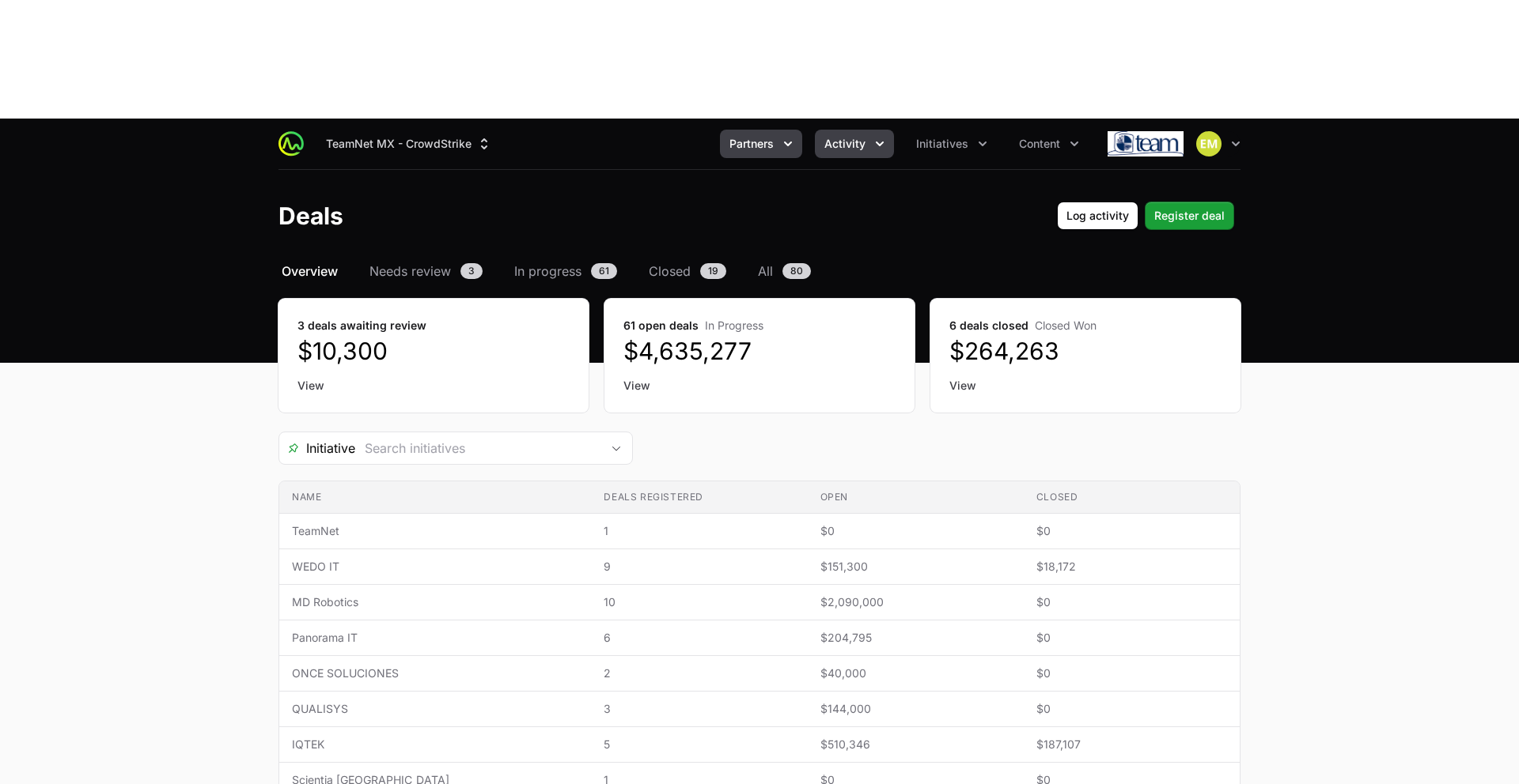
click at [755, 130] on button "Partners" at bounding box center [761, 144] width 82 height 28
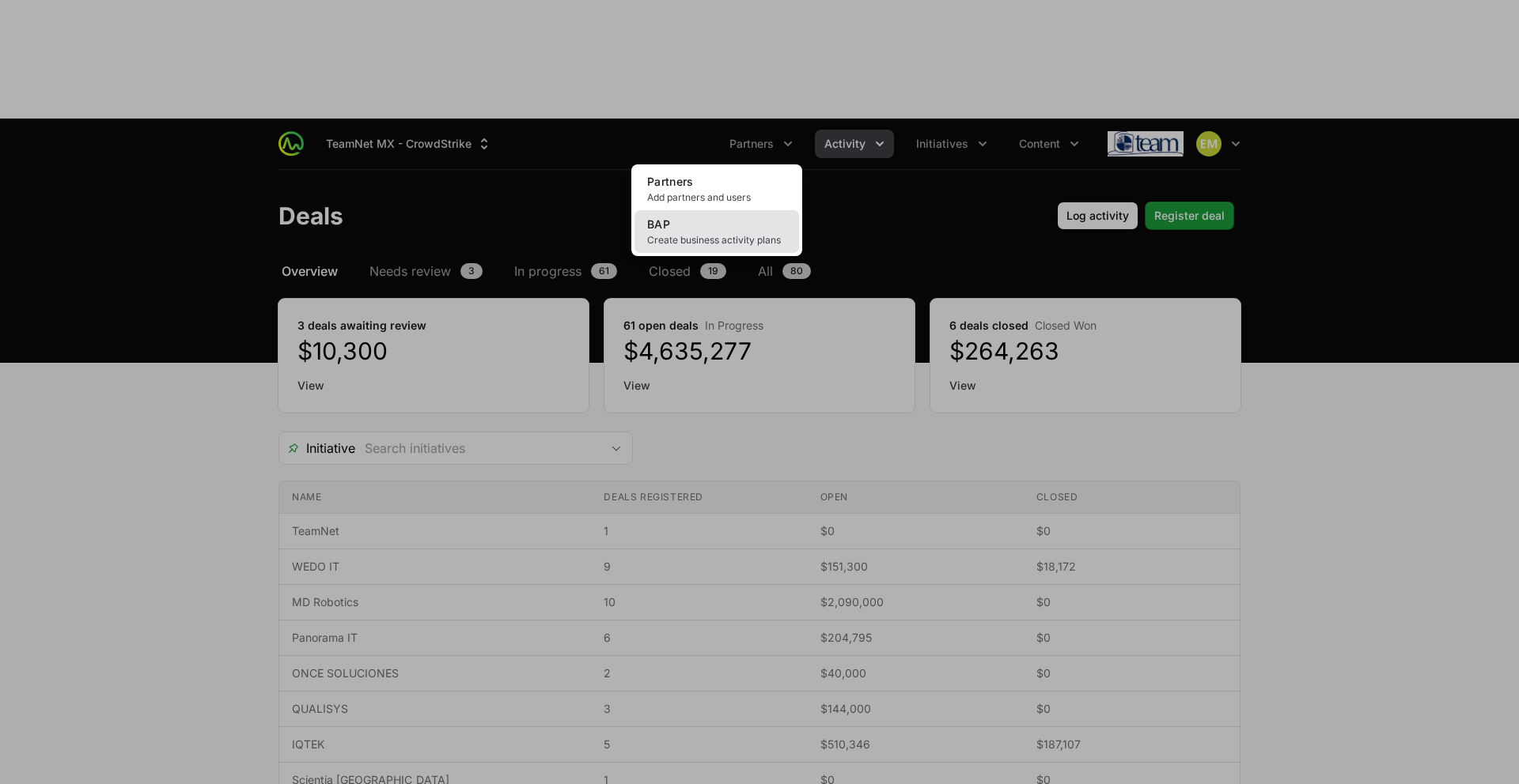
click at [724, 234] on span "Create business activity plans" at bounding box center [716, 241] width 139 height 13
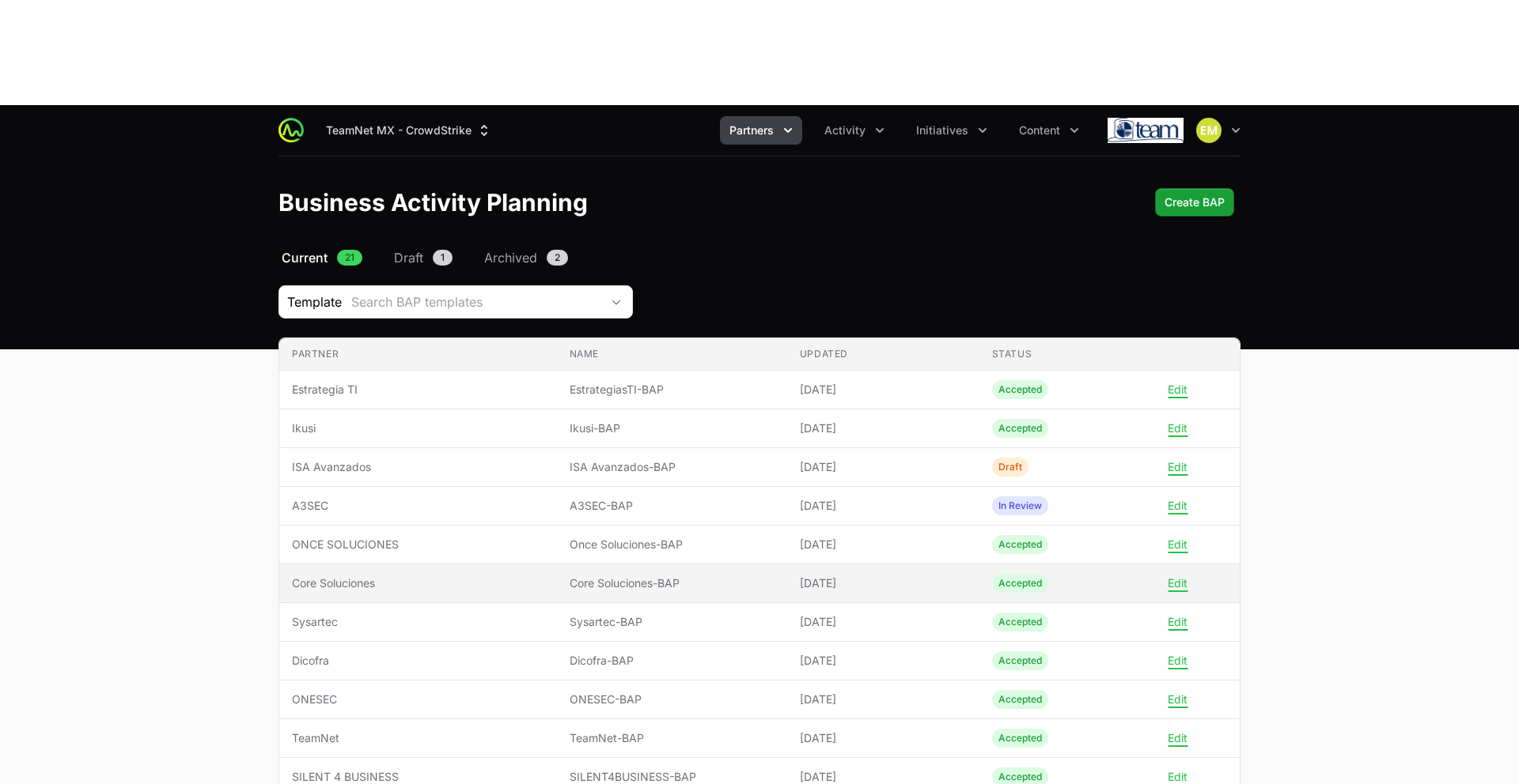
scroll to position [13, 0]
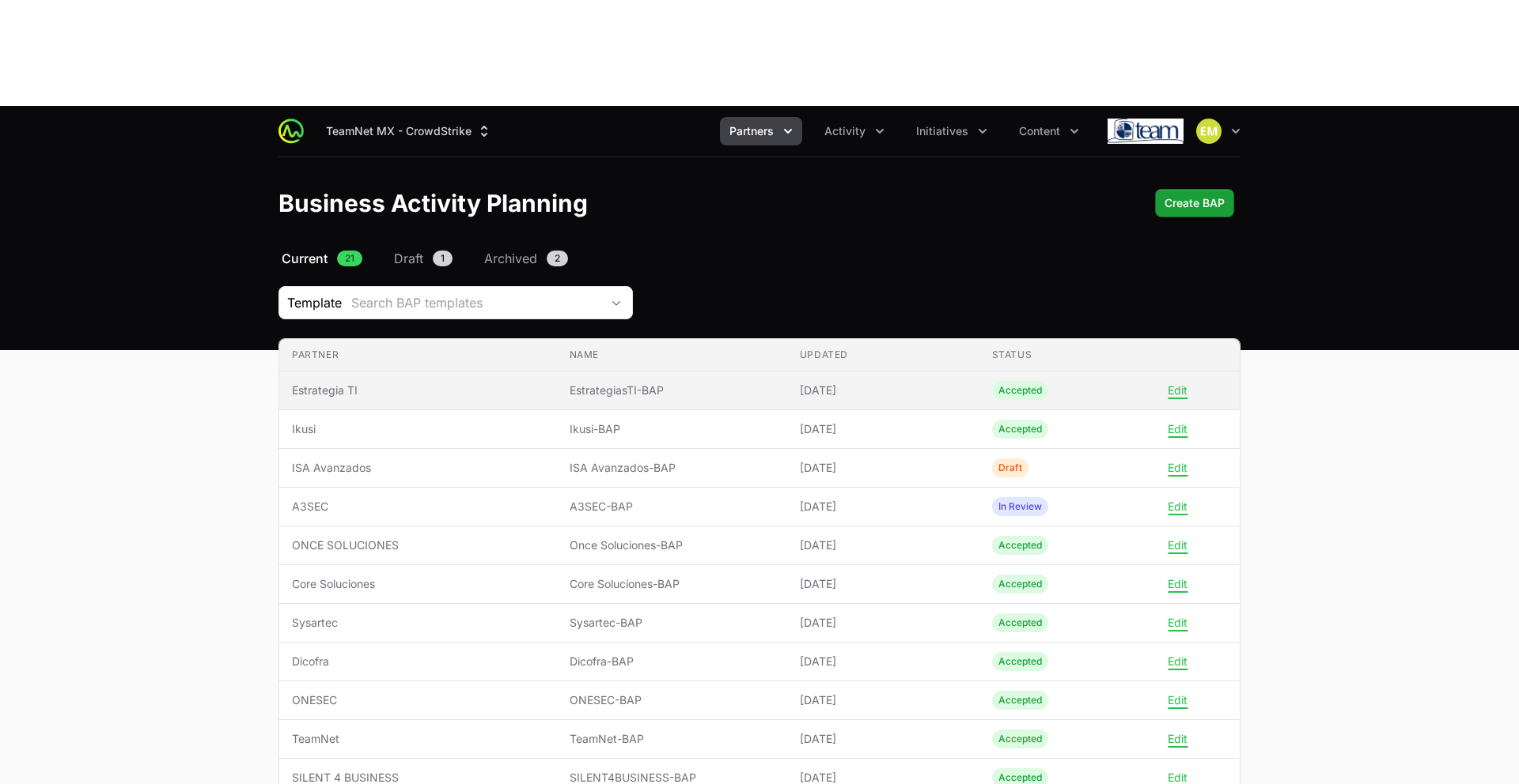
click at [447, 382] on span "Estrategia TI" at bounding box center [418, 390] width 253 height 16
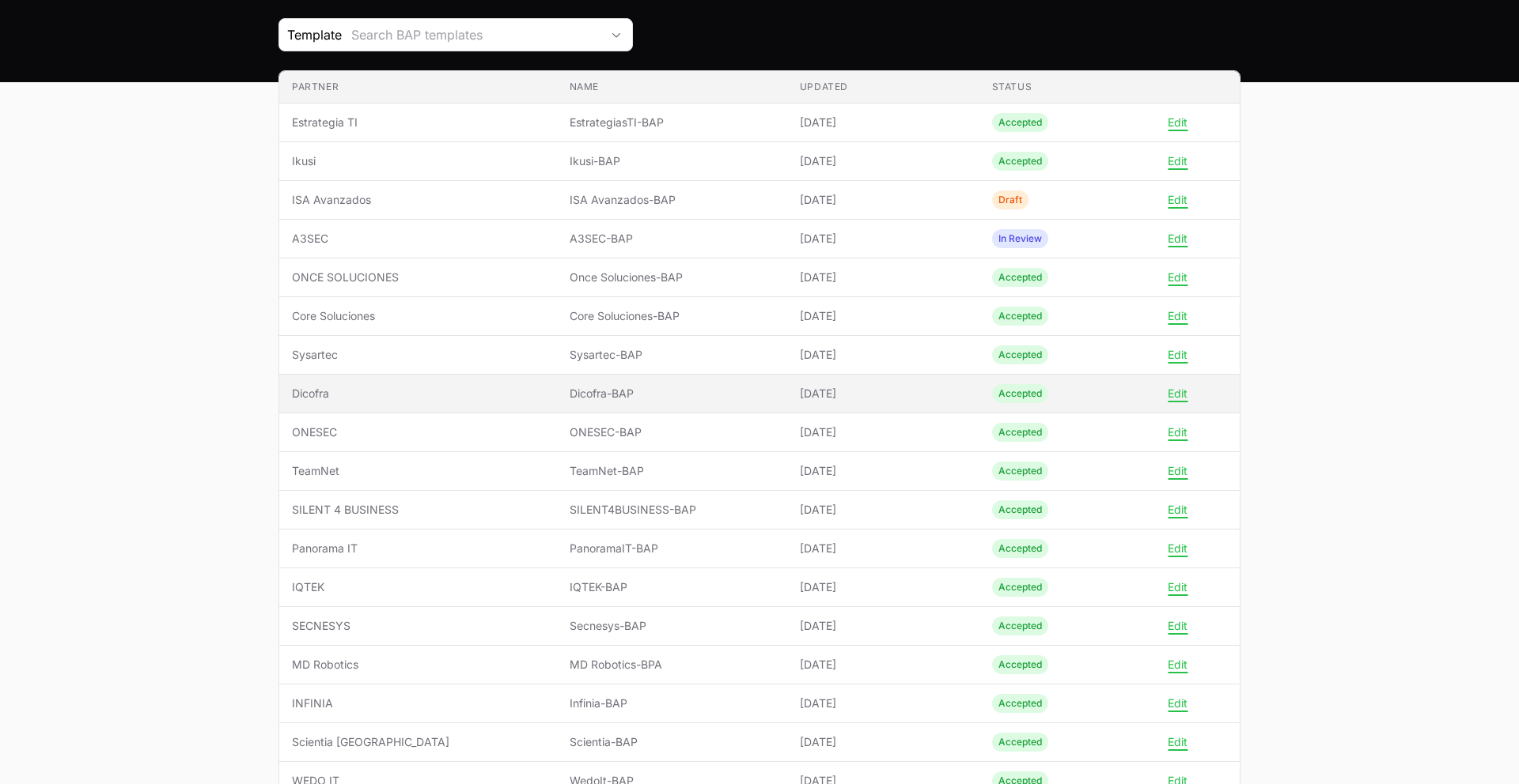
scroll to position [203, 0]
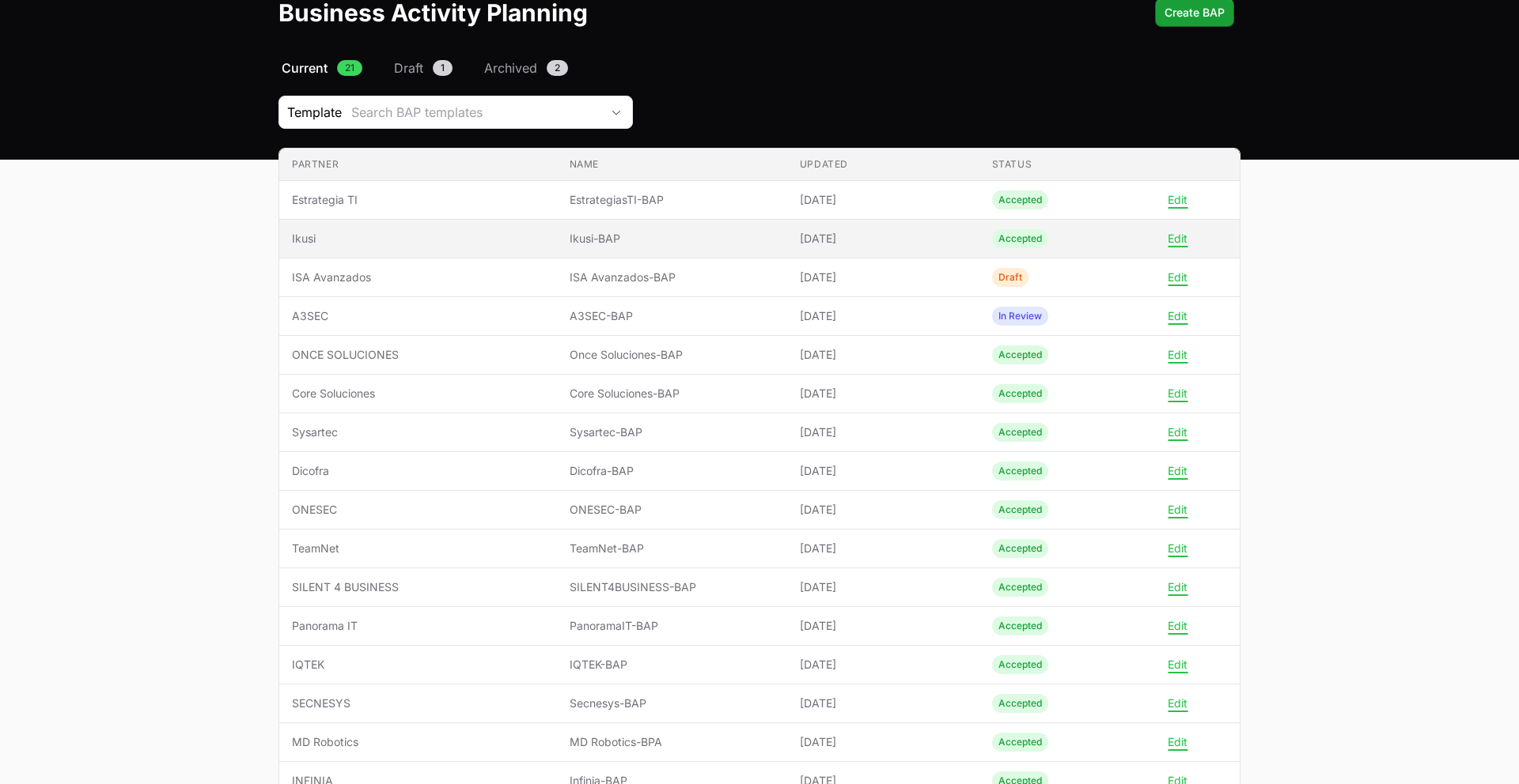
click at [358, 231] on span "Ikusi" at bounding box center [418, 238] width 253 height 16
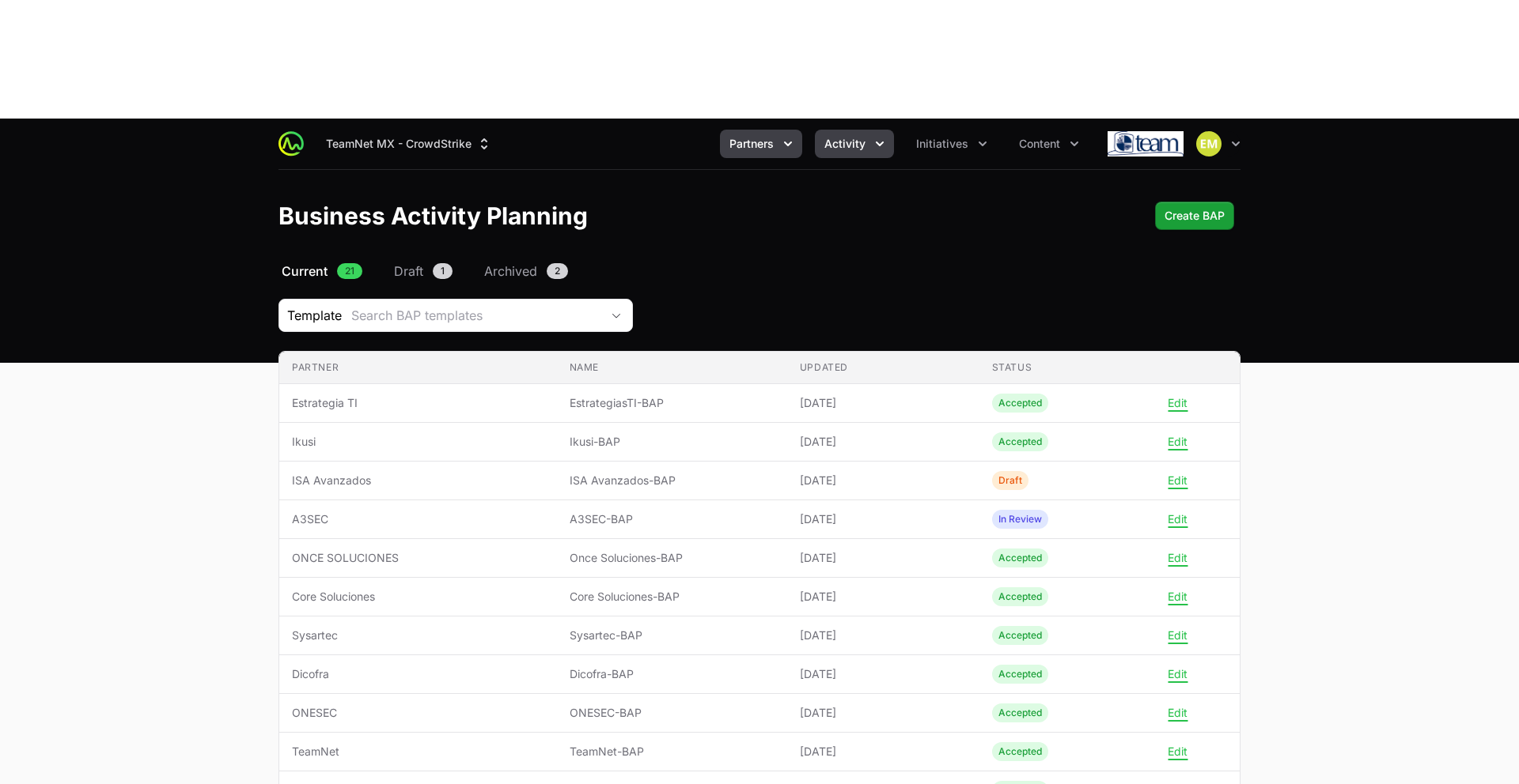
click at [835, 136] on span "Activity" at bounding box center [845, 144] width 41 height 16
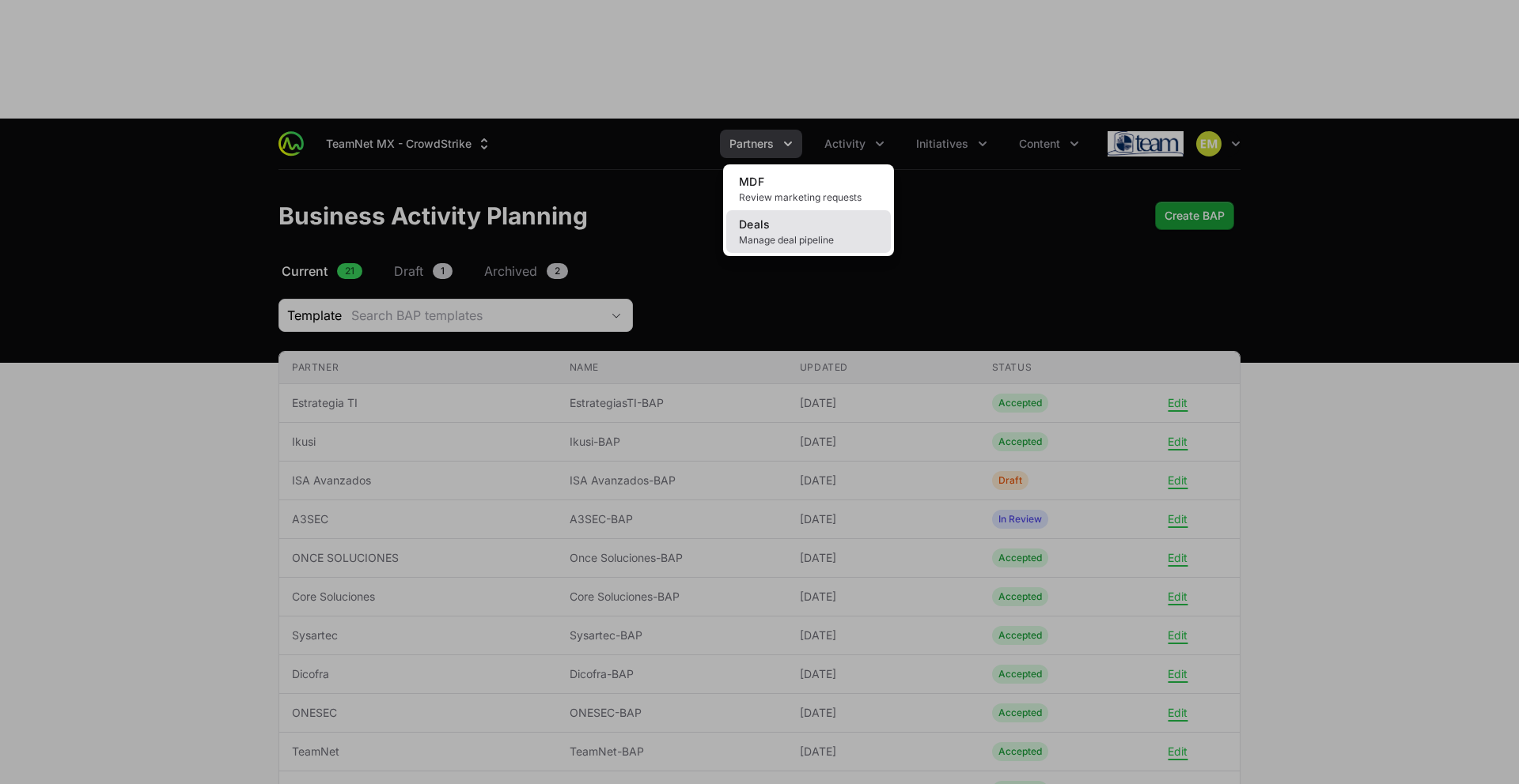
click at [818, 210] on link "Deals Manage deal pipeline" at bounding box center [809, 231] width 165 height 43
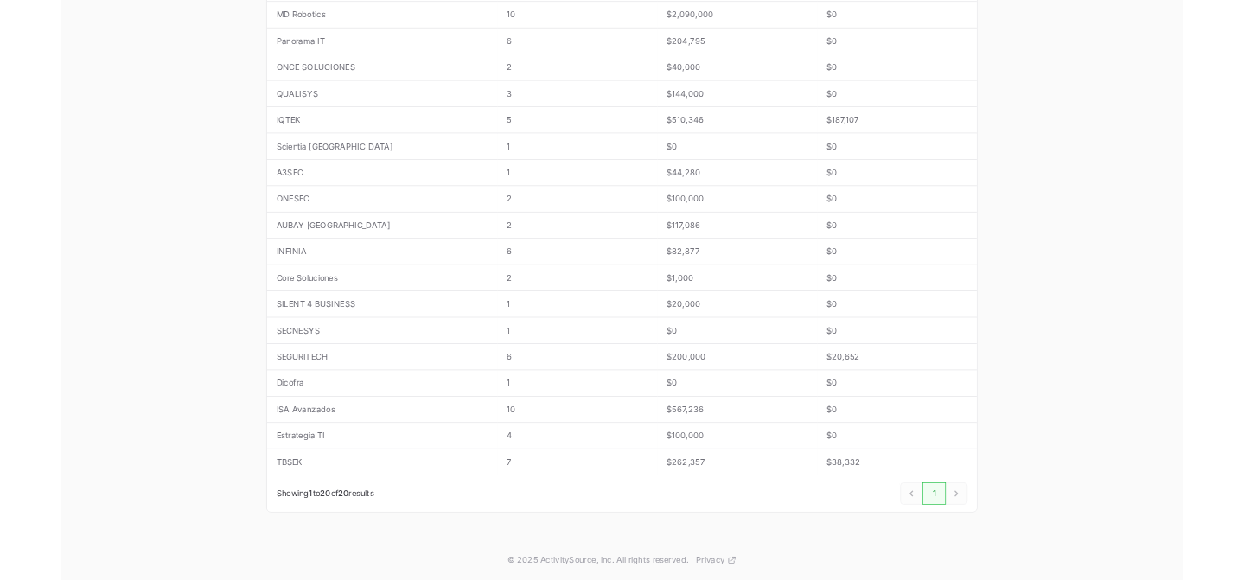
scroll to position [507, 0]
